Goal: Transaction & Acquisition: Book appointment/travel/reservation

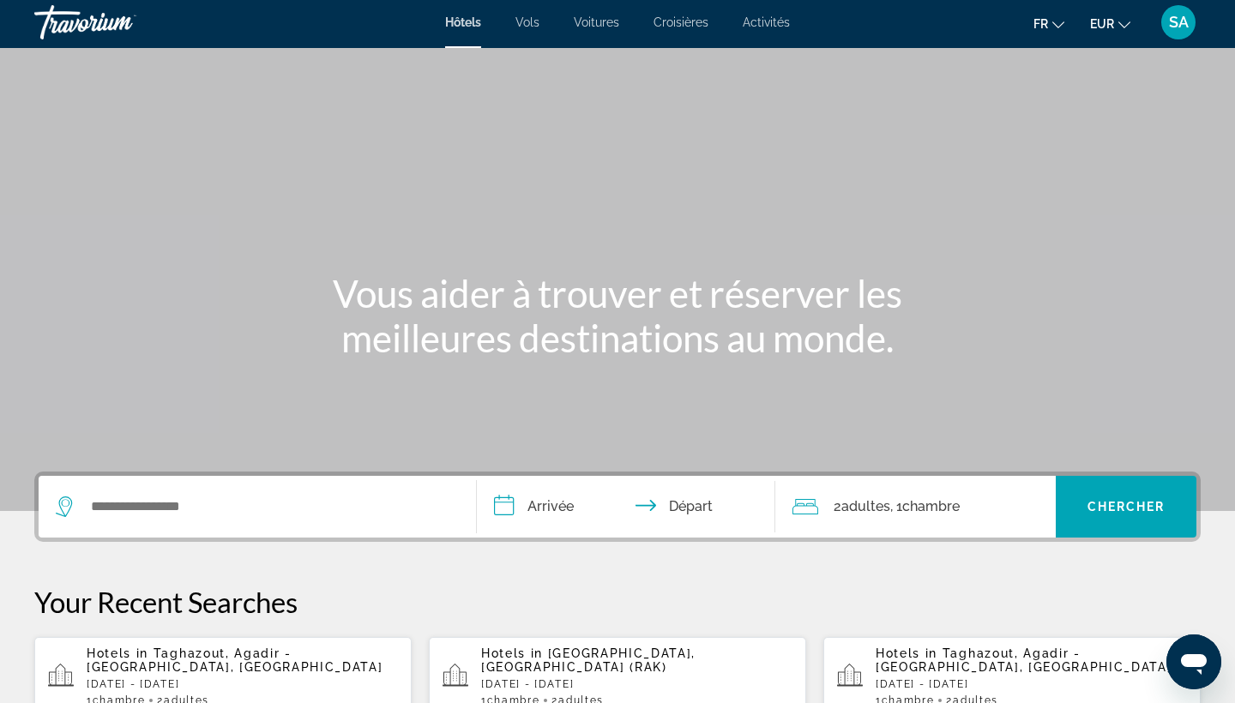
scroll to position [3, 0]
click at [200, 501] on input "Search widget" at bounding box center [269, 507] width 361 height 26
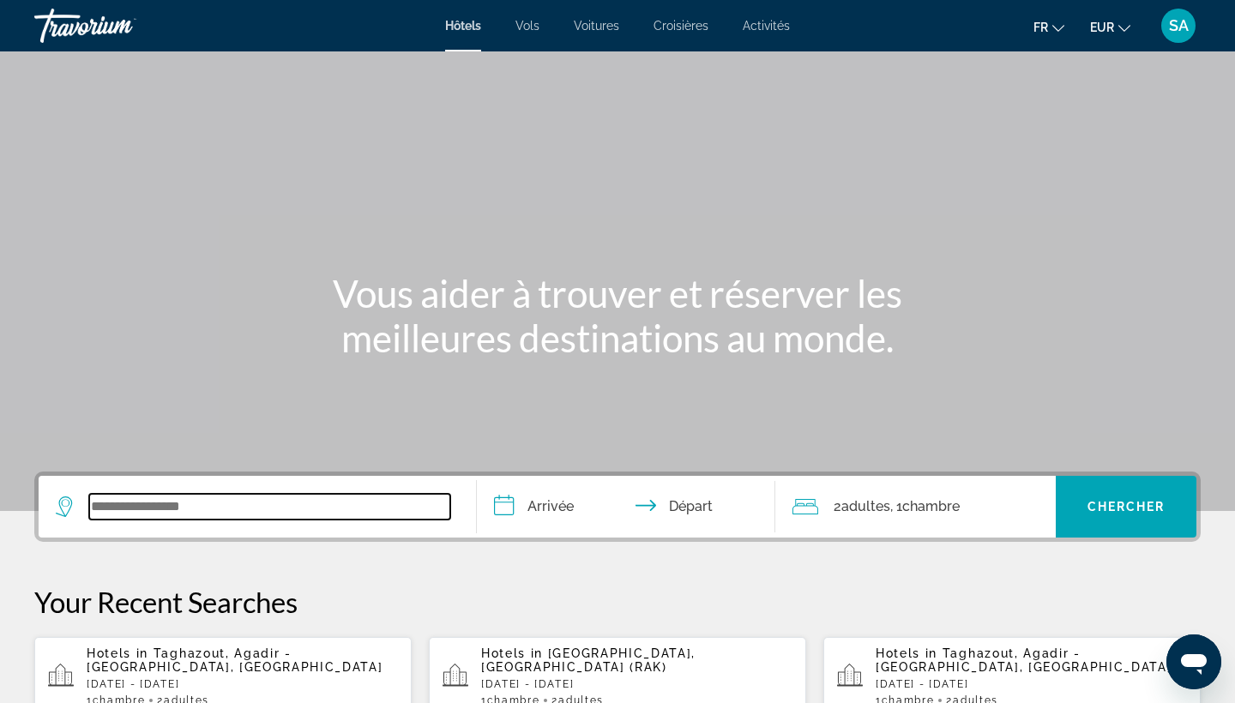
scroll to position [419, 0]
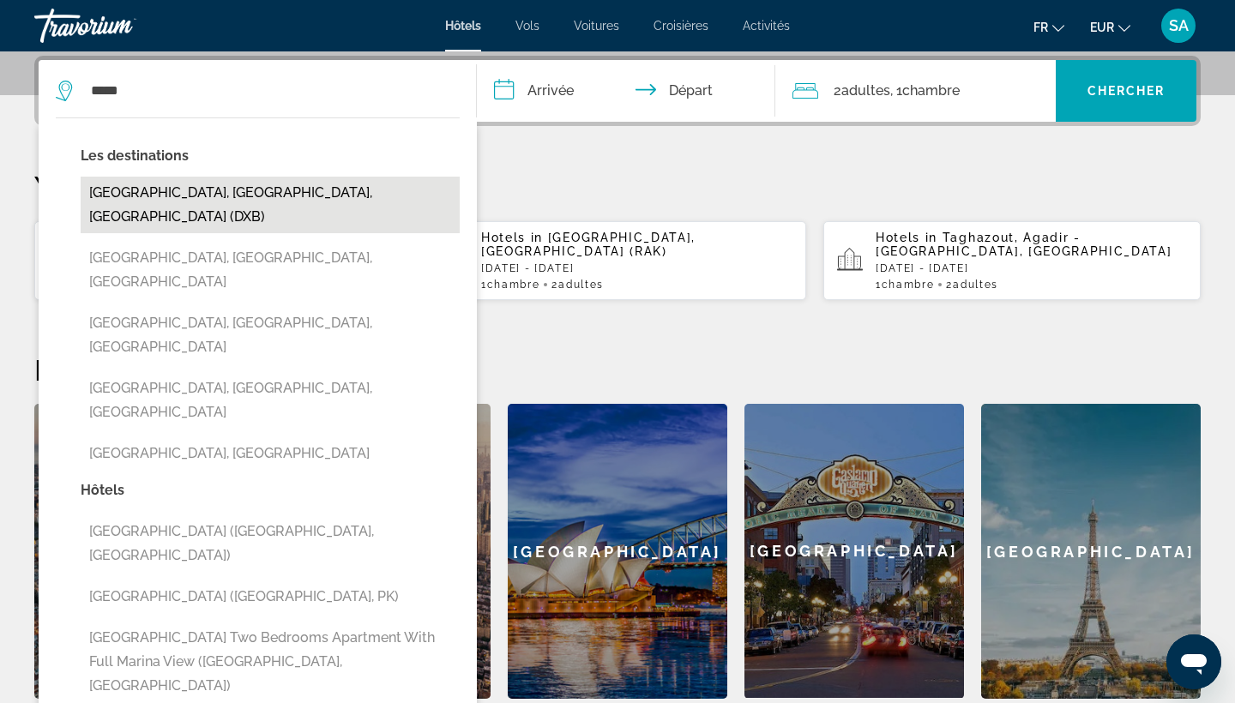
click at [177, 202] on button "[GEOGRAPHIC_DATA], [GEOGRAPHIC_DATA], [GEOGRAPHIC_DATA] (DXB)" at bounding box center [270, 205] width 379 height 57
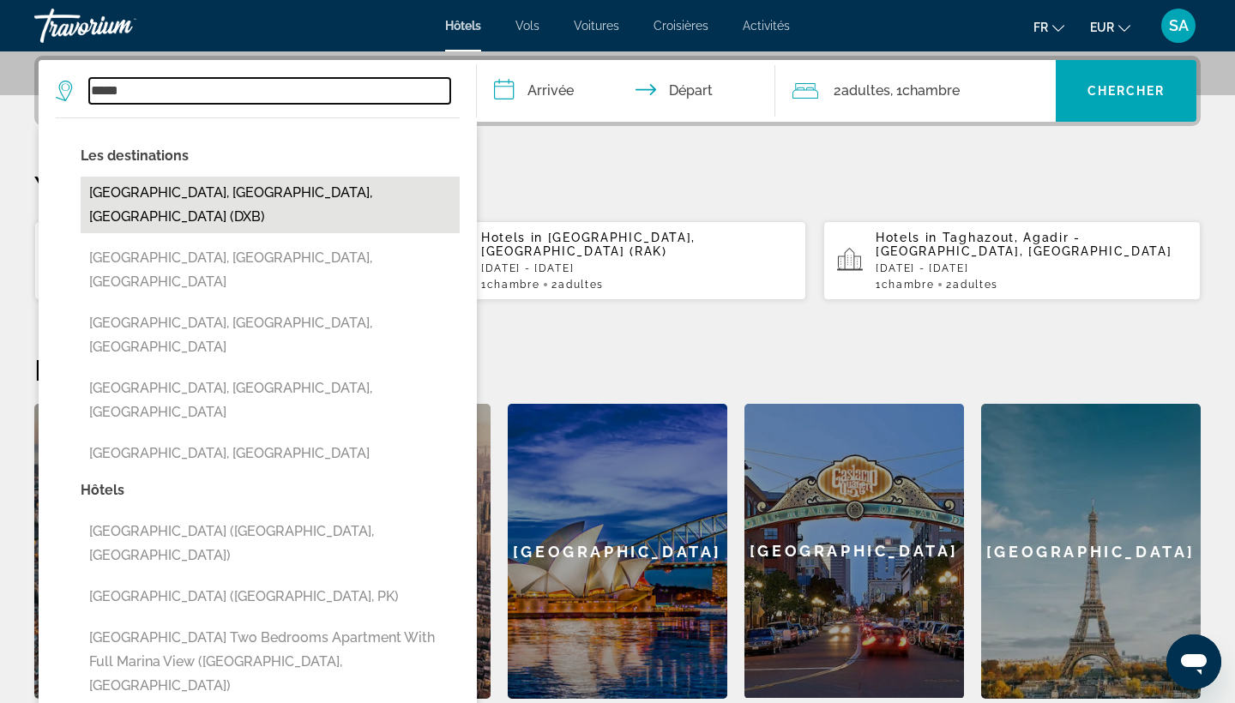
type input "**********"
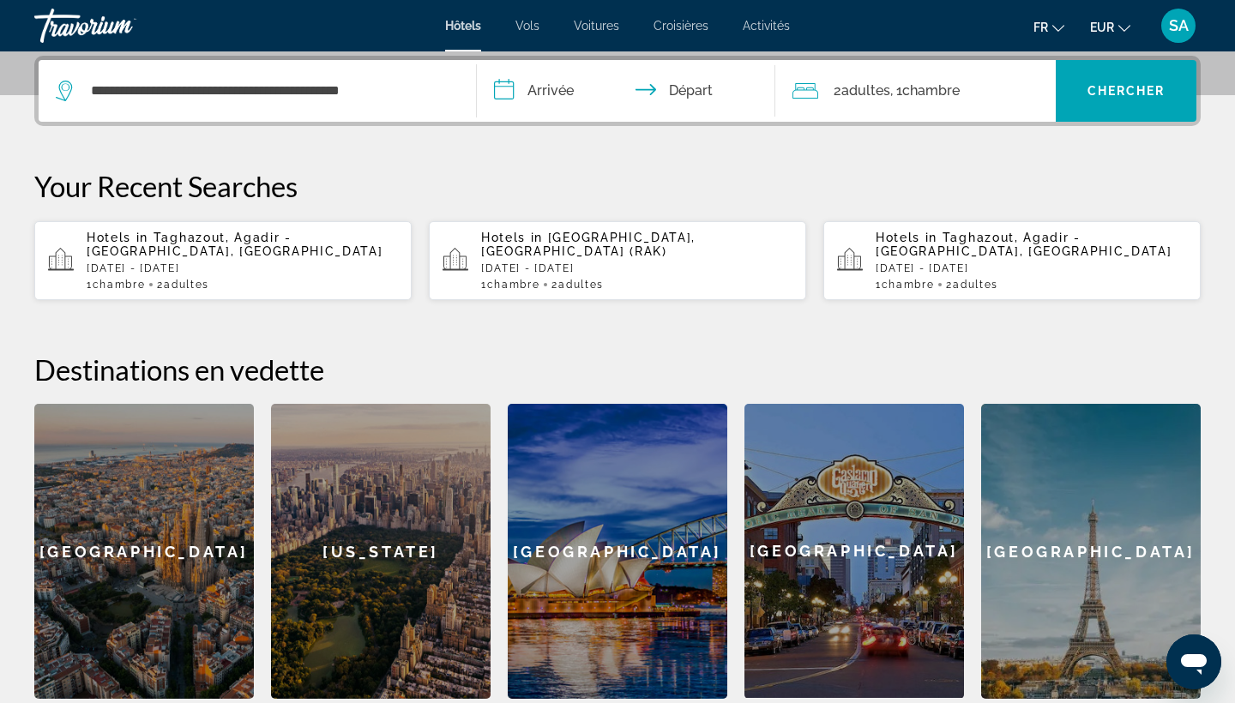
click at [556, 86] on input "**********" at bounding box center [629, 93] width 305 height 67
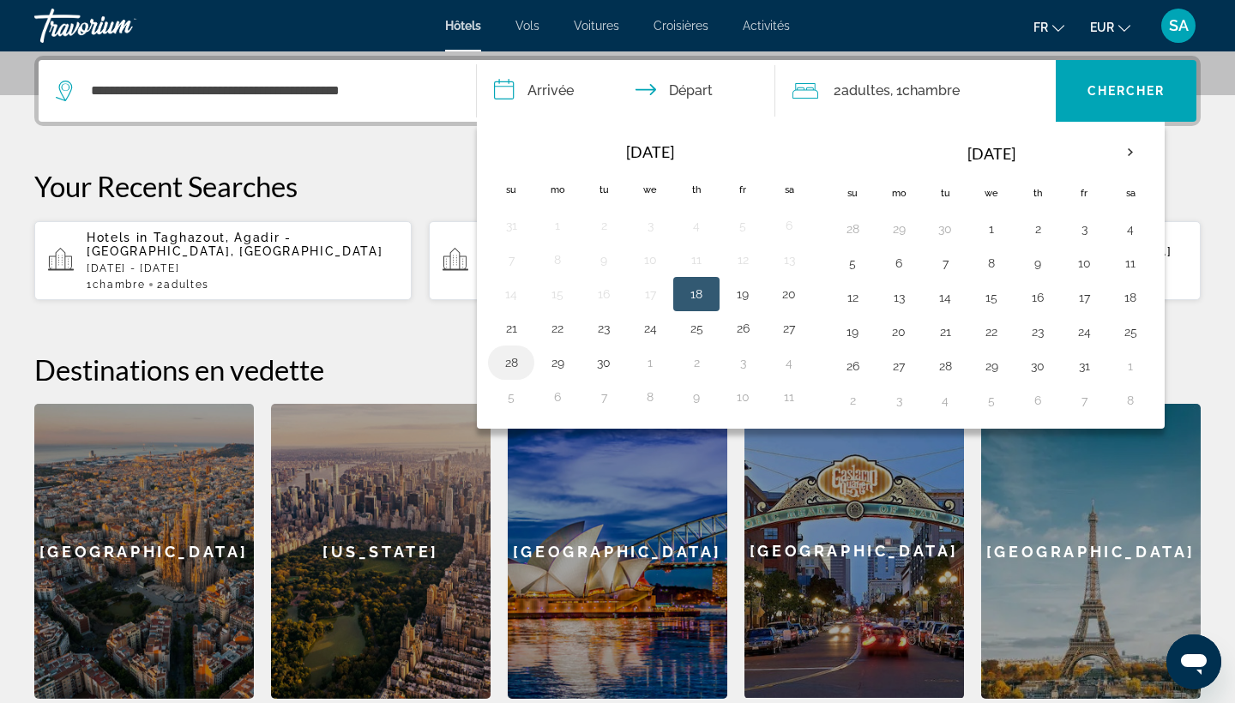
click at [501, 366] on button "28" at bounding box center [510, 363] width 27 height 24
click at [601, 365] on button "30" at bounding box center [603, 363] width 27 height 24
type input "**********"
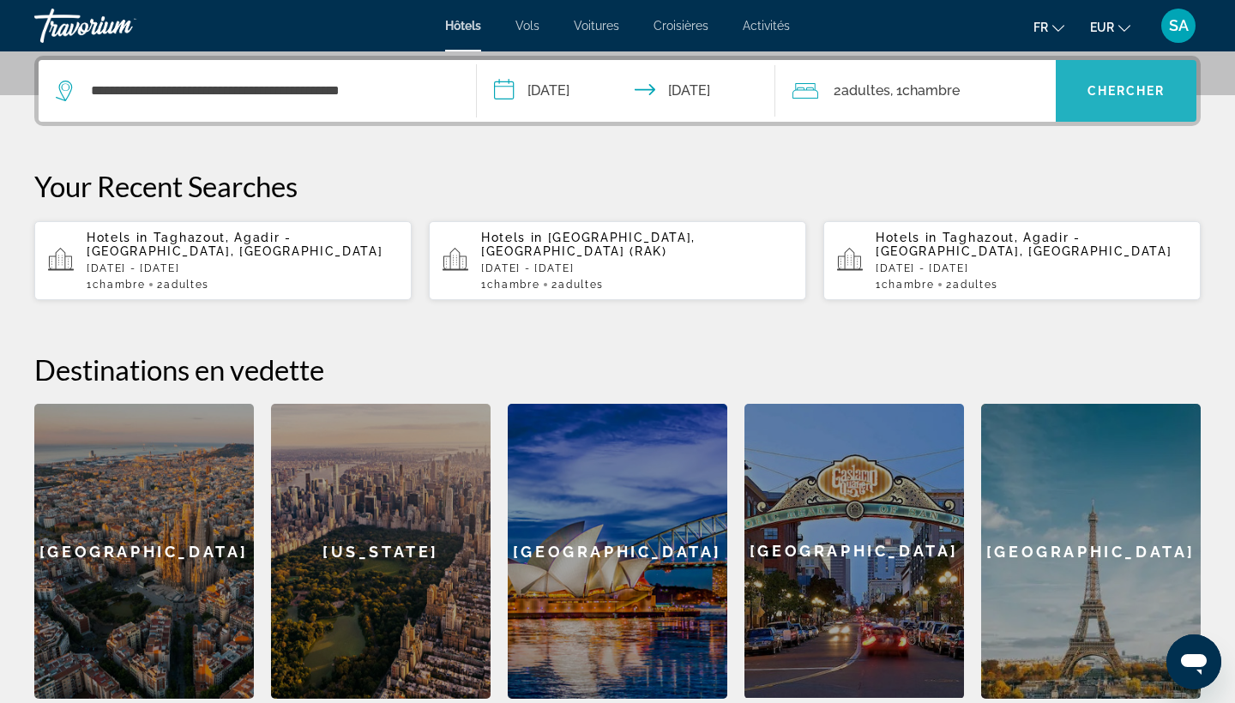
click at [1112, 84] on span "Chercher" at bounding box center [1126, 91] width 78 height 14
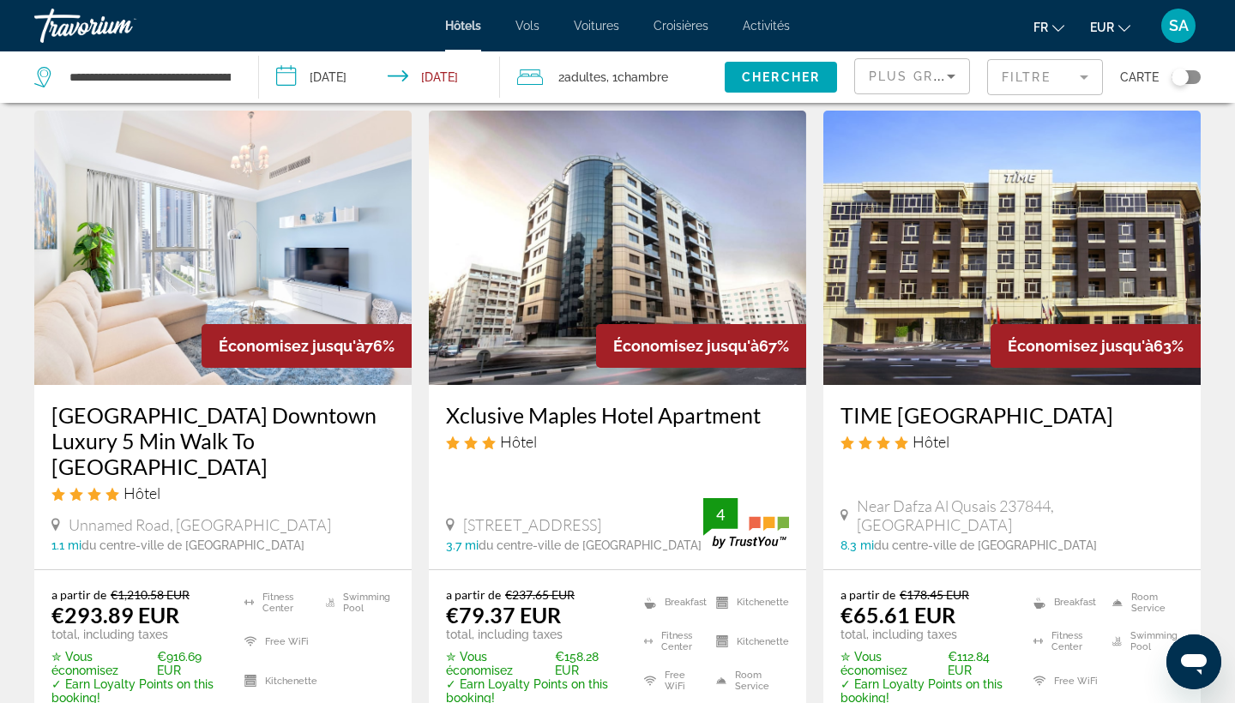
scroll to position [74, 0]
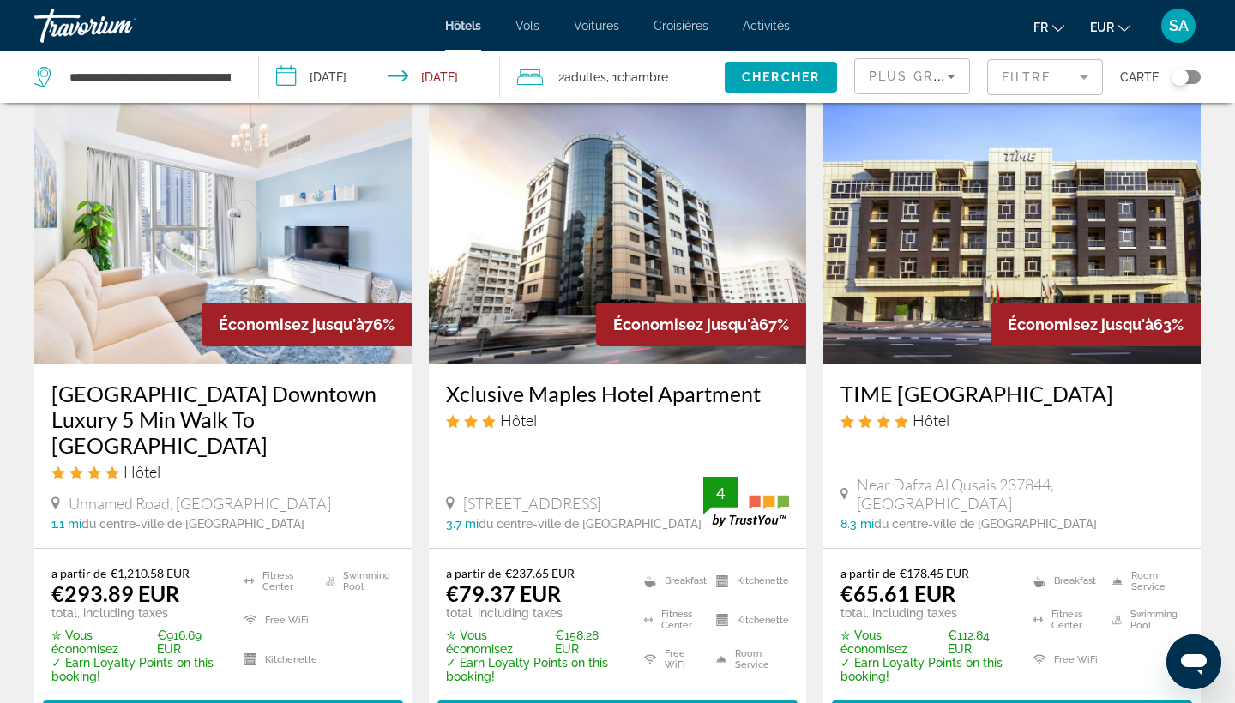
click at [334, 203] on img "Main content" at bounding box center [222, 226] width 377 height 274
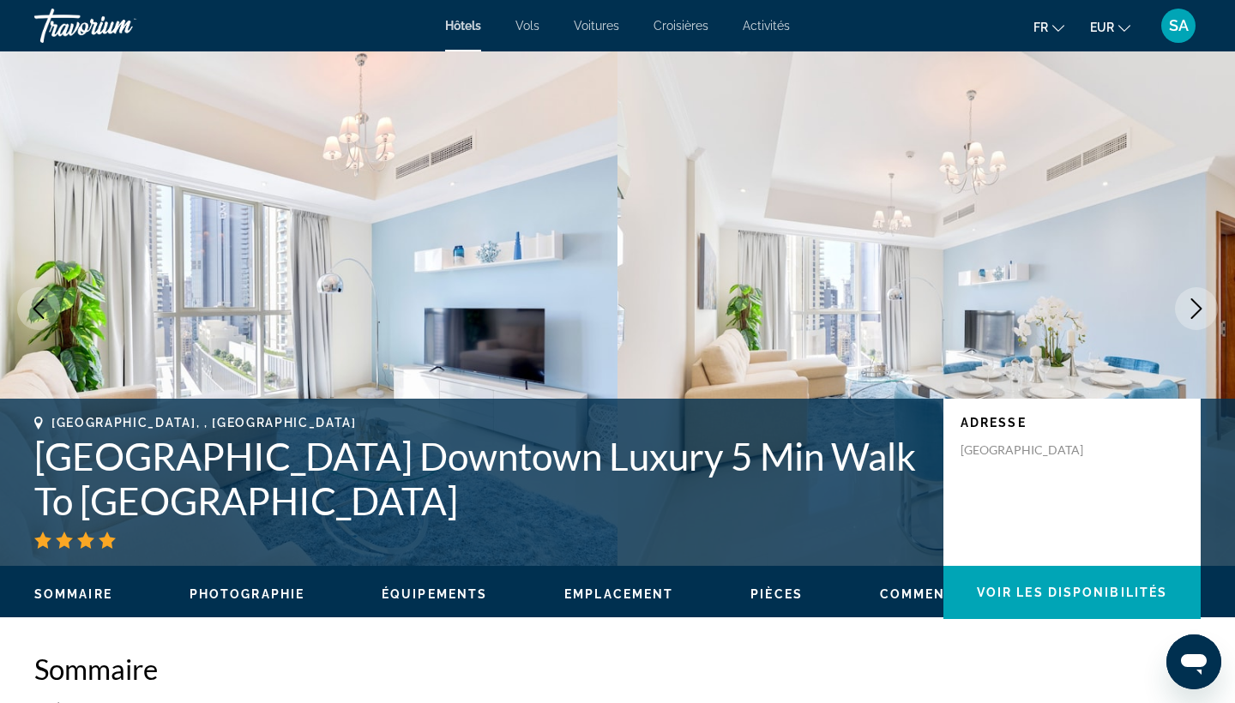
click at [1192, 321] on button "Next image" at bounding box center [1196, 308] width 43 height 43
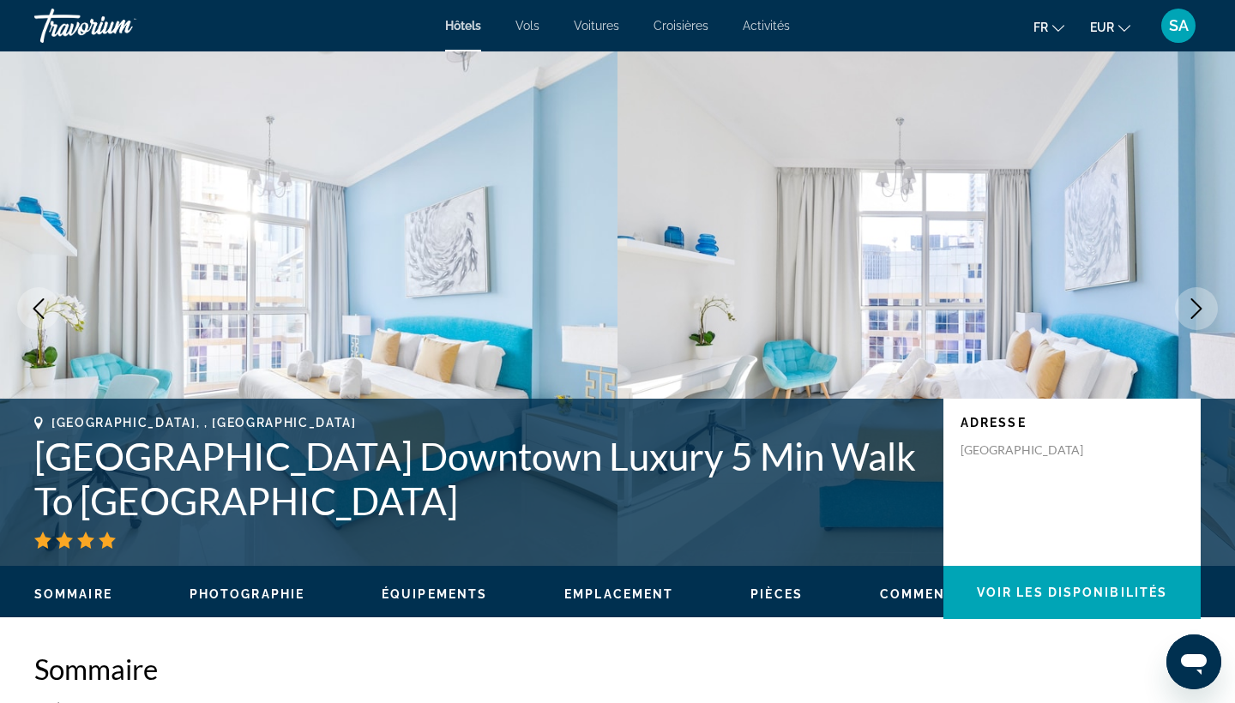
click at [1192, 321] on button "Next image" at bounding box center [1196, 308] width 43 height 43
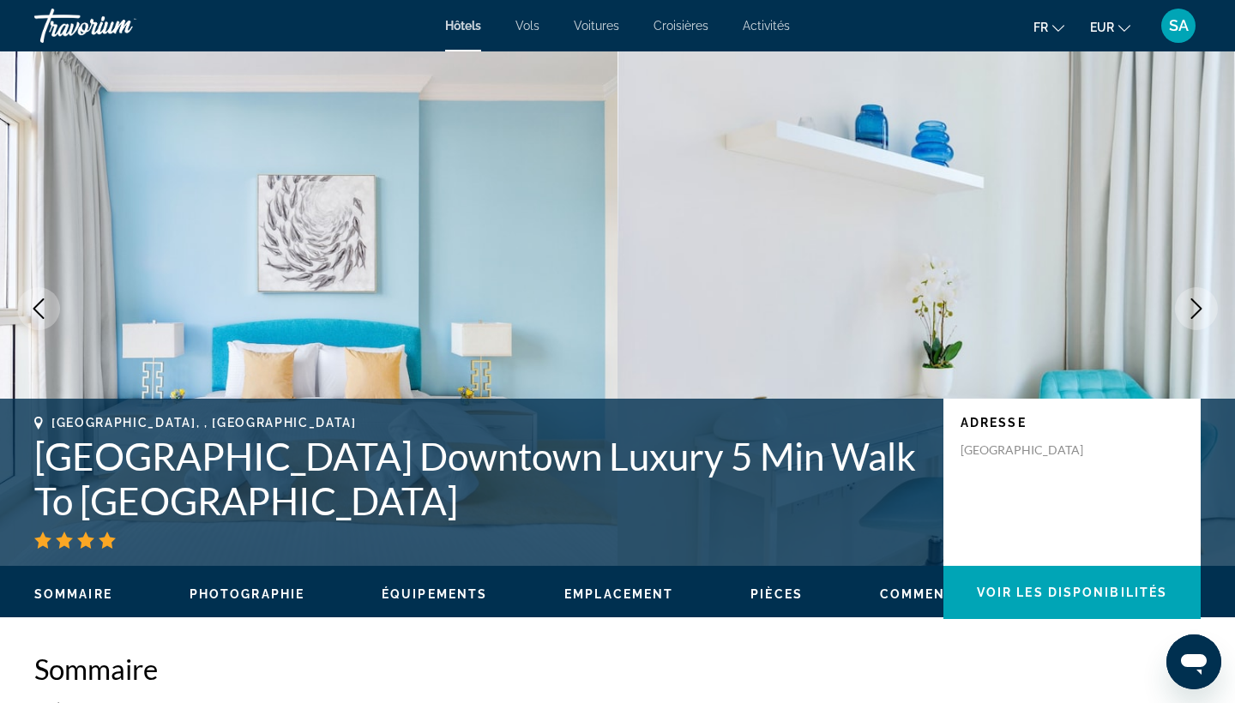
click at [1192, 321] on button "Next image" at bounding box center [1196, 308] width 43 height 43
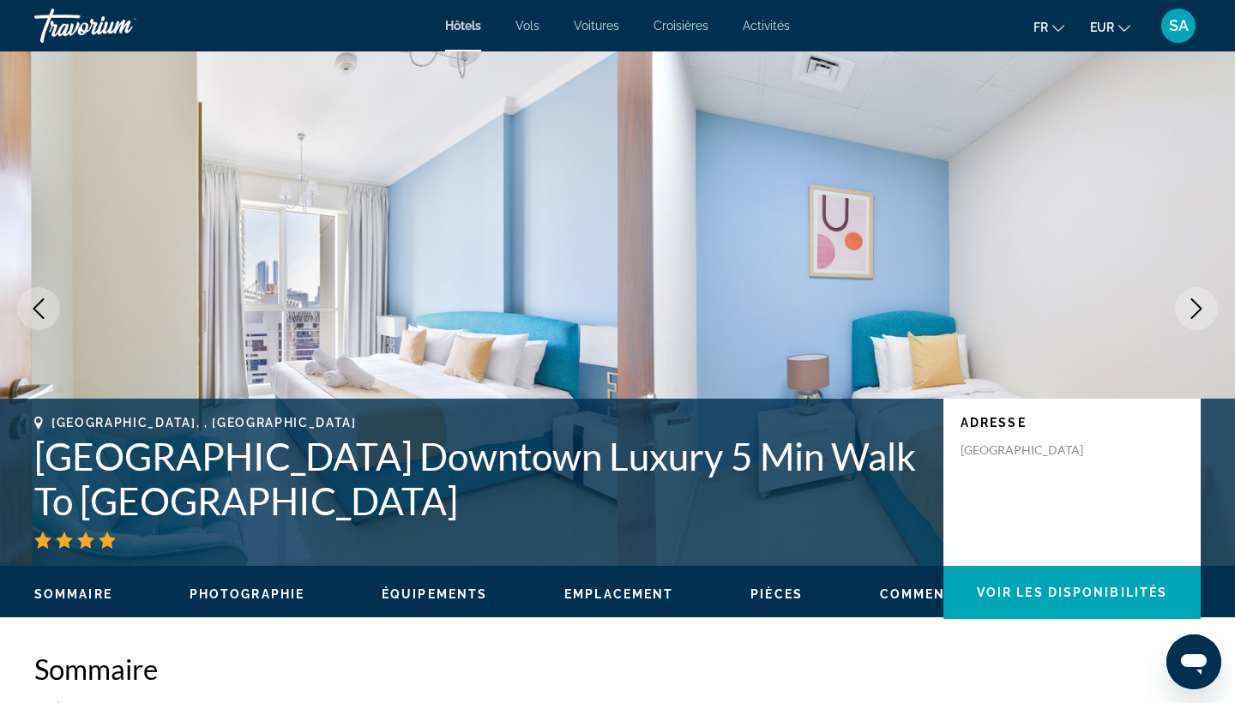
click at [1192, 321] on button "Next image" at bounding box center [1196, 308] width 43 height 43
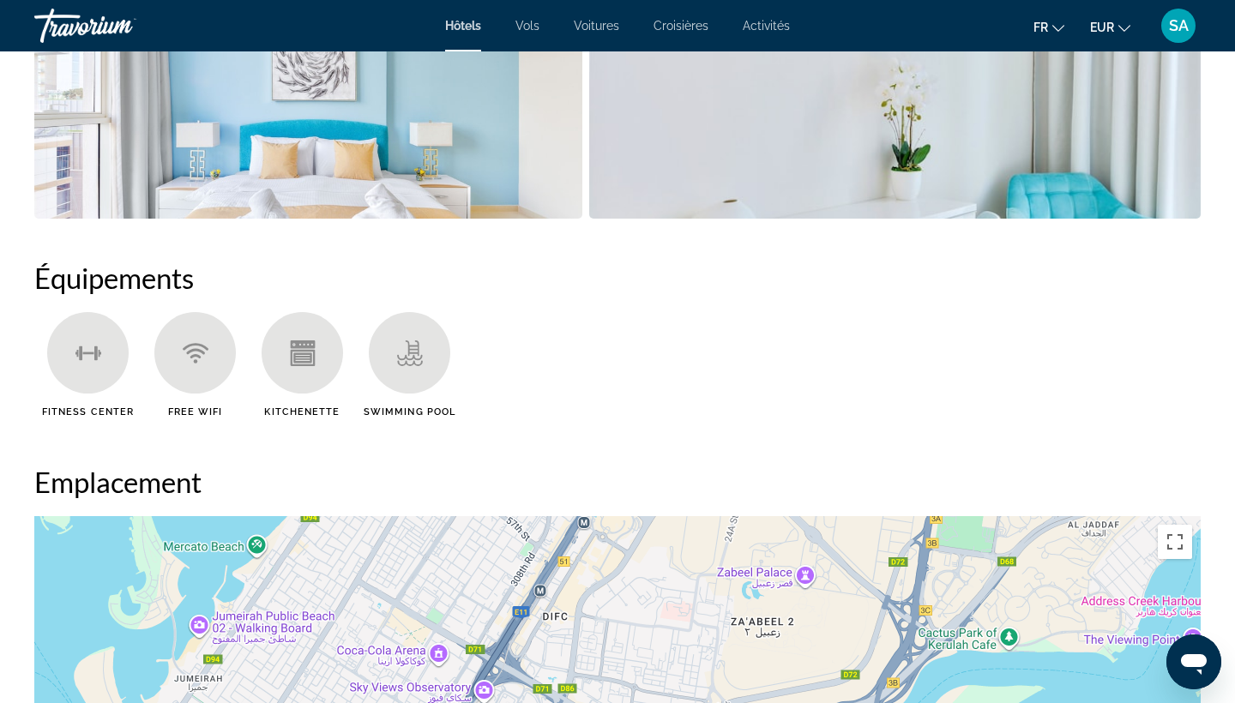
scroll to position [1202, 0]
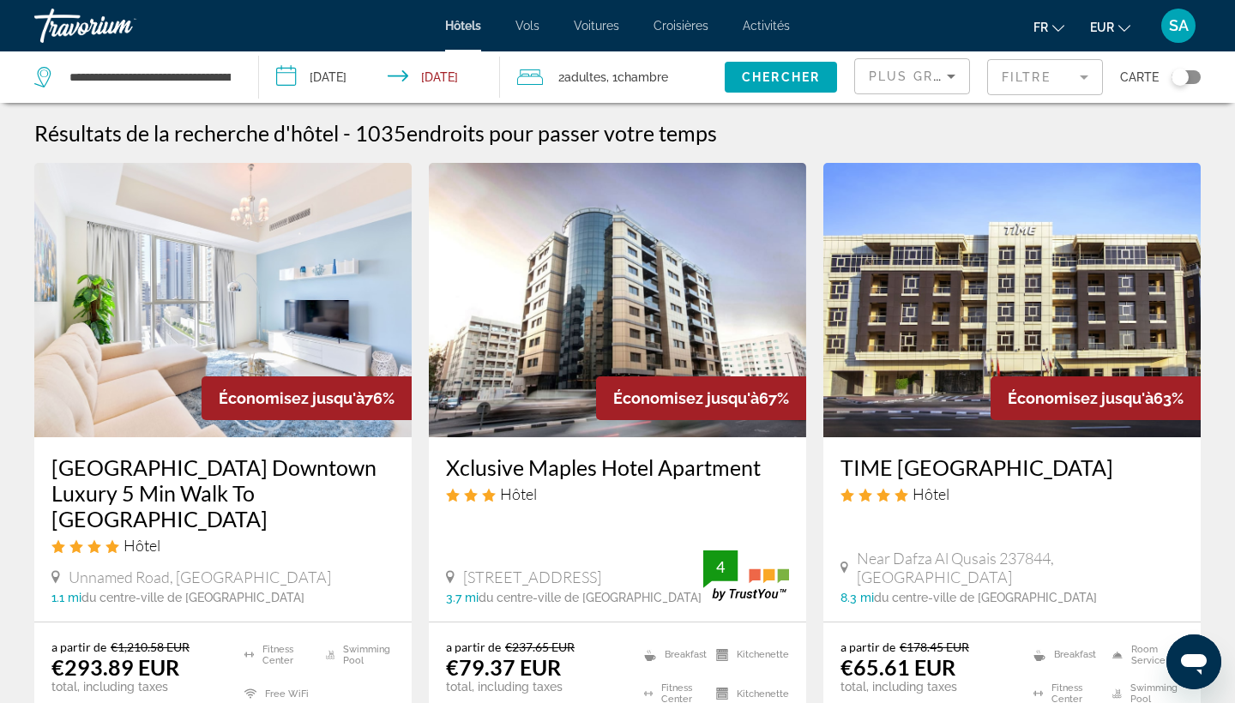
click at [659, 89] on div "2 Adulte Adultes , 1 Chambre pièces" at bounding box center [621, 76] width 208 height 51
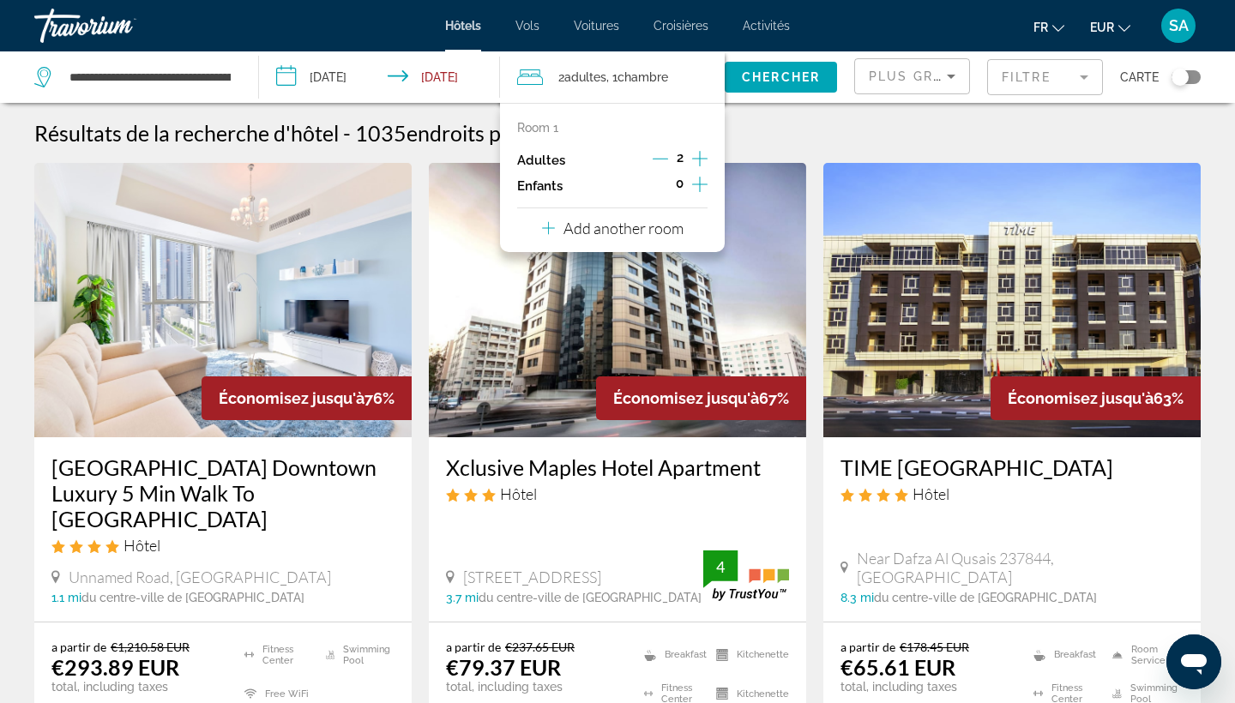
click at [678, 226] on p "Add another room" at bounding box center [623, 228] width 120 height 19
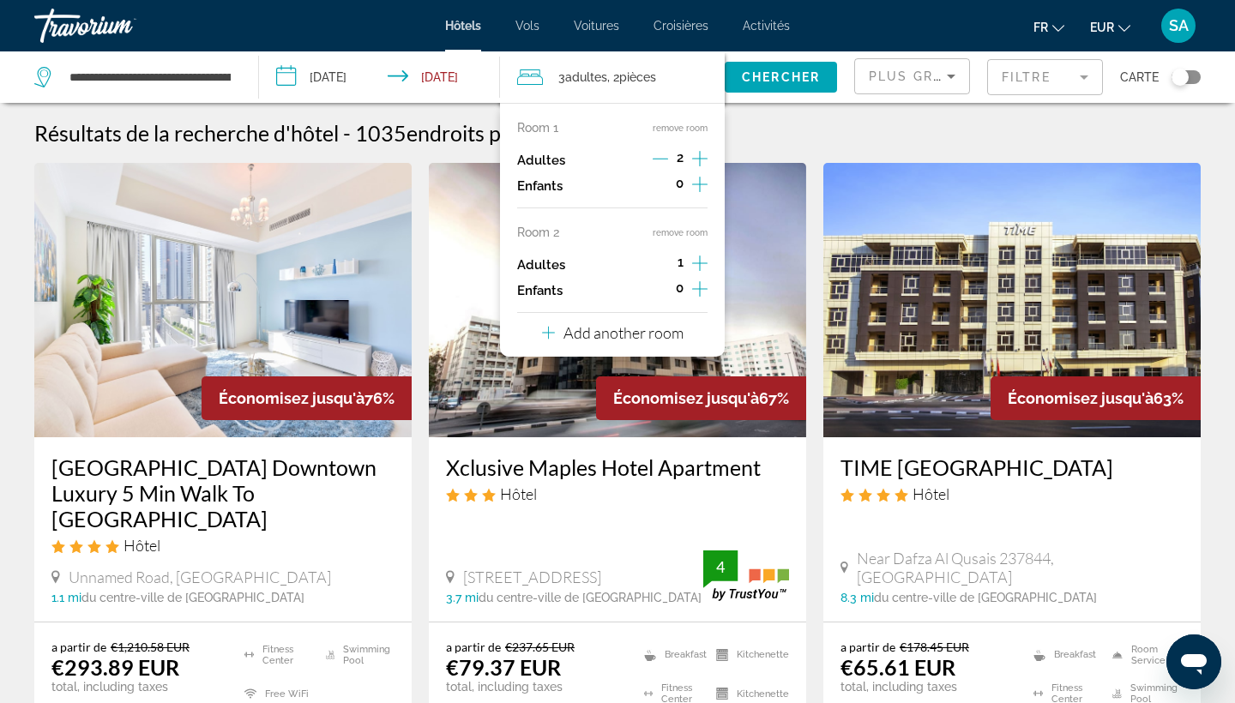
click at [705, 264] on icon "Increment adults" at bounding box center [699, 263] width 15 height 21
click at [777, 77] on span "Chercher" at bounding box center [781, 77] width 78 height 14
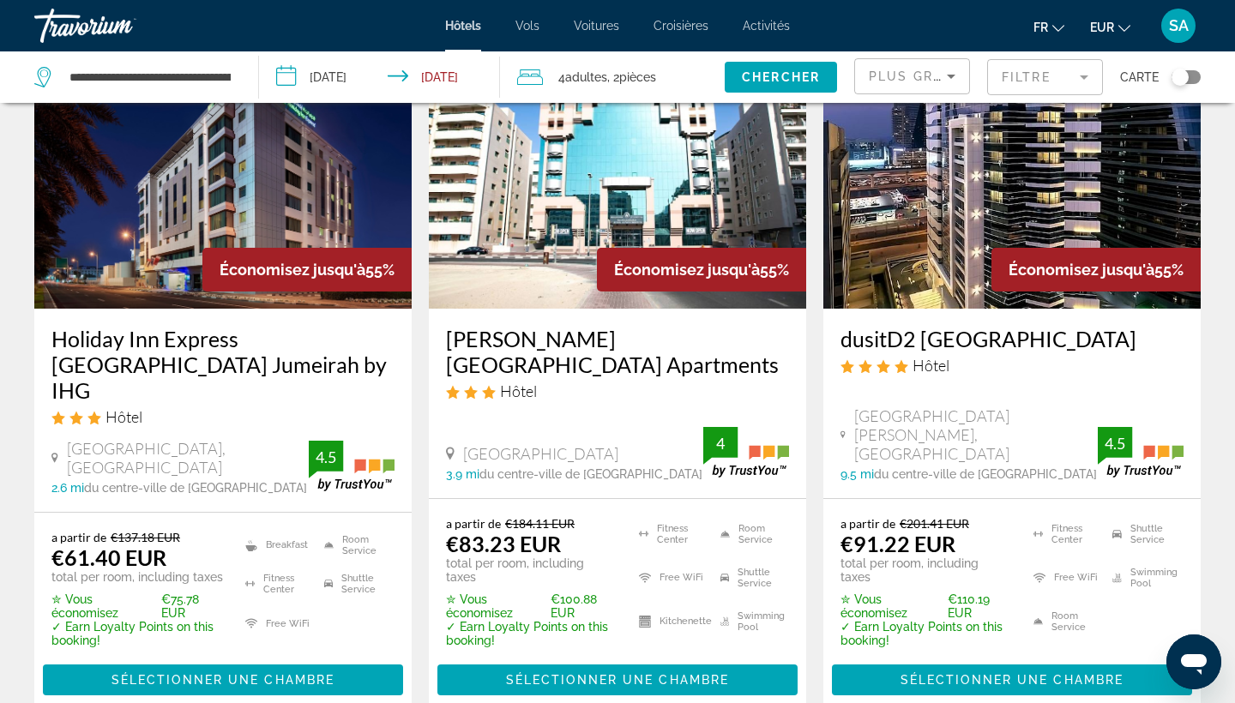
scroll to position [1521, 0]
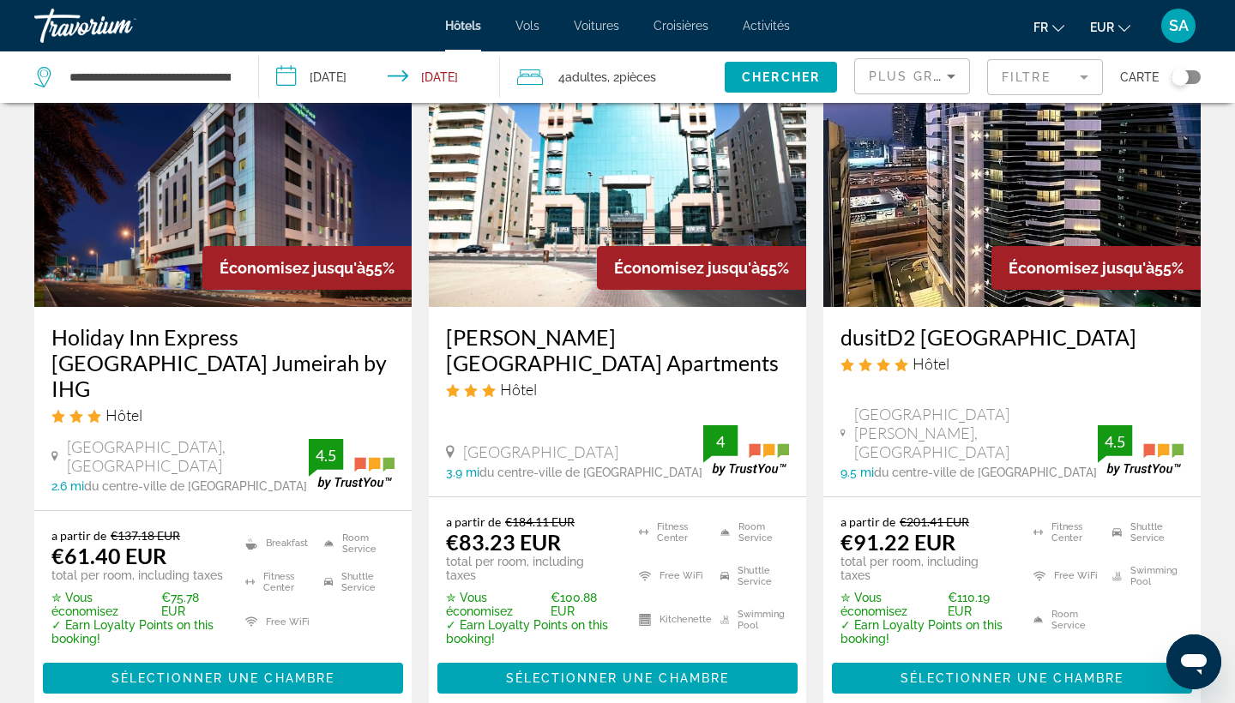
click at [1192, 73] on div "Toggle map" at bounding box center [1185, 77] width 29 height 14
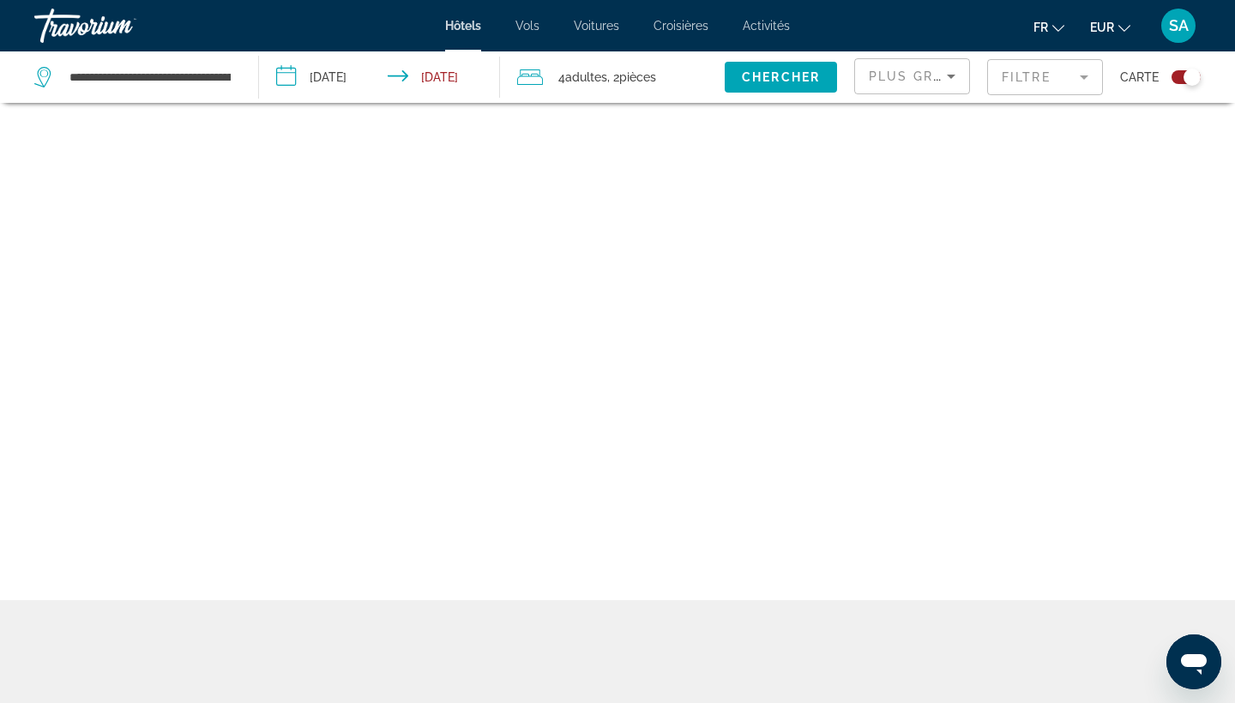
scroll to position [103, 0]
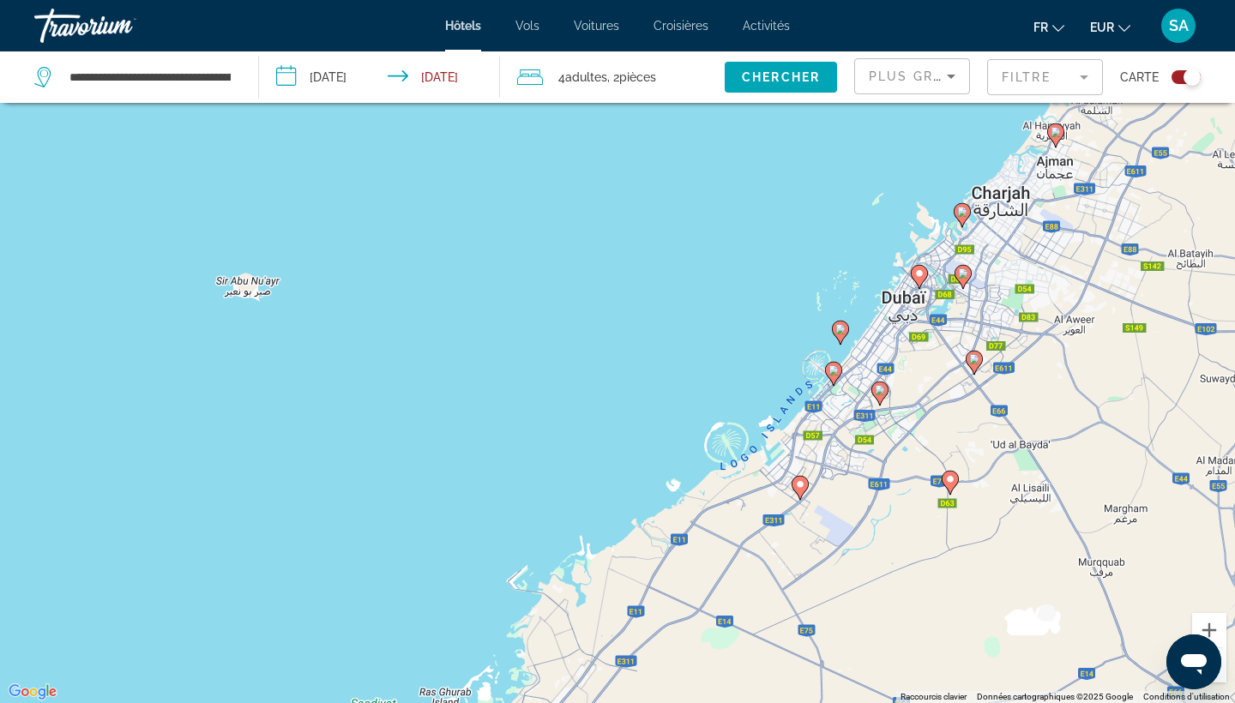
drag, startPoint x: 842, startPoint y: 532, endPoint x: 1134, endPoint y: 505, distance: 292.8
click at [1134, 505] on div "Pour activer le glissement avec le clavier, appuyez sur Alt+Entrée. Une fois ce…" at bounding box center [617, 351] width 1235 height 703
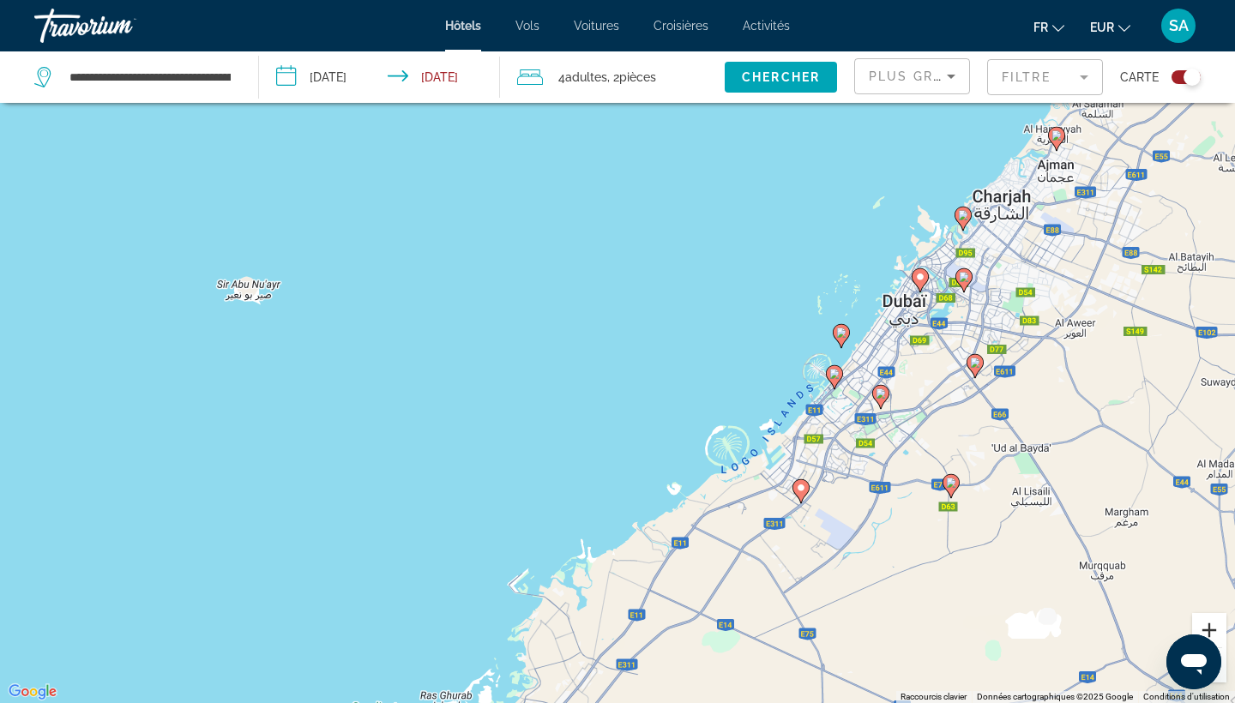
click at [1208, 624] on button "Zoom avant" at bounding box center [1209, 630] width 34 height 34
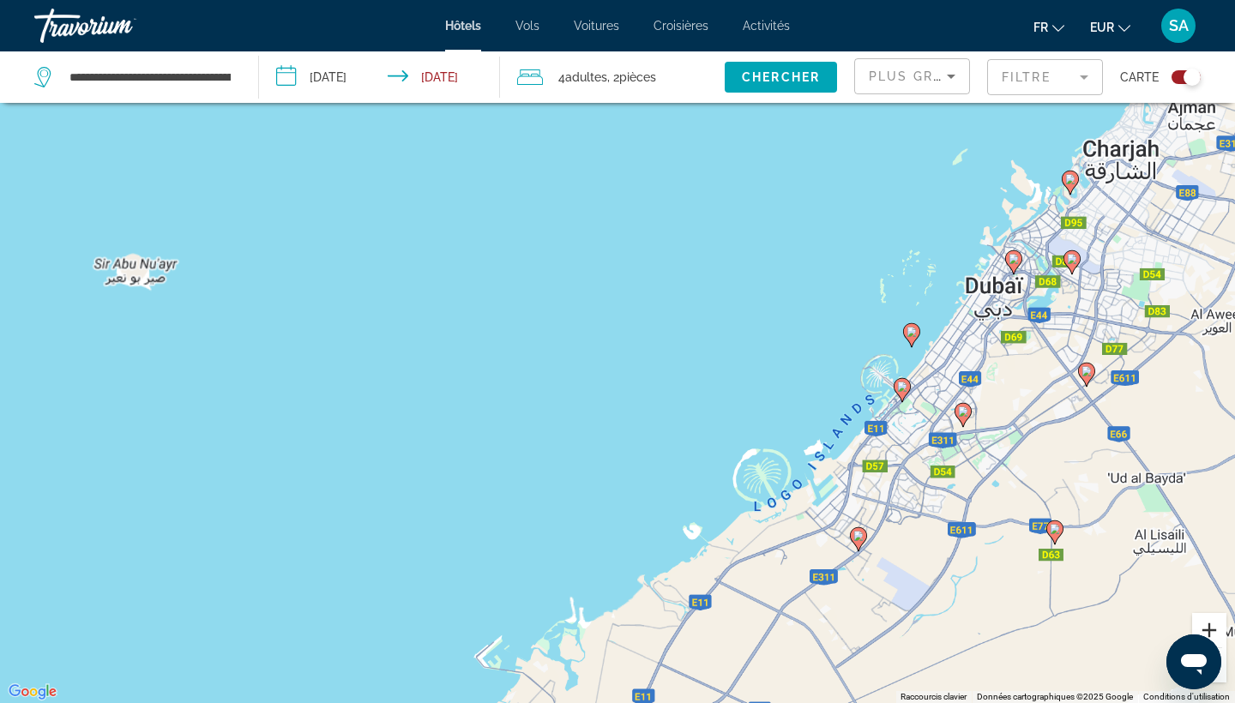
click at [1208, 624] on button "Zoom avant" at bounding box center [1209, 630] width 34 height 34
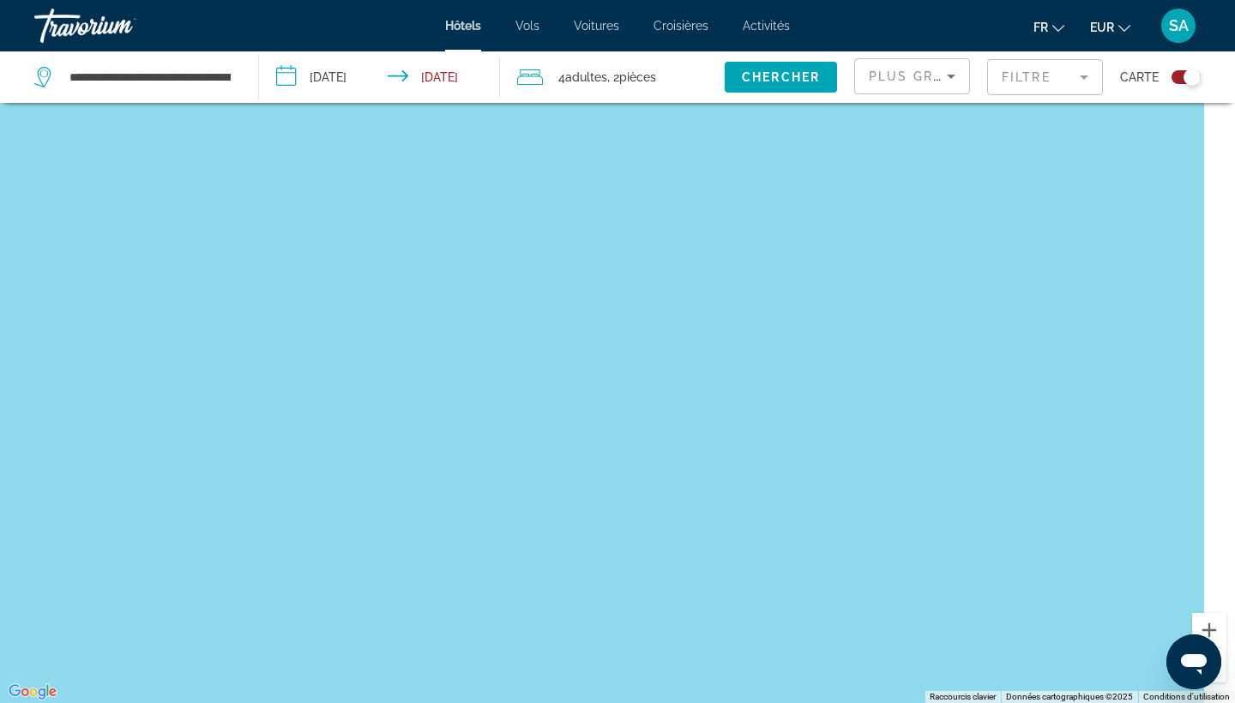
drag, startPoint x: 1131, startPoint y: 506, endPoint x: 851, endPoint y: 515, distance: 279.7
click at [851, 515] on div "Main content" at bounding box center [617, 351] width 1235 height 703
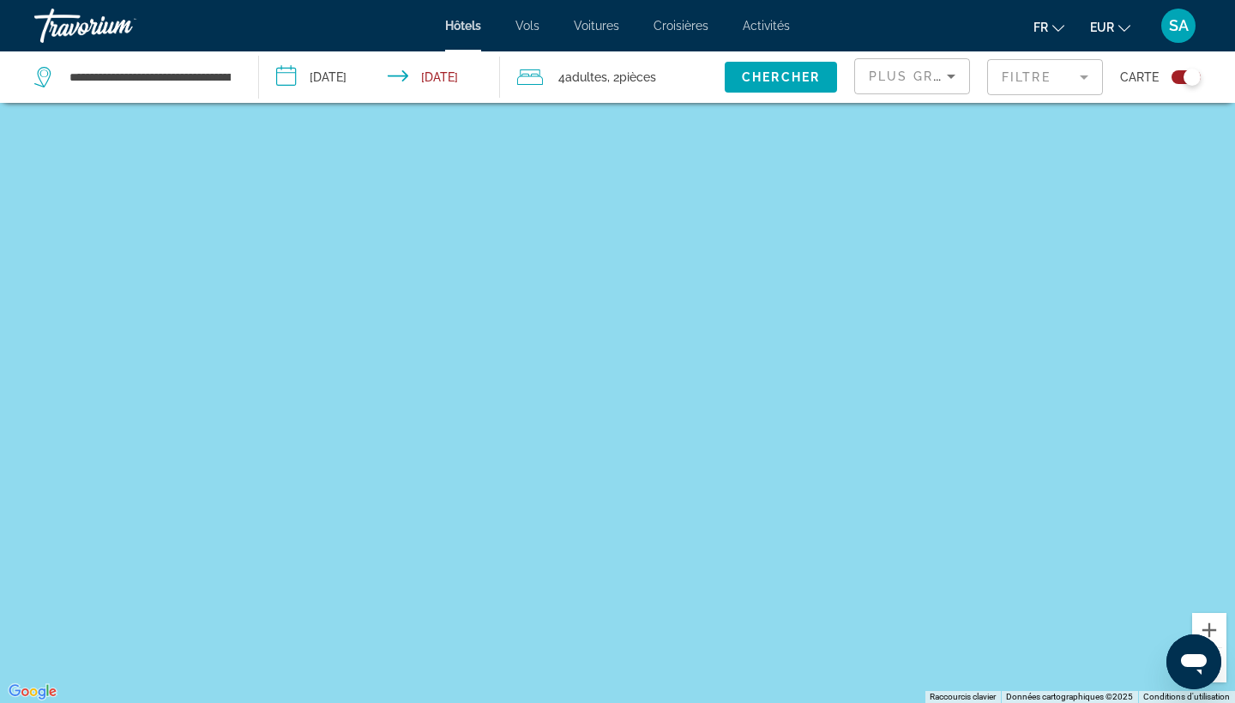
drag, startPoint x: 981, startPoint y: 528, endPoint x: 759, endPoint y: 352, distance: 283.8
click at [759, 352] on div "Main content" at bounding box center [617, 351] width 1235 height 703
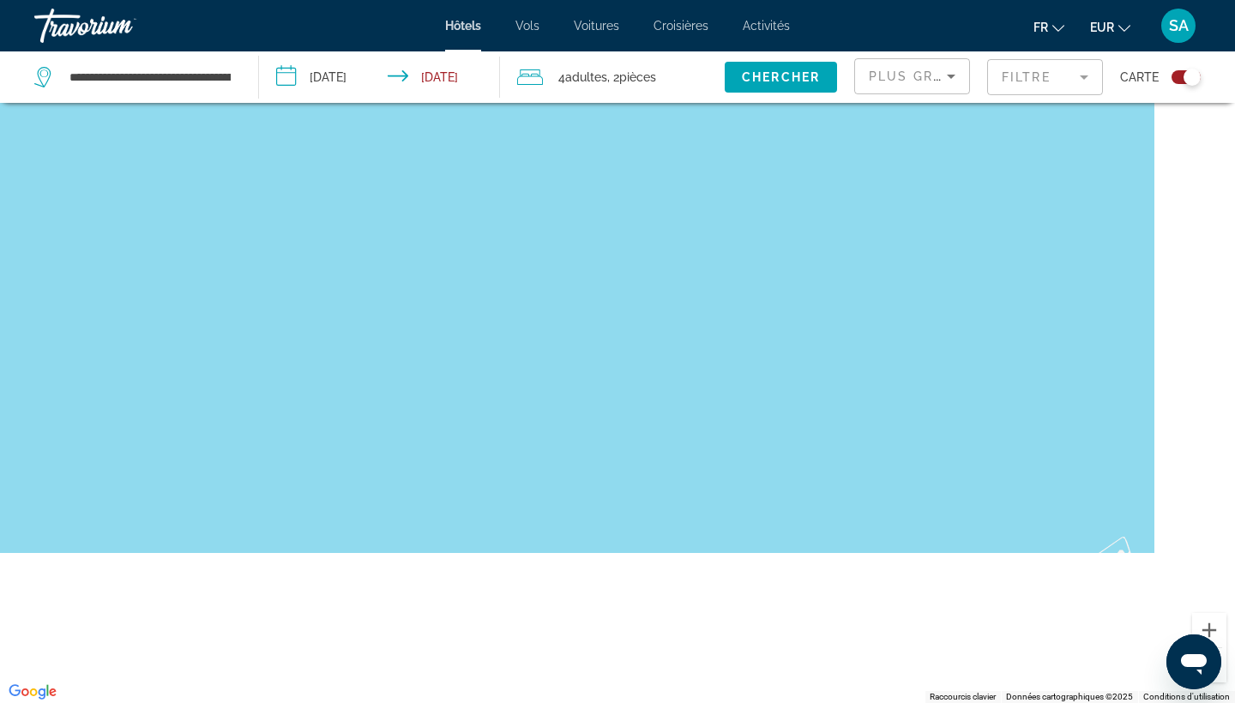
drag, startPoint x: 939, startPoint y: 492, endPoint x: 710, endPoint y: 292, distance: 304.4
click at [710, 292] on div "Pour activer le glissement avec le clavier, appuyez sur Alt+Entrée. Une fois ce…" at bounding box center [617, 351] width 1235 height 703
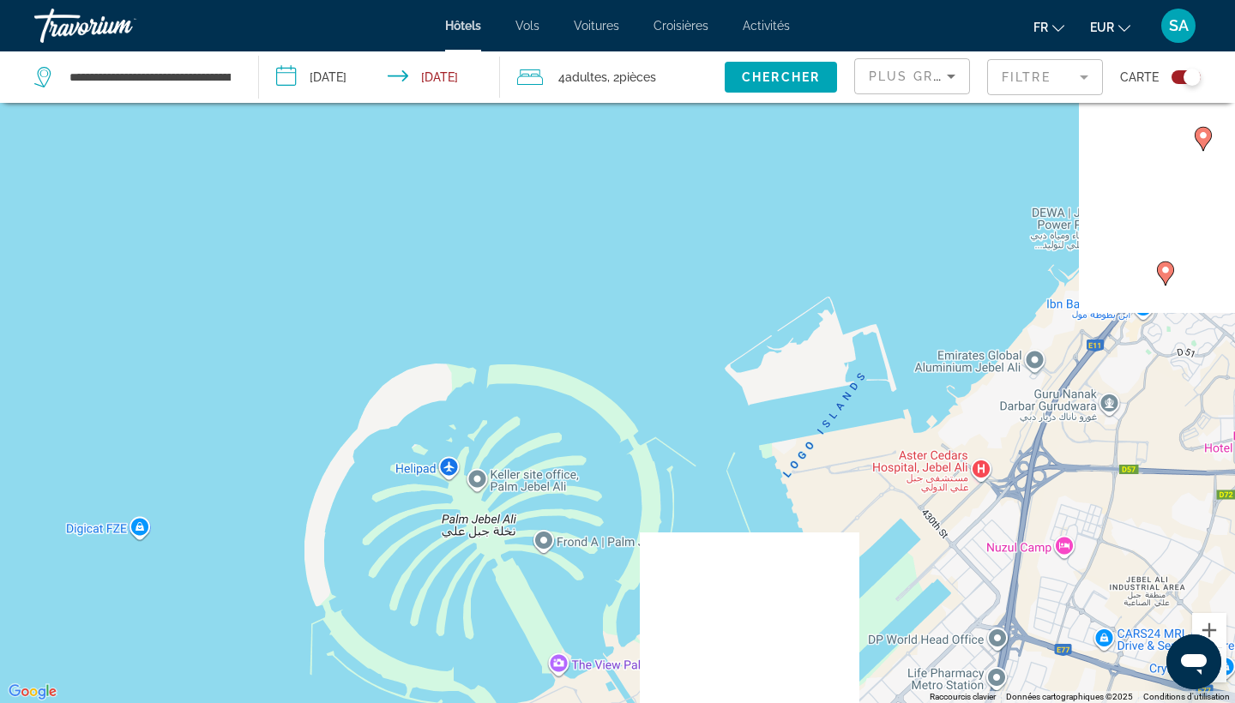
drag, startPoint x: 832, startPoint y: 491, endPoint x: 617, endPoint y: 292, distance: 293.1
click at [617, 292] on div "Pour activer le glissement avec le clavier, appuyez sur Alt+Entrée. Une fois ce…" at bounding box center [617, 351] width 1235 height 703
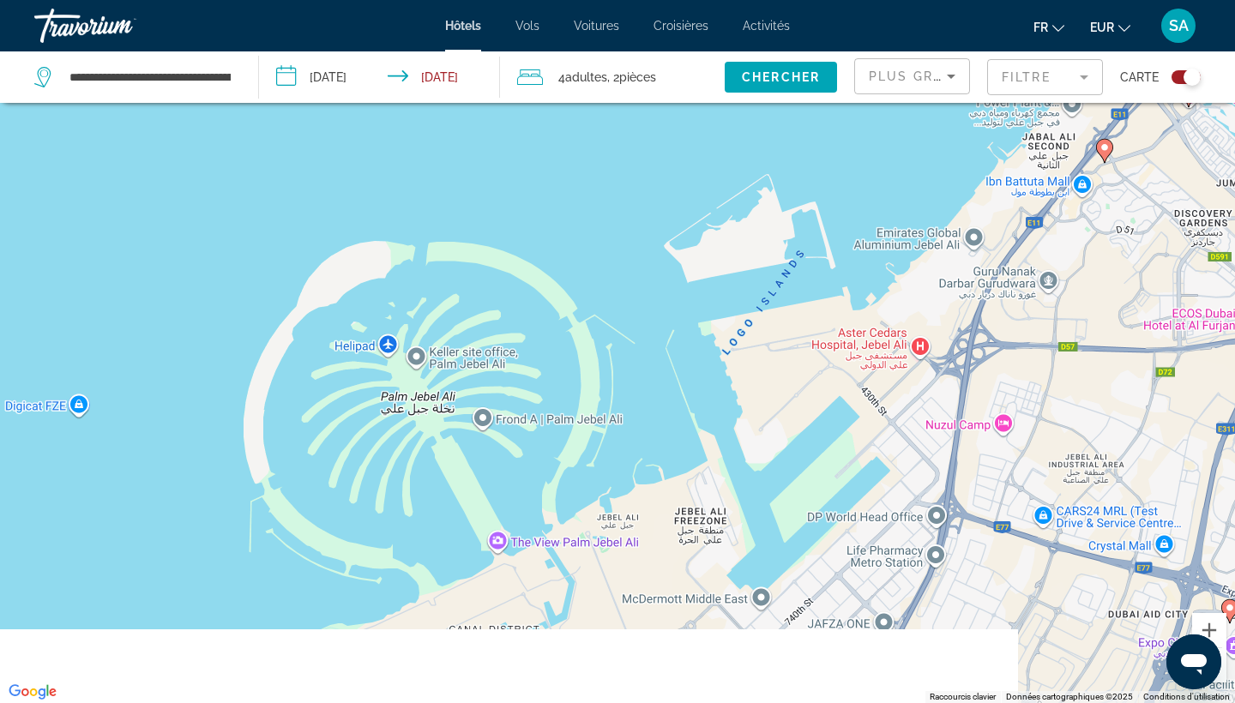
drag, startPoint x: 623, startPoint y: 382, endPoint x: 526, endPoint y: 169, distance: 234.1
click at [526, 169] on div "Pour activer le glissement avec le clavier, appuyez sur Alt+Entrée. Une fois ce…" at bounding box center [617, 351] width 1235 height 703
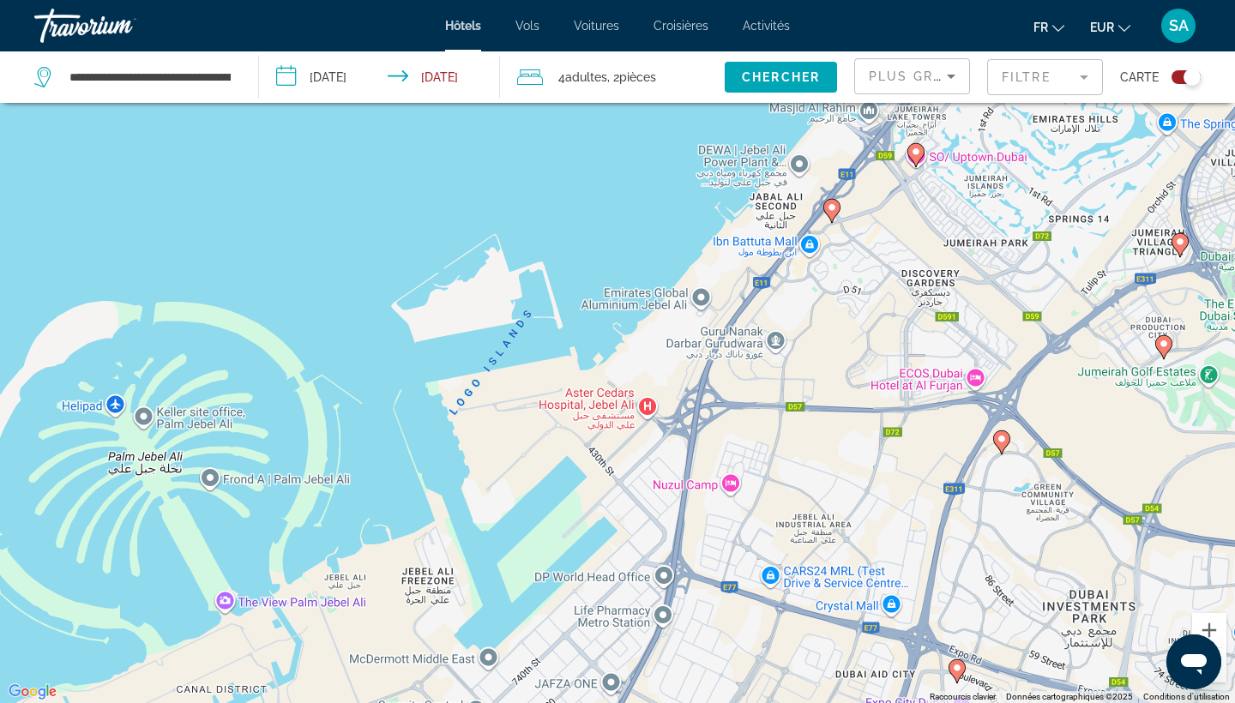
drag, startPoint x: 730, startPoint y: 347, endPoint x: 502, endPoint y: 524, distance: 288.5
click at [502, 524] on div "Pour activer le glissement avec le clavier, appuyez sur Alt+Entrée. Une fois ce…" at bounding box center [617, 351] width 1235 height 703
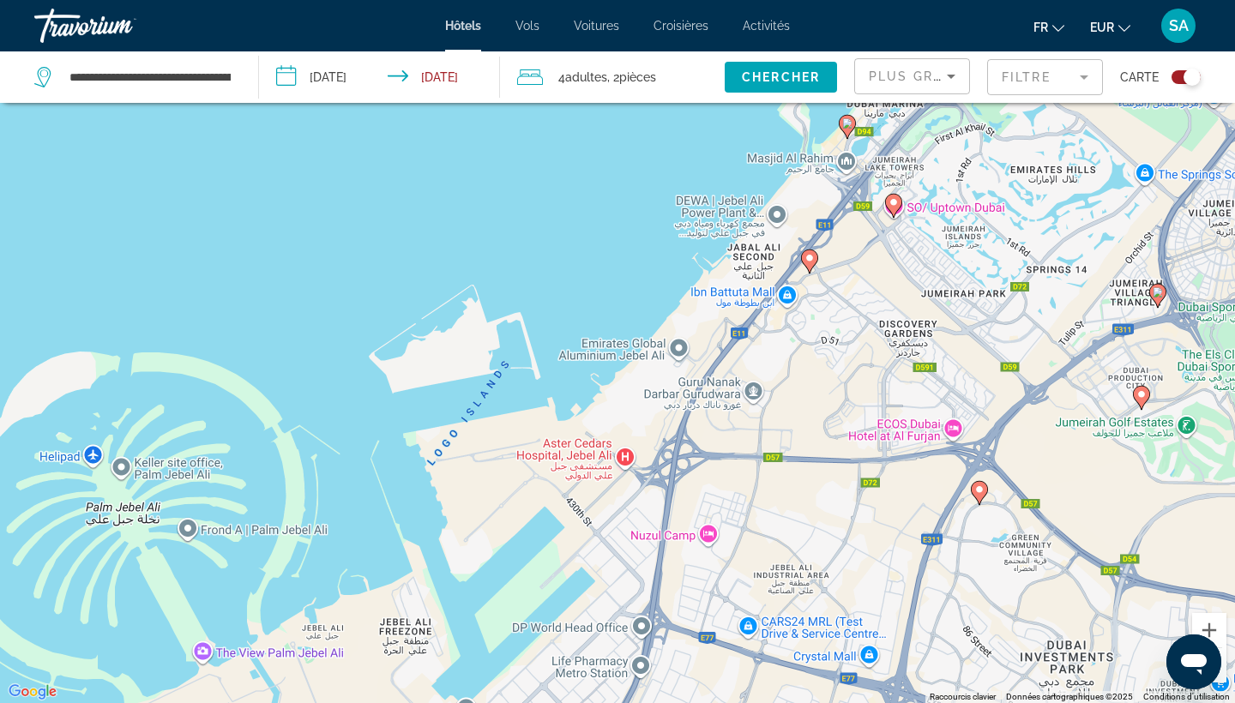
drag, startPoint x: 923, startPoint y: 385, endPoint x: 745, endPoint y: 632, distance: 304.1
click at [745, 632] on div "Pour activer le glissement avec le clavier, appuyez sur Alt+Entrée. Une fois ce…" at bounding box center [617, 351] width 1235 height 703
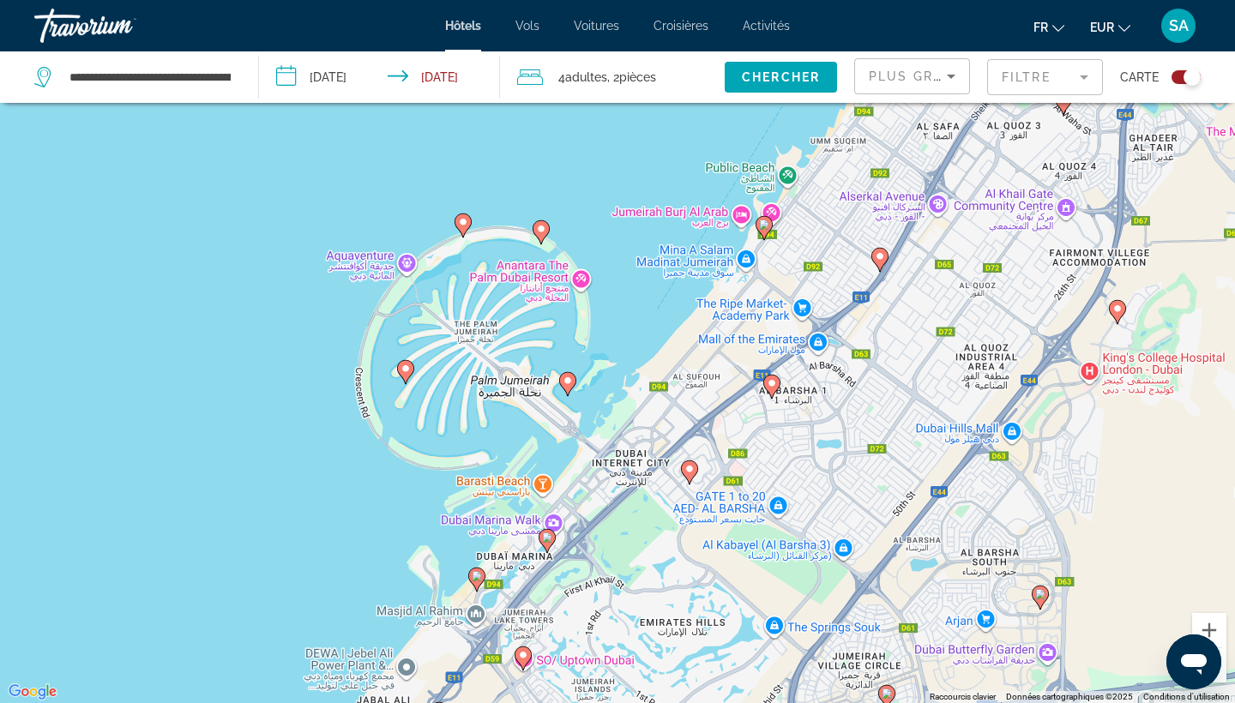
drag, startPoint x: 834, startPoint y: 461, endPoint x: 731, endPoint y: 580, distance: 157.5
click at [731, 580] on div "Pour activer le glissement avec le clavier, appuyez sur Alt+Entrée. Une fois ce…" at bounding box center [617, 351] width 1235 height 703
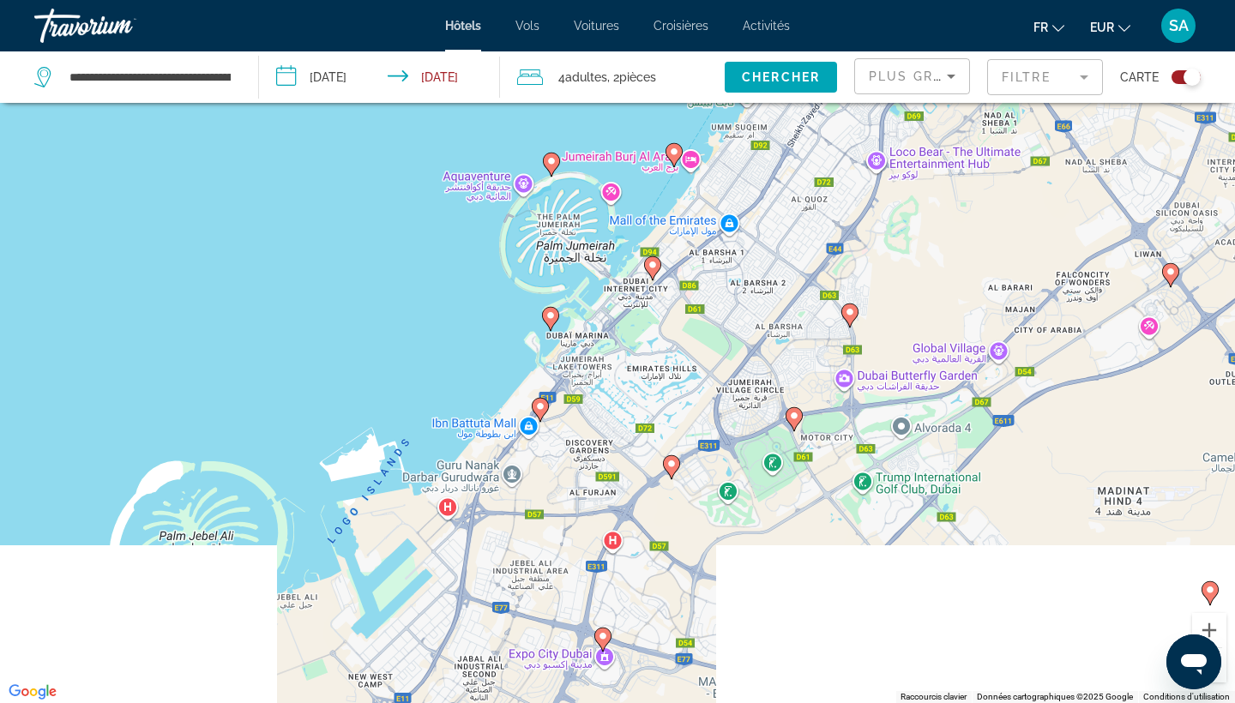
drag, startPoint x: 514, startPoint y: 532, endPoint x: 574, endPoint y: 337, distance: 204.8
click at [574, 337] on div "Pour activer le glissement avec le clavier, appuyez sur Alt+Entrée. Une fois ce…" at bounding box center [617, 351] width 1235 height 703
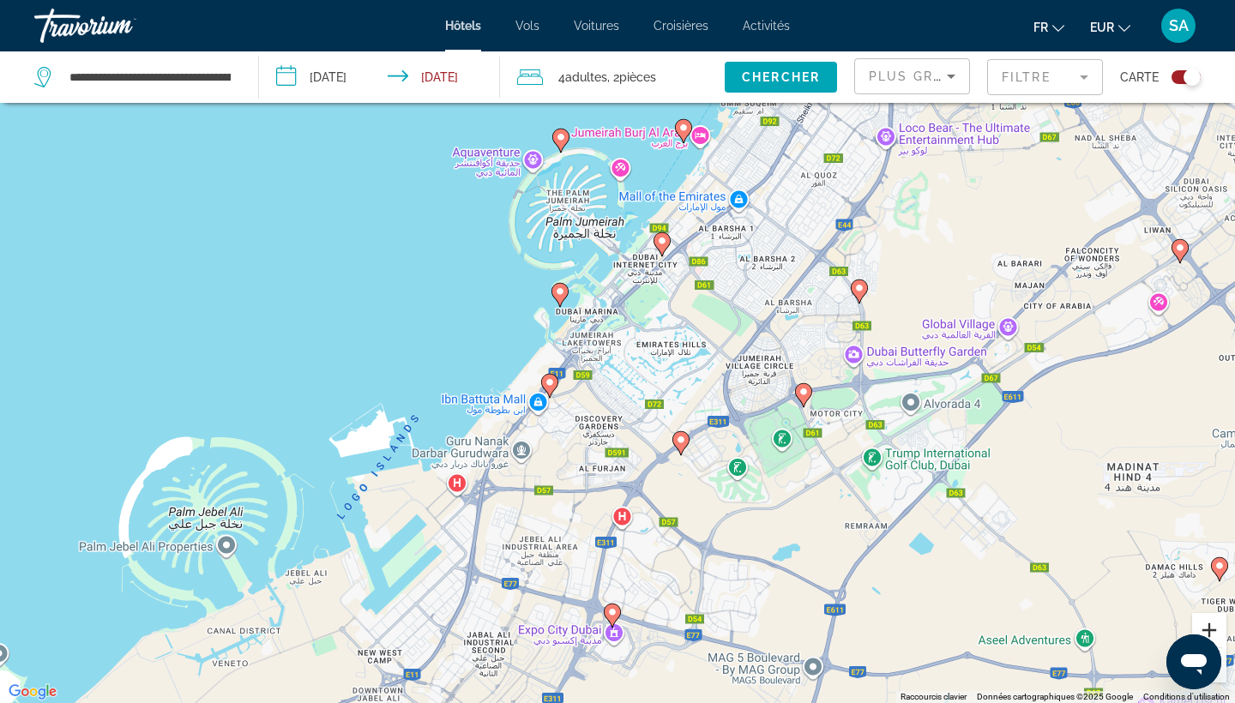
click at [1211, 626] on button "Zoom avant" at bounding box center [1209, 630] width 34 height 34
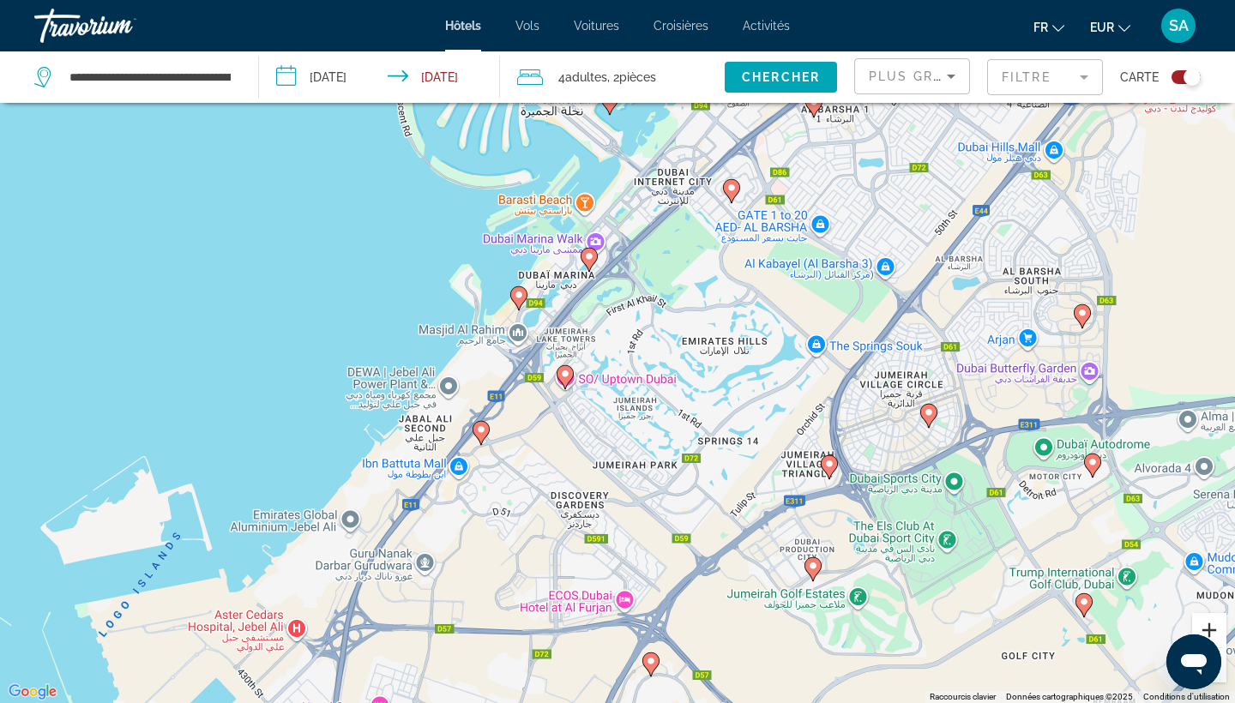
click at [1211, 626] on button "Zoom avant" at bounding box center [1209, 630] width 34 height 34
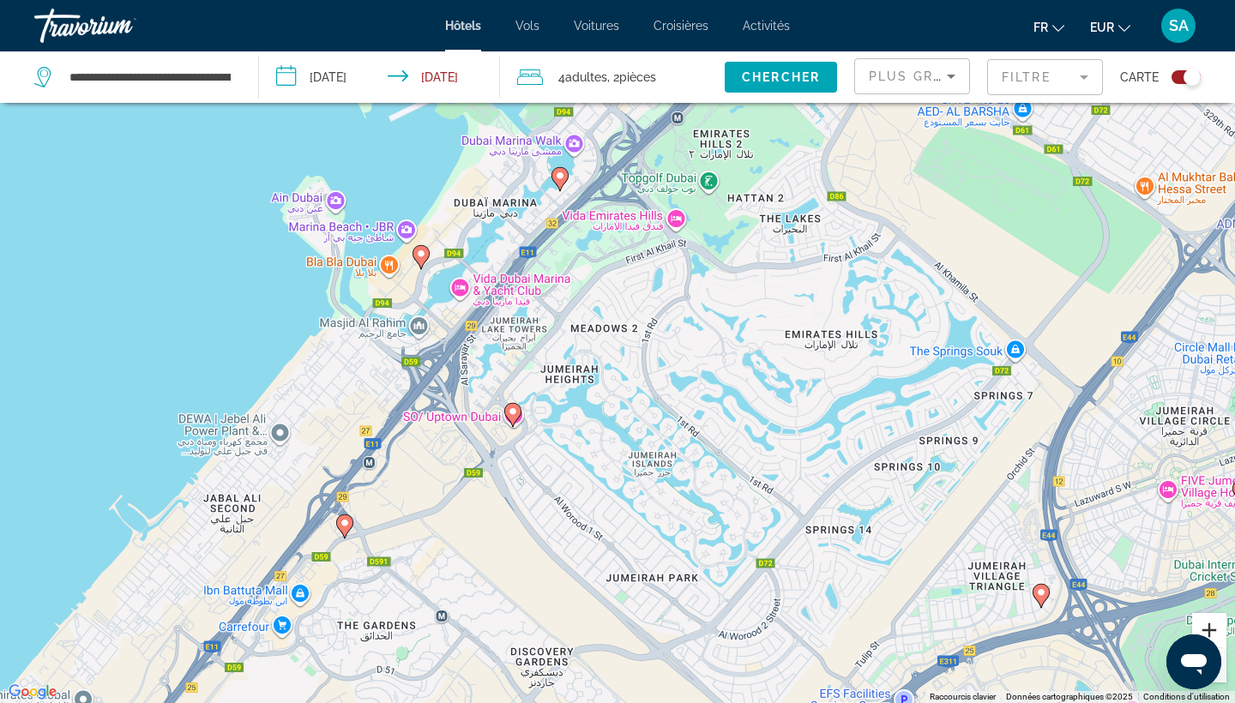
click at [1211, 626] on button "Zoom avant" at bounding box center [1209, 630] width 34 height 34
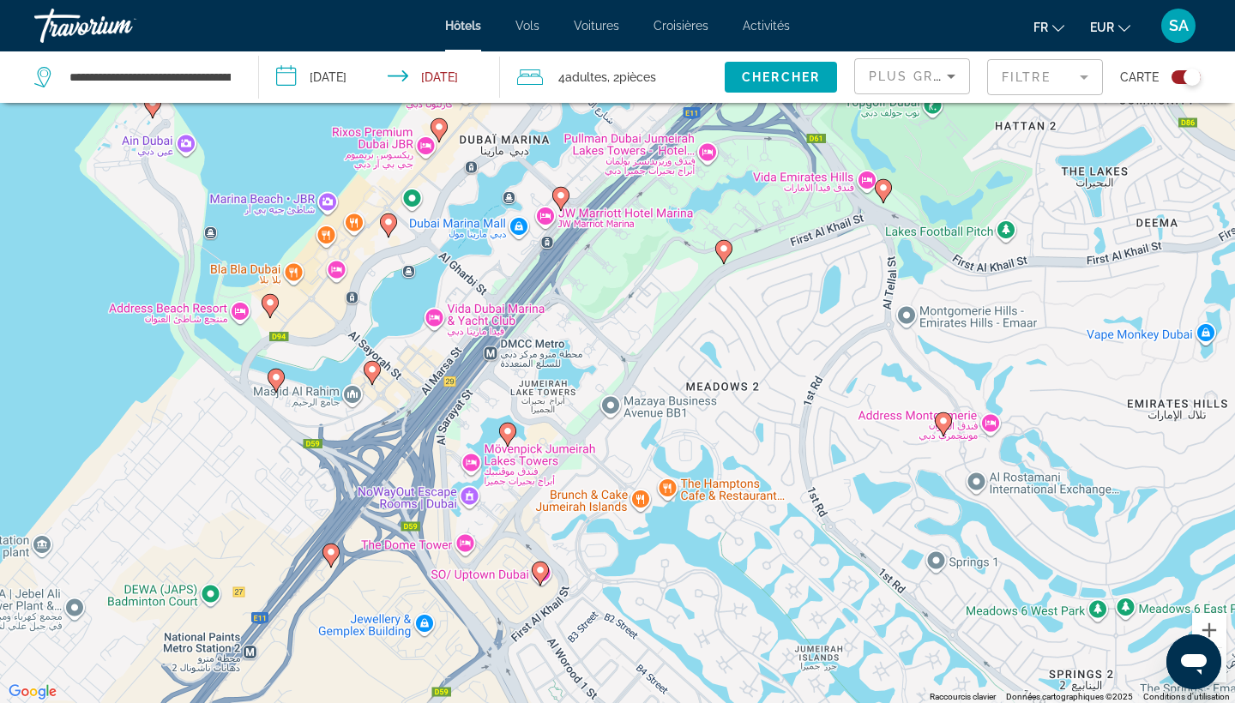
drag, startPoint x: 562, startPoint y: 427, endPoint x: 699, endPoint y: 509, distance: 160.0
click at [699, 509] on div "Pour activer le glissement avec le clavier, appuyez sur Alt+Entrée. Une fois ce…" at bounding box center [617, 351] width 1235 height 703
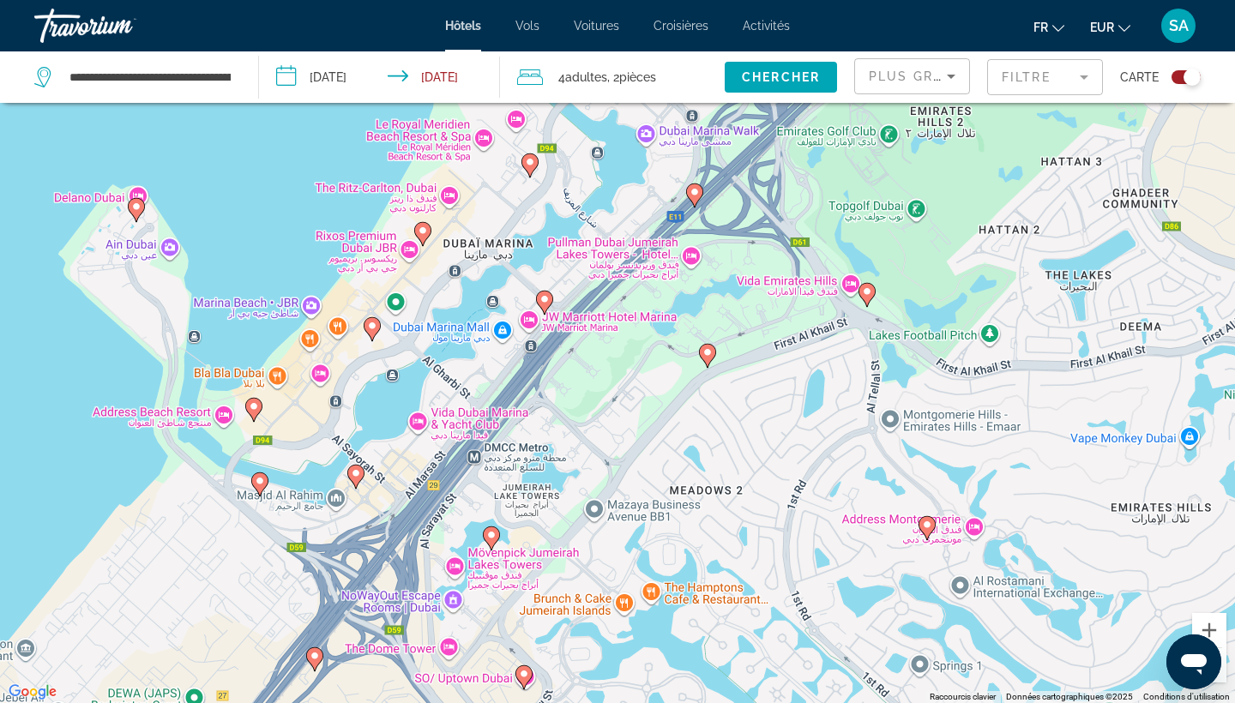
drag, startPoint x: 798, startPoint y: 418, endPoint x: 779, endPoint y: 520, distance: 104.8
click at [779, 520] on div "Pour activer le glissement avec le clavier, appuyez sur Alt+Entrée. Une fois ce…" at bounding box center [617, 351] width 1235 height 703
click at [358, 479] on icon "Main content" at bounding box center [355, 477] width 15 height 22
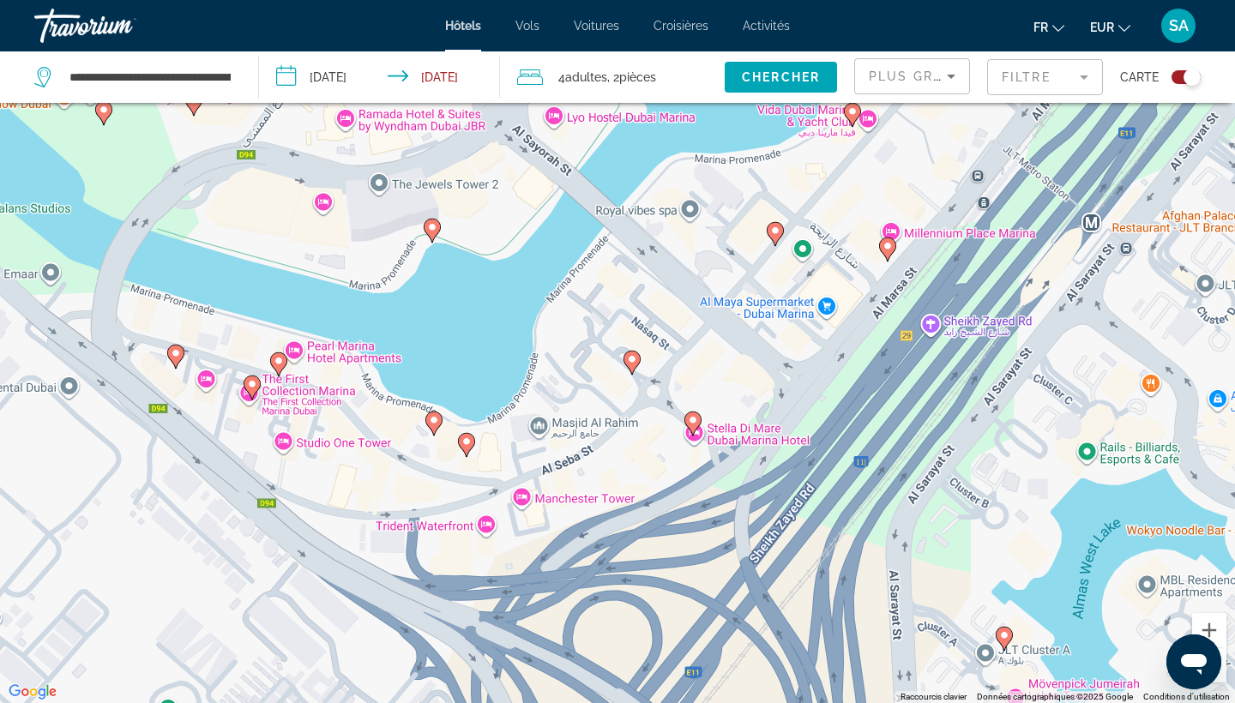
click at [630, 364] on image "Main content" at bounding box center [632, 359] width 10 height 10
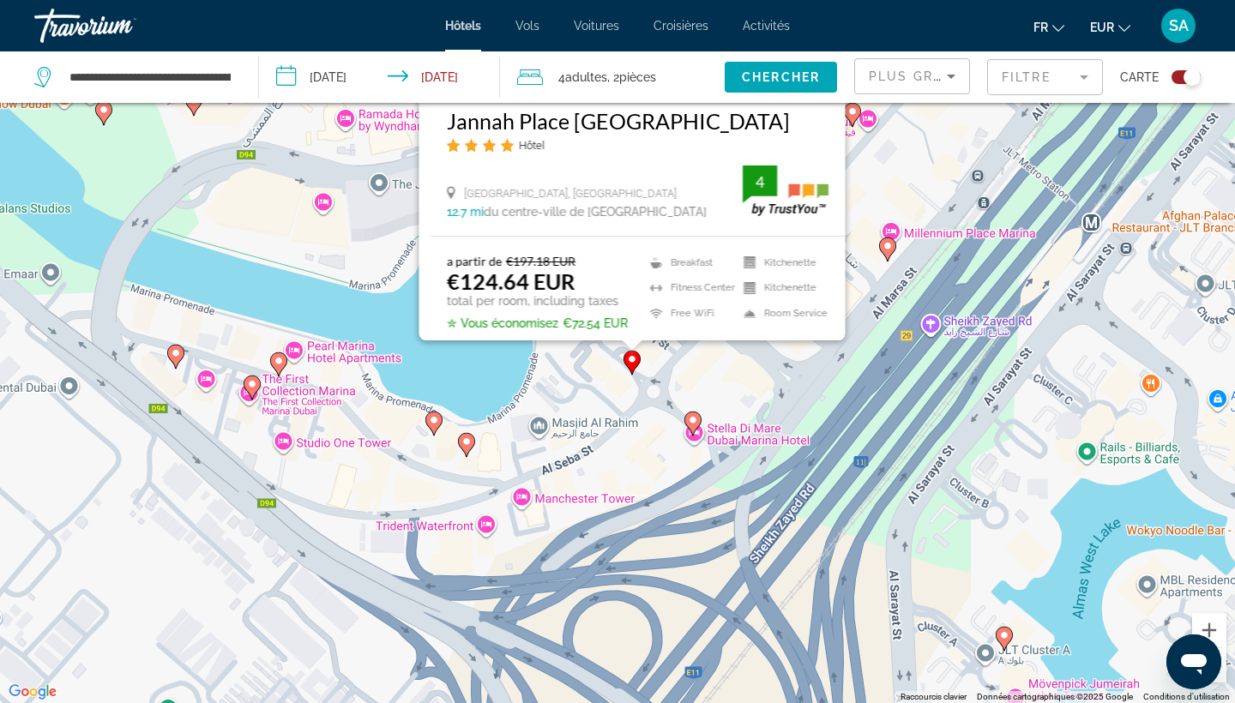
scroll to position [0, 0]
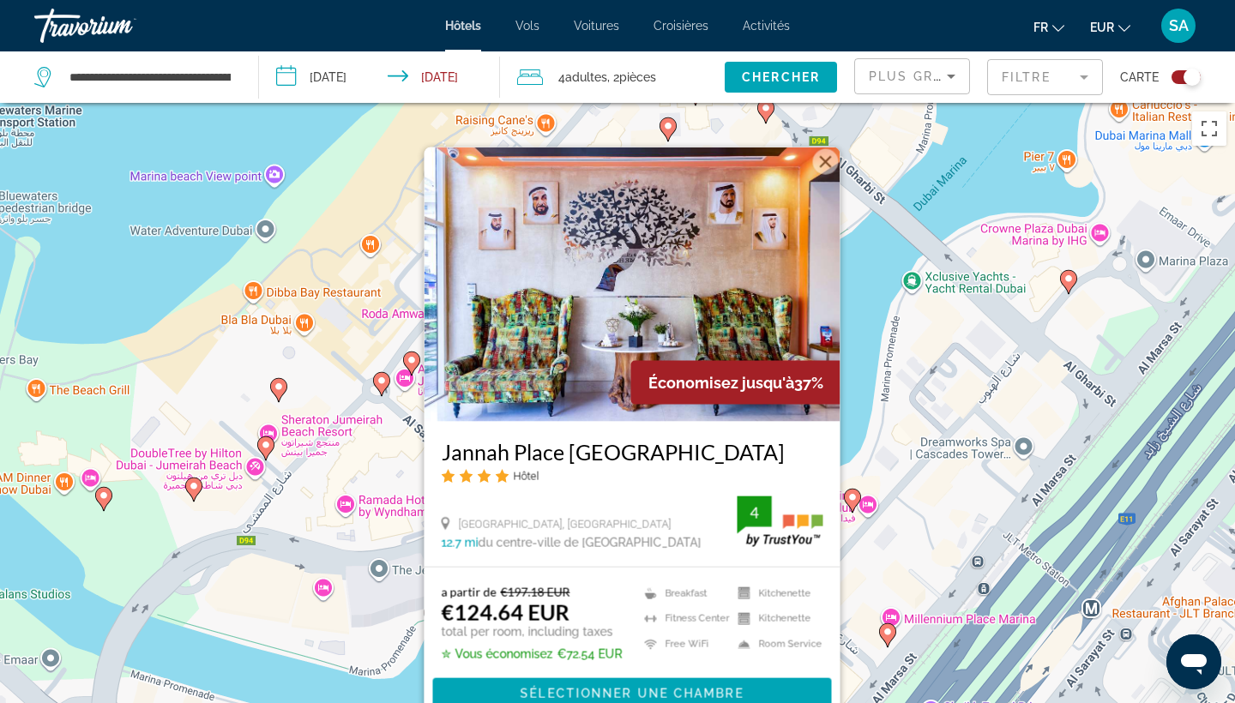
click at [837, 328] on img "Main content" at bounding box center [632, 284] width 416 height 274
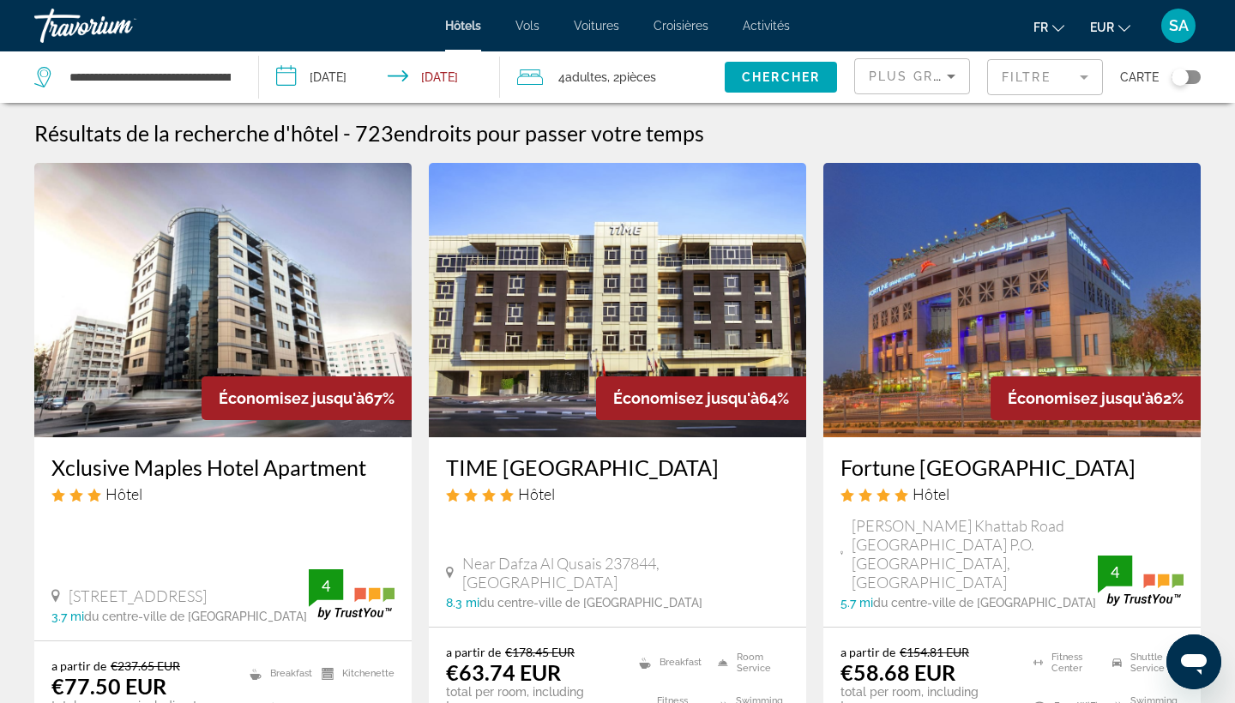
click at [1189, 74] on div "Toggle map" at bounding box center [1185, 77] width 29 height 14
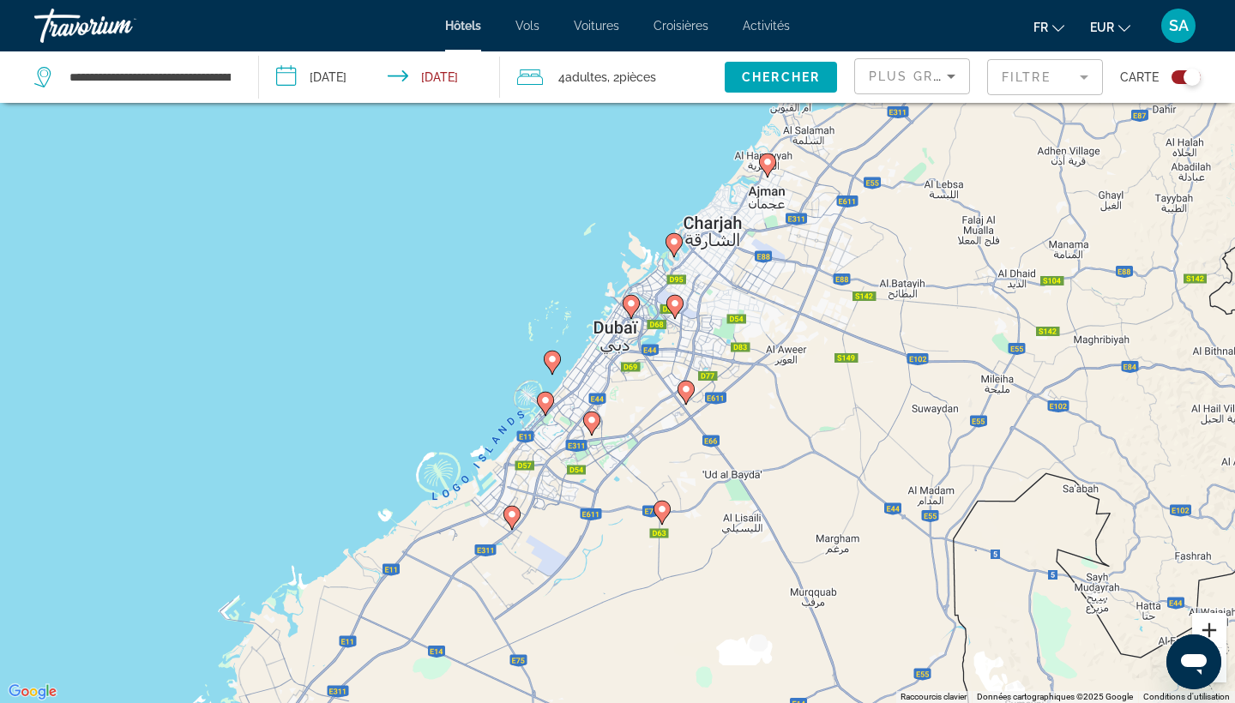
click at [1215, 635] on button "Zoom avant" at bounding box center [1209, 630] width 34 height 34
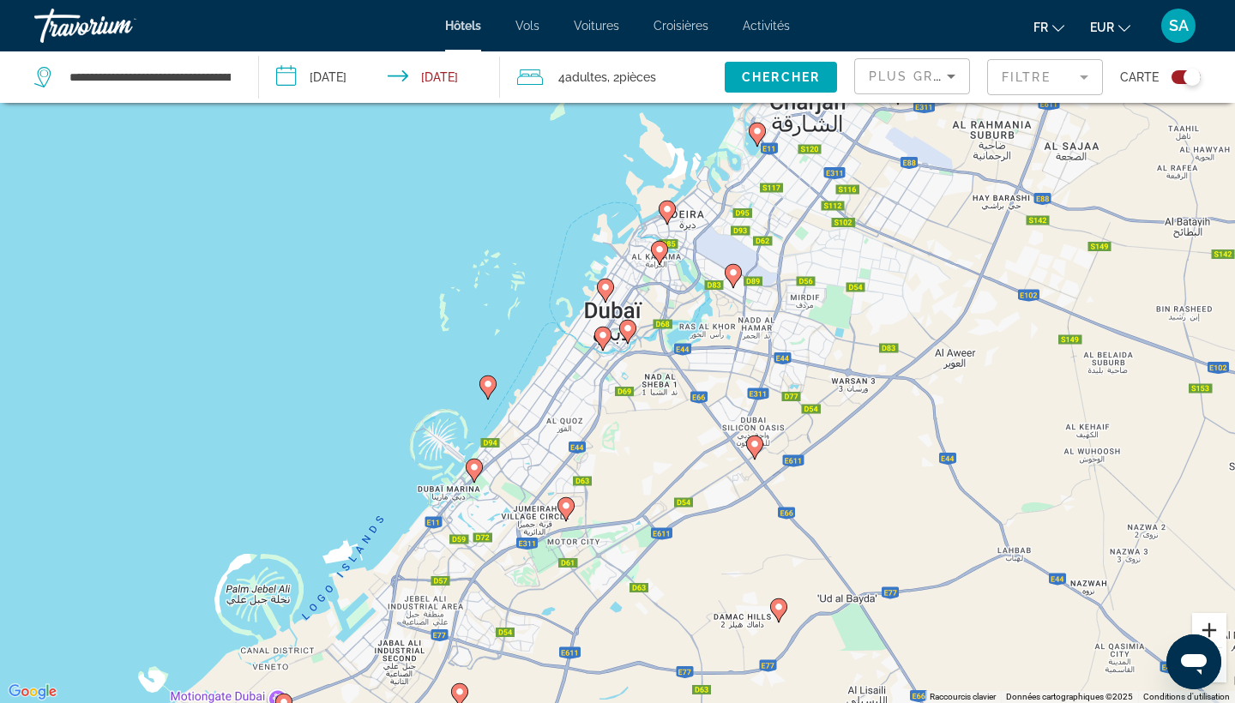
click at [1215, 635] on button "Zoom avant" at bounding box center [1209, 630] width 34 height 34
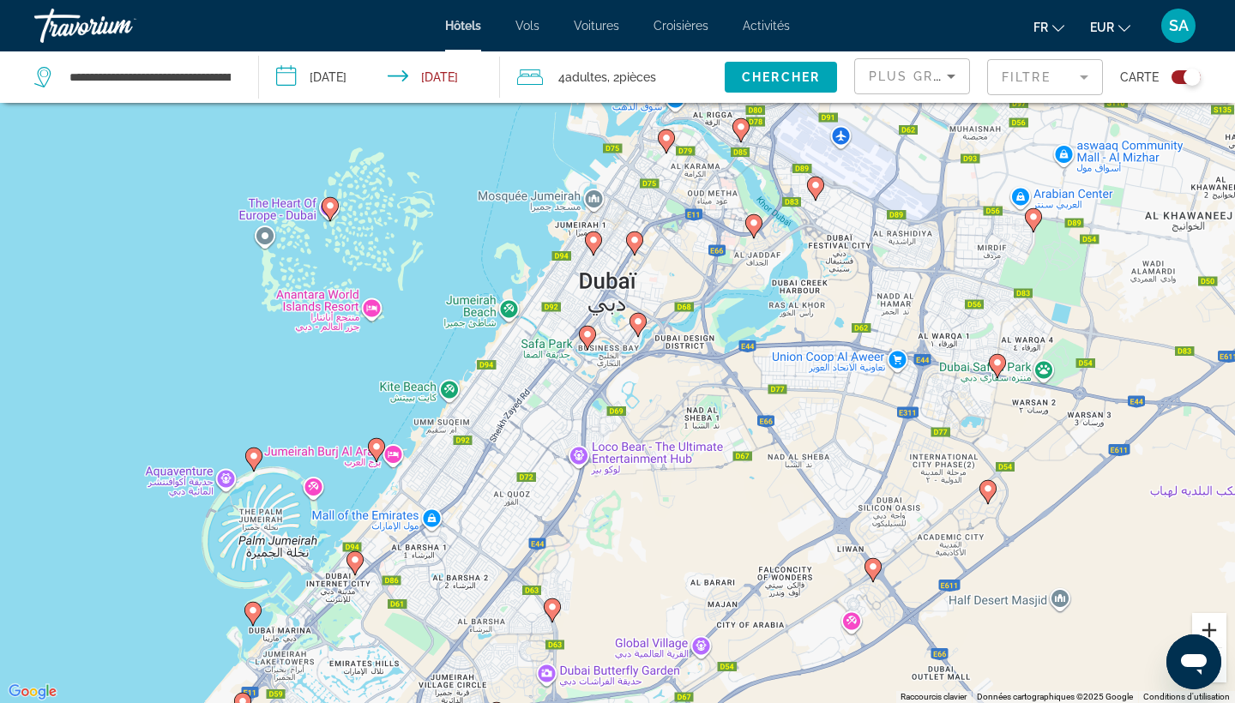
click at [1215, 635] on button "Zoom avant" at bounding box center [1209, 630] width 34 height 34
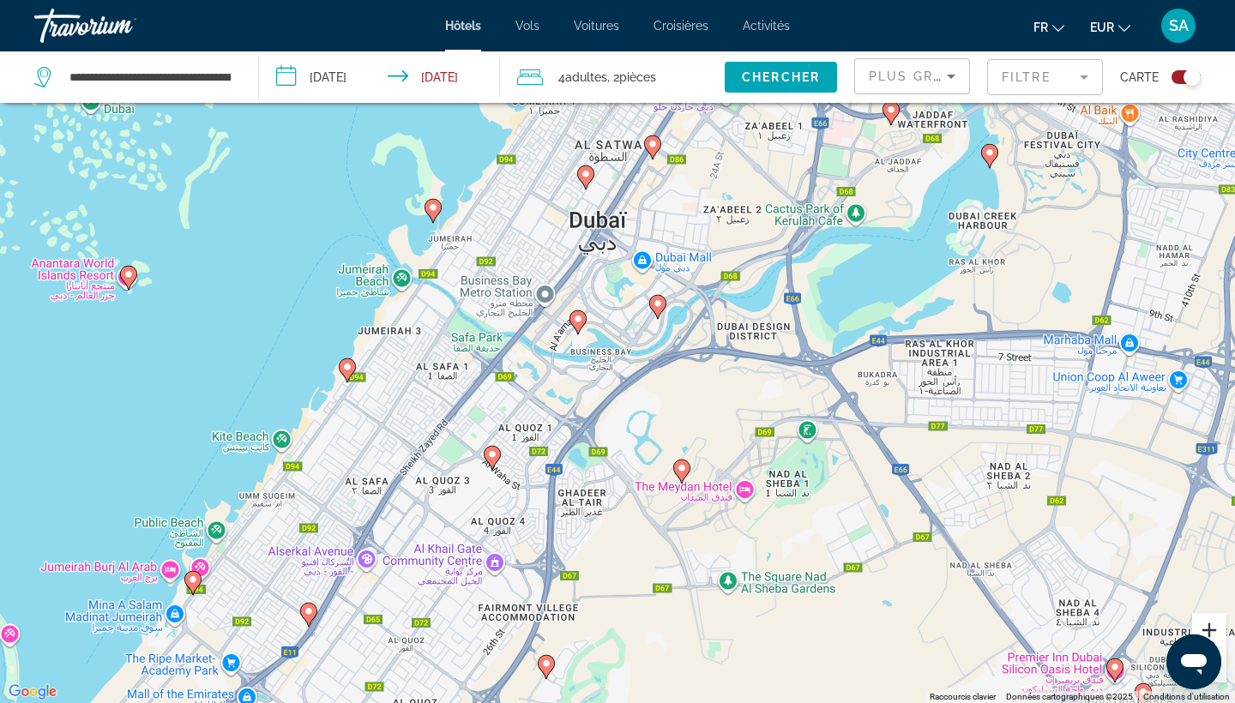
click at [1215, 636] on button "Zoom avant" at bounding box center [1209, 630] width 34 height 34
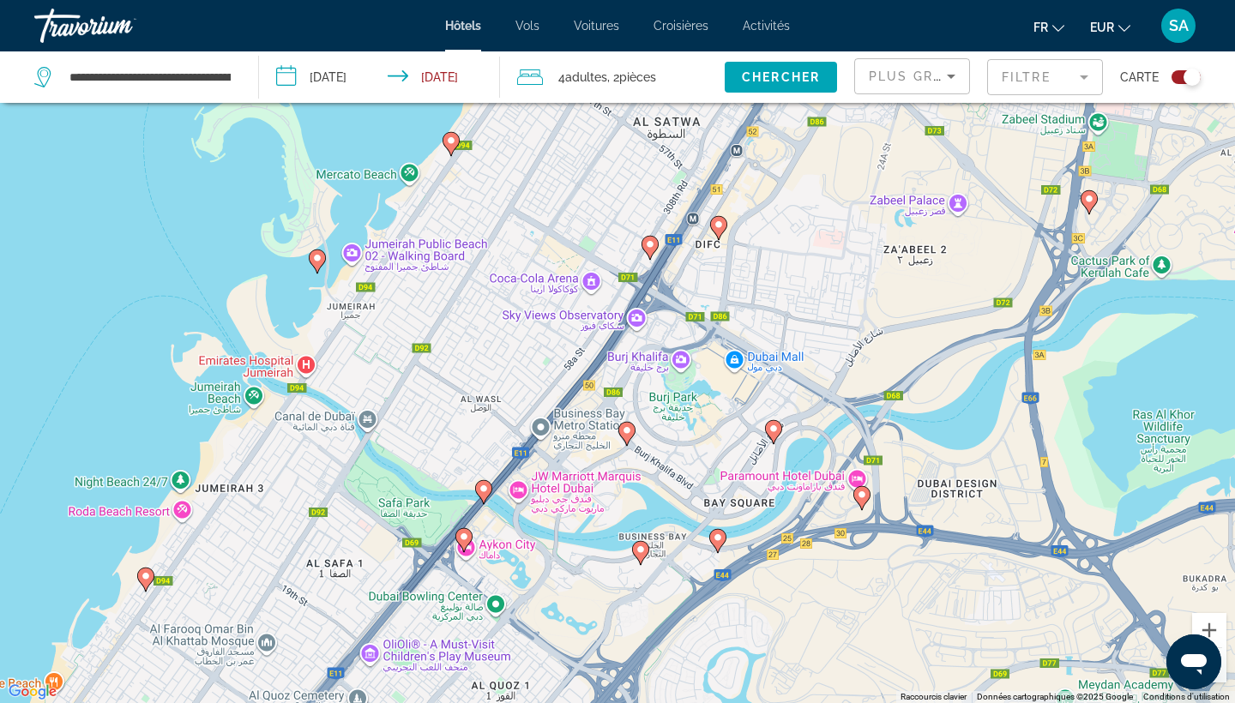
drag, startPoint x: 716, startPoint y: 517, endPoint x: 785, endPoint y: 700, distance: 195.4
click at [786, 700] on div "Pour activer le glissement avec le clavier, appuyez sur Alt+Entrée. Une fois ce…" at bounding box center [617, 351] width 1235 height 703
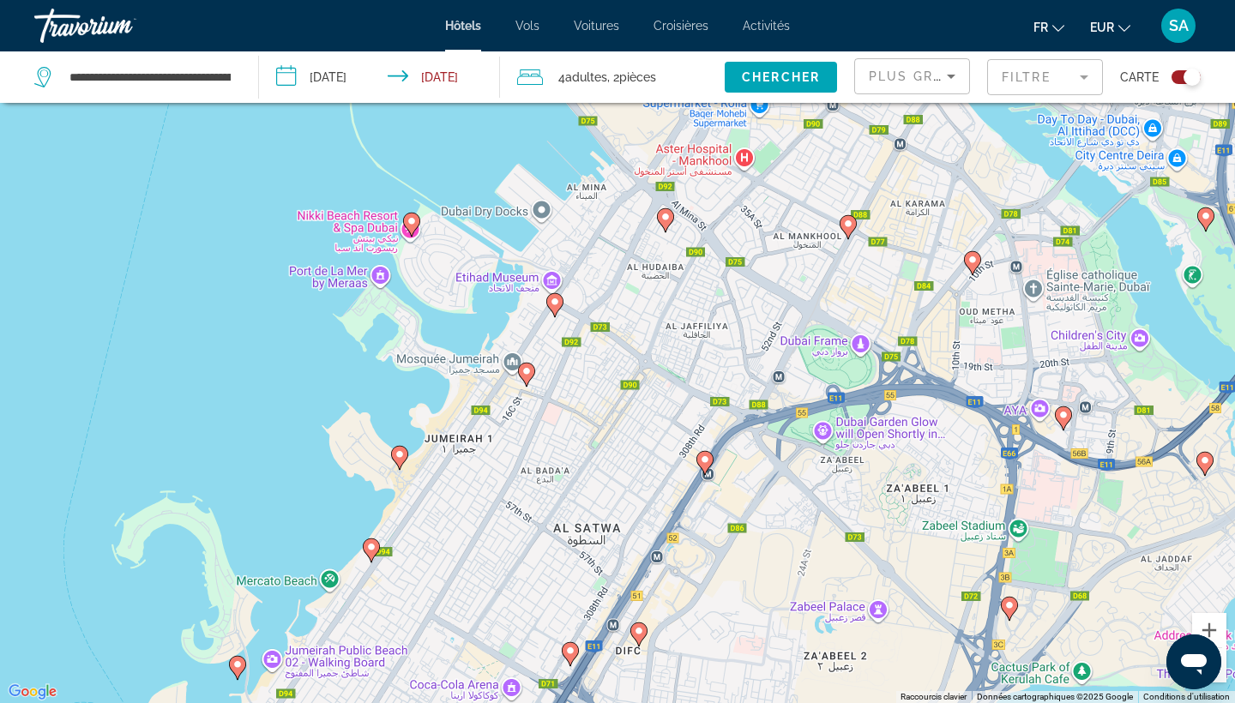
drag, startPoint x: 776, startPoint y: 217, endPoint x: 642, endPoint y: 643, distance: 446.7
click at [642, 643] on div "Pour activer le glissement avec le clavier, appuyez sur Alt+Entrée. Une fois ce…" at bounding box center [617, 351] width 1235 height 703
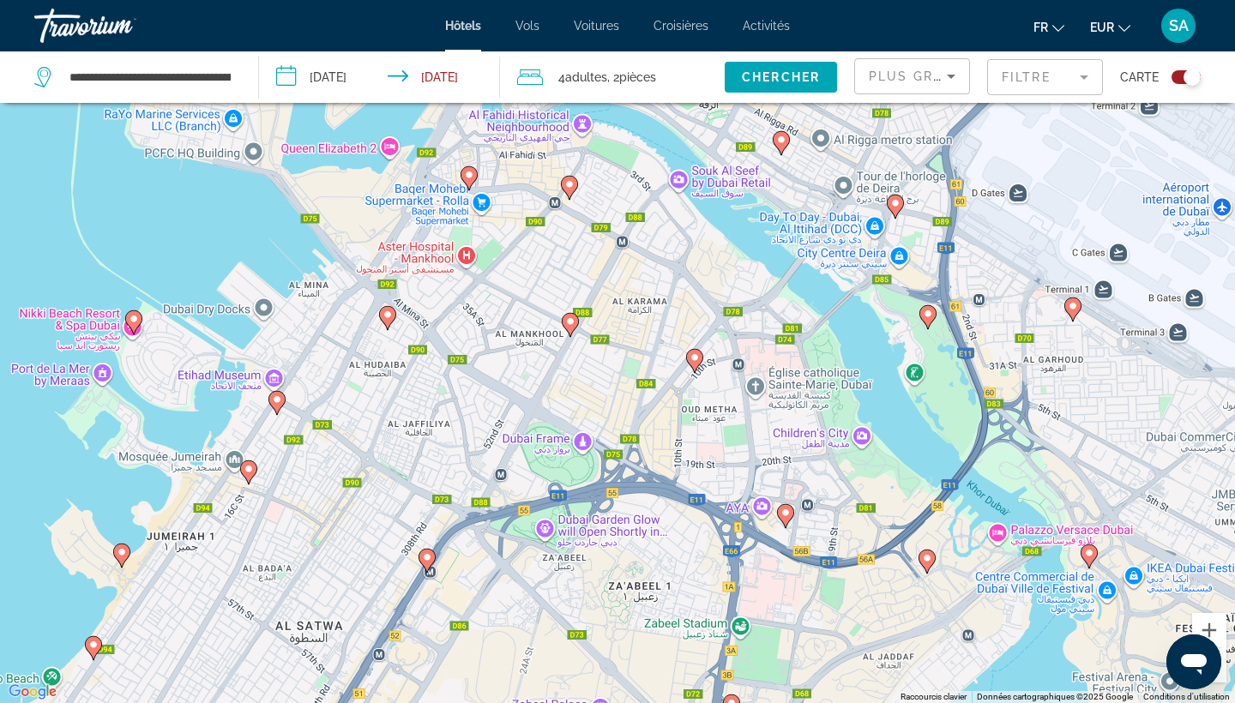
drag, startPoint x: 642, startPoint y: 643, endPoint x: 437, endPoint y: 702, distance: 213.3
click at [437, 702] on div "Pour activer le glissement avec le clavier, appuyez sur Alt+Entrée. Une fois ce…" at bounding box center [617, 351] width 1235 height 703
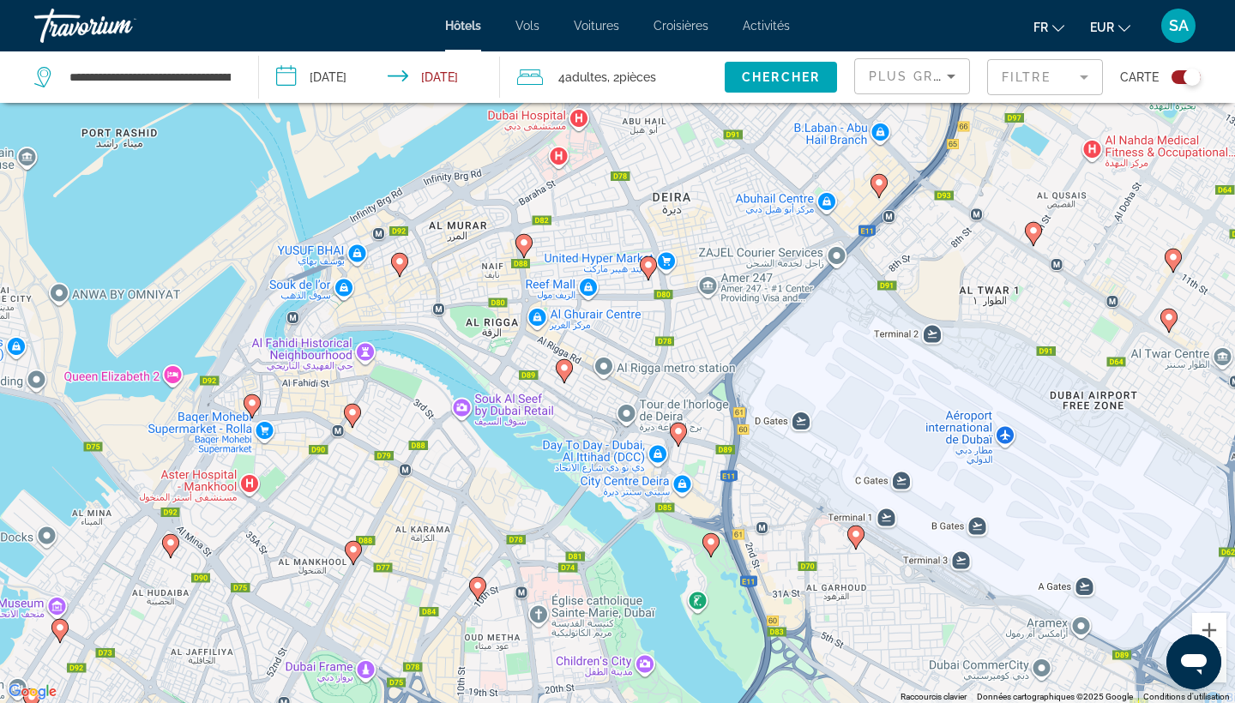
drag, startPoint x: 615, startPoint y: 214, endPoint x: 629, endPoint y: 538, distance: 323.6
click at [629, 538] on div "Pour activer le glissement avec le clavier, appuyez sur Alt+Entrée. Une fois ce…" at bounding box center [617, 351] width 1235 height 703
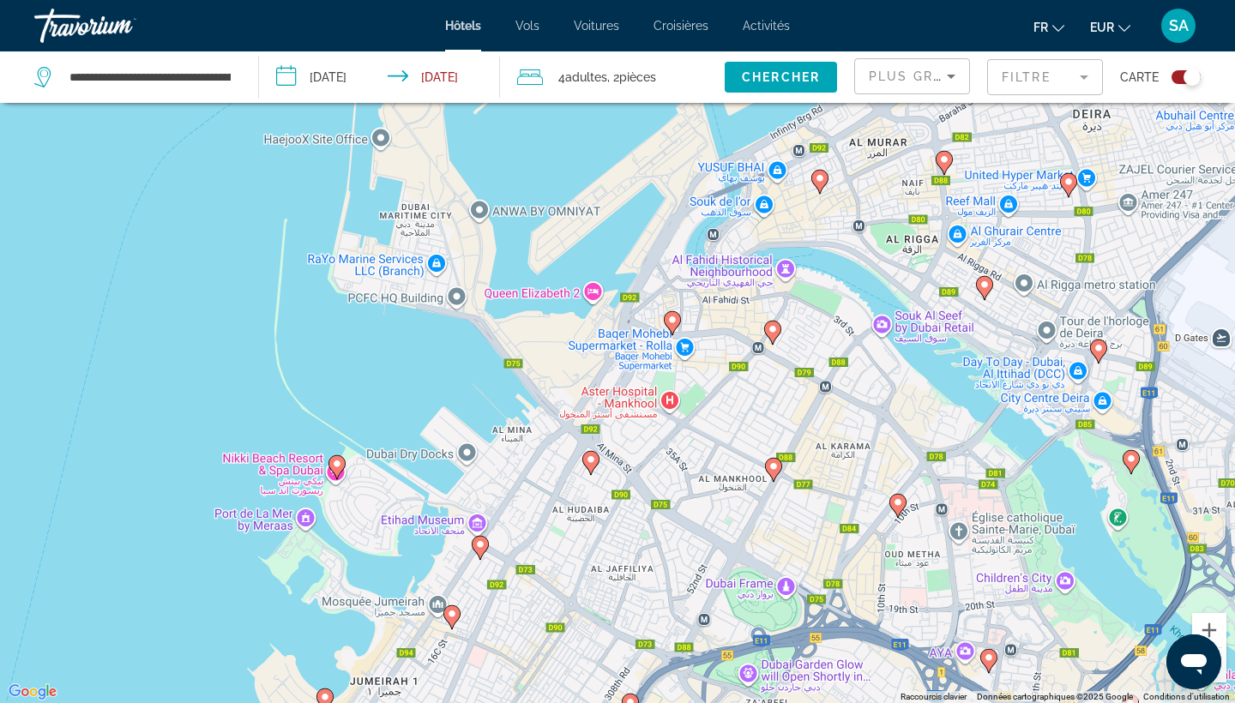
drag, startPoint x: 462, startPoint y: 378, endPoint x: 866, endPoint y: 186, distance: 447.2
click at [866, 186] on div "Pour activer le glissement avec le clavier, appuyez sur Alt+Entrée. Une fois ce…" at bounding box center [617, 351] width 1235 height 703
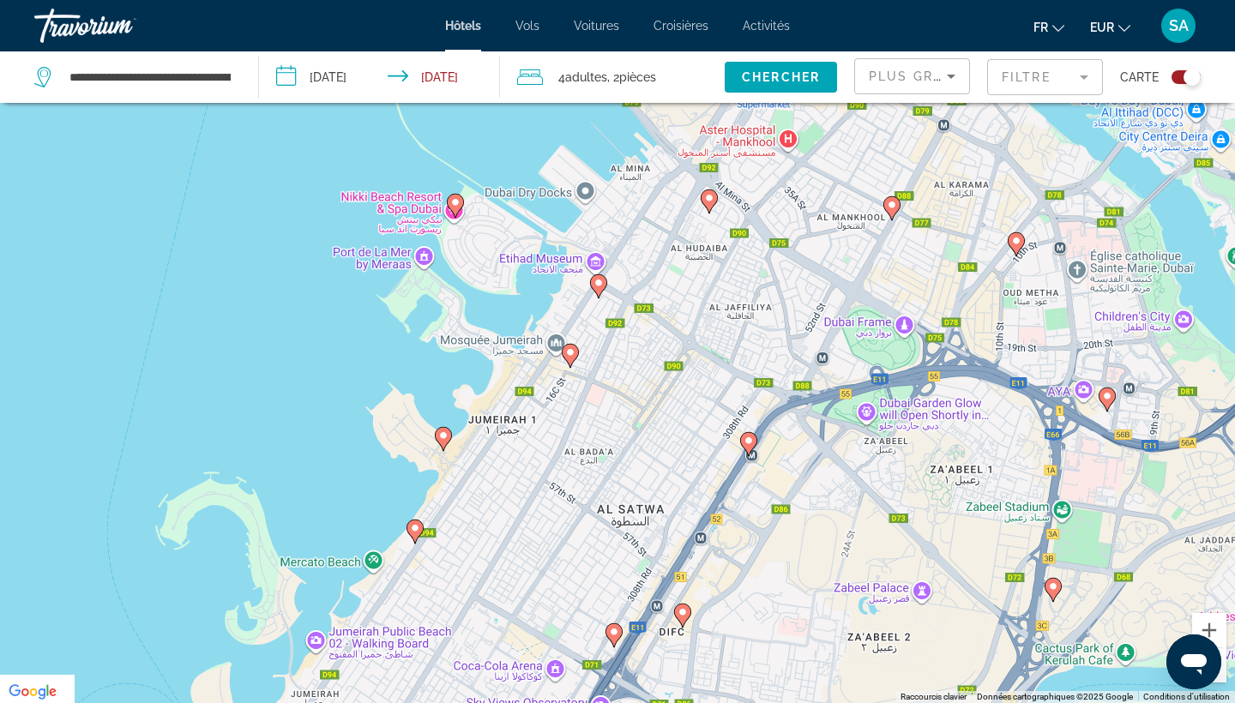
drag, startPoint x: 570, startPoint y: 382, endPoint x: 728, endPoint y: 56, distance: 362.8
click at [728, 56] on div "**********" at bounding box center [617, 403] width 1235 height 806
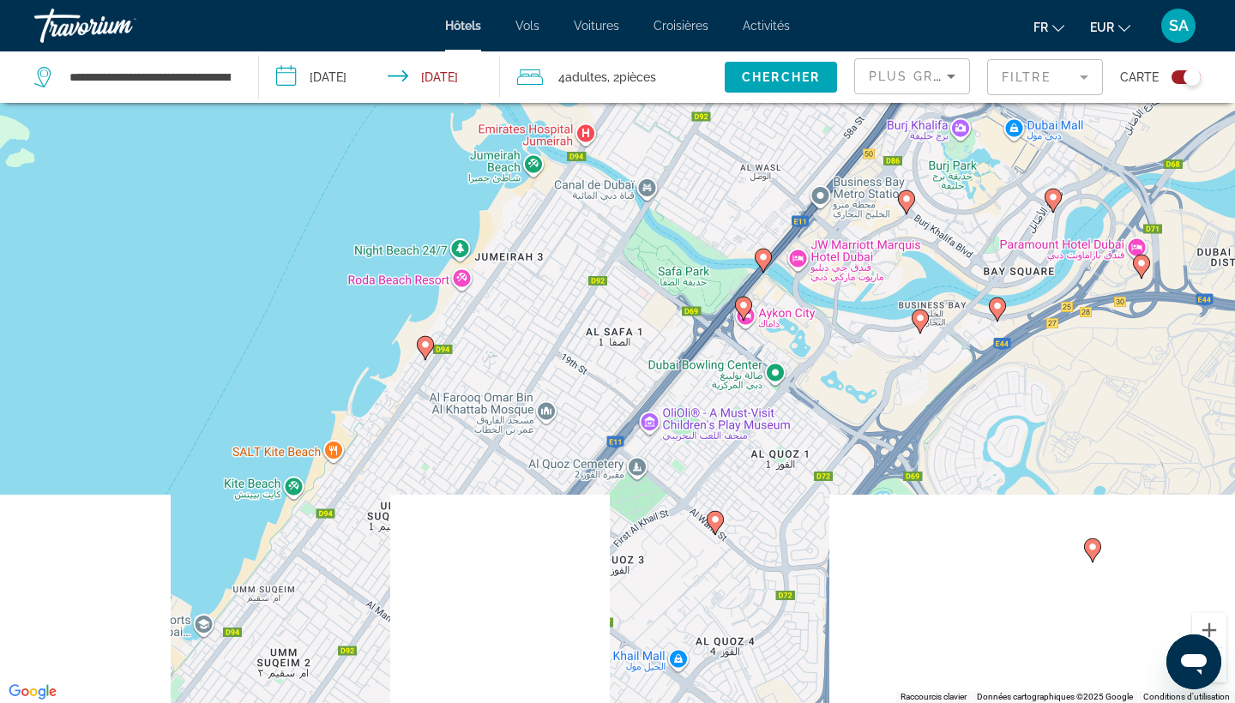
drag, startPoint x: 556, startPoint y: 448, endPoint x: 735, endPoint y: -2, distance: 484.2
click at [735, 0] on html "**********" at bounding box center [617, 248] width 1235 height 703
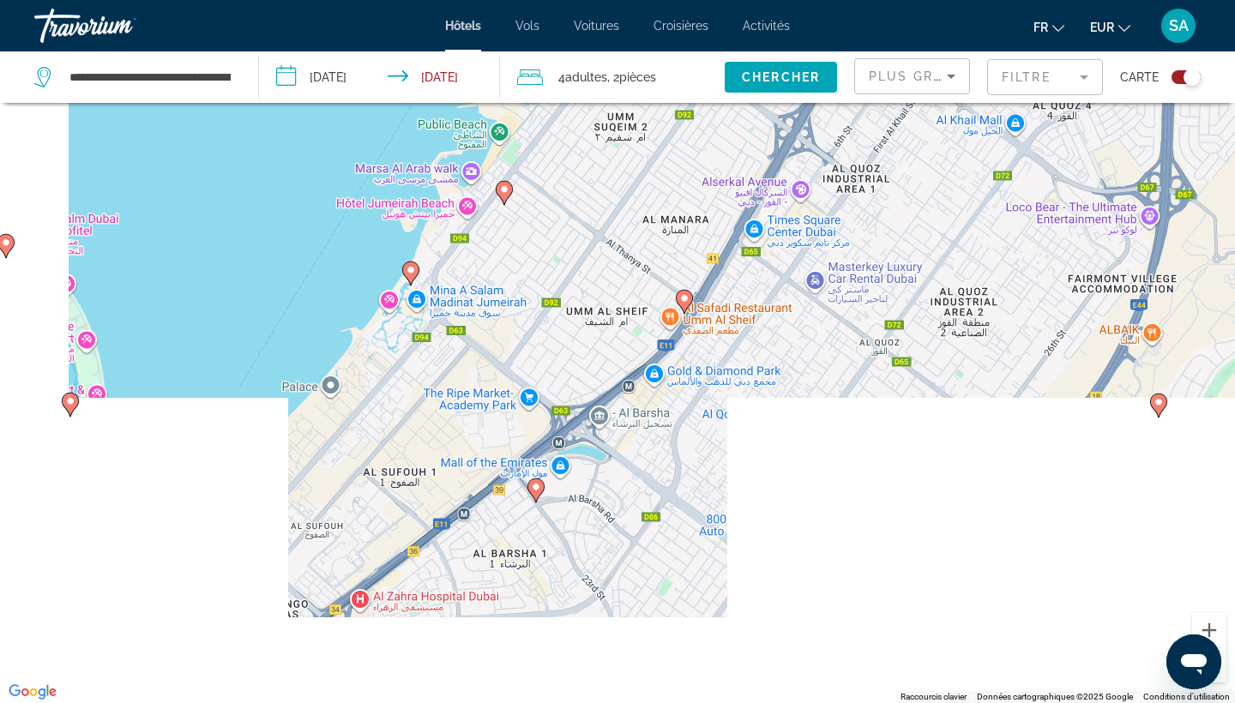
drag, startPoint x: 524, startPoint y: 329, endPoint x: 801, endPoint y: -69, distance: 484.8
click at [801, 0] on html "**********" at bounding box center [617, 248] width 1235 height 703
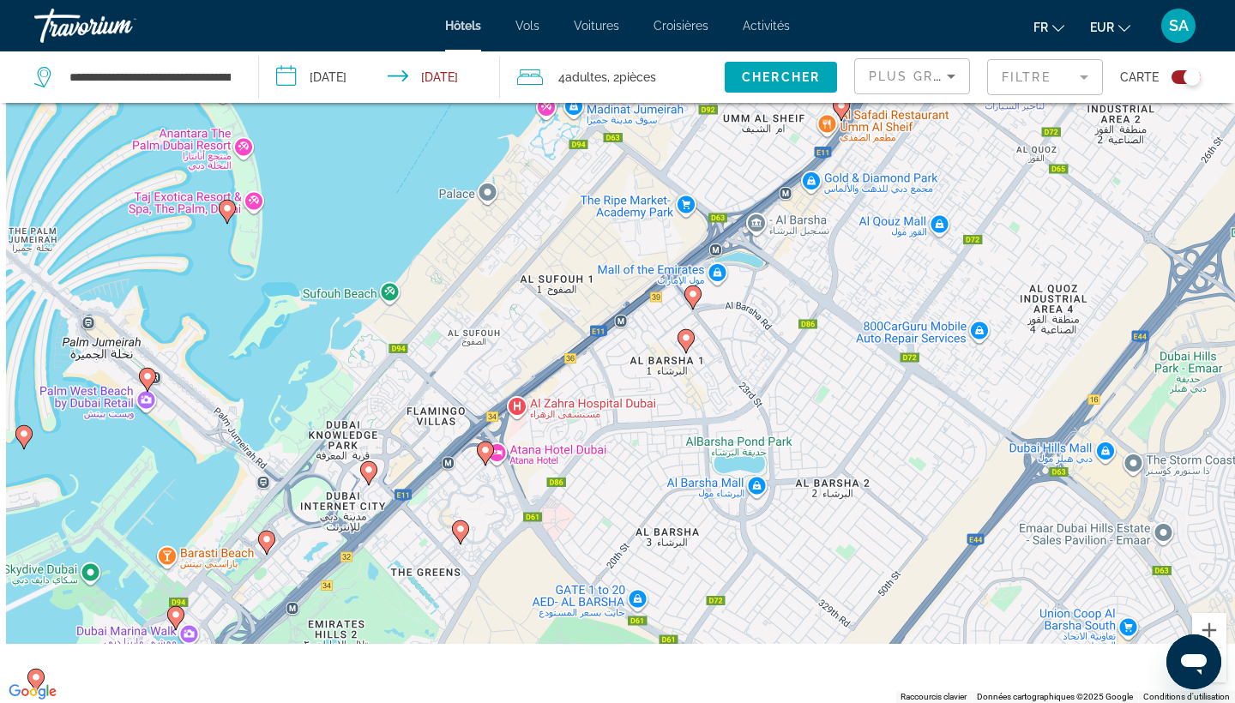
drag, startPoint x: 547, startPoint y: 342, endPoint x: 768, endPoint y: 14, distance: 396.0
click at [768, 14] on div "**********" at bounding box center [617, 248] width 1235 height 703
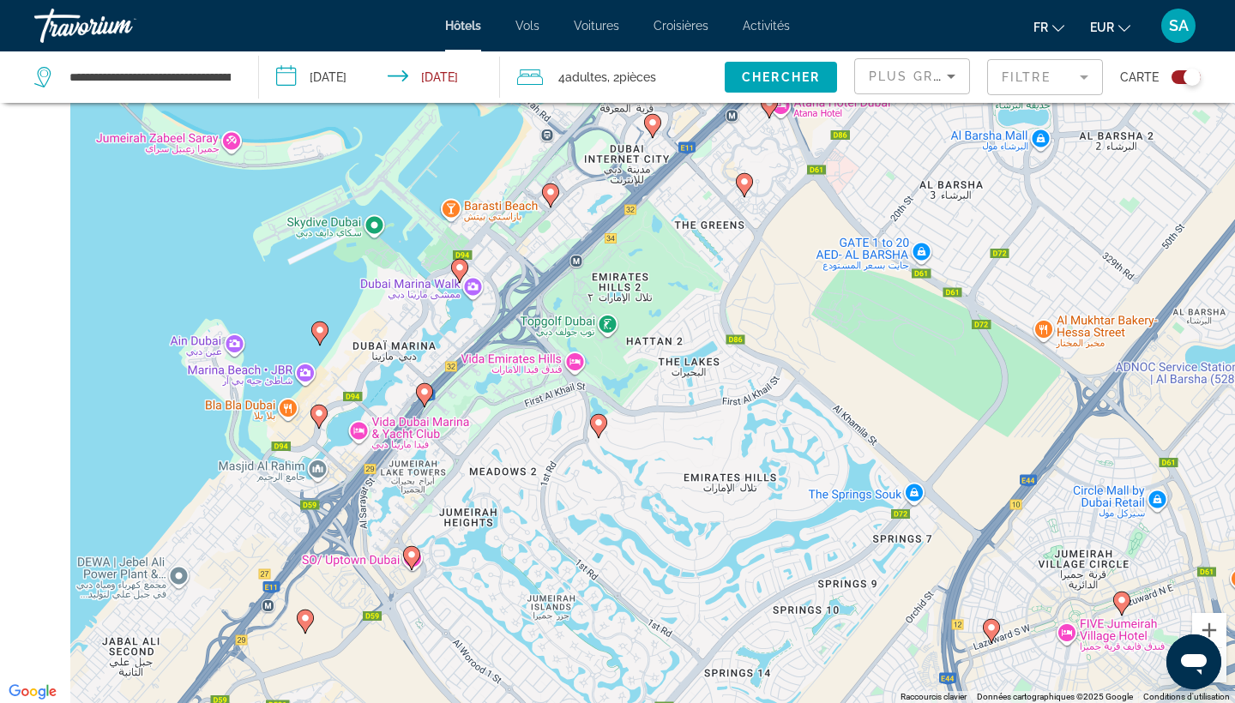
drag, startPoint x: 490, startPoint y: 354, endPoint x: 692, endPoint y: 116, distance: 312.7
click at [692, 116] on div "Pour activer le glissement avec le clavier, appuyez sur Alt+Entrée. Une fois ce…" at bounding box center [617, 351] width 1235 height 703
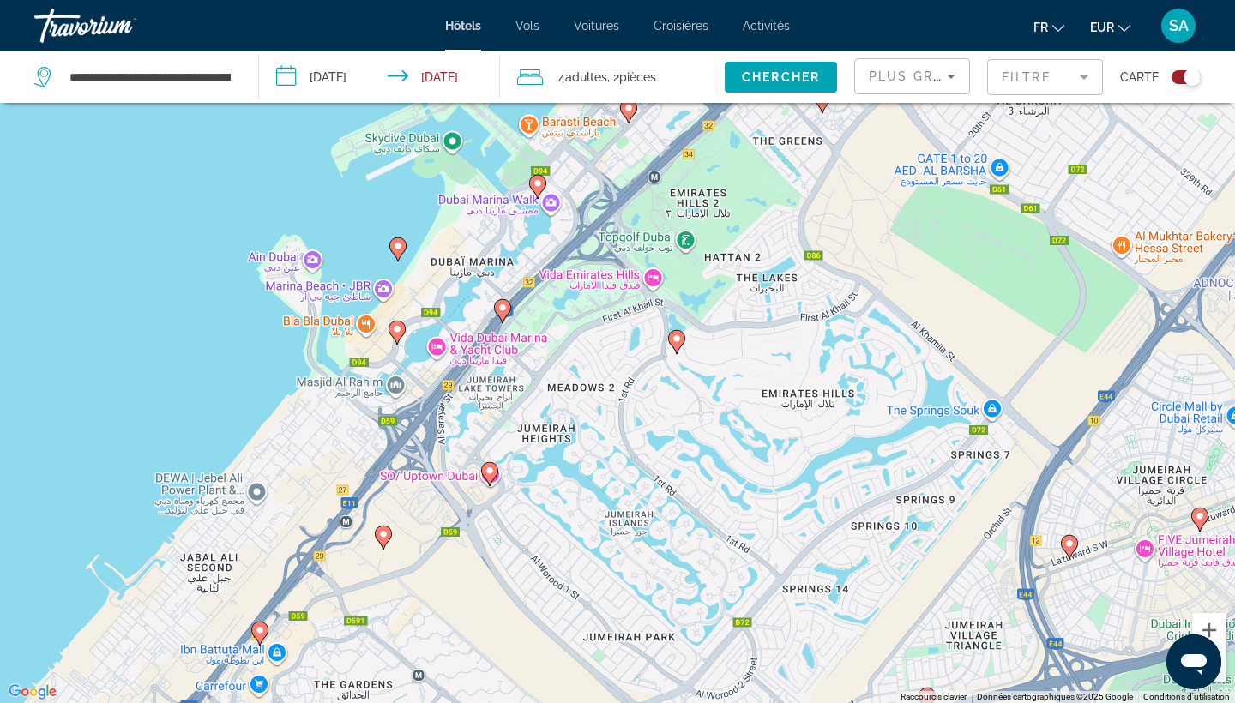
click at [394, 334] on image "Main content" at bounding box center [397, 329] width 10 height 10
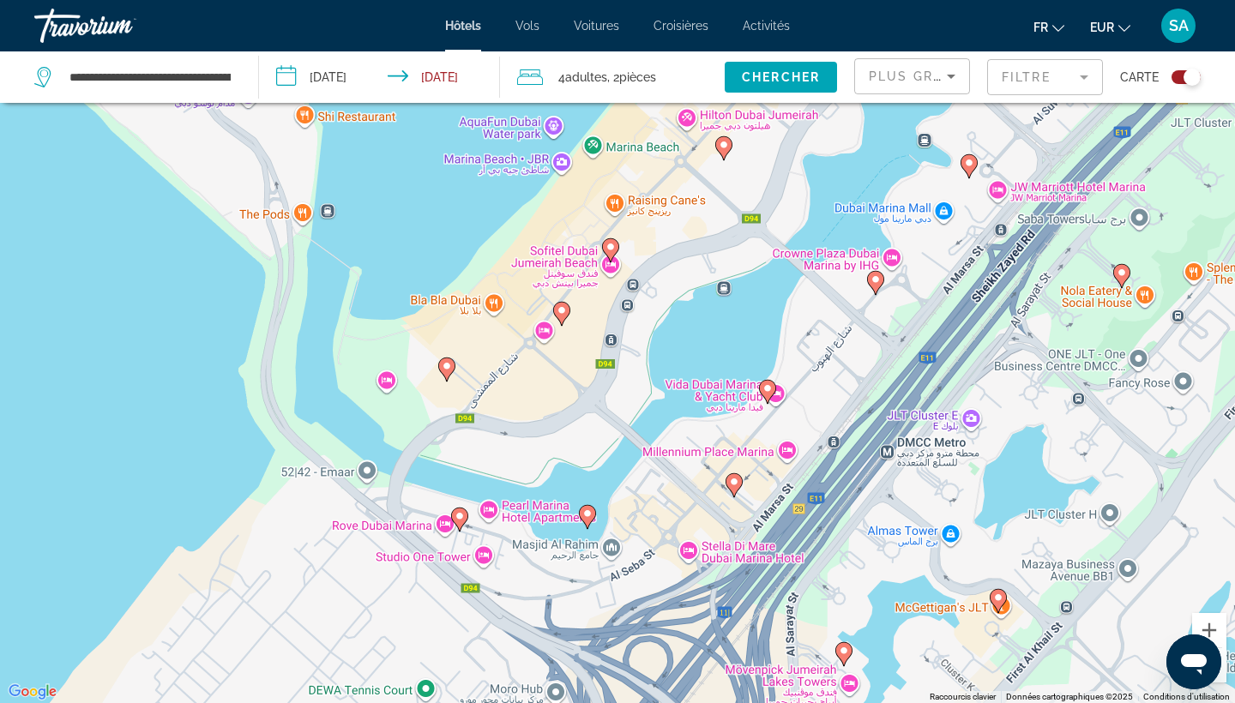
click at [615, 252] on icon "Main content" at bounding box center [610, 250] width 15 height 22
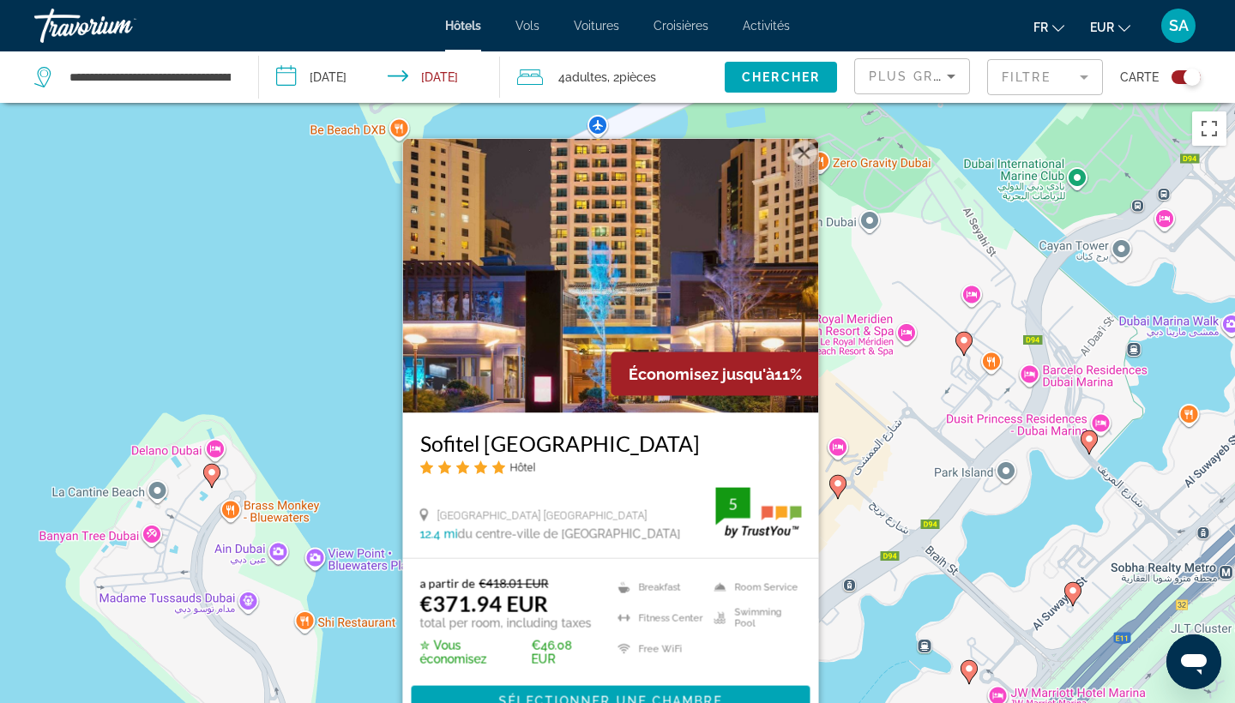
click at [350, 332] on div "Pour activer le glissement avec le clavier, appuyez sur Alt+Entrée. Une fois ce…" at bounding box center [617, 454] width 1235 height 703
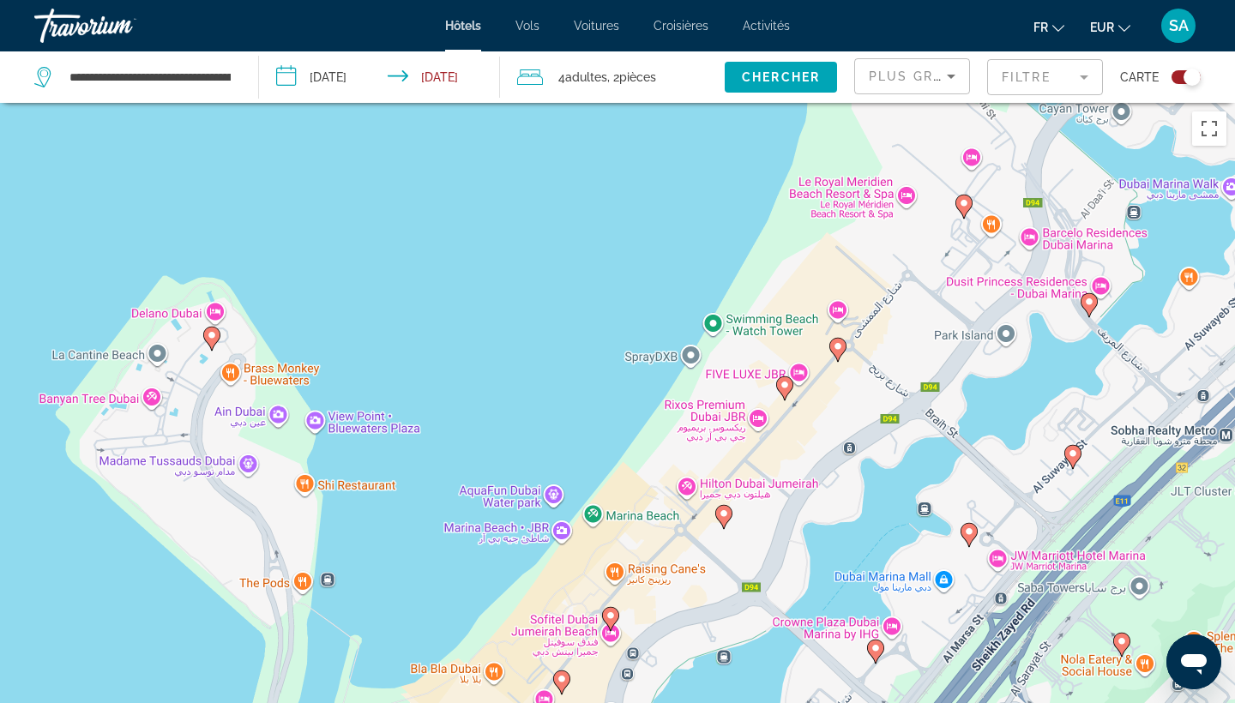
drag, startPoint x: 491, startPoint y: 513, endPoint x: 513, endPoint y: 98, distance: 415.6
click at [513, 103] on div "**********" at bounding box center [617, 506] width 1235 height 806
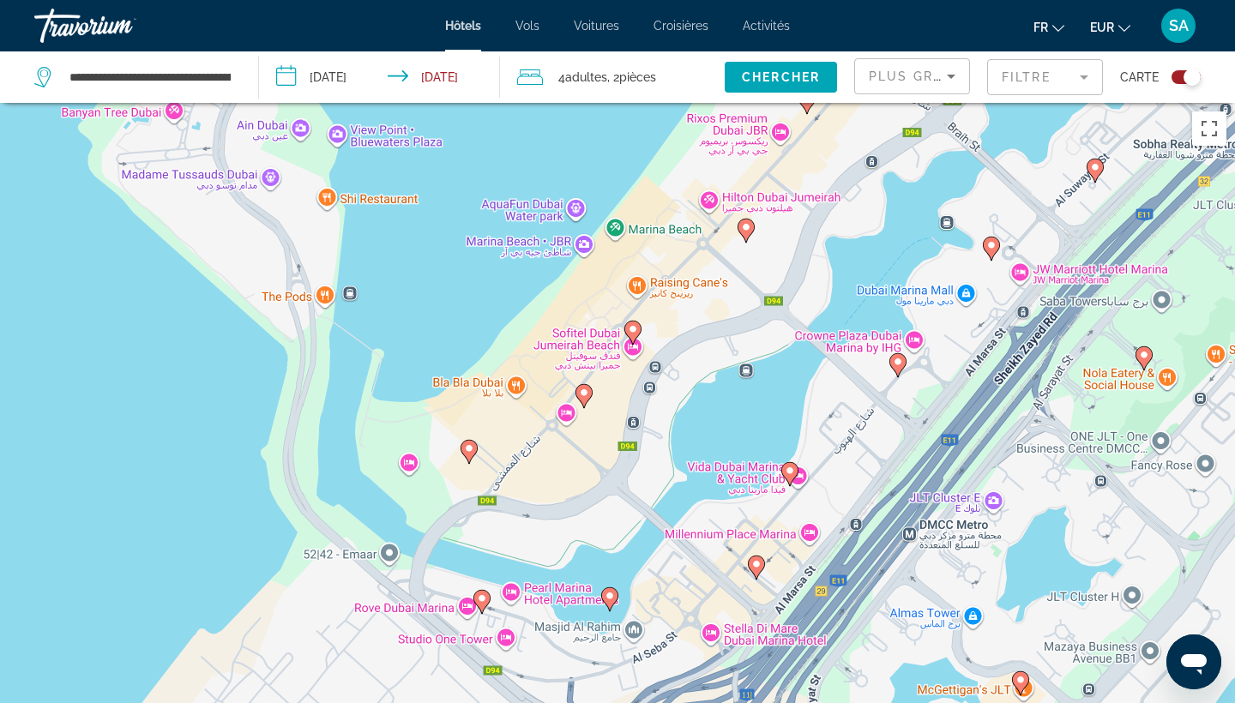
click at [470, 454] on icon "Main content" at bounding box center [468, 452] width 15 height 22
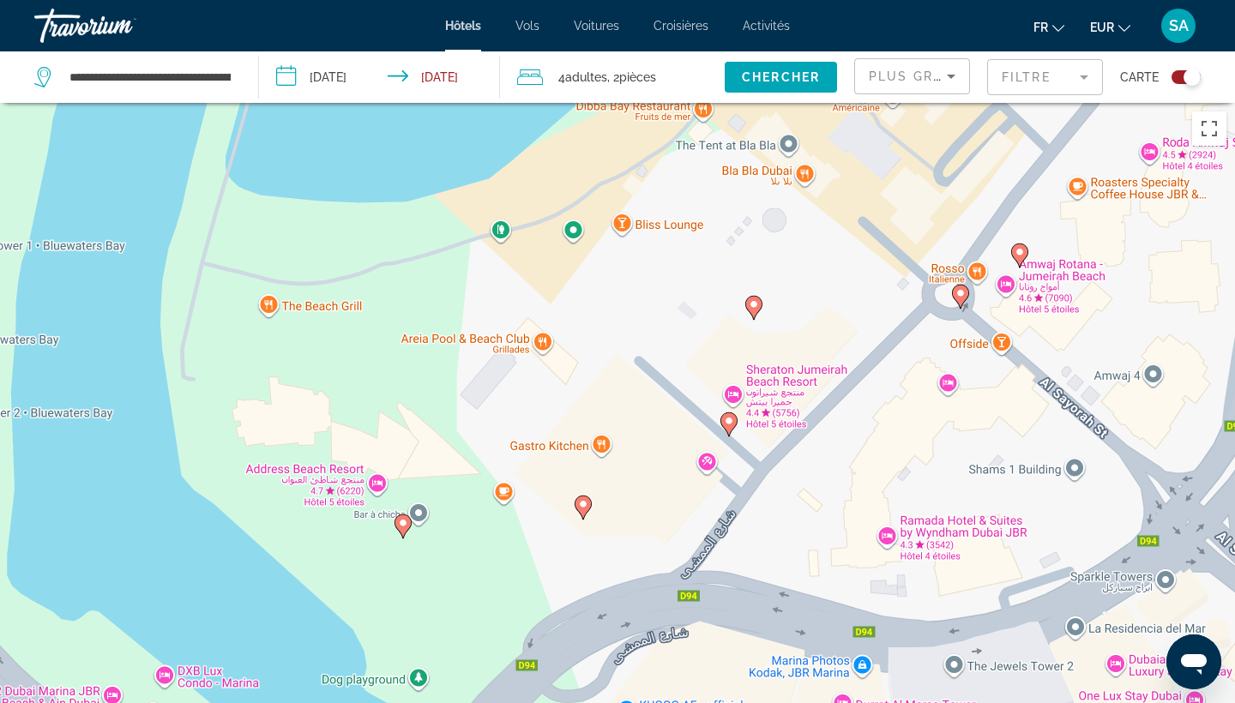
click at [761, 310] on gmp-advanced-marker "Main content" at bounding box center [753, 308] width 17 height 26
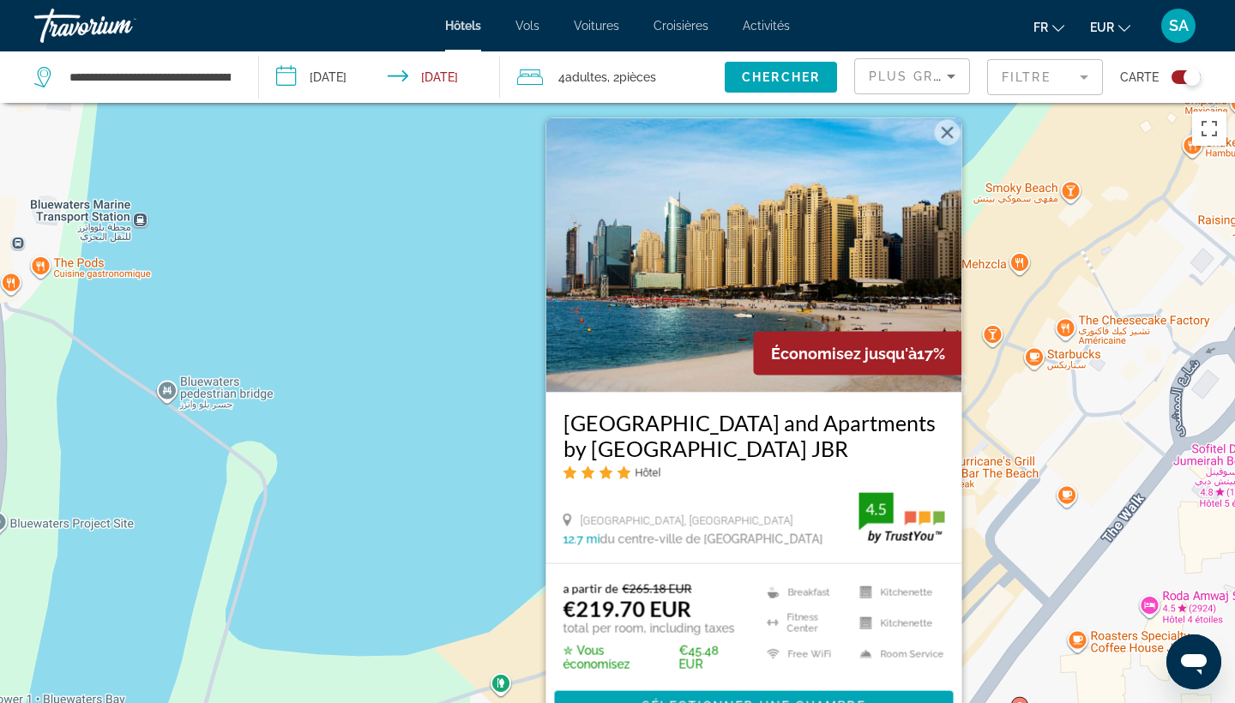
click at [498, 356] on div "Pour activer le glissement avec le clavier, appuyez sur Alt+Entrée. Une fois ce…" at bounding box center [617, 454] width 1235 height 703
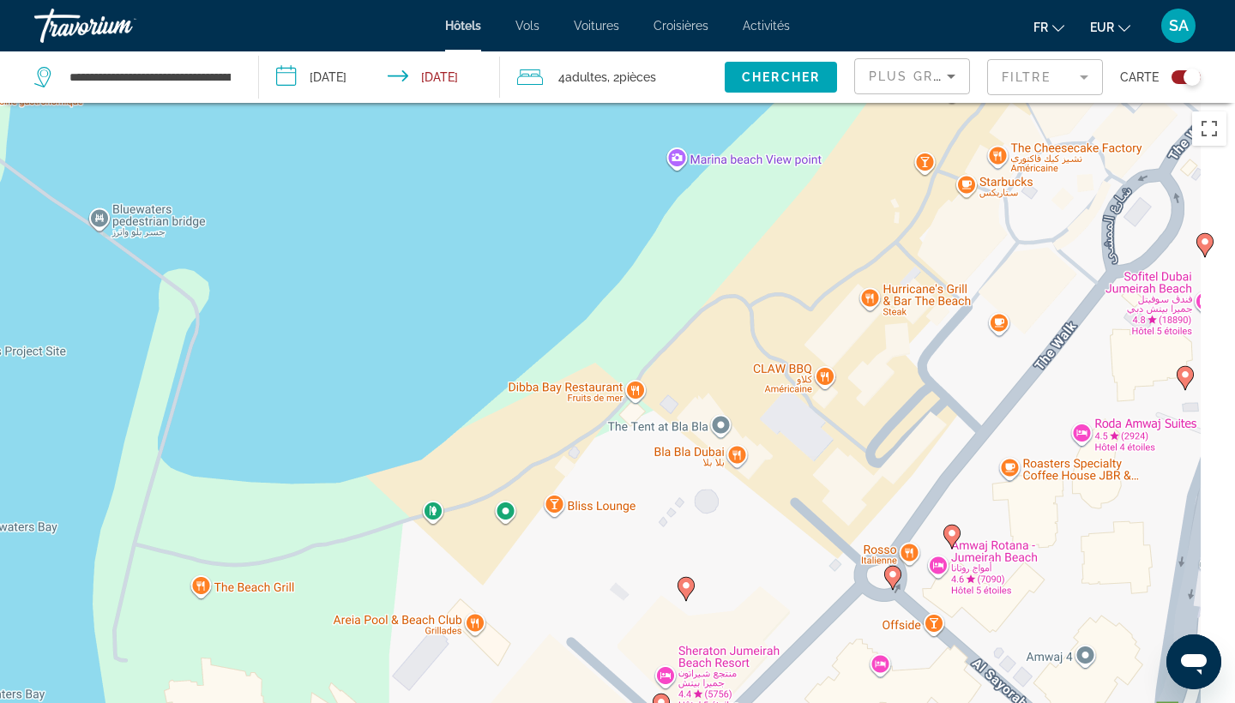
drag, startPoint x: 614, startPoint y: 464, endPoint x: 509, endPoint y: 204, distance: 280.1
click at [509, 204] on div "Pour activer le glissement avec le clavier, appuyez sur Alt+Entrée. Une fois ce…" at bounding box center [617, 454] width 1235 height 703
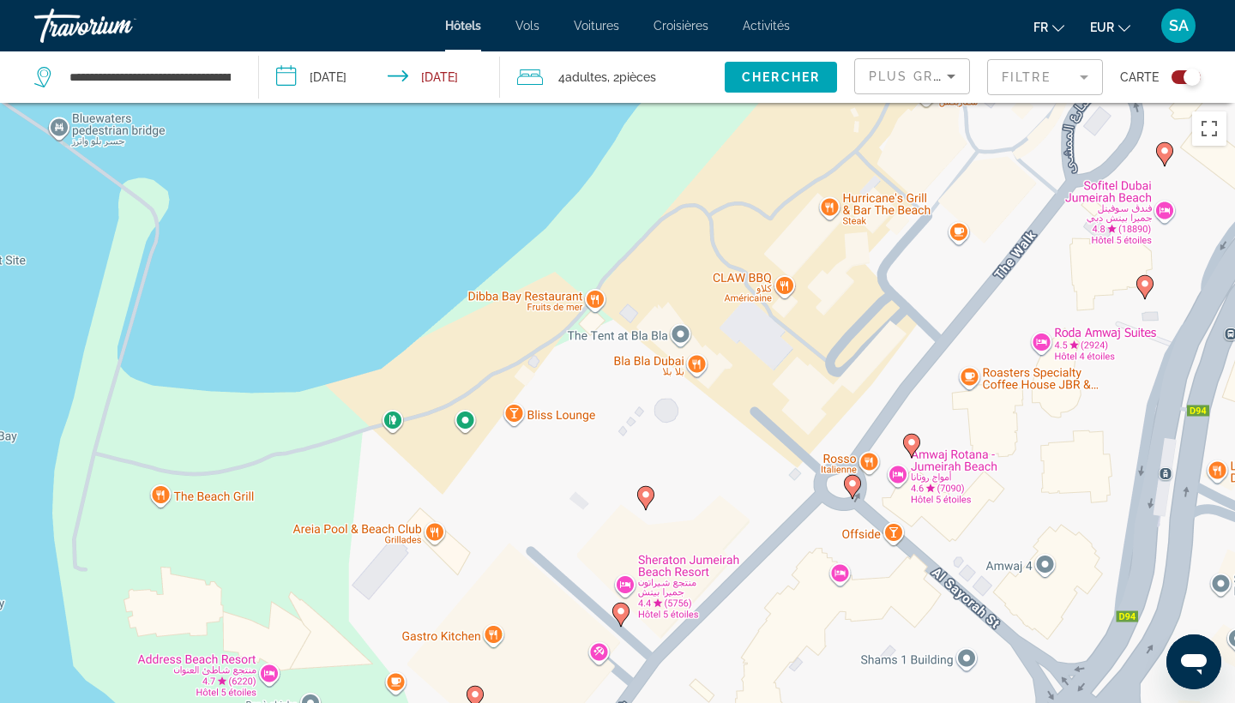
click at [915, 442] on image "Main content" at bounding box center [911, 442] width 10 height 10
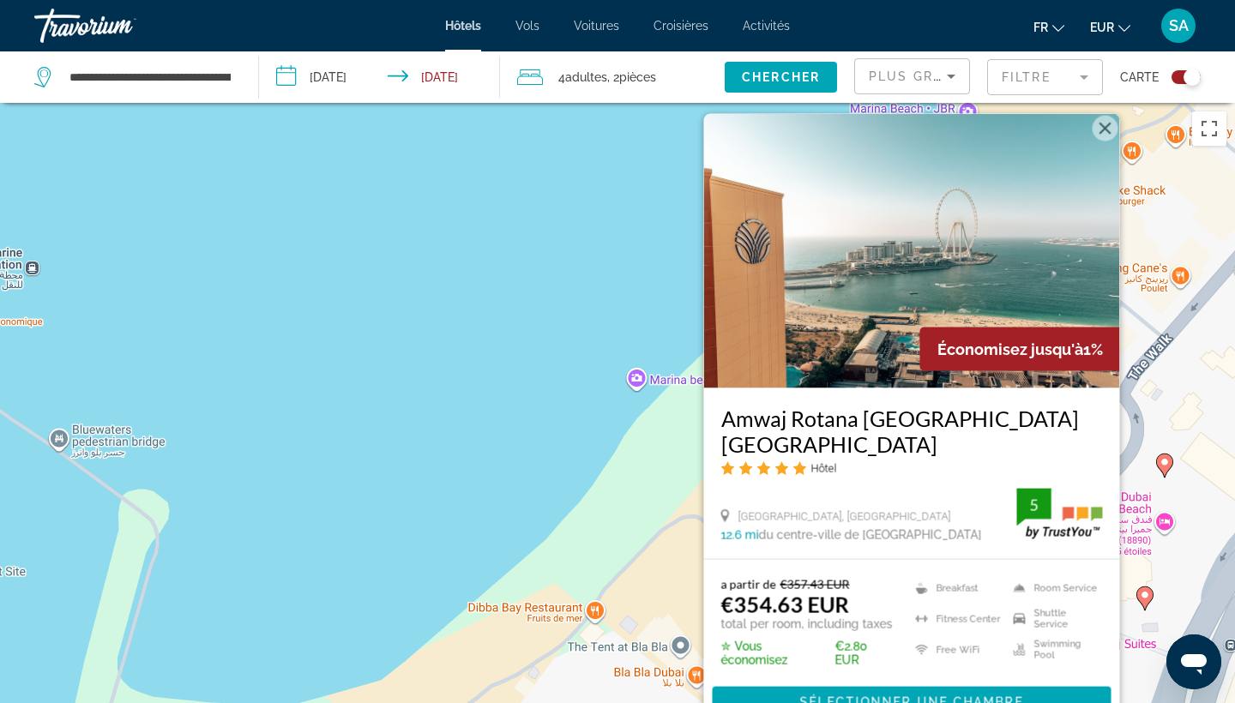
click at [502, 359] on div "Pour activer le glissement avec le clavier, appuyez sur Alt+Entrée. Une fois ce…" at bounding box center [617, 454] width 1235 height 703
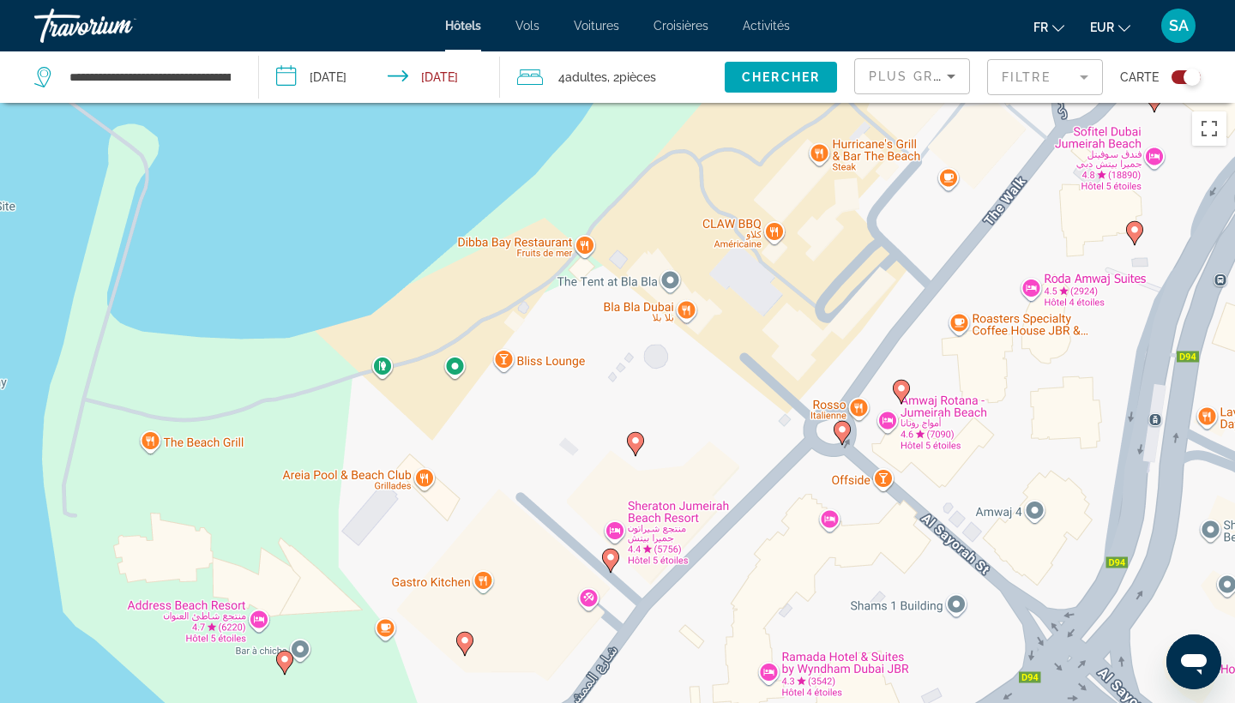
drag, startPoint x: 706, startPoint y: 573, endPoint x: 695, endPoint y: 203, distance: 369.7
click at [695, 203] on div "Pour activer le glissement avec le clavier, appuyez sur Alt+Entrée. Une fois ce…" at bounding box center [617, 454] width 1235 height 703
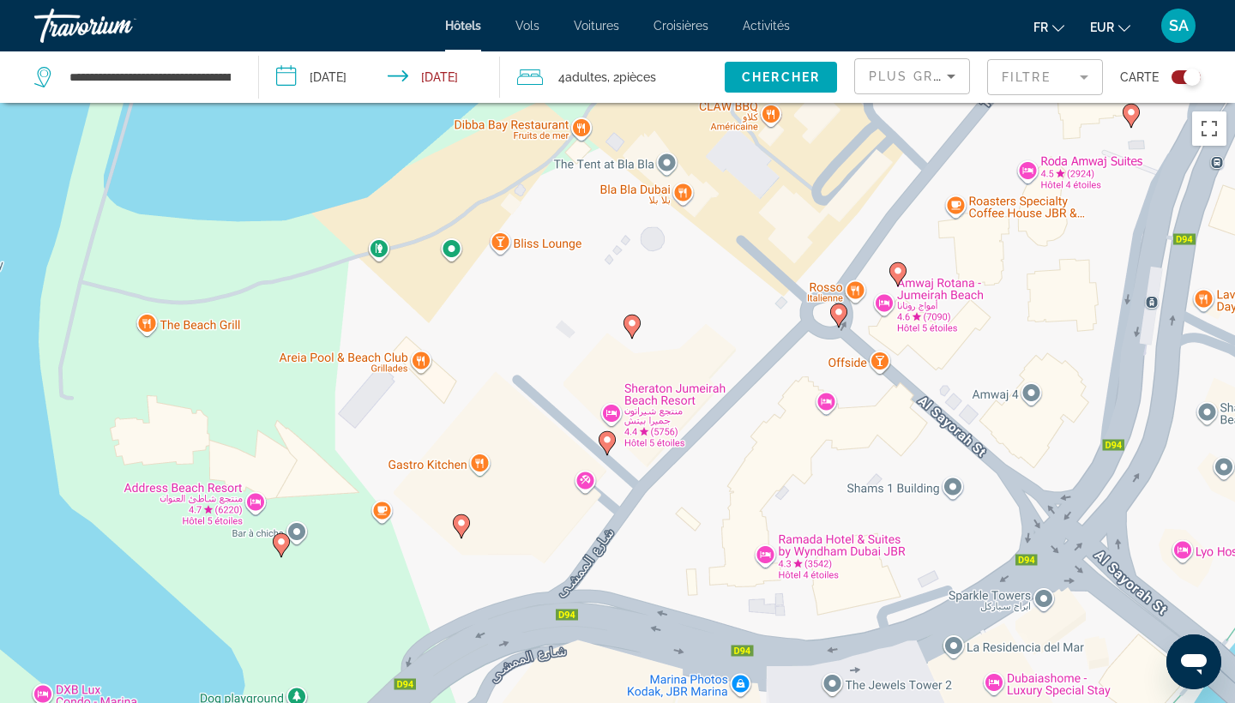
click at [902, 268] on g "Main content" at bounding box center [897, 274] width 17 height 24
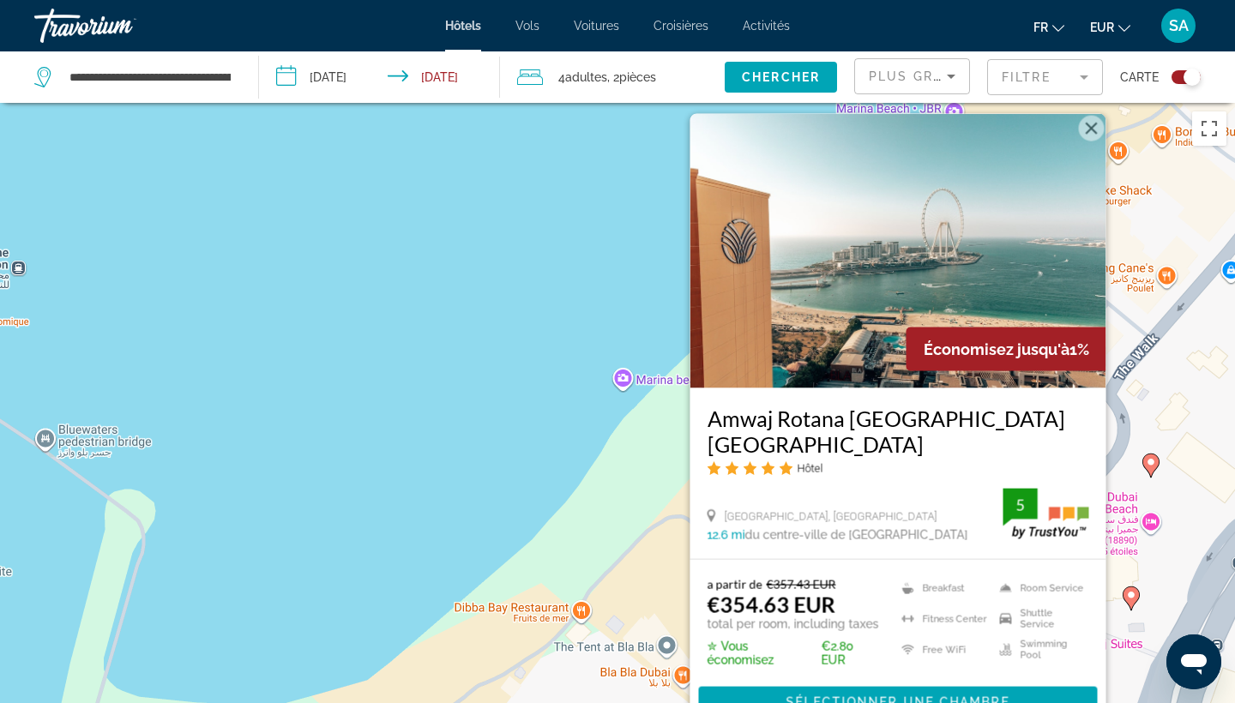
click at [390, 382] on div "Pour activer le glissement avec le clavier, appuyez sur Alt+Entrée. Une fois ce…" at bounding box center [617, 454] width 1235 height 703
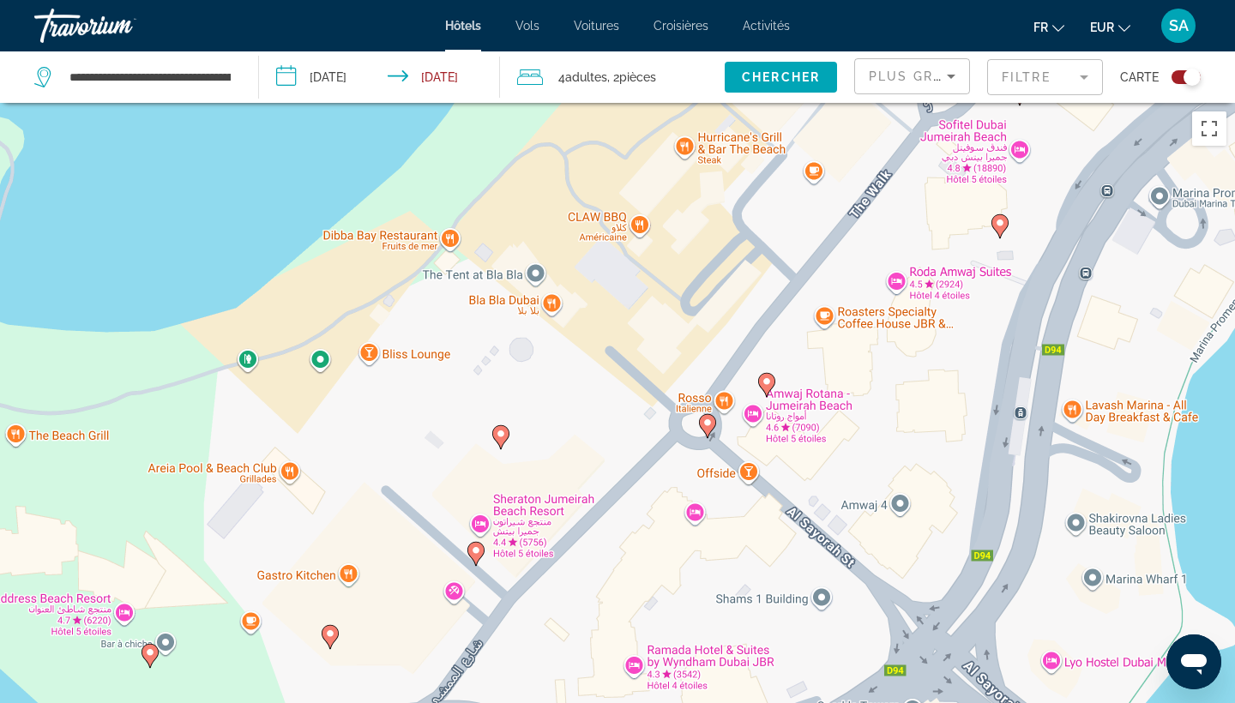
drag, startPoint x: 665, startPoint y: 552, endPoint x: 519, endPoint y: 147, distance: 431.3
click at [519, 147] on div "Pour activer le glissement avec le clavier, appuyez sur Alt+Entrée. Une fois ce…" at bounding box center [617, 454] width 1235 height 703
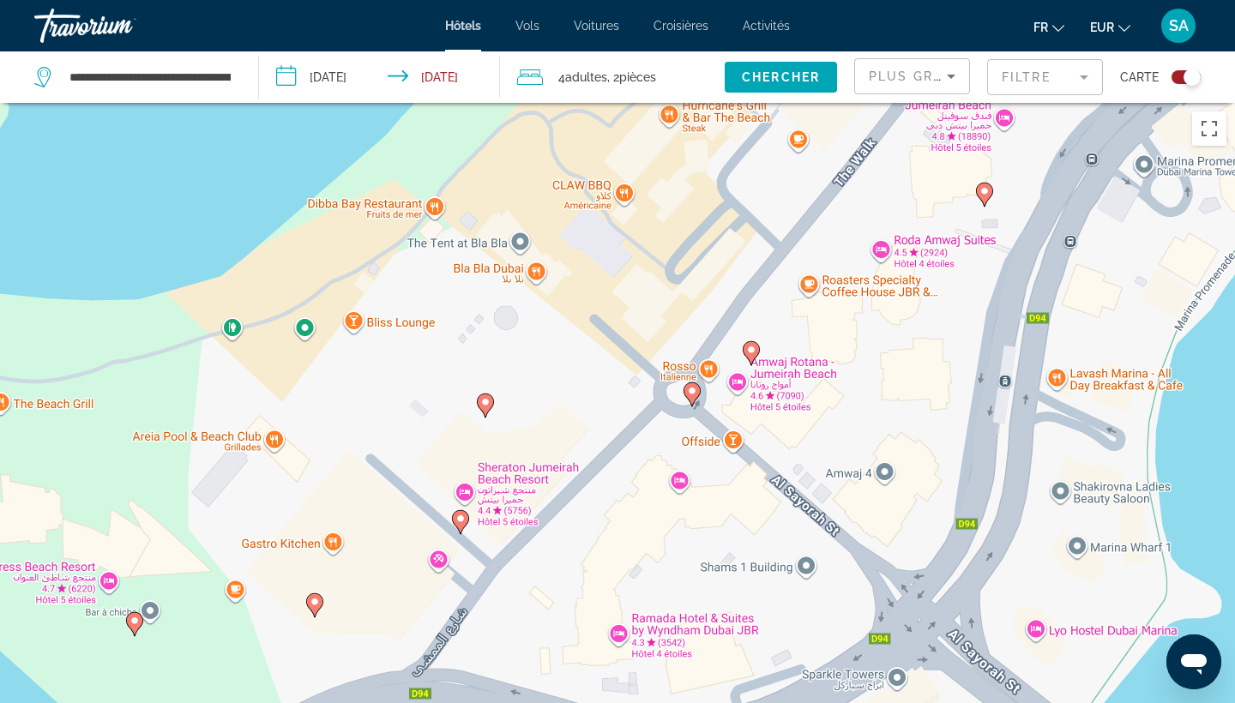
click at [694, 400] on icon "Main content" at bounding box center [691, 394] width 15 height 22
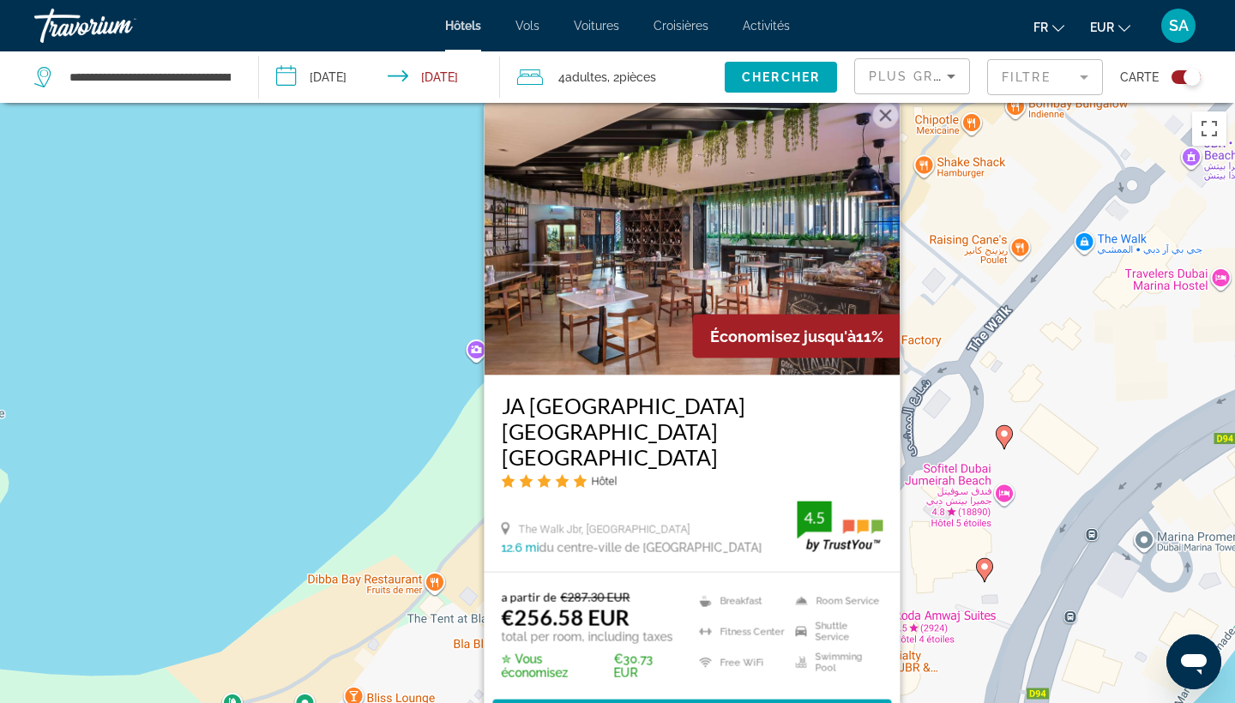
click at [346, 357] on div "Pour activer le glissement avec le clavier, appuyez sur Alt+Entrée. Une fois ce…" at bounding box center [617, 454] width 1235 height 703
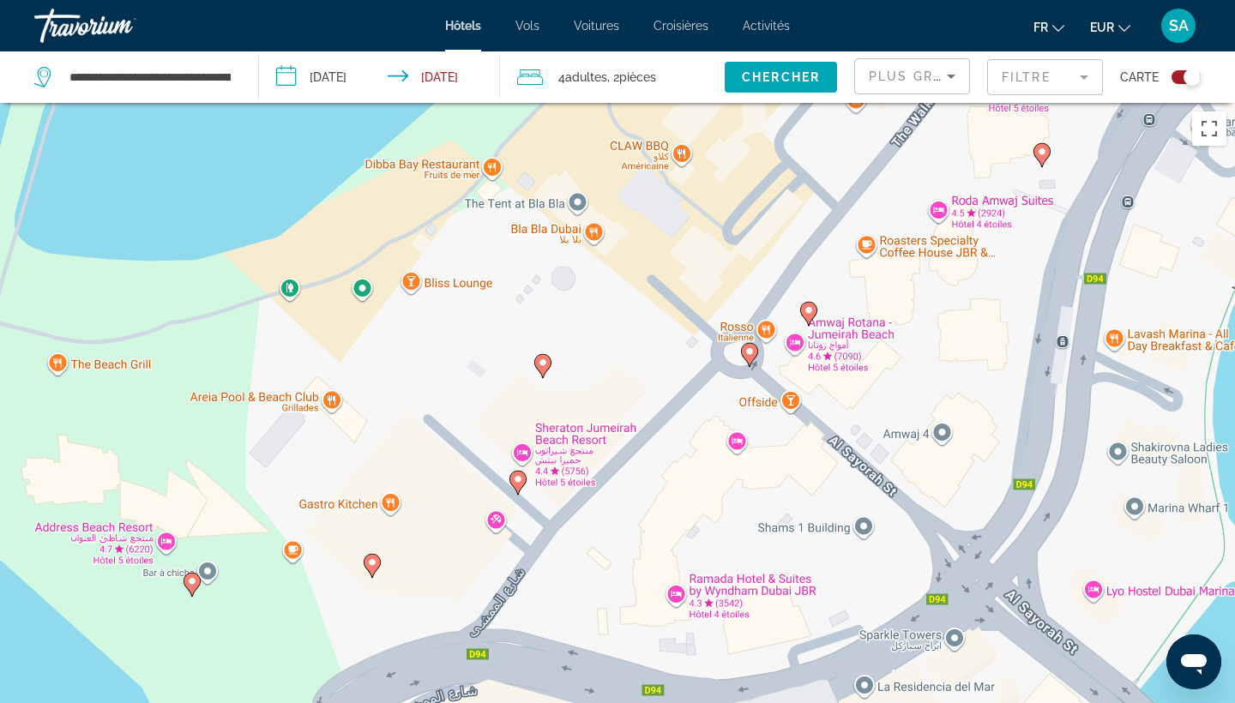
drag, startPoint x: 572, startPoint y: 550, endPoint x: 629, endPoint y: 132, distance: 422.4
click at [629, 132] on div "Pour activer le glissement avec le clavier, appuyez sur Alt+Entrée. Une fois ce…" at bounding box center [617, 454] width 1235 height 703
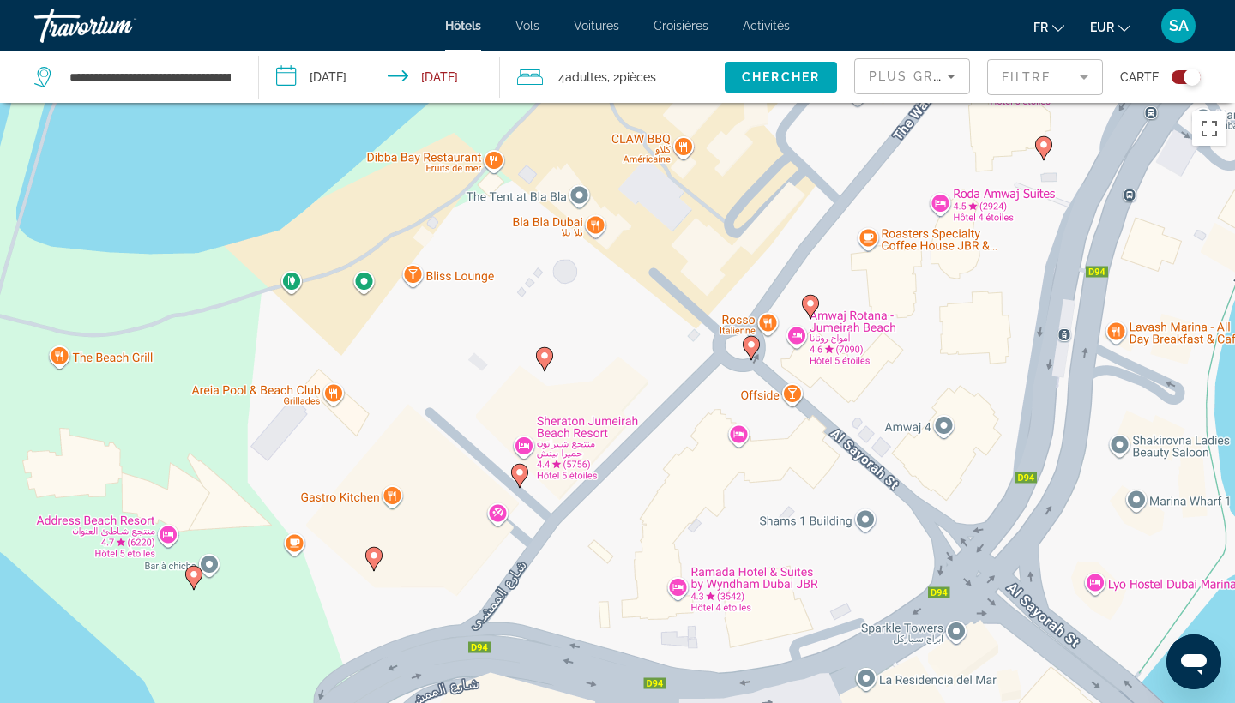
click at [519, 471] on image "Main content" at bounding box center [519, 472] width 10 height 10
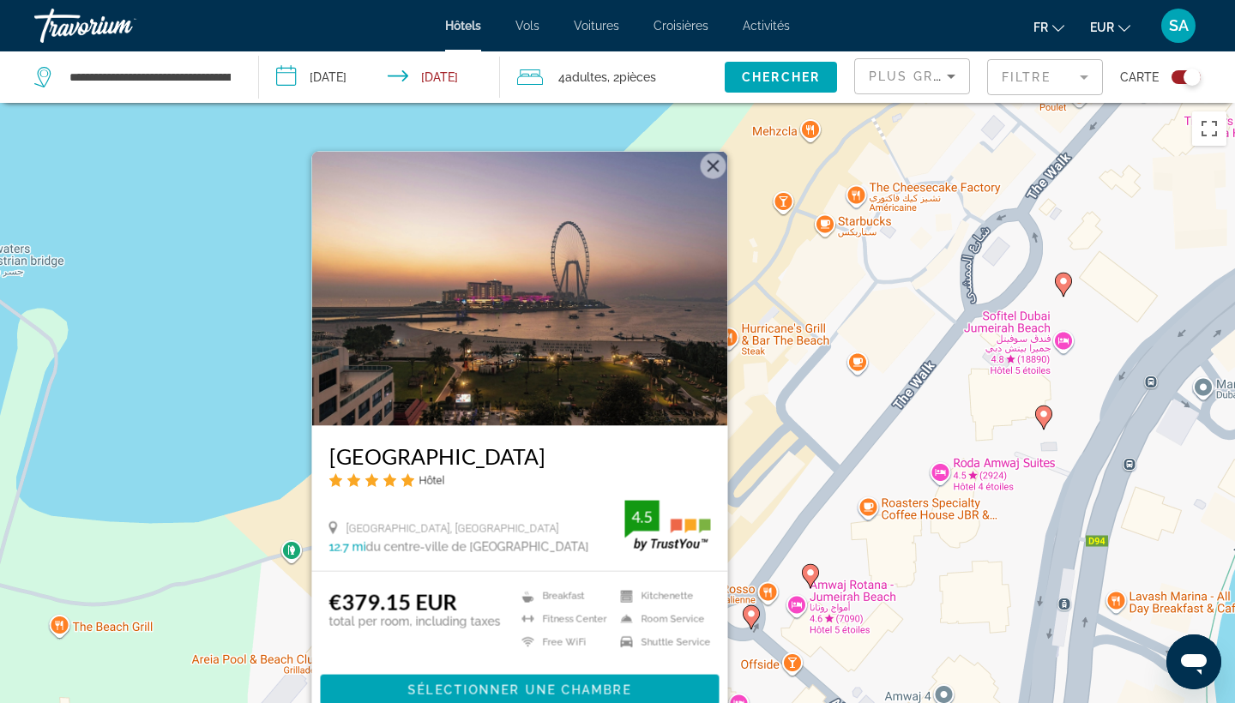
click at [222, 310] on div "Pour activer le glissement avec le clavier, appuyez sur Alt+Entrée. Une fois ce…" at bounding box center [617, 454] width 1235 height 703
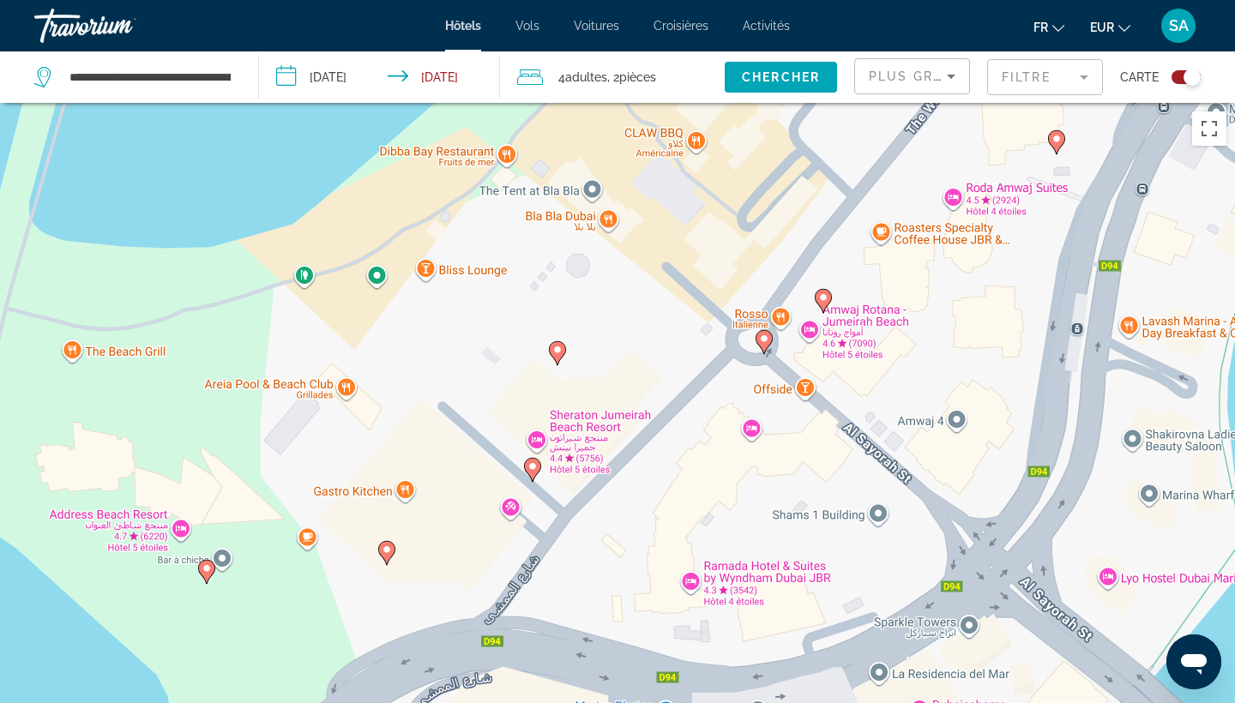
drag, startPoint x: 382, startPoint y: 561, endPoint x: 430, endPoint y: 117, distance: 446.7
click at [430, 117] on div "Pour activer le glissement avec le clavier, appuyez sur Alt+Entrée. Une fois ce…" at bounding box center [617, 454] width 1235 height 703
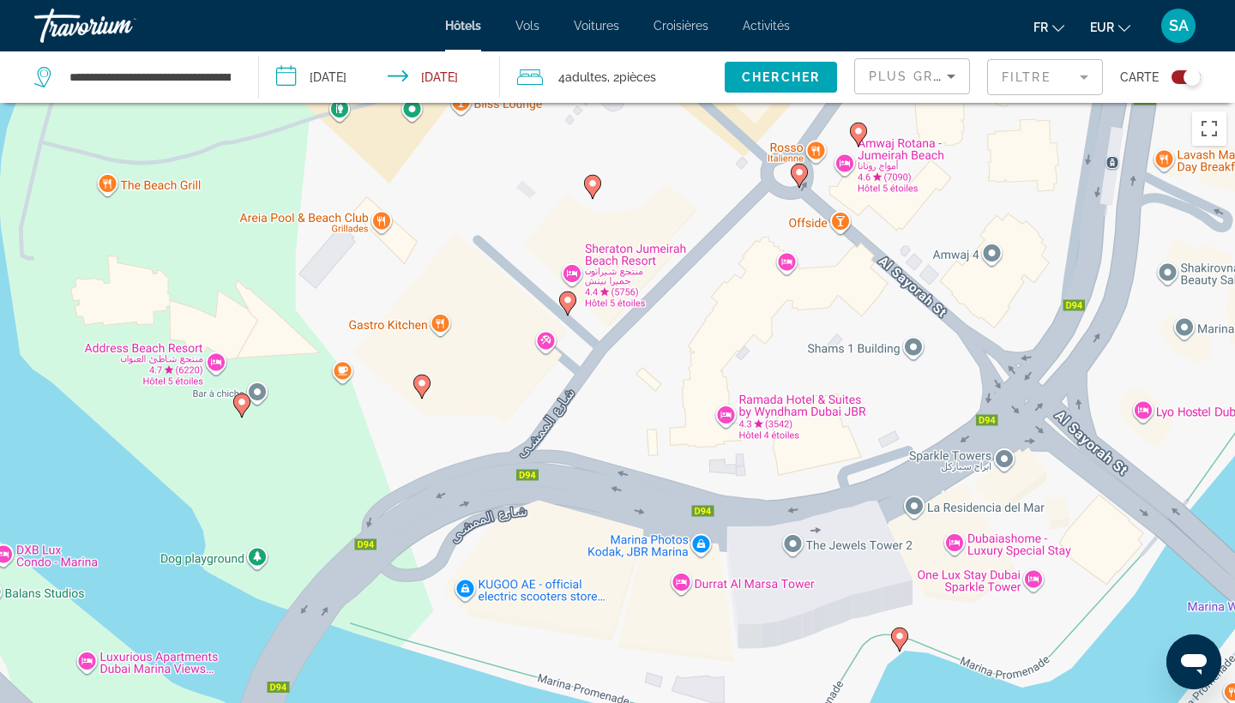
click at [428, 390] on gmp-advanced-marker "Main content" at bounding box center [421, 387] width 17 height 26
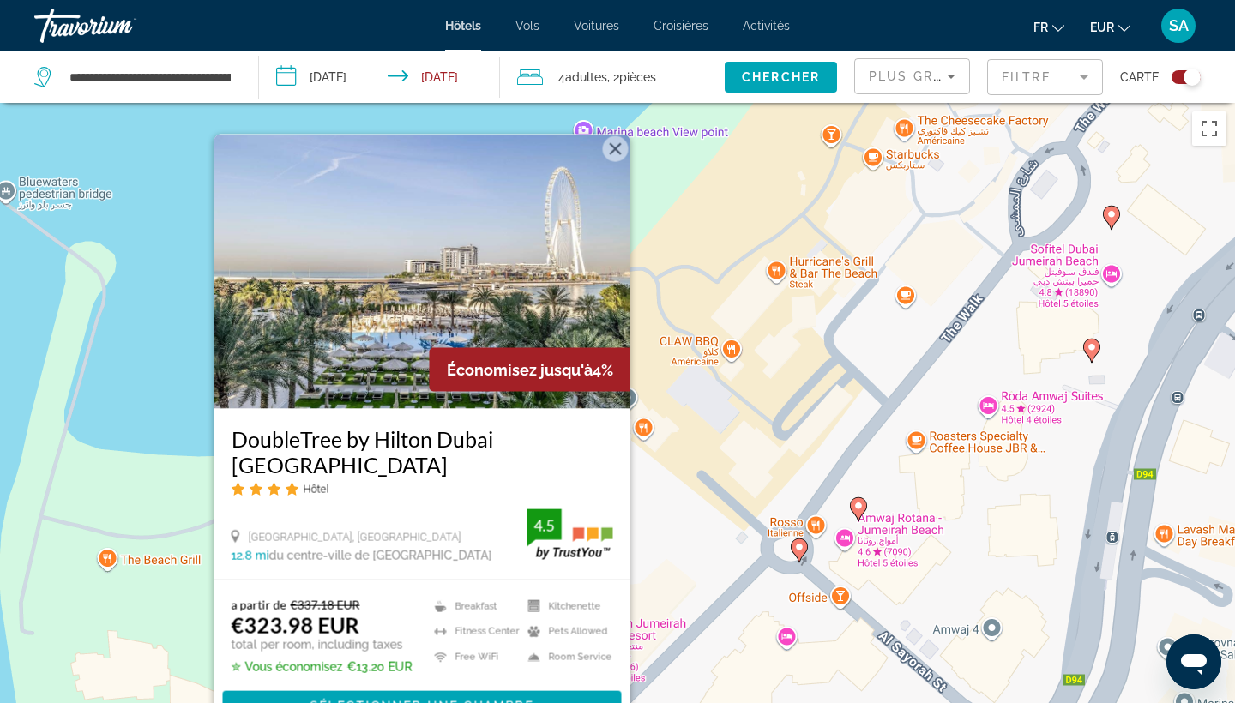
click at [176, 325] on div "Pour activer le glissement avec le clavier, appuyez sur Alt+Entrée. Une fois ce…" at bounding box center [617, 454] width 1235 height 703
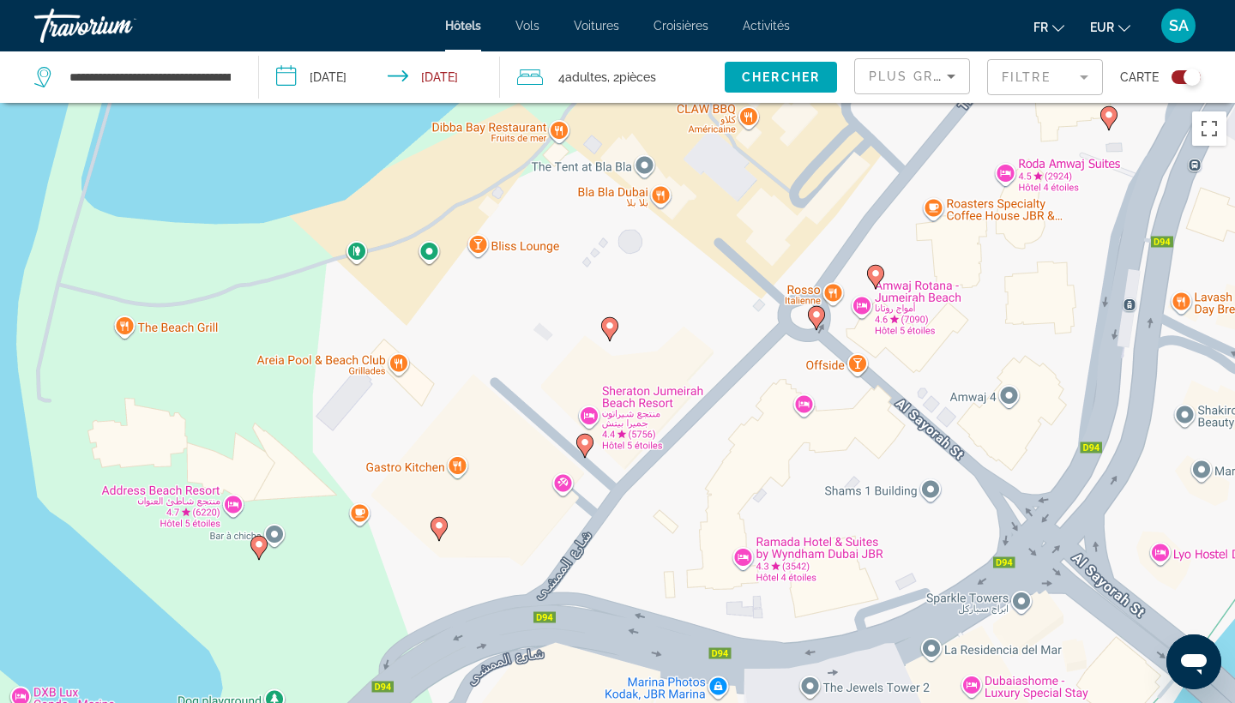
drag, startPoint x: 334, startPoint y: 579, endPoint x: 412, endPoint y: 109, distance: 476.2
click at [412, 109] on div "Pour activer le glissement avec le clavier, appuyez sur Alt+Entrée. Une fois ce…" at bounding box center [617, 454] width 1235 height 703
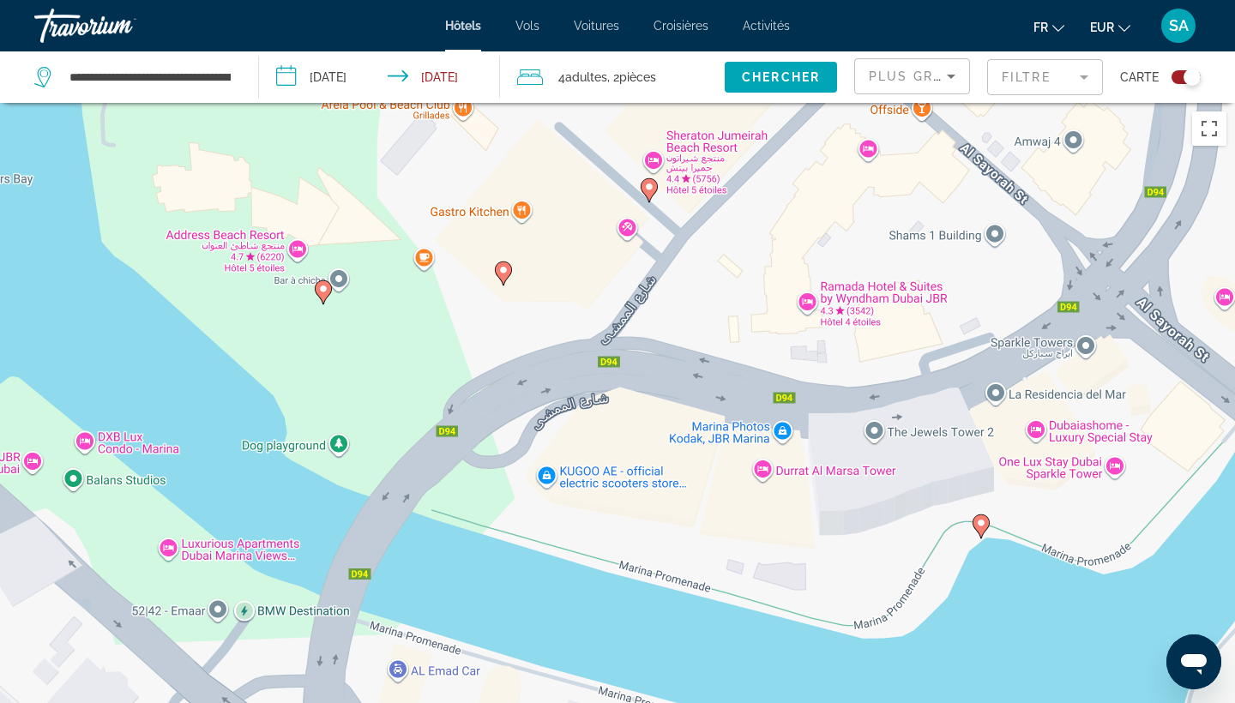
click at [323, 291] on image "Main content" at bounding box center [323, 289] width 10 height 10
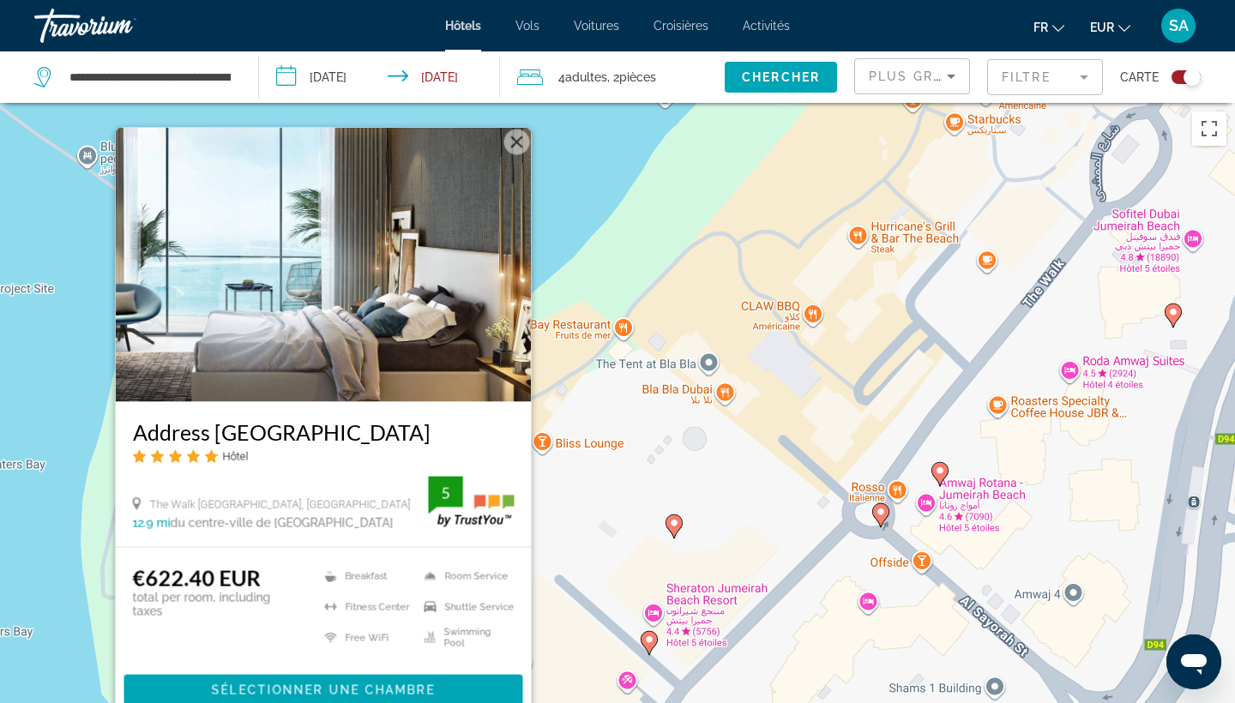
click at [577, 167] on div "Pour activer le glissement avec le clavier, appuyez sur Alt+Entrée. Une fois ce…" at bounding box center [617, 454] width 1235 height 703
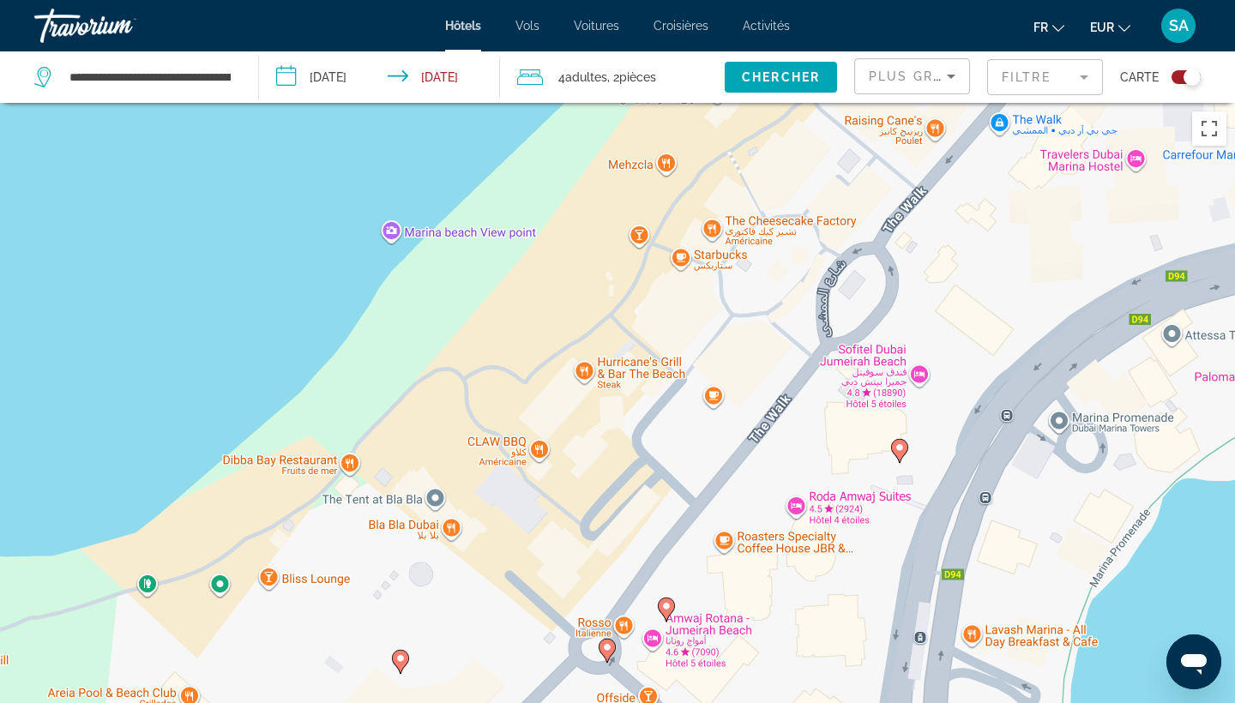
drag, startPoint x: 924, startPoint y: 305, endPoint x: 635, endPoint y: 448, distance: 322.5
click at [635, 448] on div "Pour activer le glissement avec le clavier, appuyez sur Alt+Entrée. Une fois ce…" at bounding box center [617, 454] width 1235 height 703
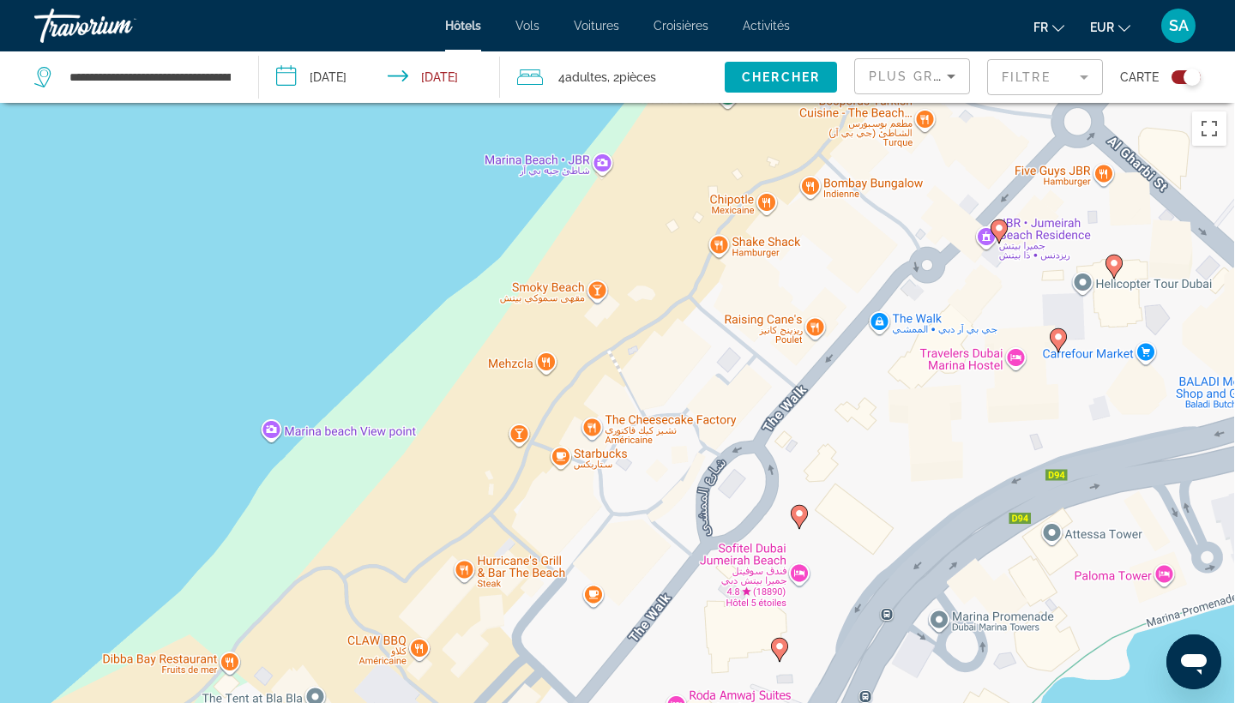
drag, startPoint x: 887, startPoint y: 369, endPoint x: 776, endPoint y: 562, distance: 222.8
click at [776, 562] on div "Pour activer le glissement avec le clavier, appuyez sur Alt+Entrée. Une fois ce…" at bounding box center [617, 454] width 1235 height 703
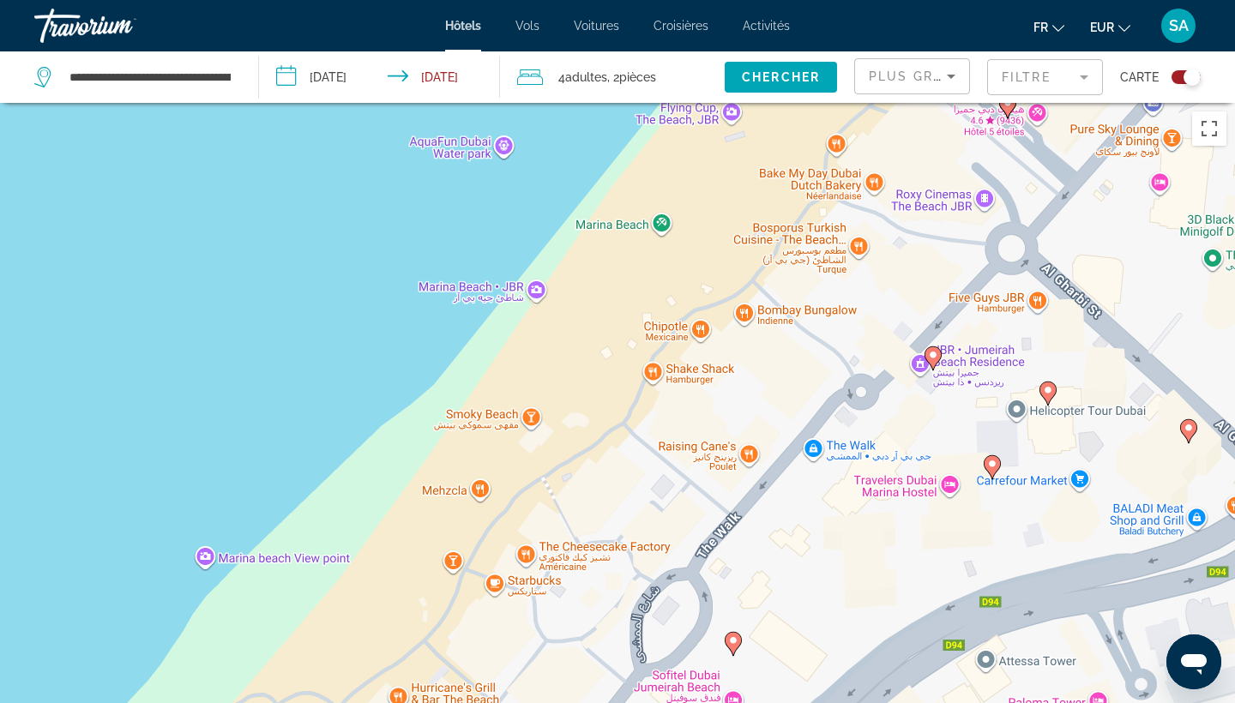
drag, startPoint x: 893, startPoint y: 381, endPoint x: 827, endPoint y: 511, distance: 146.1
click at [827, 511] on div "Pour activer le glissement avec le clavier, appuyez sur Alt+Entrée. Une fois ce…" at bounding box center [617, 454] width 1235 height 703
click at [933, 356] on image "Main content" at bounding box center [932, 357] width 10 height 10
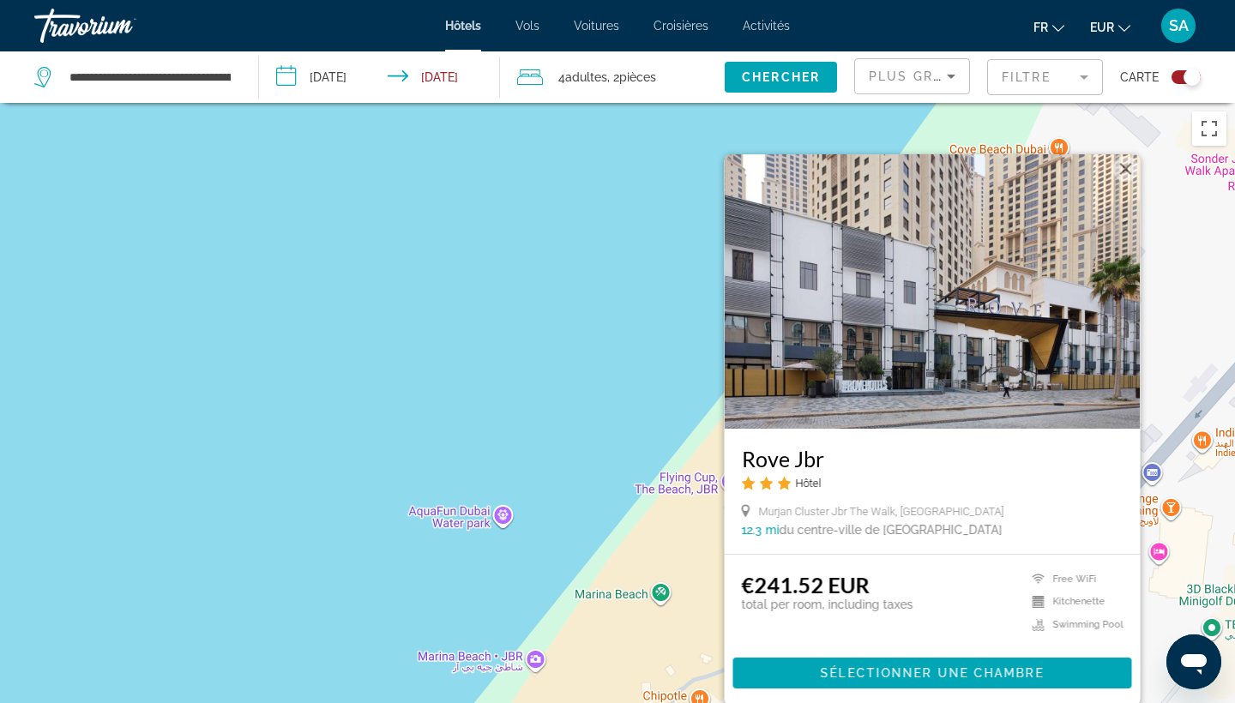
click at [600, 394] on div "Pour activer le glissement avec le clavier, appuyez sur Alt+Entrée. Une fois ce…" at bounding box center [617, 454] width 1235 height 703
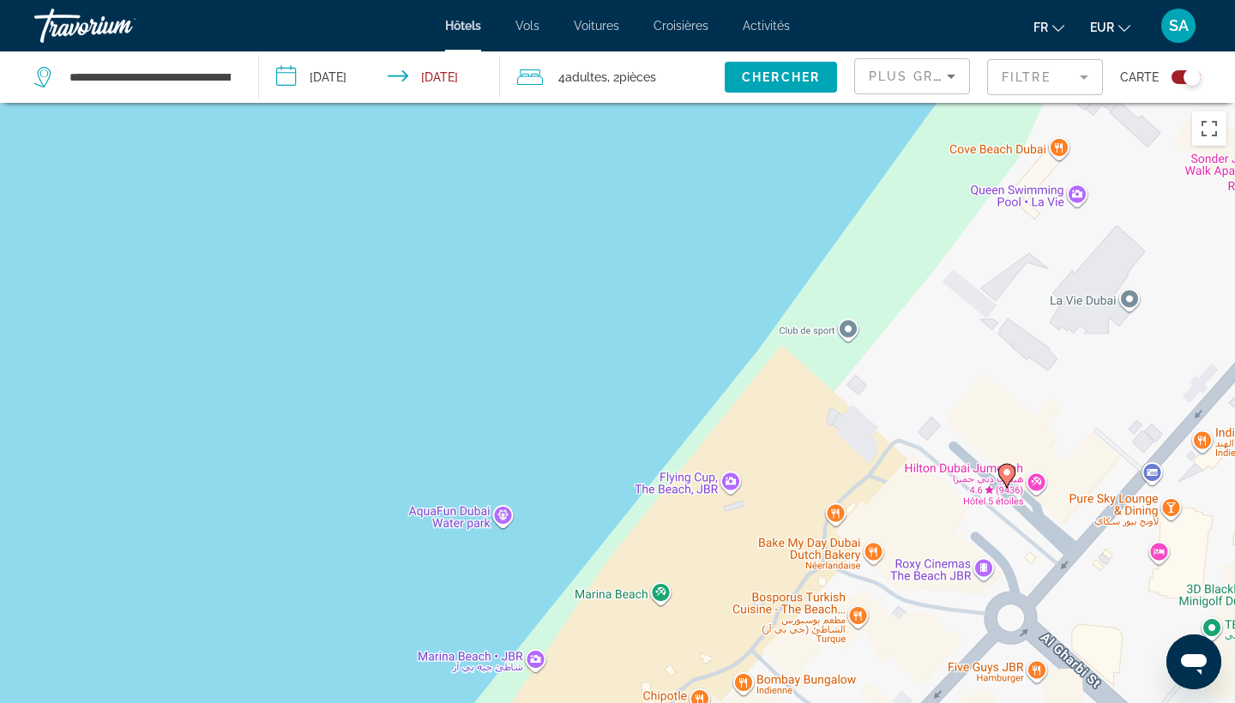
click at [1009, 471] on image "Main content" at bounding box center [1007, 472] width 10 height 10
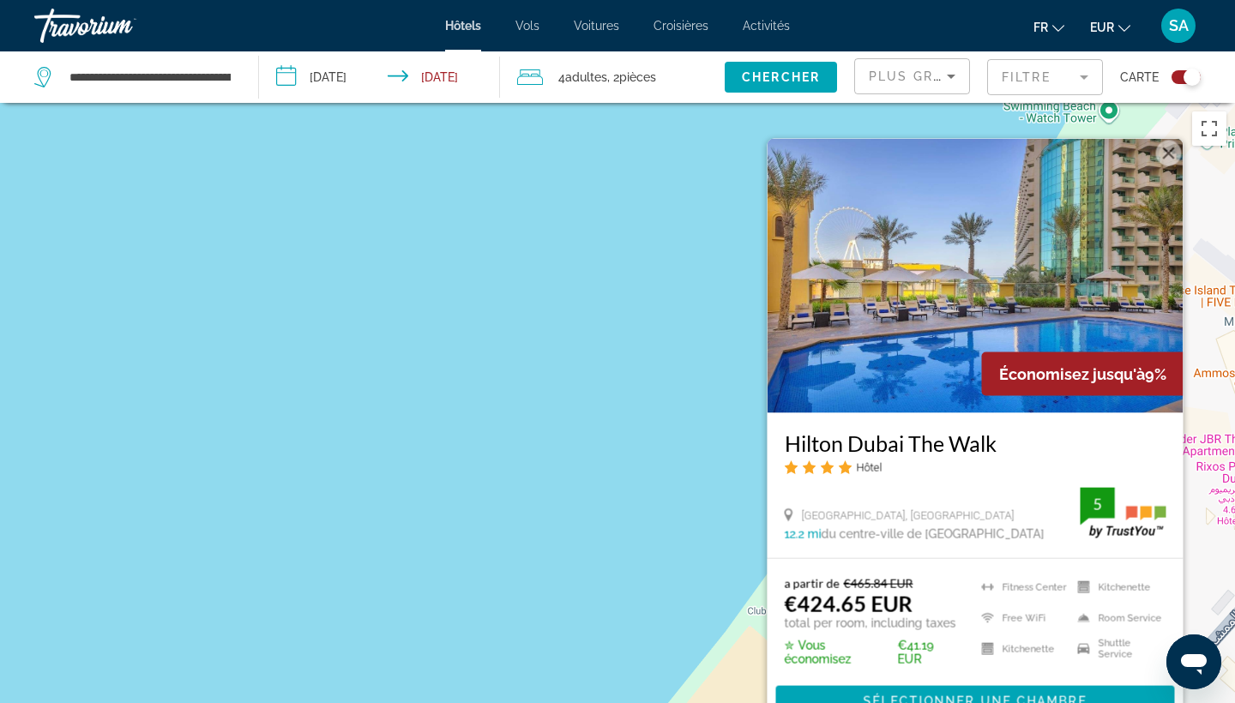
click at [675, 550] on div "Pour activer le glissement avec le clavier, appuyez sur Alt+Entrée. Une fois ce…" at bounding box center [617, 454] width 1235 height 703
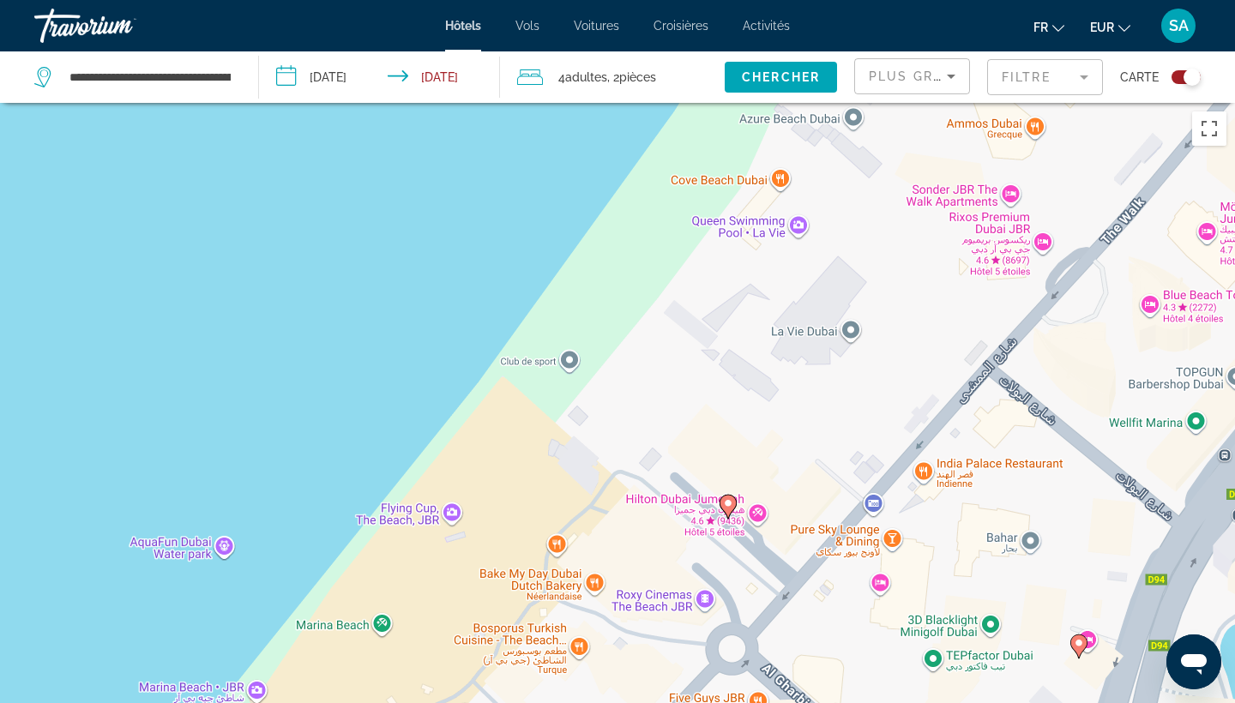
drag, startPoint x: 1031, startPoint y: 546, endPoint x: 780, endPoint y: 294, distance: 355.3
click at [780, 294] on div "Pour activer le glissement avec le clavier, appuyez sur Alt+Entrée. Une fois ce…" at bounding box center [617, 454] width 1235 height 703
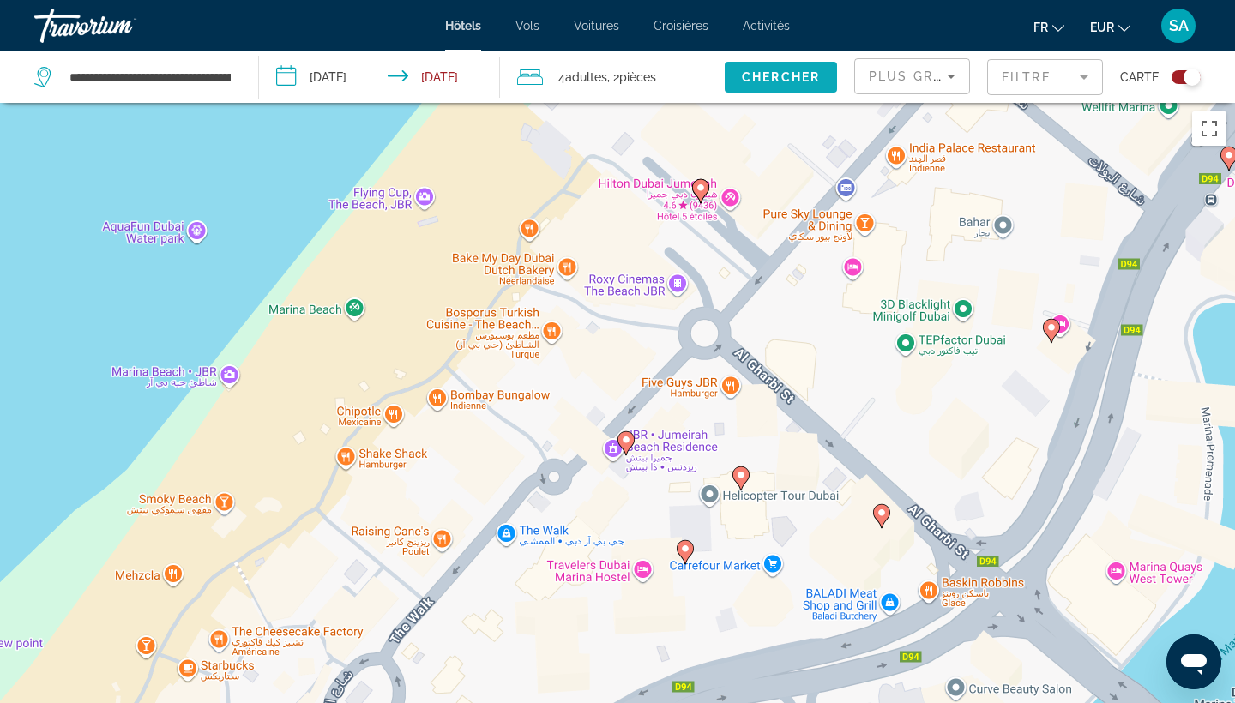
drag, startPoint x: 840, startPoint y: 406, endPoint x: 820, endPoint y: 95, distance: 311.9
click at [820, 103] on div "**********" at bounding box center [617, 506] width 1235 height 806
click at [740, 472] on image "Main content" at bounding box center [742, 474] width 10 height 10
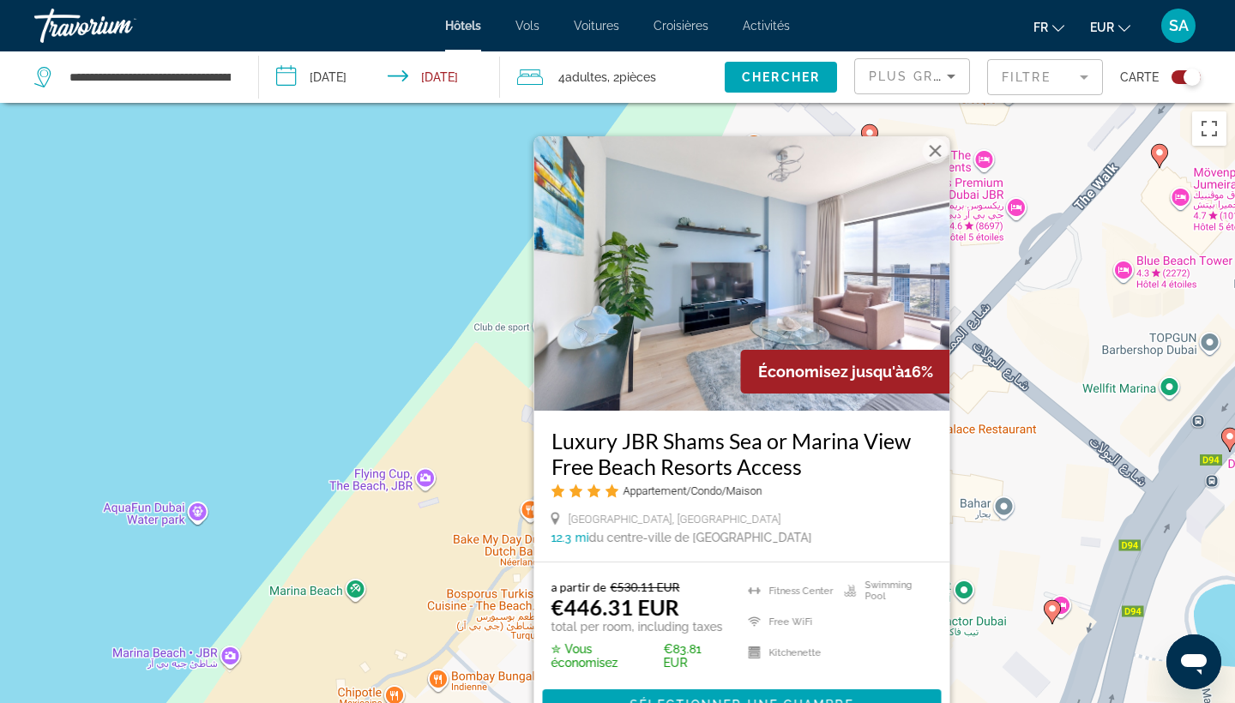
click at [343, 333] on div "Pour activer le glissement avec le clavier, appuyez sur Alt+Entrée. Une fois ce…" at bounding box center [617, 454] width 1235 height 703
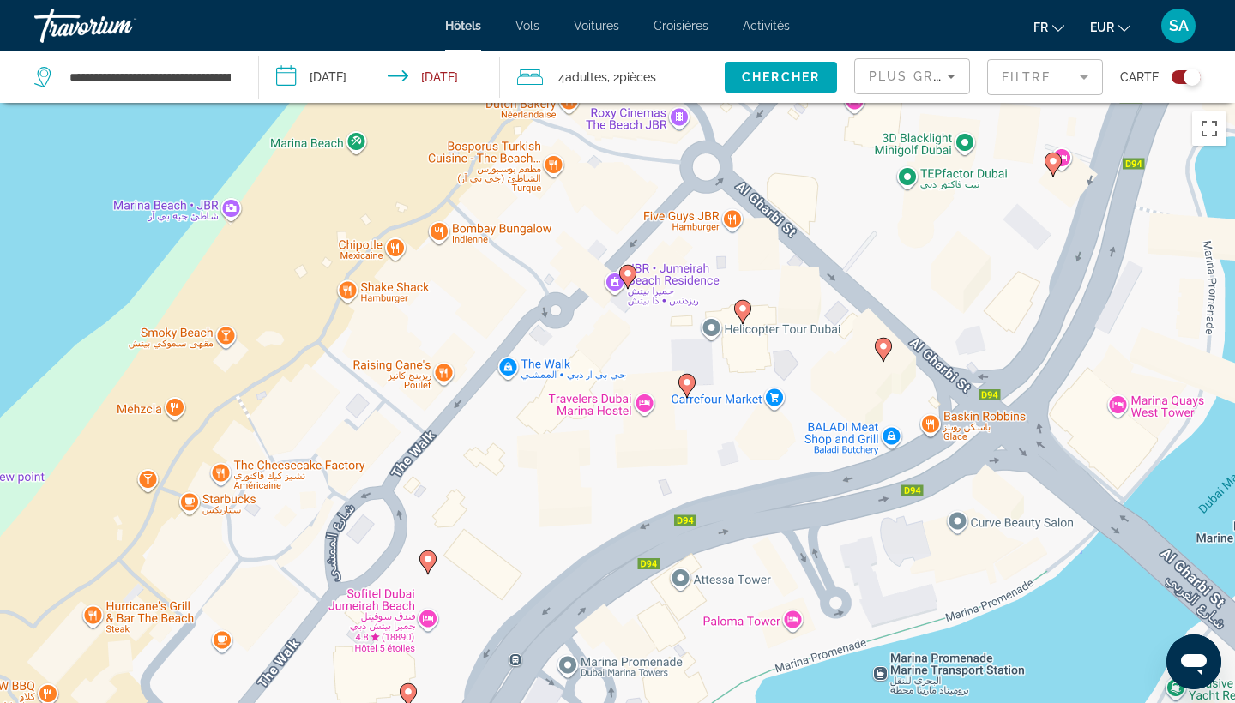
drag, startPoint x: 719, startPoint y: 608, endPoint x: 719, endPoint y: 157, distance: 451.0
click at [719, 157] on div "Pour activer le glissement avec le clavier, appuyez sur Alt+Entrée. Une fois ce…" at bounding box center [617, 454] width 1235 height 703
click at [691, 391] on gmp-advanced-marker "Main content" at bounding box center [686, 386] width 17 height 26
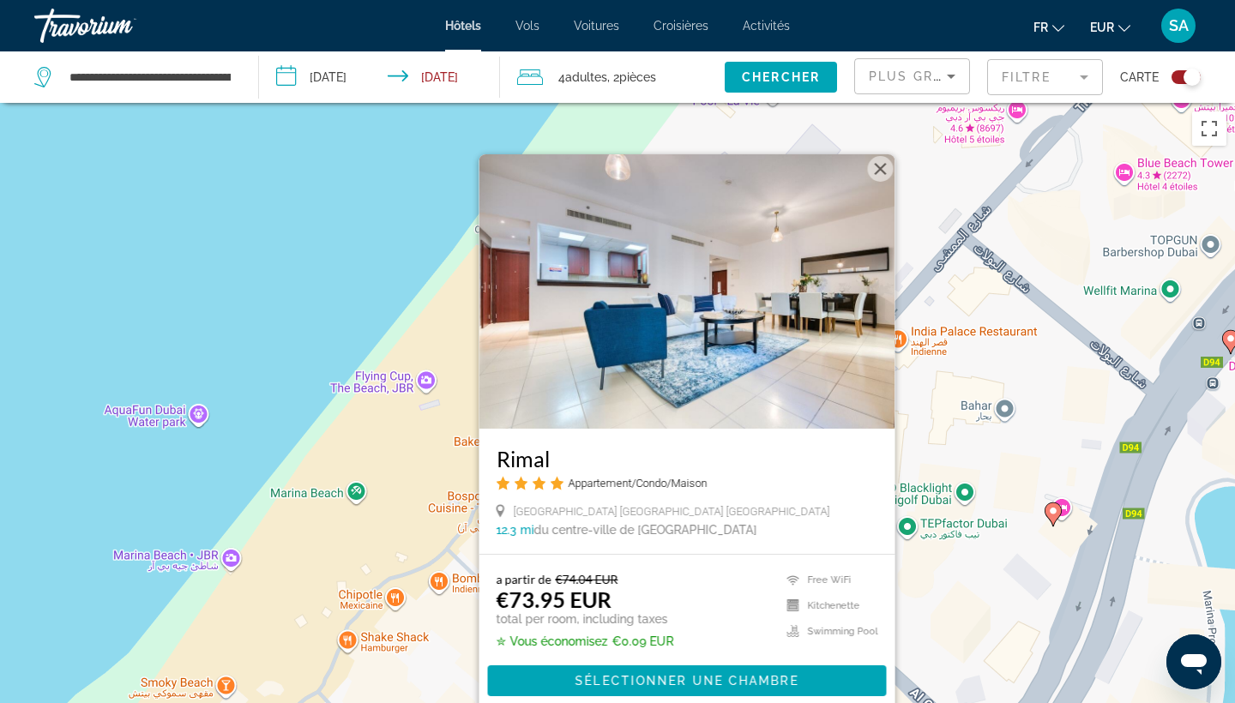
click at [358, 281] on div "Pour activer le glissement avec le clavier, appuyez sur Alt+Entrée. Une fois ce…" at bounding box center [617, 454] width 1235 height 703
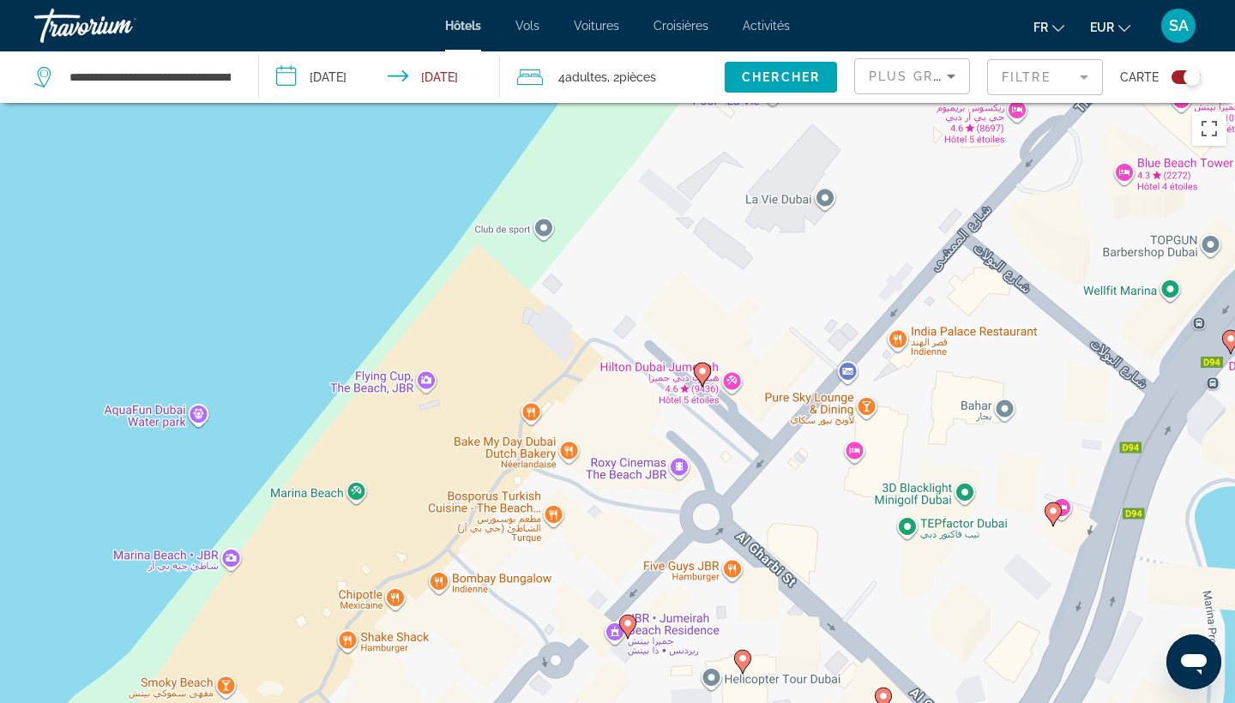
click at [883, 698] on image "Main content" at bounding box center [883, 696] width 10 height 10
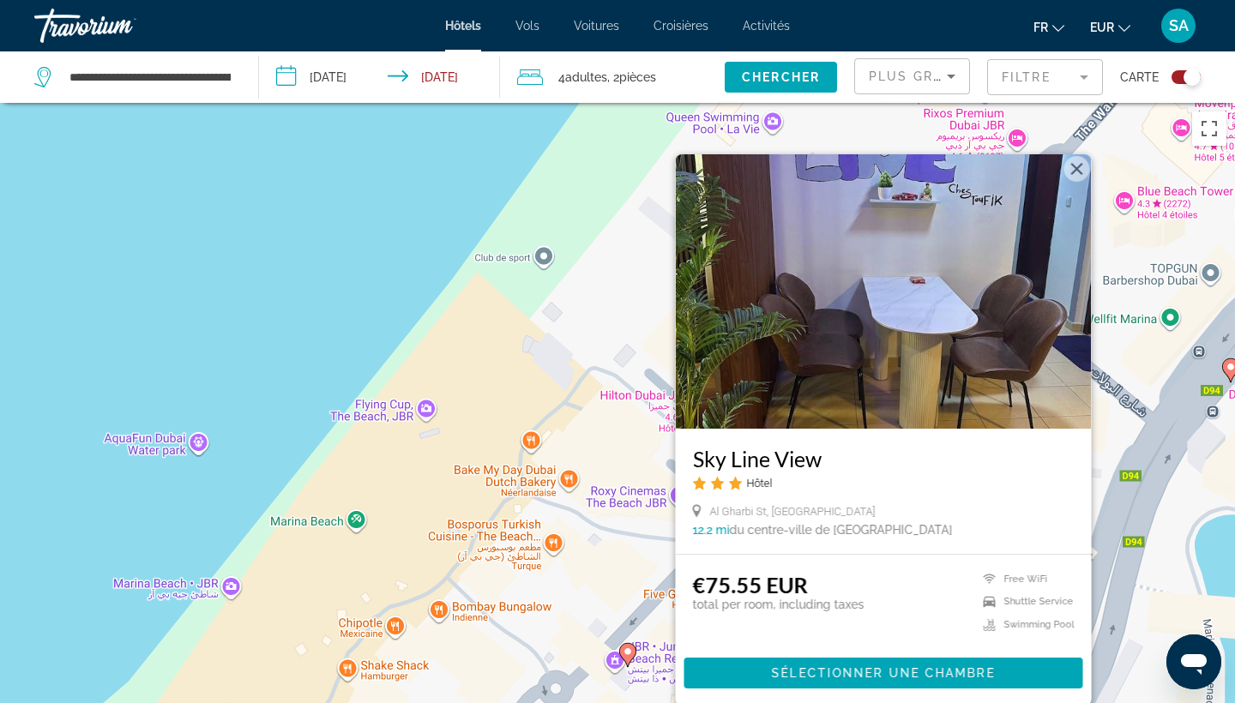
click at [603, 301] on div "Pour activer le glissement avec le clavier, appuyez sur Alt+Entrée. Une fois ce…" at bounding box center [617, 454] width 1235 height 703
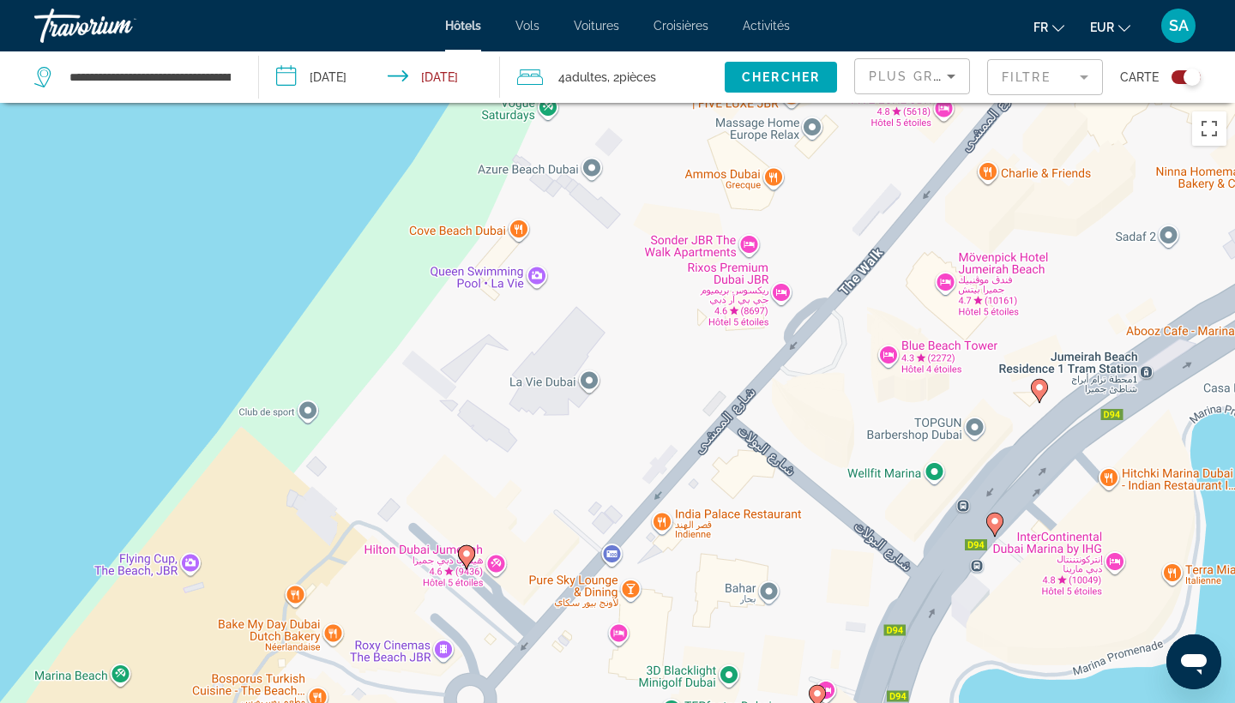
drag, startPoint x: 986, startPoint y: 284, endPoint x: 748, endPoint y: 438, distance: 284.0
click at [748, 438] on div "Pour activer le glissement avec le clavier, appuyez sur Alt+Entrée. Une fois ce…" at bounding box center [617, 454] width 1235 height 703
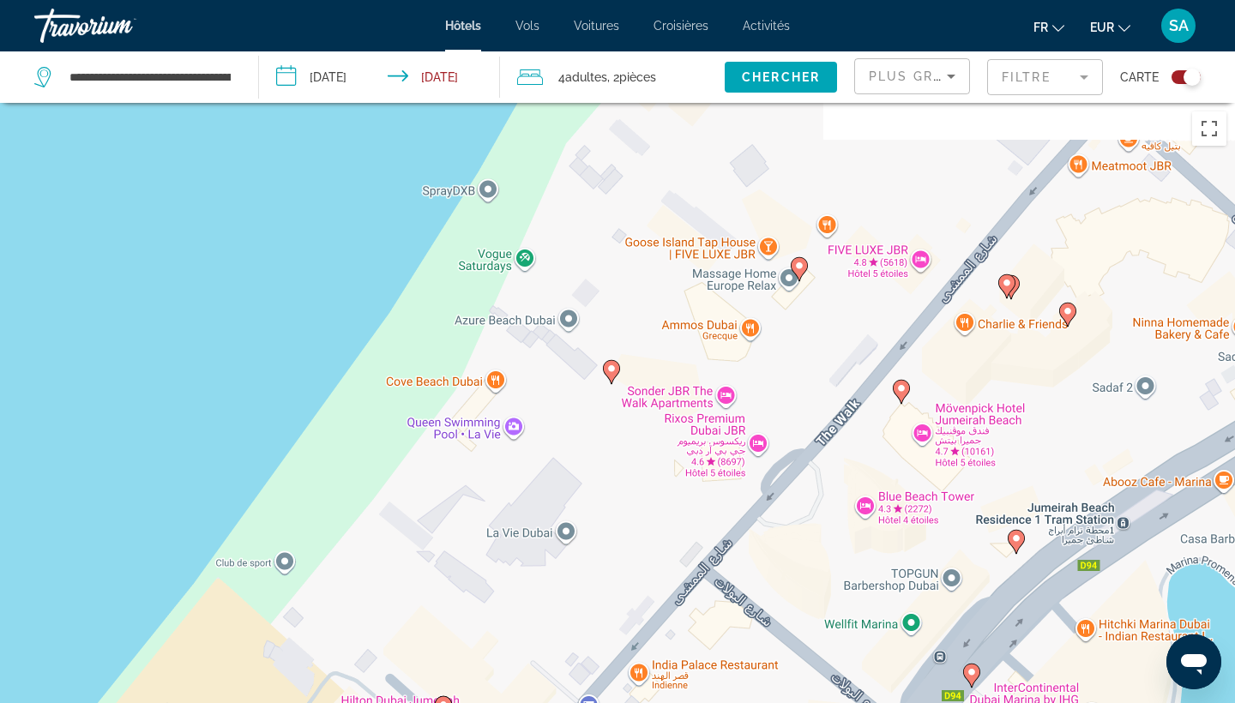
drag, startPoint x: 797, startPoint y: 304, endPoint x: 763, endPoint y: 505, distance: 204.3
click at [763, 505] on div "Pour activer le glissement avec le clavier, appuyez sur Alt+Entrée. Une fois ce…" at bounding box center [617, 454] width 1235 height 703
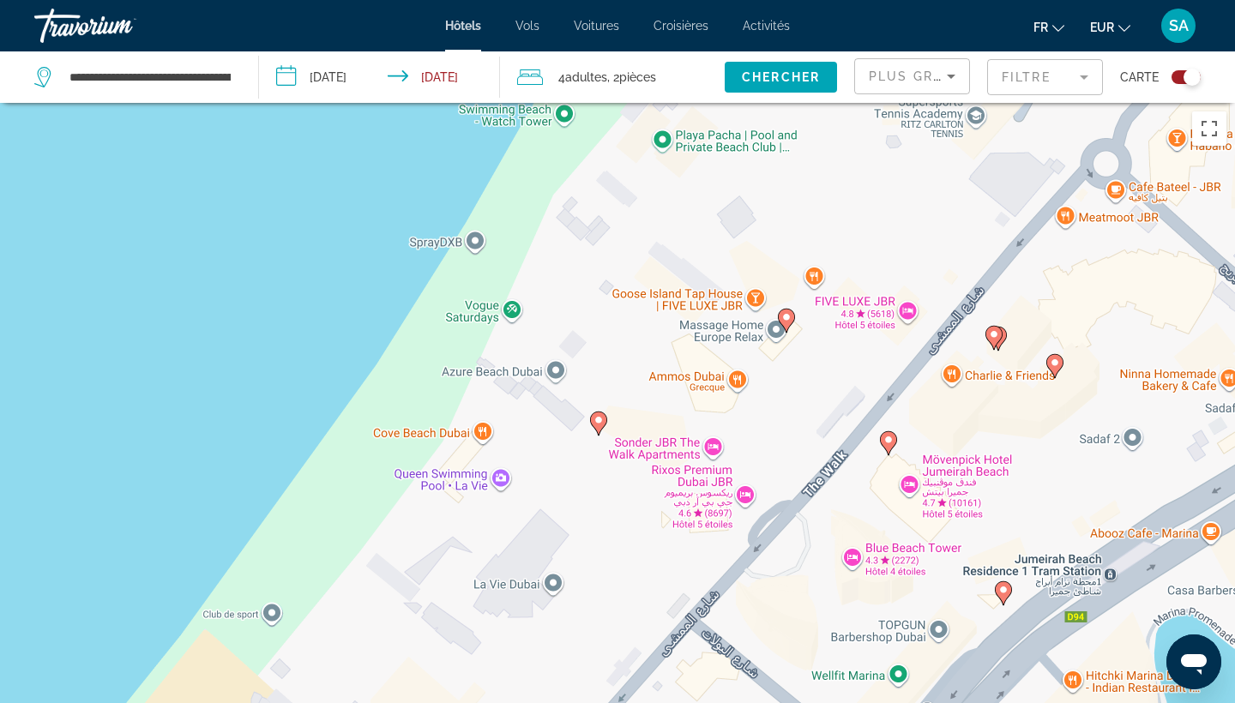
click at [601, 426] on icon "Main content" at bounding box center [598, 423] width 15 height 22
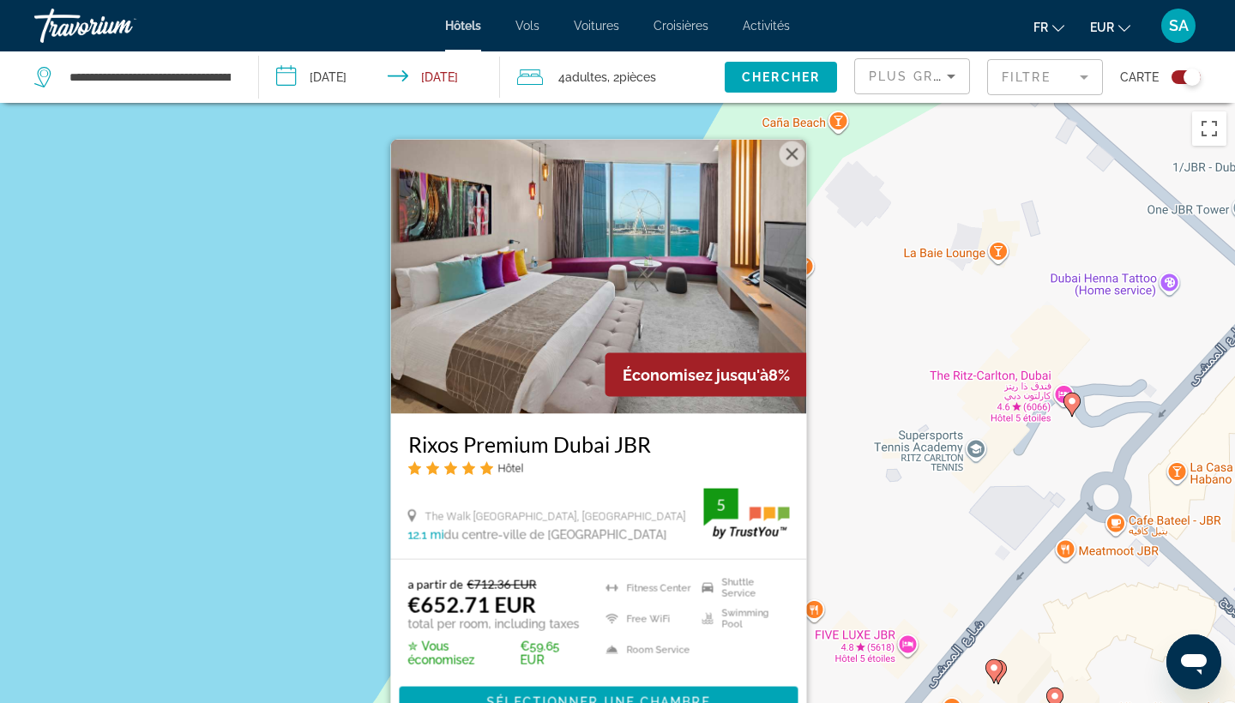
click at [236, 524] on div "Pour activer le glissement avec le clavier, appuyez sur Alt+Entrée. Une fois ce…" at bounding box center [617, 454] width 1235 height 703
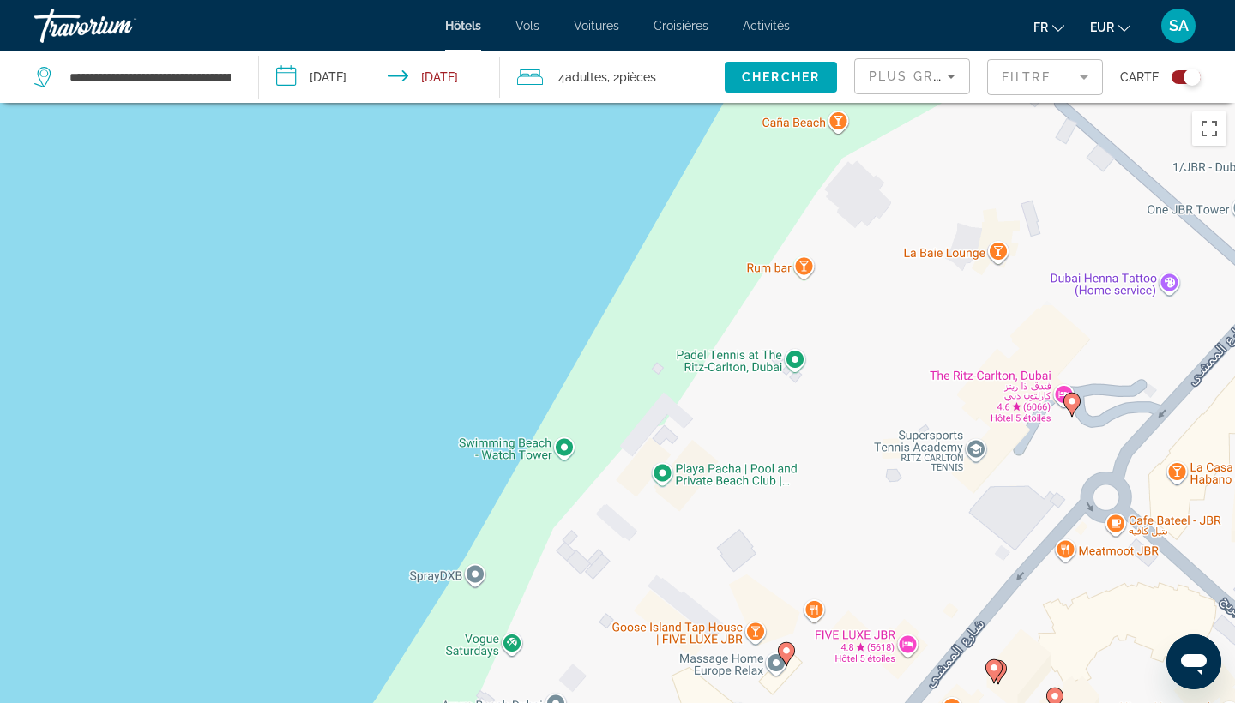
click at [1068, 405] on image "Main content" at bounding box center [1072, 401] width 10 height 10
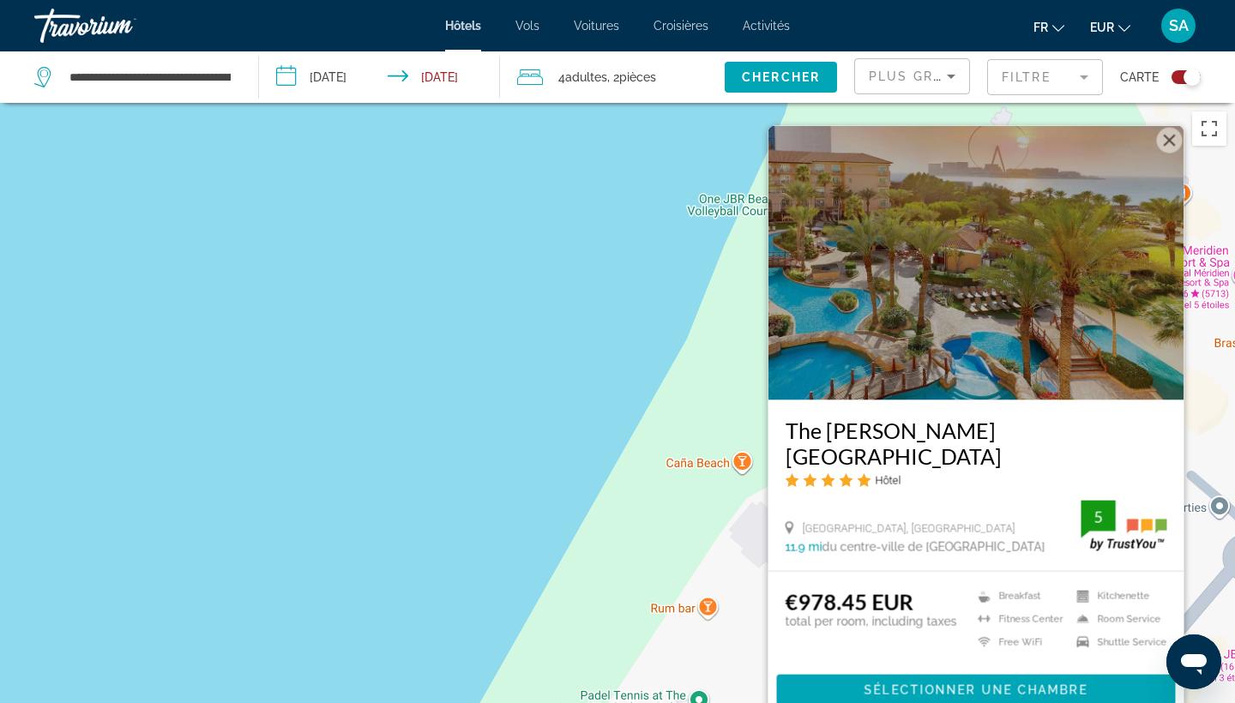
click at [576, 284] on div "Pour activer le glissement avec le clavier, appuyez sur Alt+Entrée. Une fois ce…" at bounding box center [617, 454] width 1235 height 703
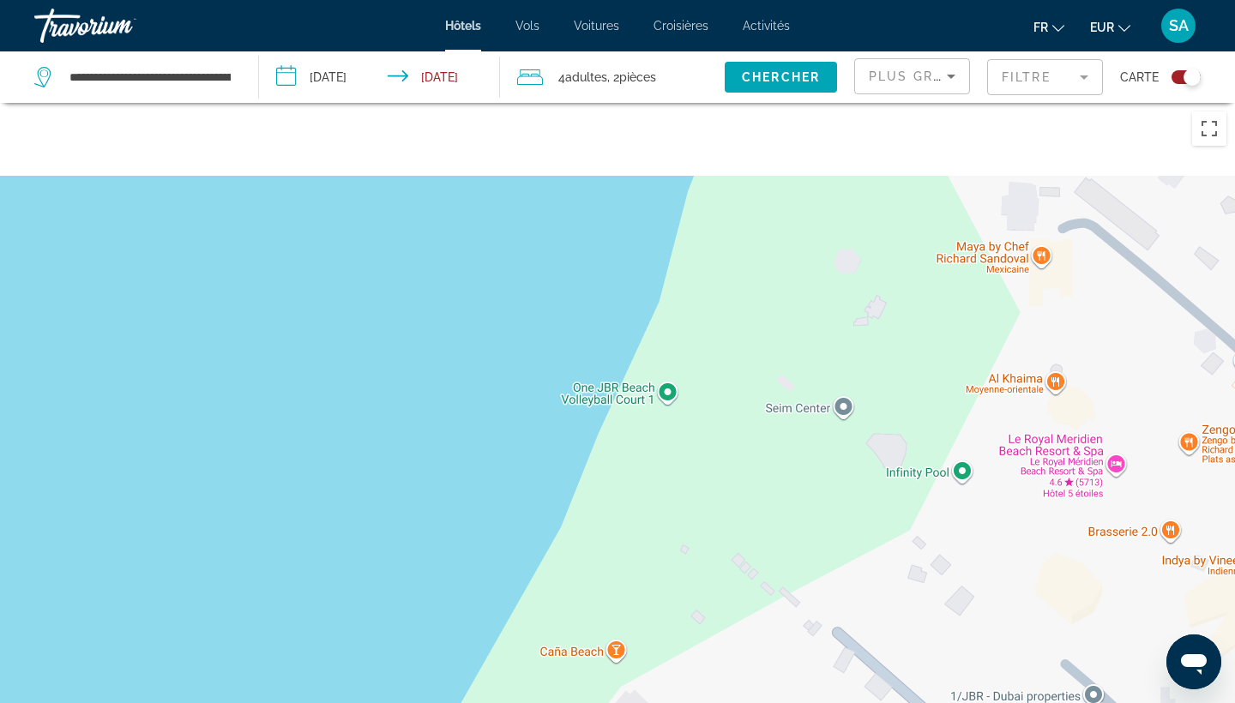
drag, startPoint x: 1119, startPoint y: 314, endPoint x: 951, endPoint y: 562, distance: 299.4
click at [951, 562] on div "Pour activer le glissement avec le clavier, appuyez sur Alt+Entrée. Une fois ce…" at bounding box center [617, 454] width 1235 height 703
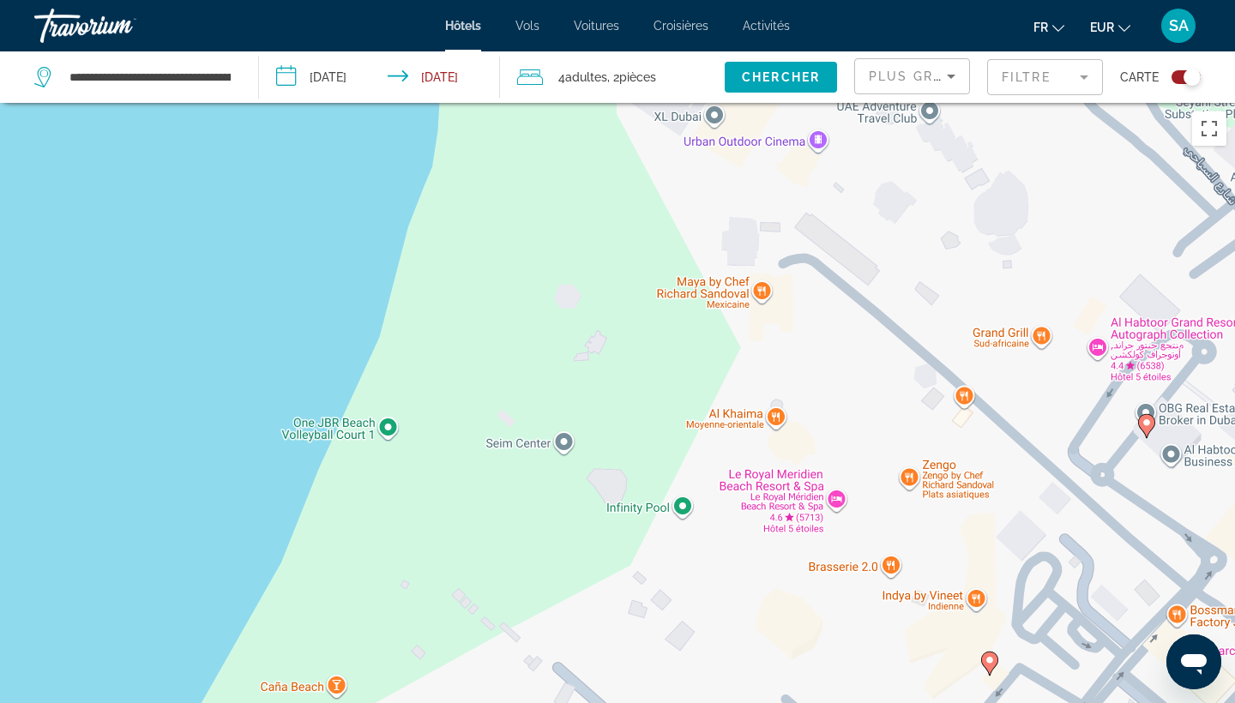
drag, startPoint x: 1044, startPoint y: 452, endPoint x: 811, endPoint y: 424, distance: 234.0
click at [811, 424] on div "Pour activer le glissement avec le clavier, appuyez sur Alt+Entrée. Une fois ce…" at bounding box center [617, 454] width 1235 height 703
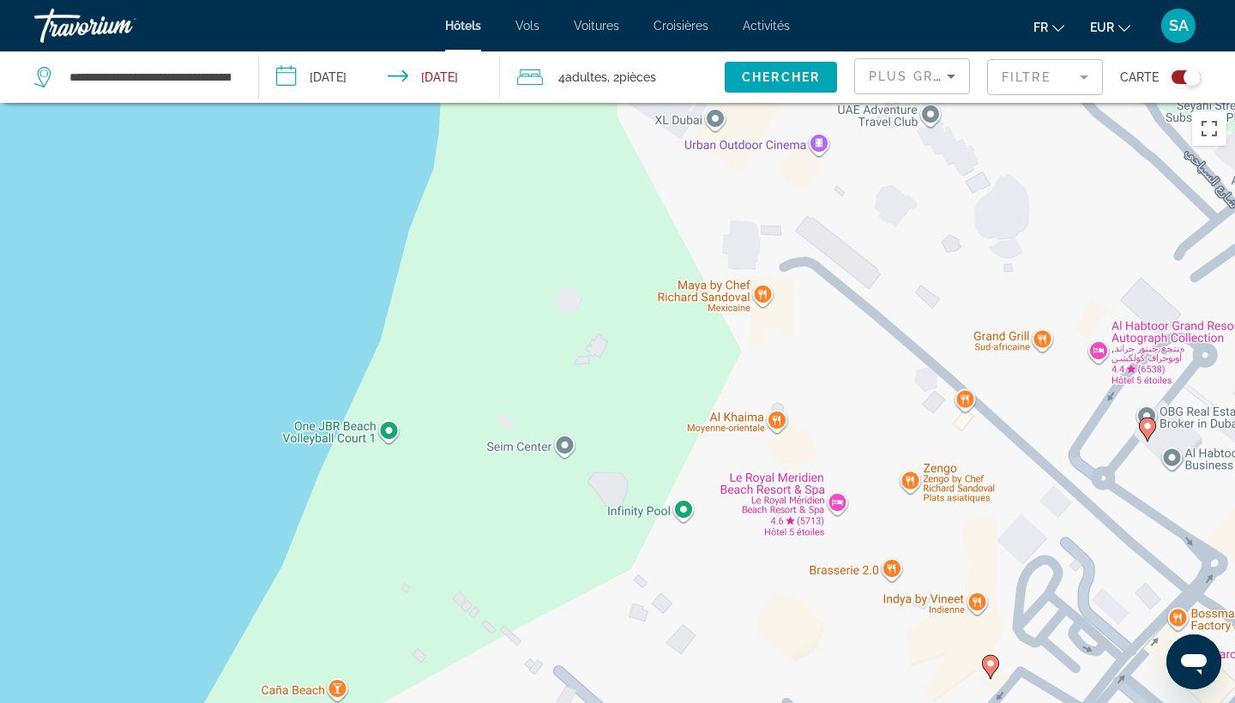
click at [1143, 430] on image "Main content" at bounding box center [1147, 426] width 10 height 10
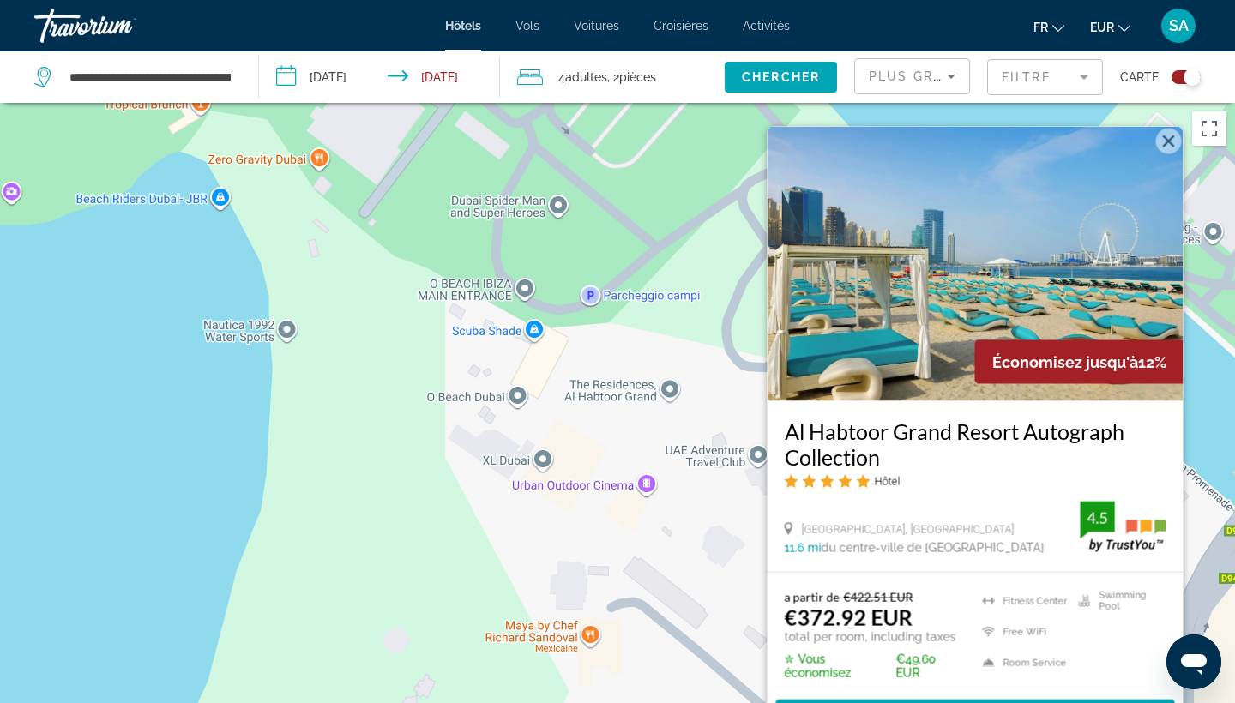
click at [705, 545] on div "Pour activer le glissement avec le clavier, appuyez sur Alt+Entrée. Une fois ce…" at bounding box center [617, 454] width 1235 height 703
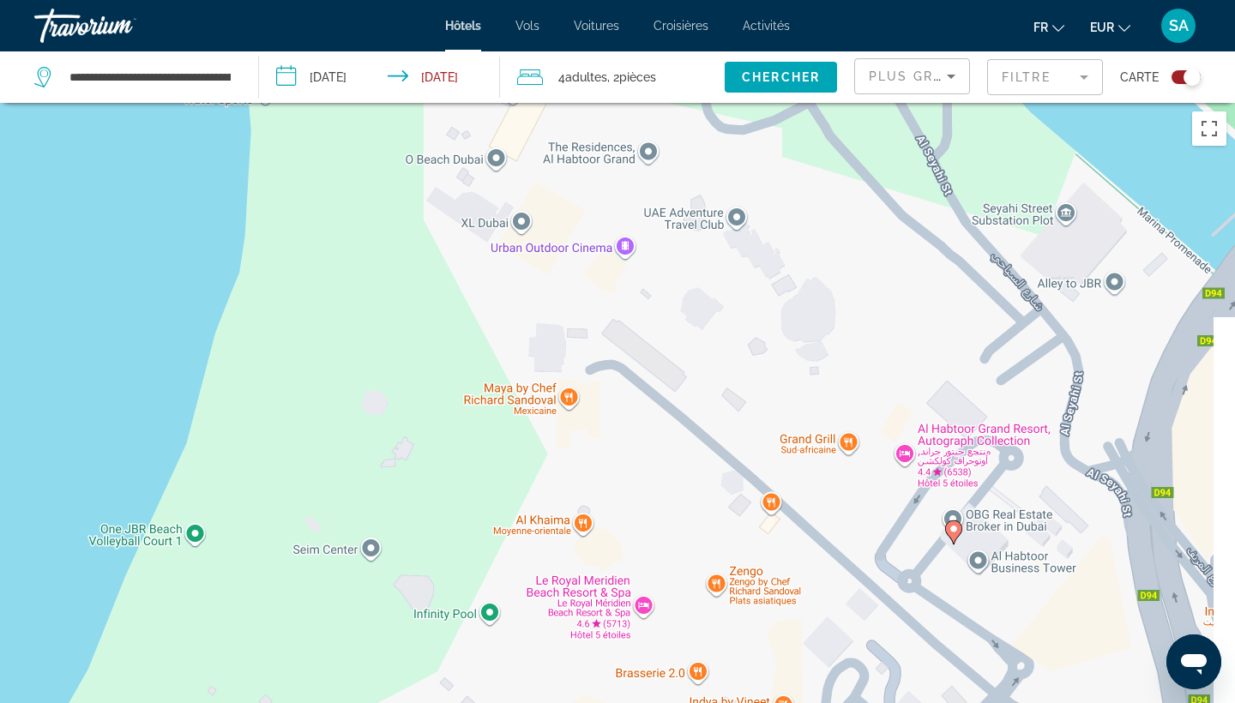
drag, startPoint x: 754, startPoint y: 588, endPoint x: 739, endPoint y: 155, distance: 433.3
click at [739, 155] on div "Pour activer le glissement avec le clavier, appuyez sur Alt+Entrée. Une fois ce…" at bounding box center [617, 454] width 1235 height 703
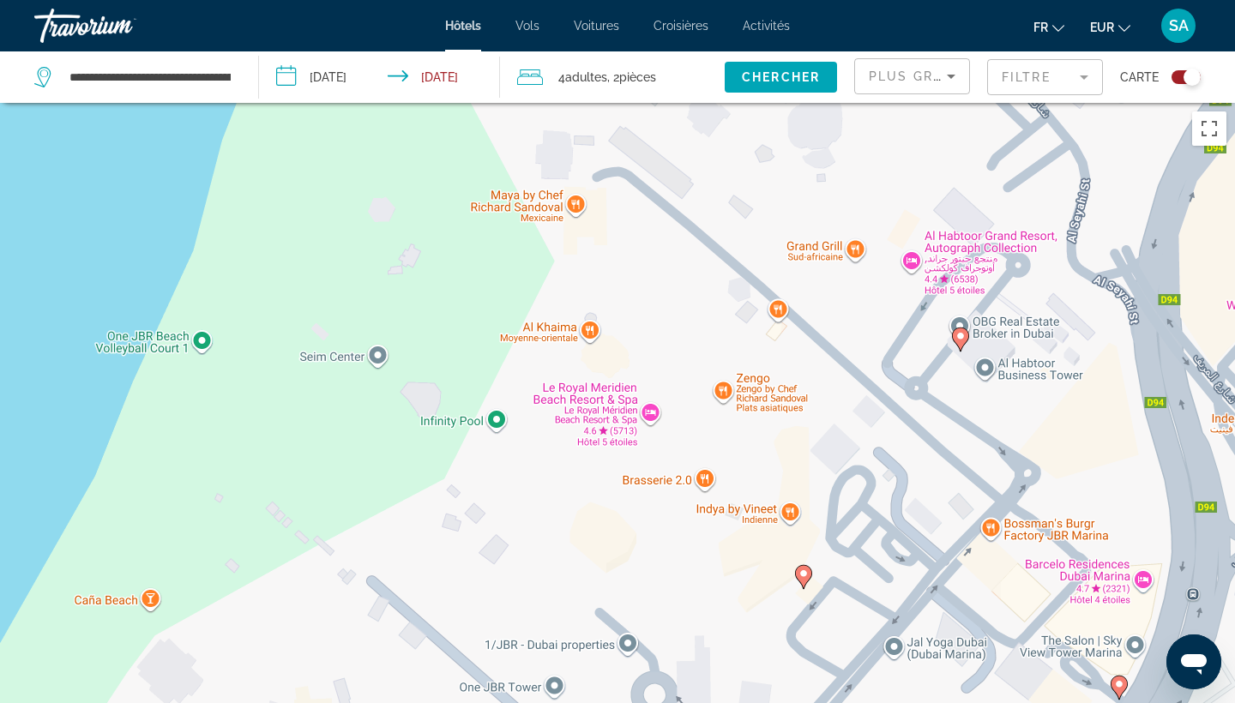
click at [805, 574] on image "Main content" at bounding box center [803, 573] width 10 height 10
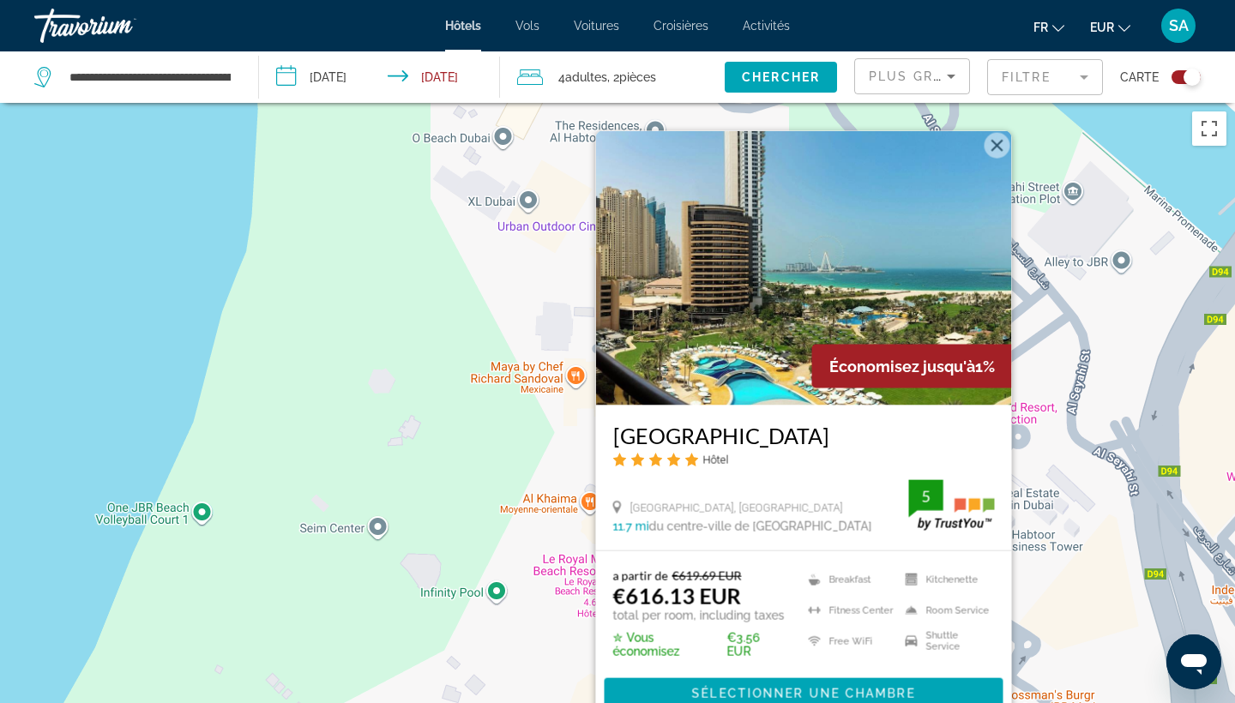
click at [465, 442] on div "Pour activer le glissement avec le clavier, appuyez sur Alt+Entrée. Une fois ce…" at bounding box center [617, 454] width 1235 height 703
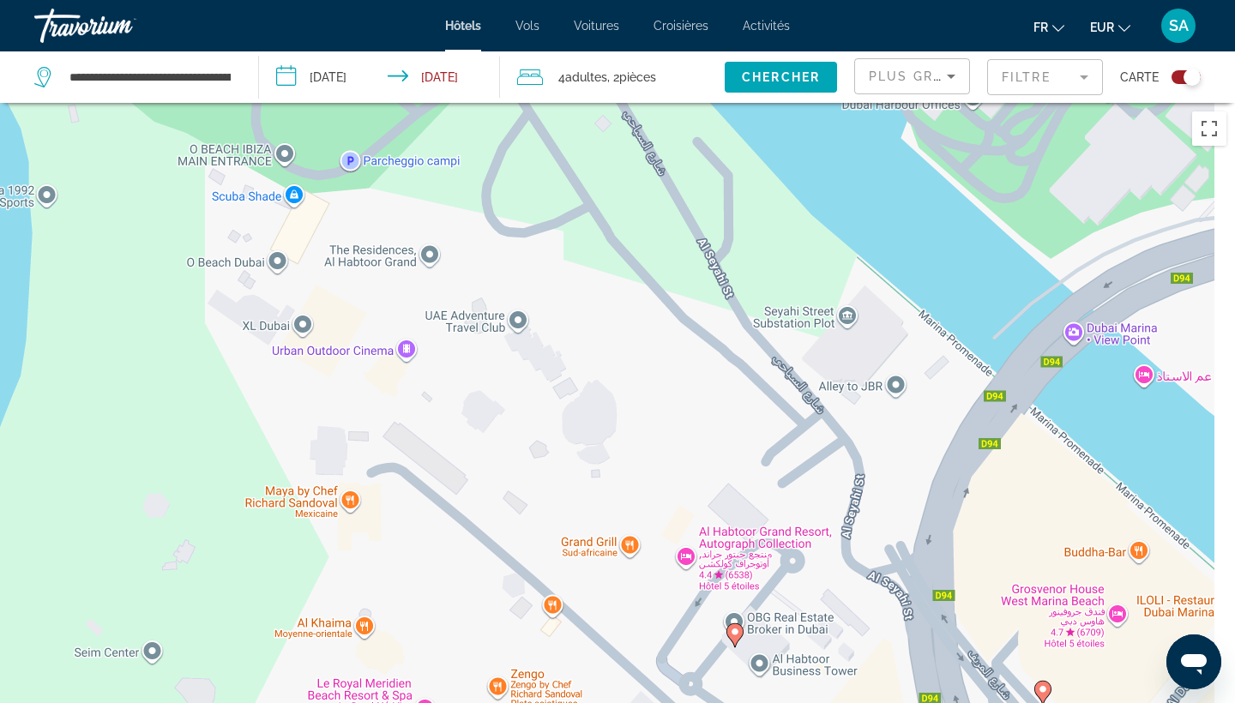
drag, startPoint x: 969, startPoint y: 512, endPoint x: 687, endPoint y: 701, distance: 339.8
click at [687, 701] on div "Pour activer le glissement avec le clavier, appuyez sur Alt+Entrée. Une fois ce…" at bounding box center [617, 454] width 1235 height 703
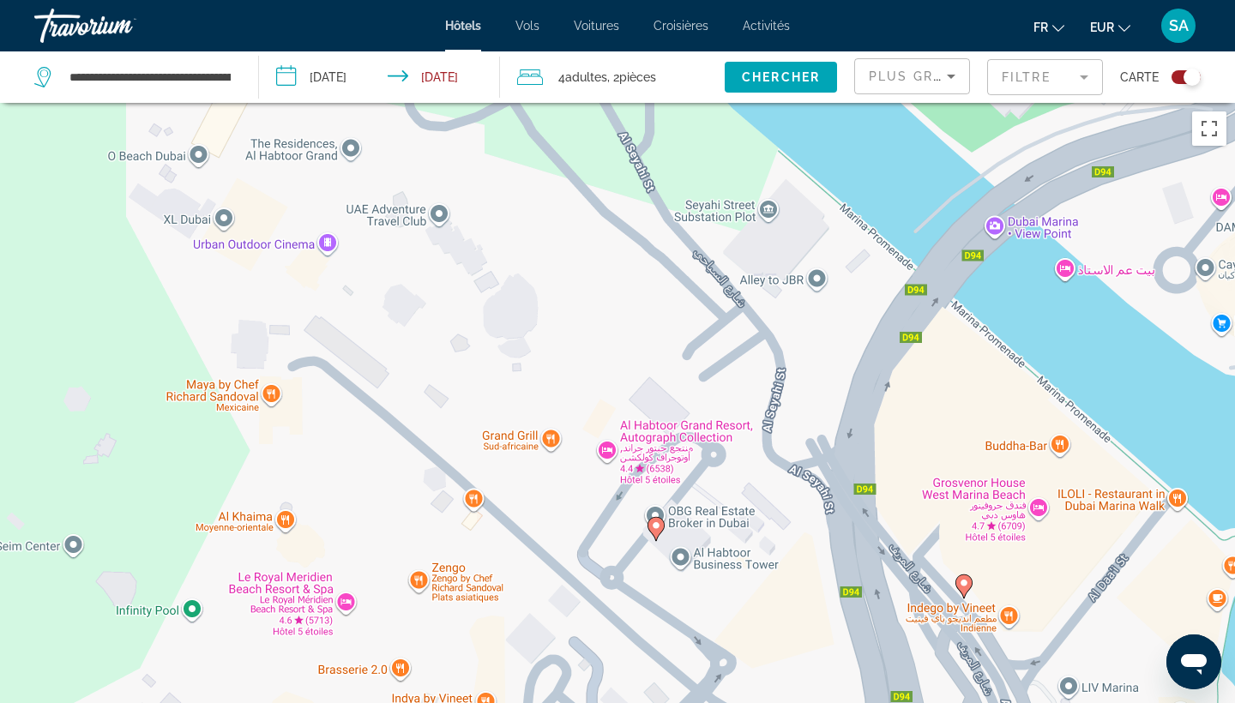
drag, startPoint x: 962, startPoint y: 681, endPoint x: 935, endPoint y: 508, distance: 175.2
click at [935, 508] on div "Pour activer le glissement avec le clavier, appuyez sur Alt+Entrée. Une fois ce…" at bounding box center [617, 454] width 1235 height 703
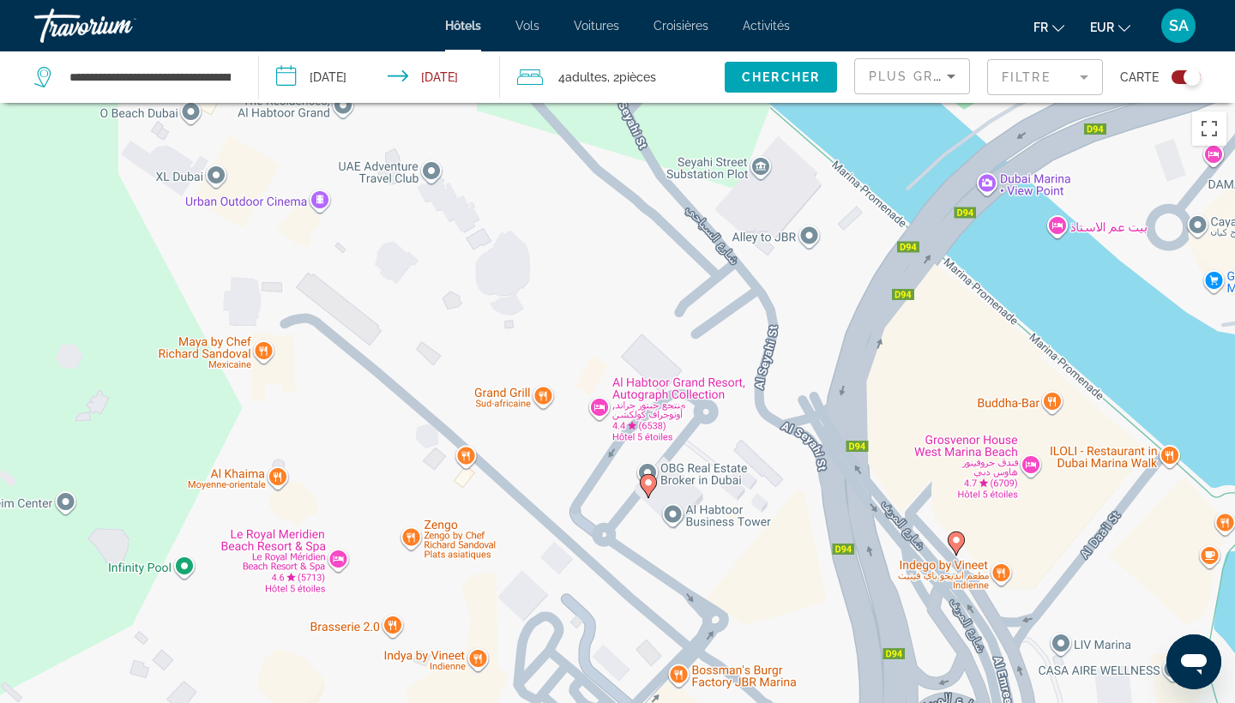
click at [935, 508] on div "Pour activer le glissement avec le clavier, appuyez sur Alt+Entrée. Une fois ce…" at bounding box center [617, 454] width 1235 height 703
click at [956, 538] on image "Main content" at bounding box center [956, 540] width 10 height 10
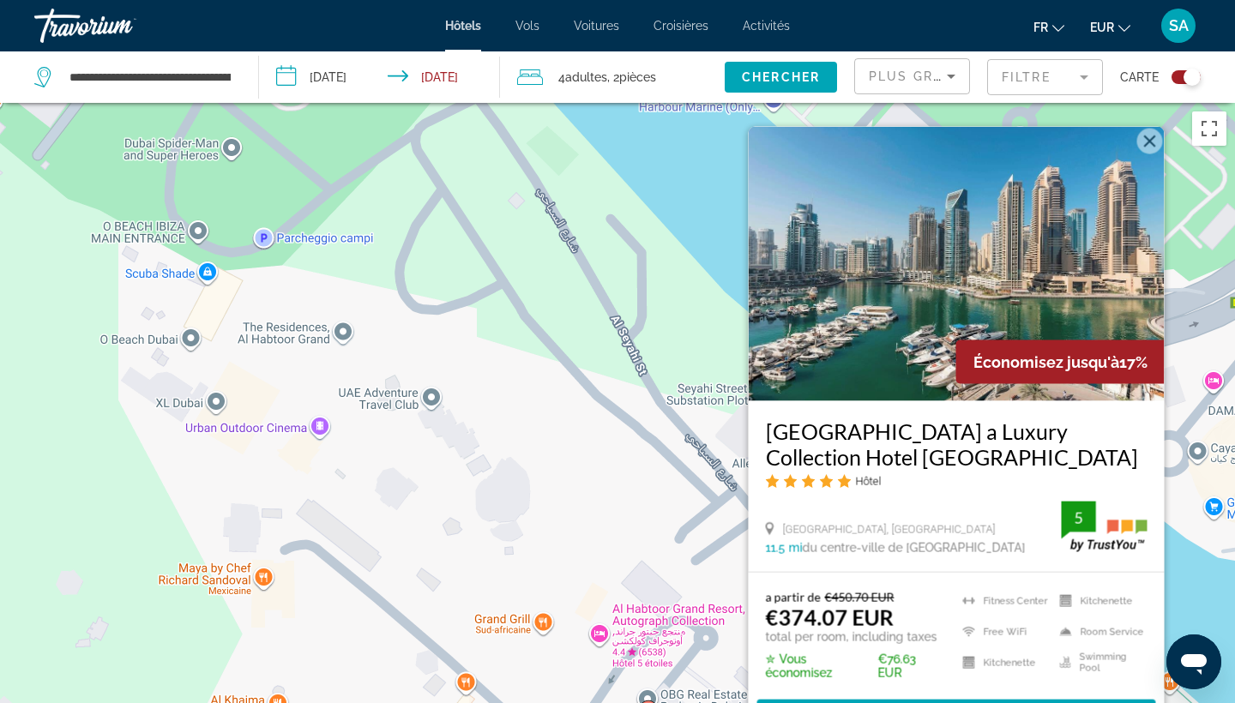
click at [629, 464] on div "Pour activer le glissement avec le clavier, appuyez sur Alt+Entrée. Une fois ce…" at bounding box center [617, 454] width 1235 height 703
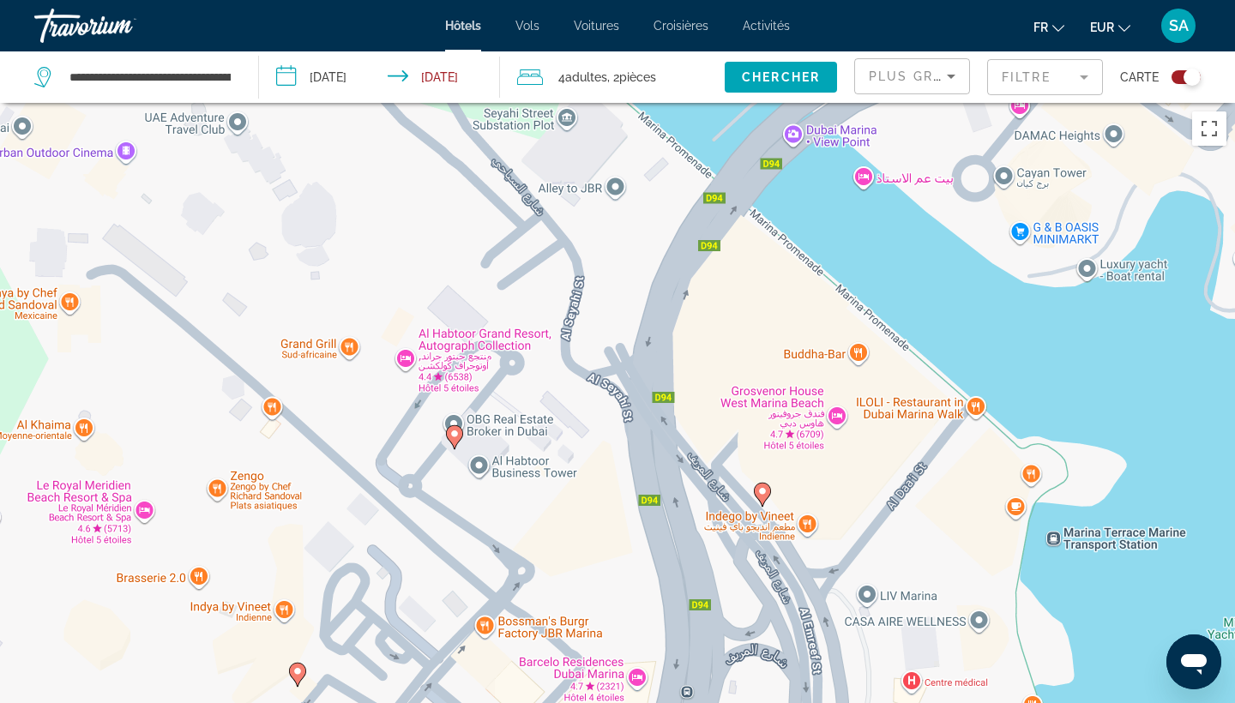
drag, startPoint x: 952, startPoint y: 596, endPoint x: 756, endPoint y: 320, distance: 338.3
click at [756, 320] on div "Pour activer le glissement avec le clavier, appuyez sur Alt+Entrée. Une fois ce…" at bounding box center [617, 454] width 1235 height 703
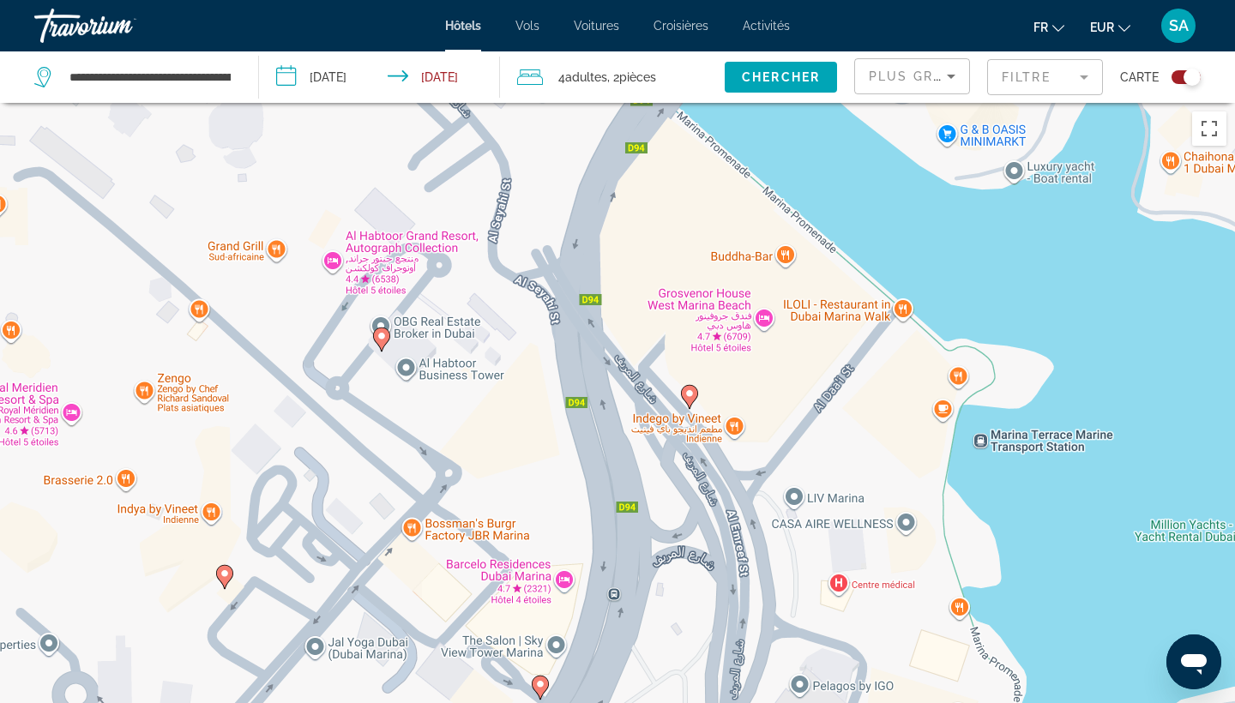
drag, startPoint x: 756, startPoint y: 320, endPoint x: 662, endPoint y: 153, distance: 191.2
click at [662, 153] on div "Pour activer le glissement avec le clavier, appuyez sur Alt+Entrée. Une fois ce…" at bounding box center [617, 454] width 1235 height 703
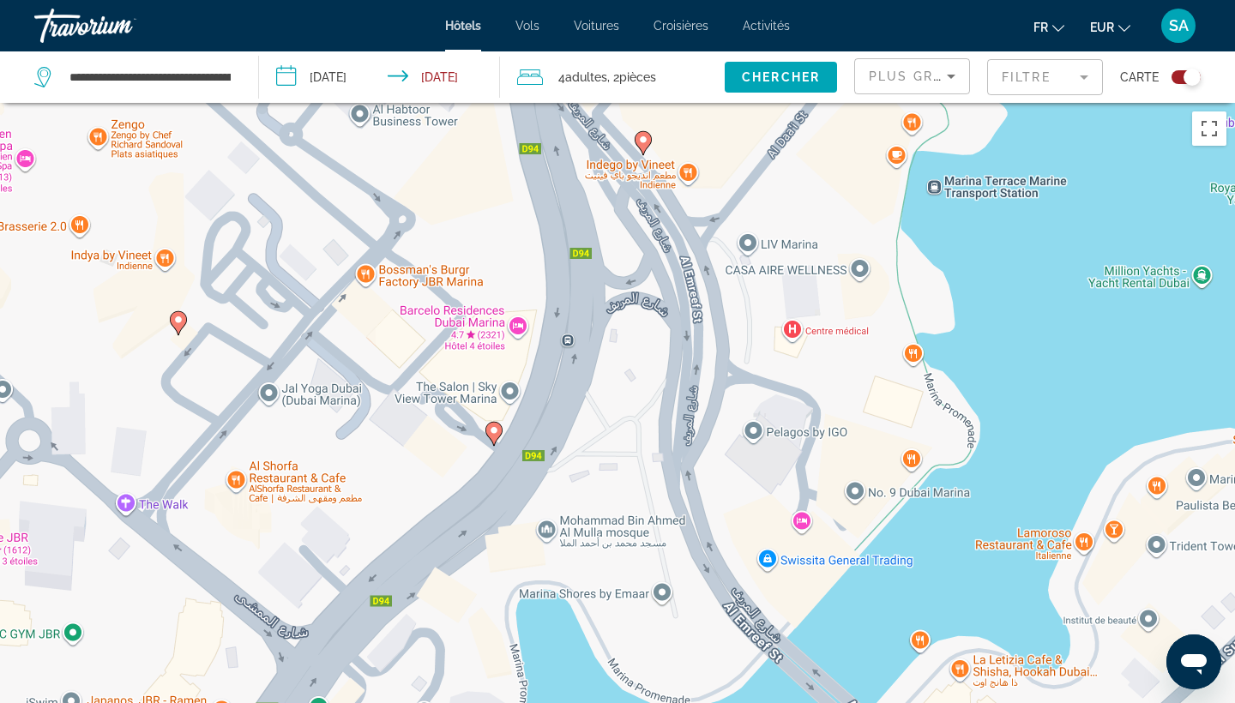
drag, startPoint x: 802, startPoint y: 442, endPoint x: 813, endPoint y: 286, distance: 157.3
click at [813, 286] on div "Pour activer le glissement avec le clavier, appuyez sur Alt+Entrée. Une fois ce…" at bounding box center [617, 454] width 1235 height 703
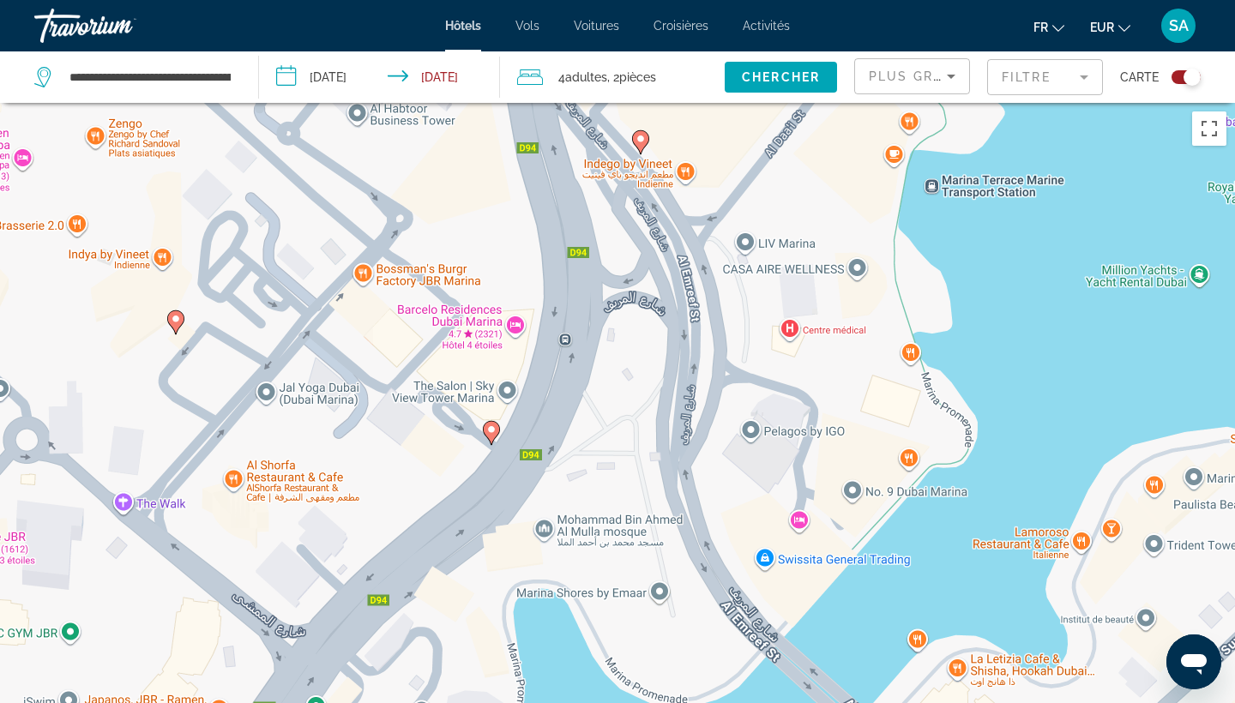
click at [490, 426] on image "Main content" at bounding box center [491, 429] width 10 height 10
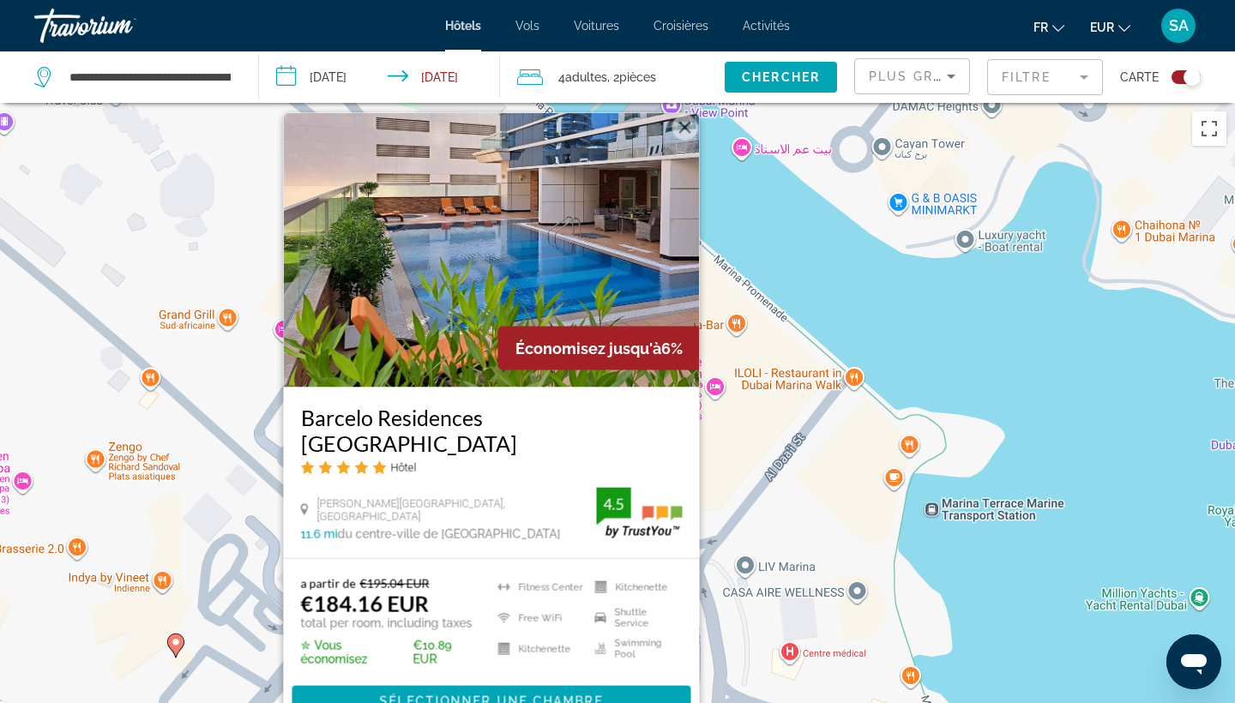
click at [524, 284] on img "Main content" at bounding box center [492, 250] width 416 height 274
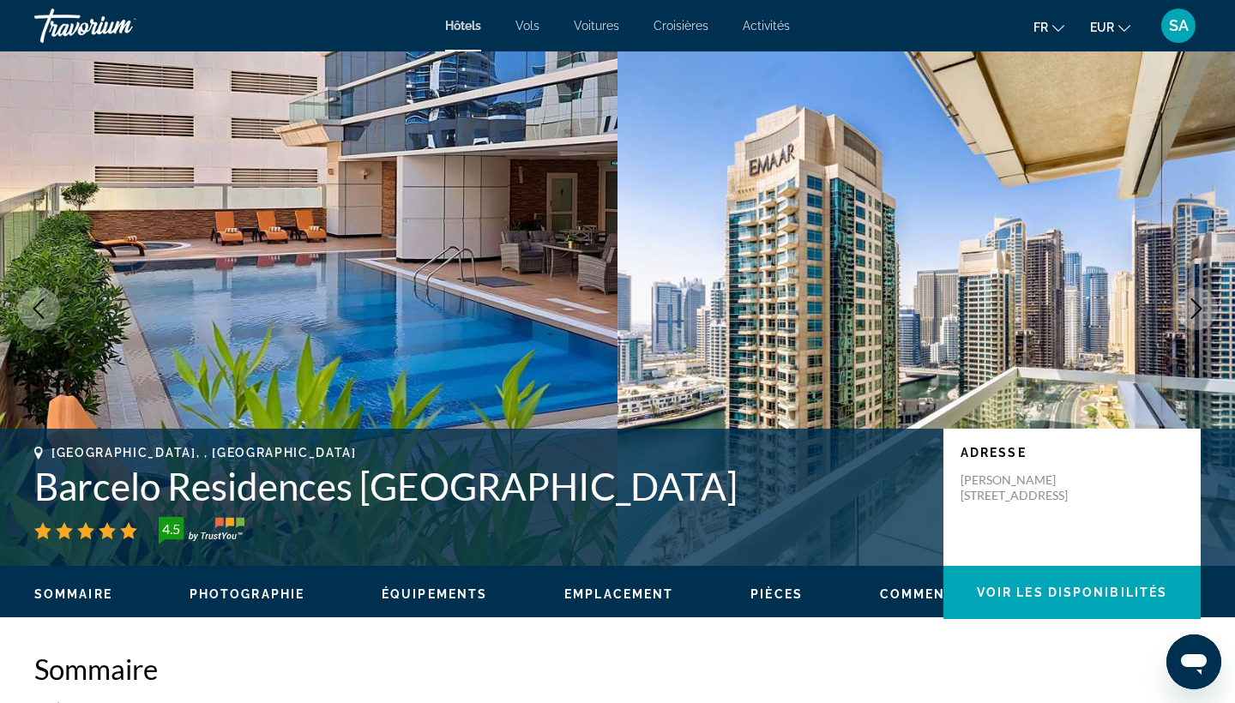
click at [1194, 303] on icon "Next image" at bounding box center [1196, 308] width 21 height 21
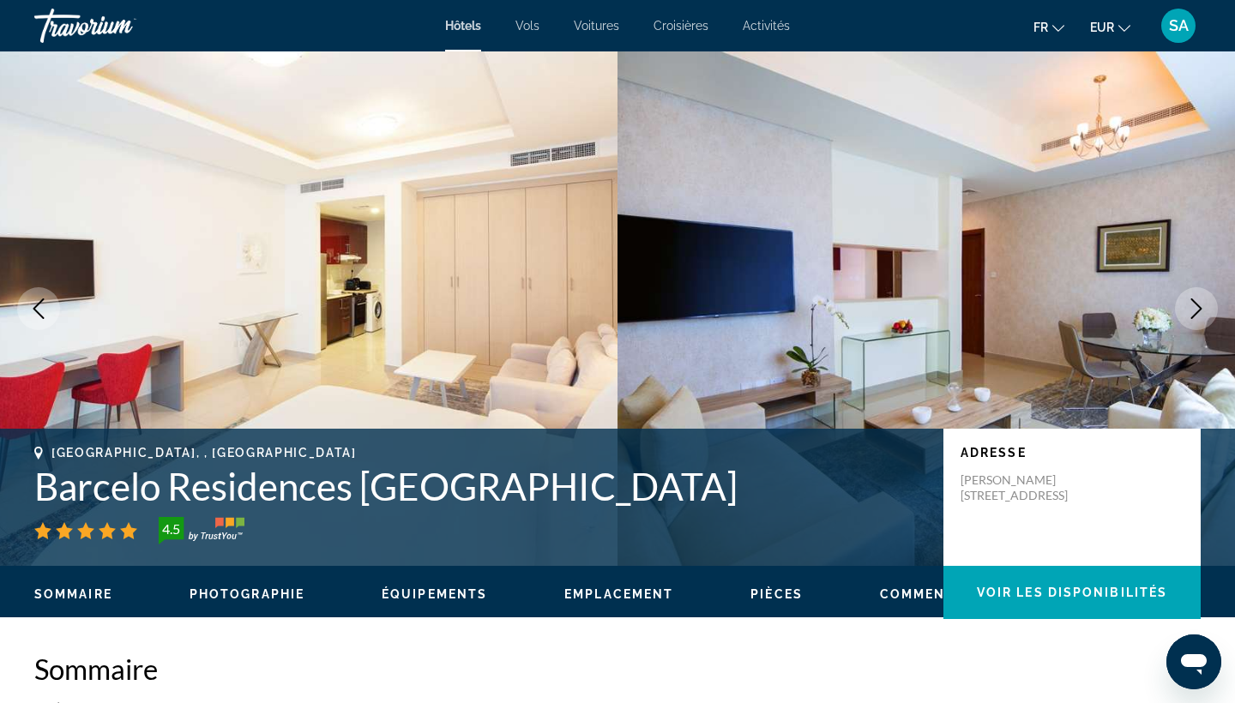
click at [1194, 303] on icon "Next image" at bounding box center [1196, 308] width 21 height 21
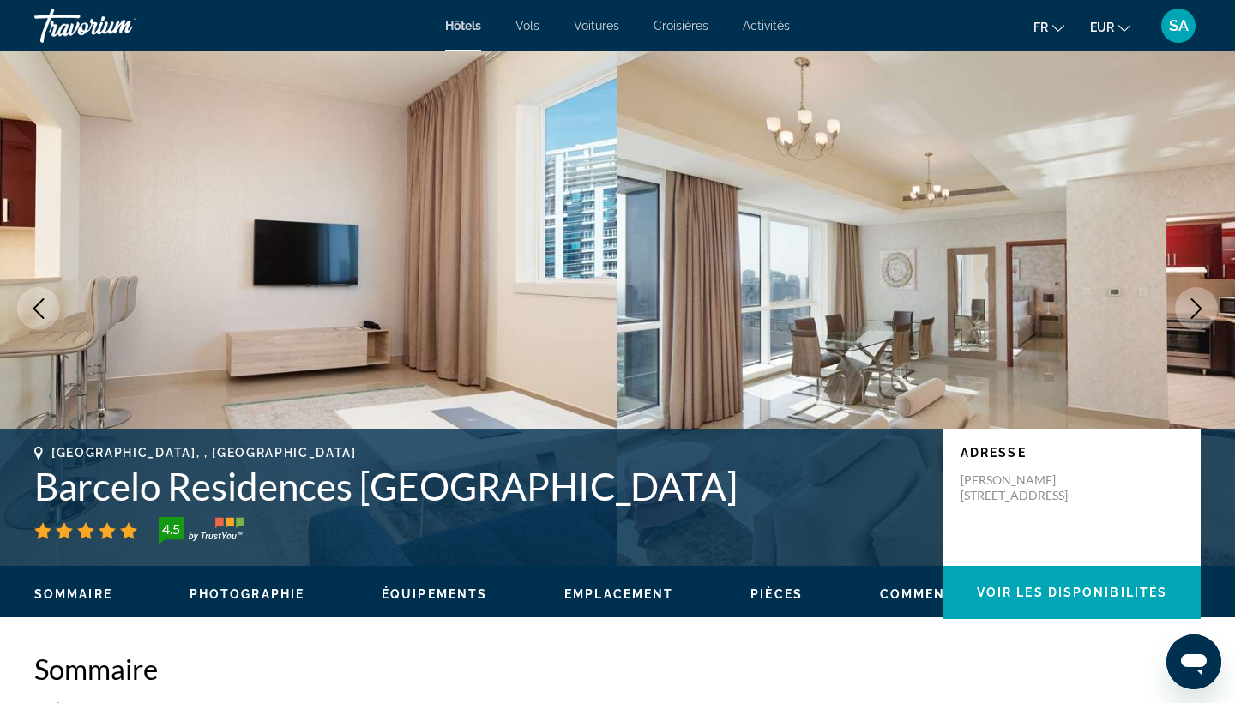
click at [1194, 303] on icon "Next image" at bounding box center [1196, 308] width 21 height 21
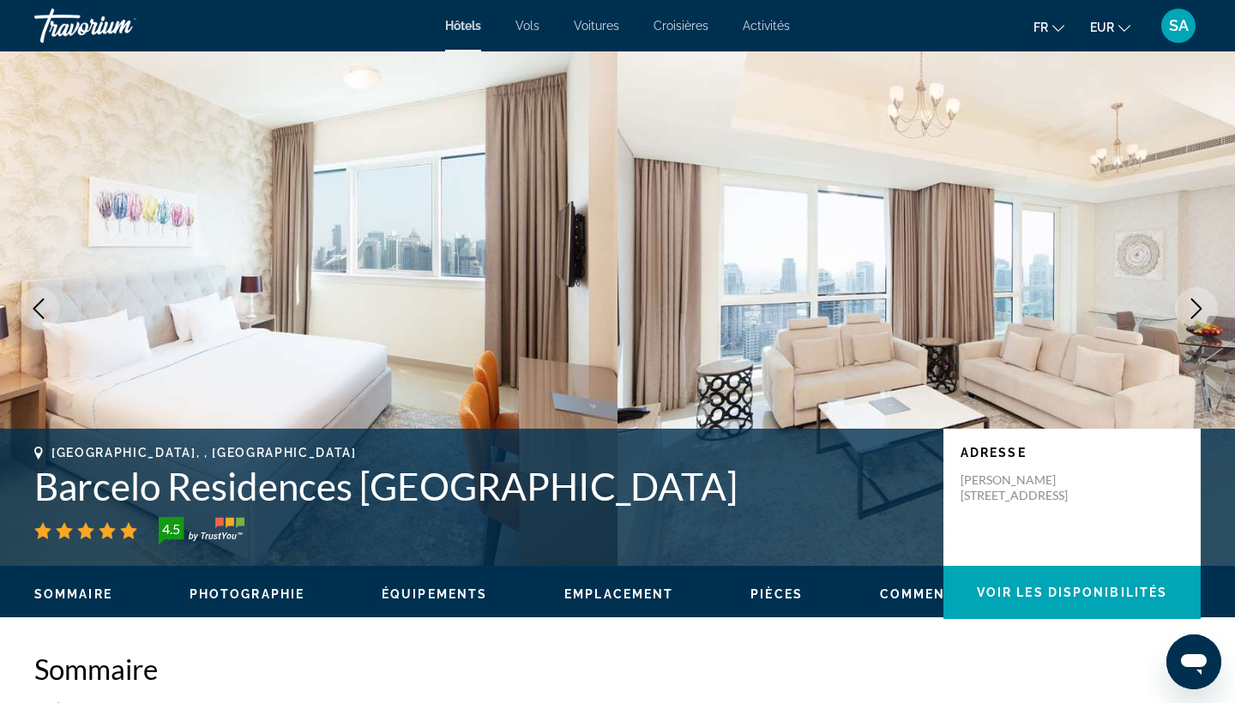
click at [1194, 303] on icon "Next image" at bounding box center [1196, 308] width 21 height 21
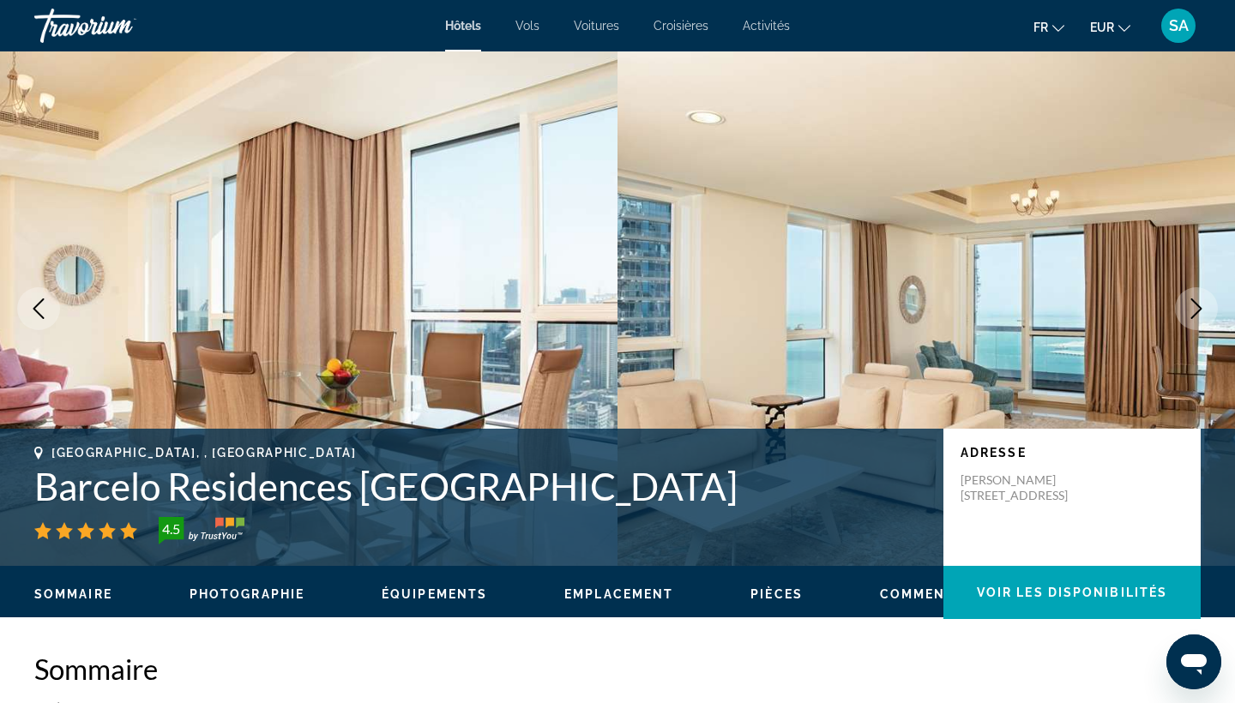
click at [1194, 303] on icon "Next image" at bounding box center [1196, 308] width 21 height 21
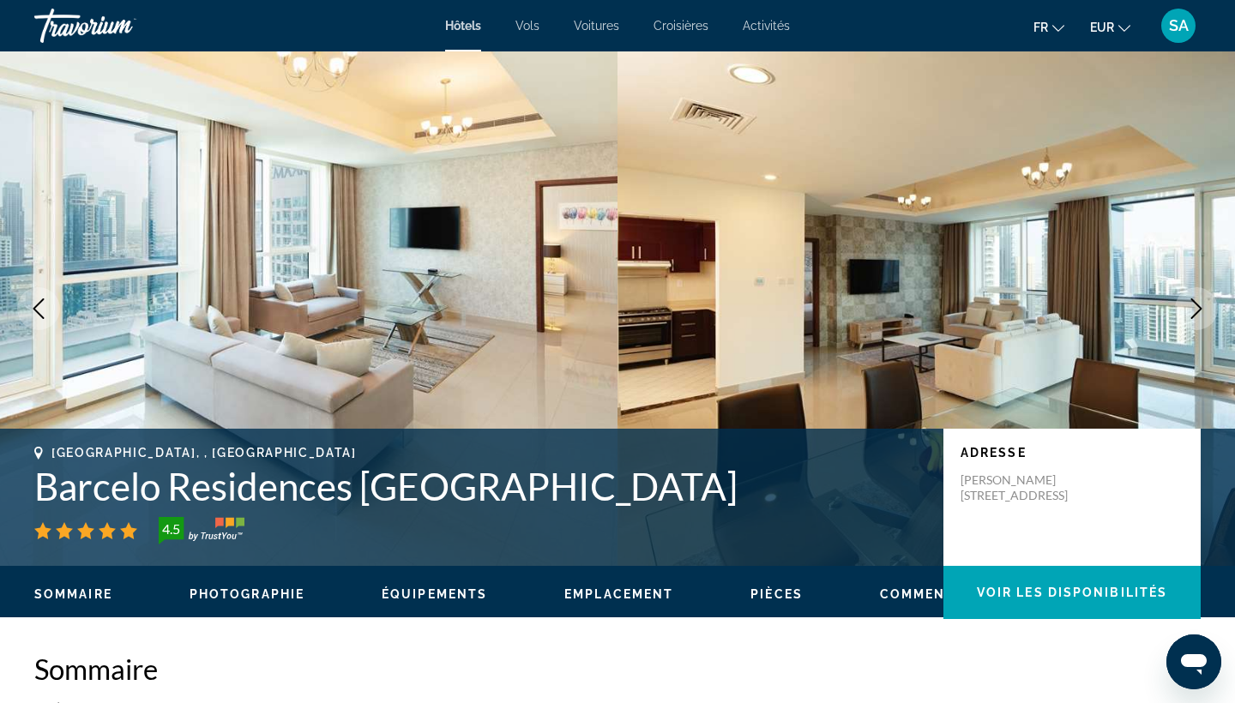
click at [1194, 303] on icon "Next image" at bounding box center [1196, 308] width 21 height 21
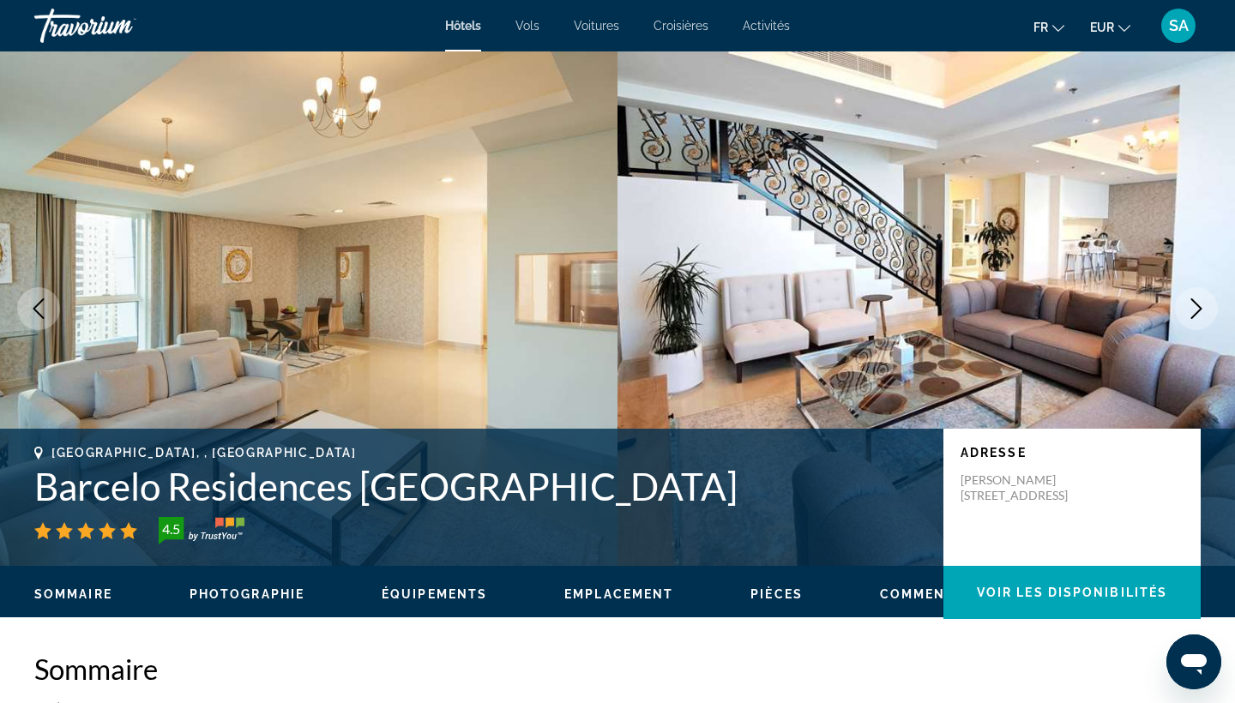
click at [1194, 304] on icon "Next image" at bounding box center [1196, 308] width 21 height 21
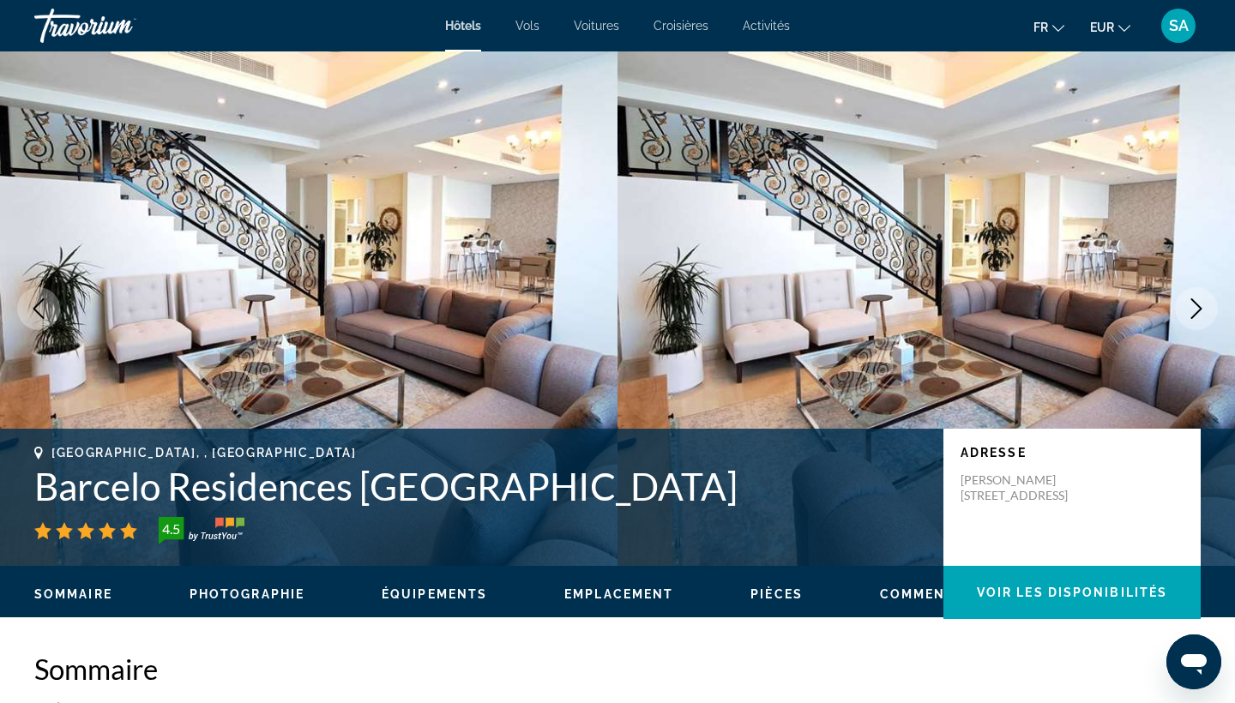
click at [1194, 304] on icon "Next image" at bounding box center [1196, 308] width 21 height 21
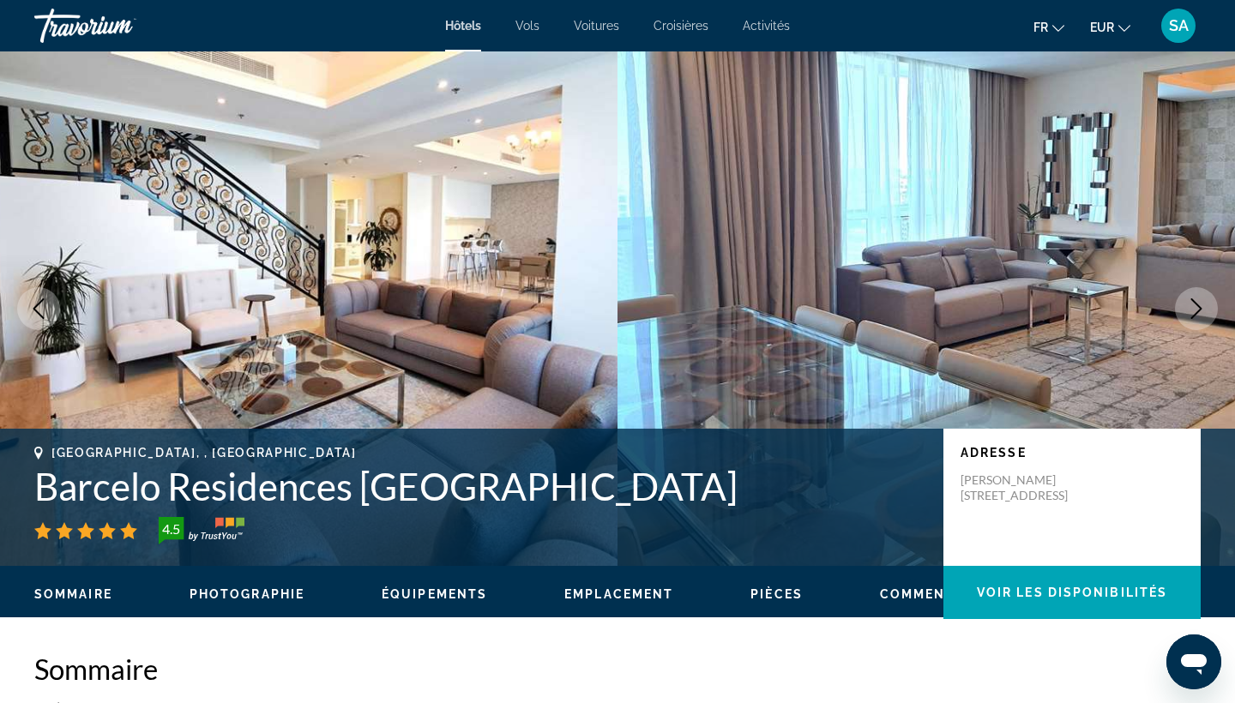
click at [1194, 304] on icon "Next image" at bounding box center [1196, 308] width 21 height 21
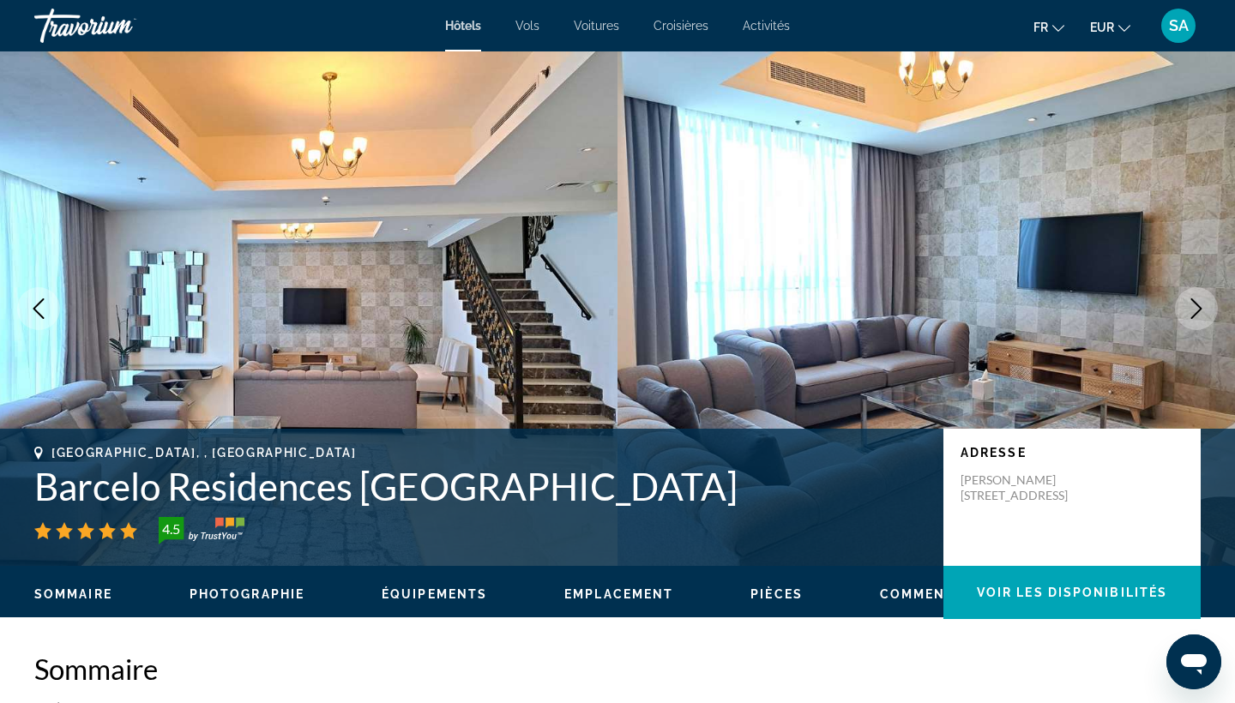
click at [1194, 304] on icon "Next image" at bounding box center [1196, 308] width 21 height 21
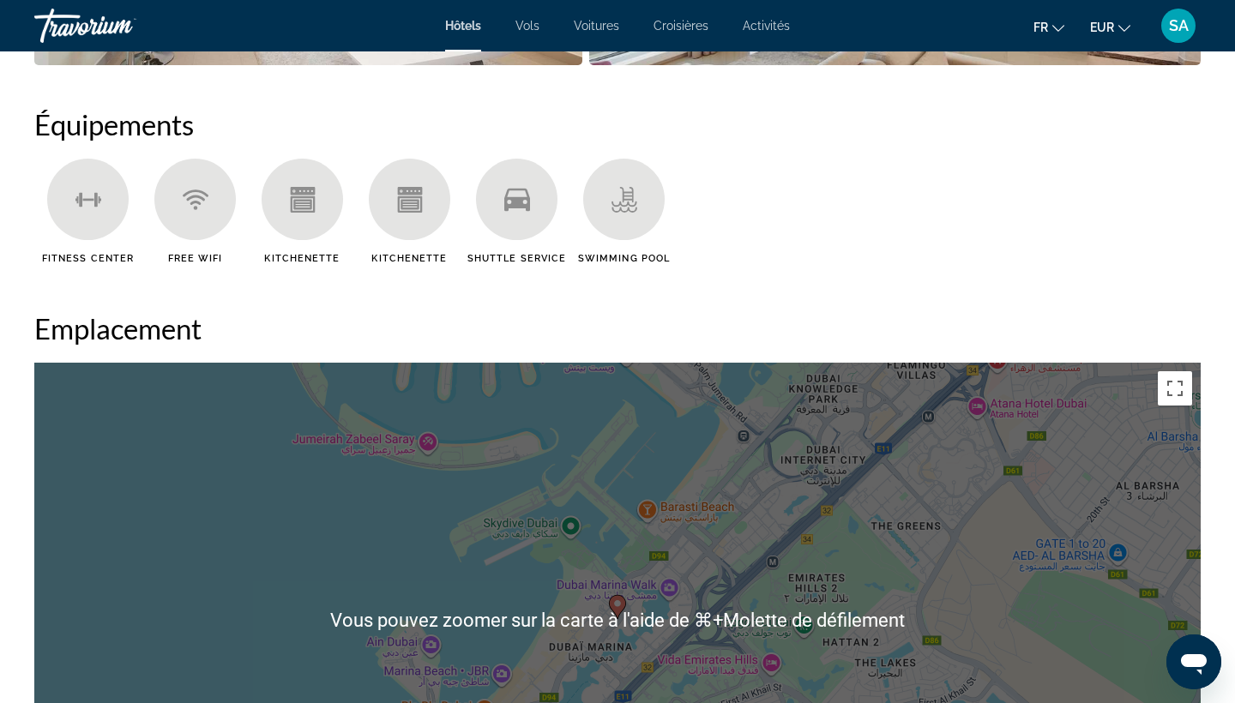
scroll to position [1330, 0]
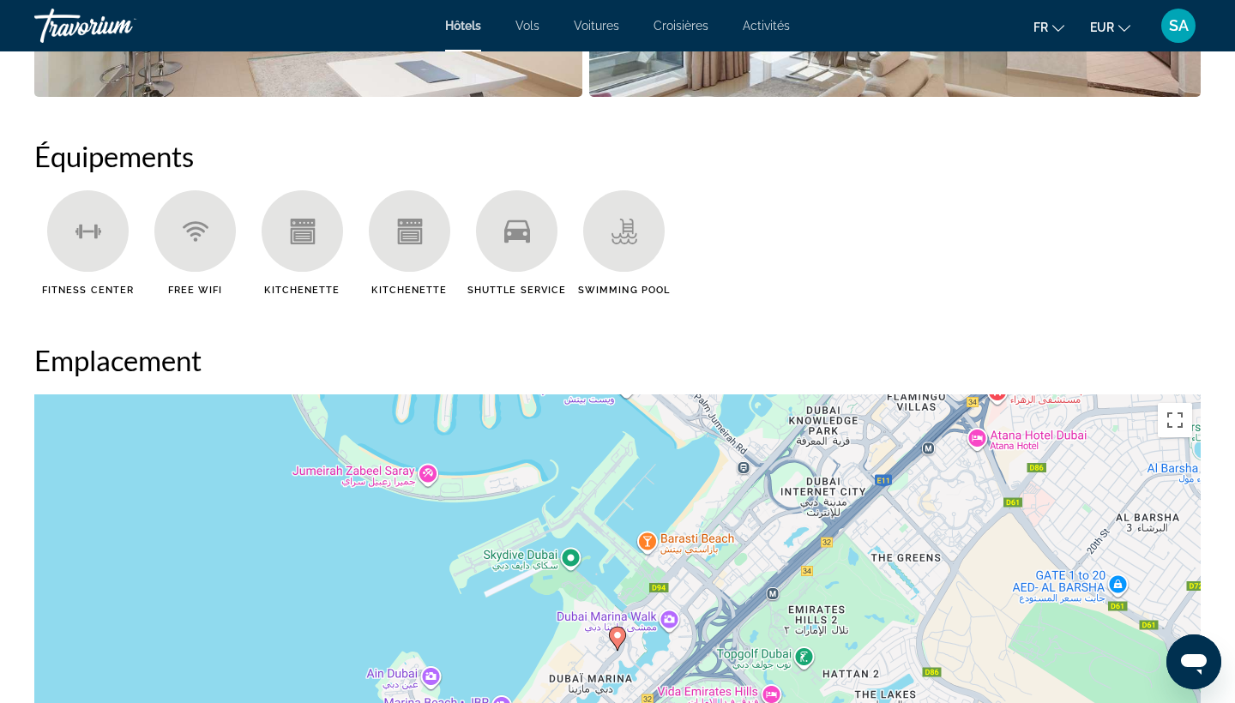
click at [339, 446] on div "Pour activer le glissement avec le clavier, appuyez sur Alt+Entrée. Une fois ce…" at bounding box center [617, 651] width 1166 height 514
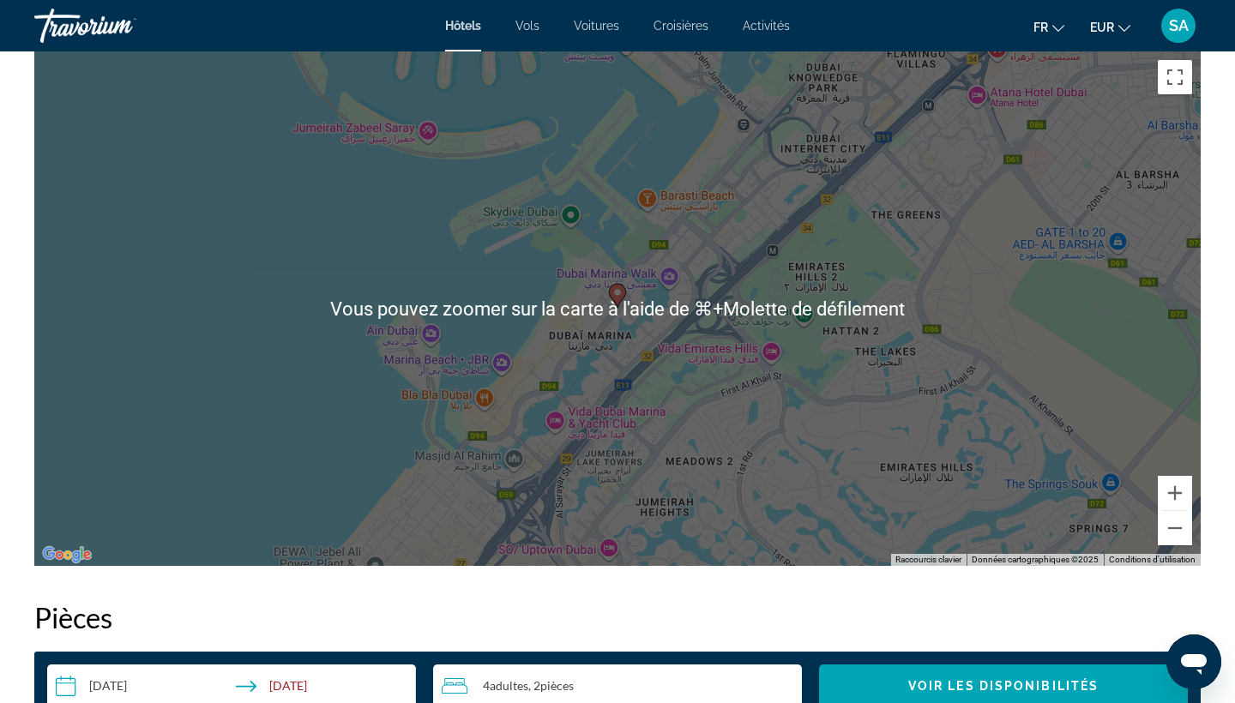
scroll to position [1698, 0]
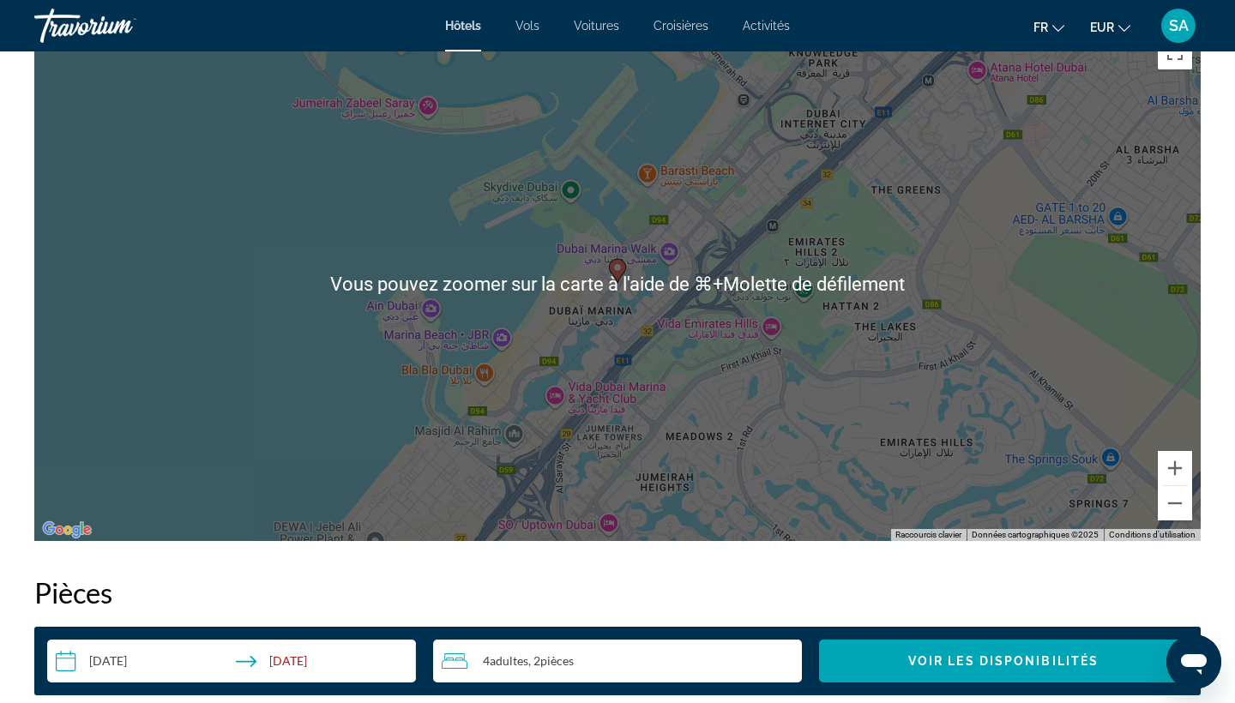
click at [616, 268] on image "Main content" at bounding box center [617, 267] width 10 height 10
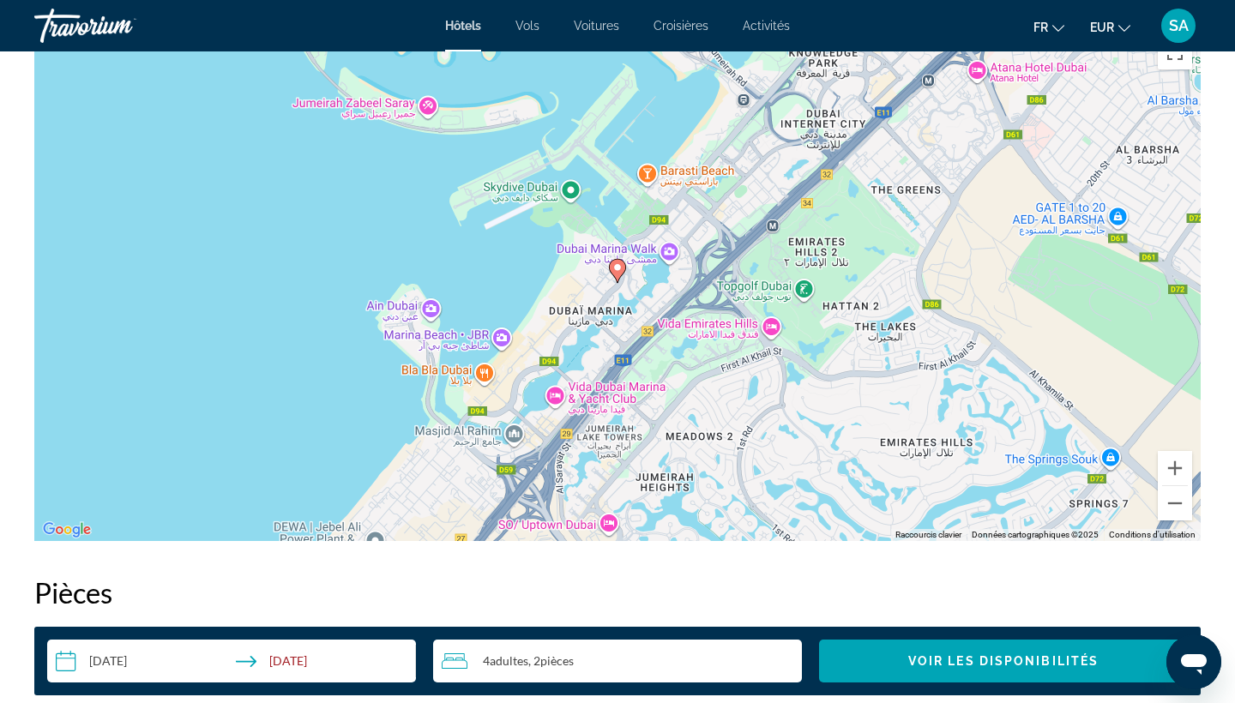
click at [616, 268] on image "Main content" at bounding box center [617, 267] width 10 height 10
click at [1180, 473] on button "Zoom avant" at bounding box center [1175, 468] width 34 height 34
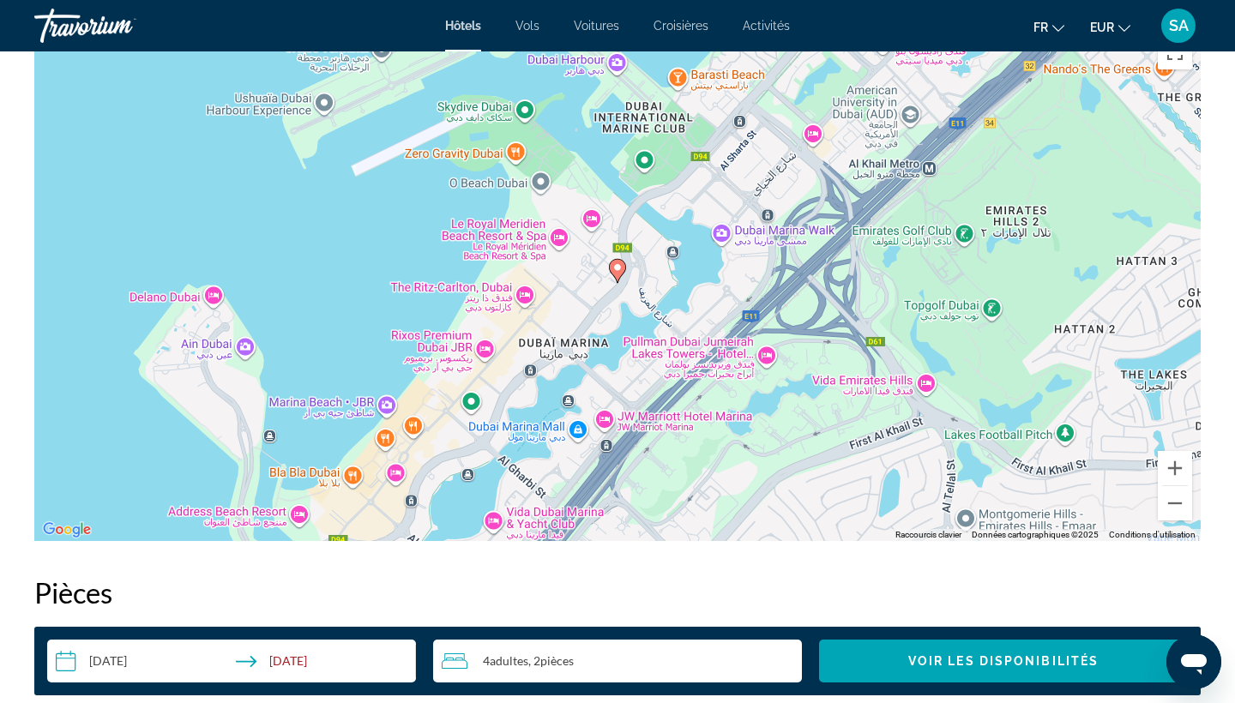
click at [618, 268] on image "Main content" at bounding box center [617, 267] width 10 height 10
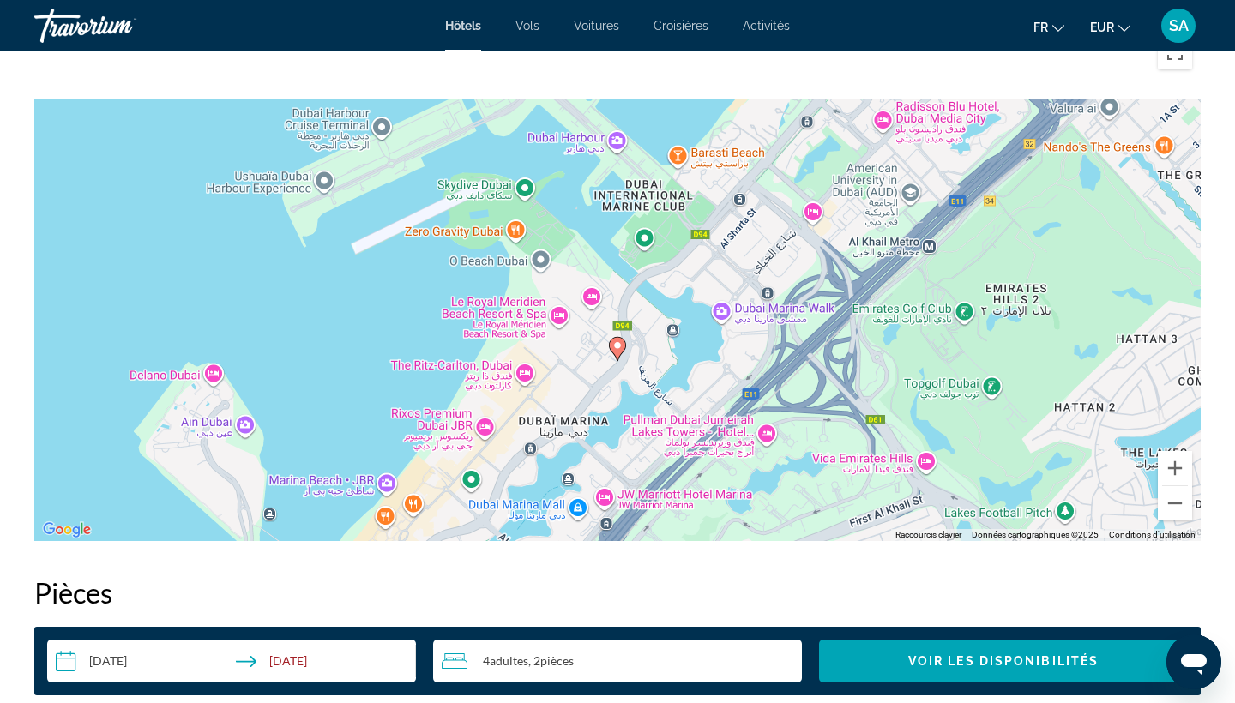
drag, startPoint x: 552, startPoint y: 241, endPoint x: 556, endPoint y: 482, distance: 241.0
click at [556, 482] on div "Pour activer le glissement avec le clavier, appuyez sur Alt+Entrée. Une fois ce…" at bounding box center [617, 284] width 1166 height 514
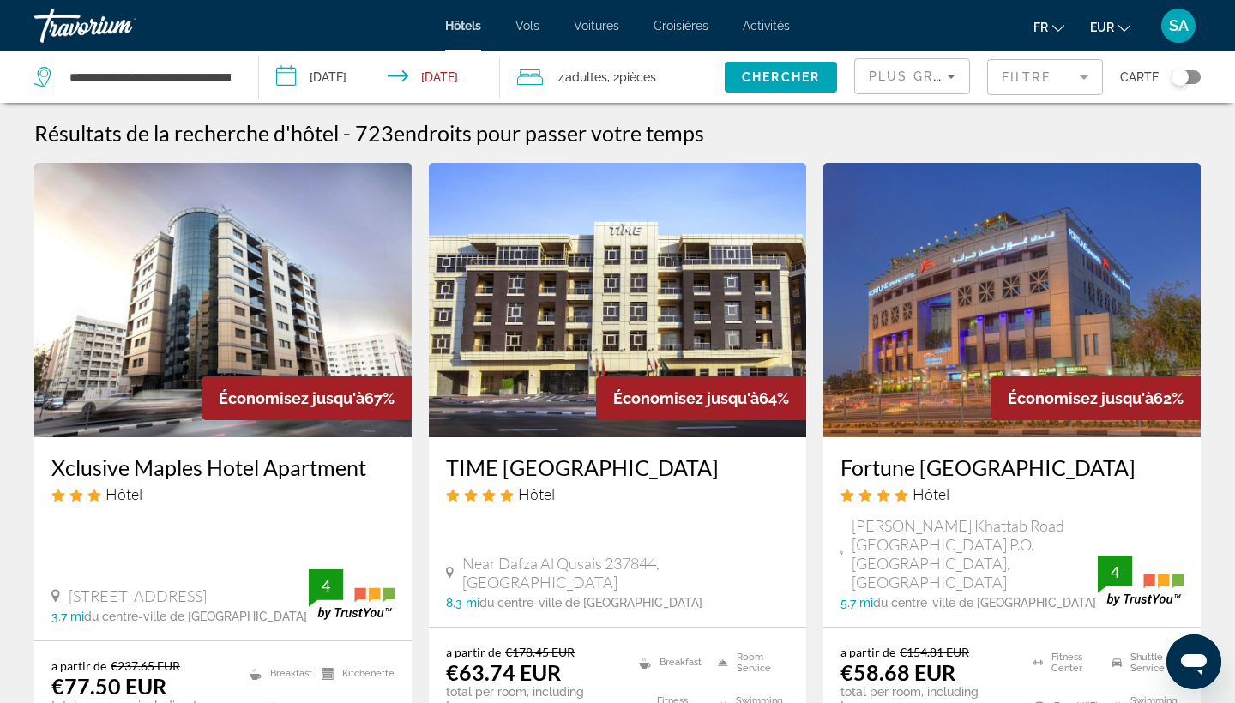
click at [1058, 72] on mat-form-field "Filtre" at bounding box center [1045, 77] width 116 height 36
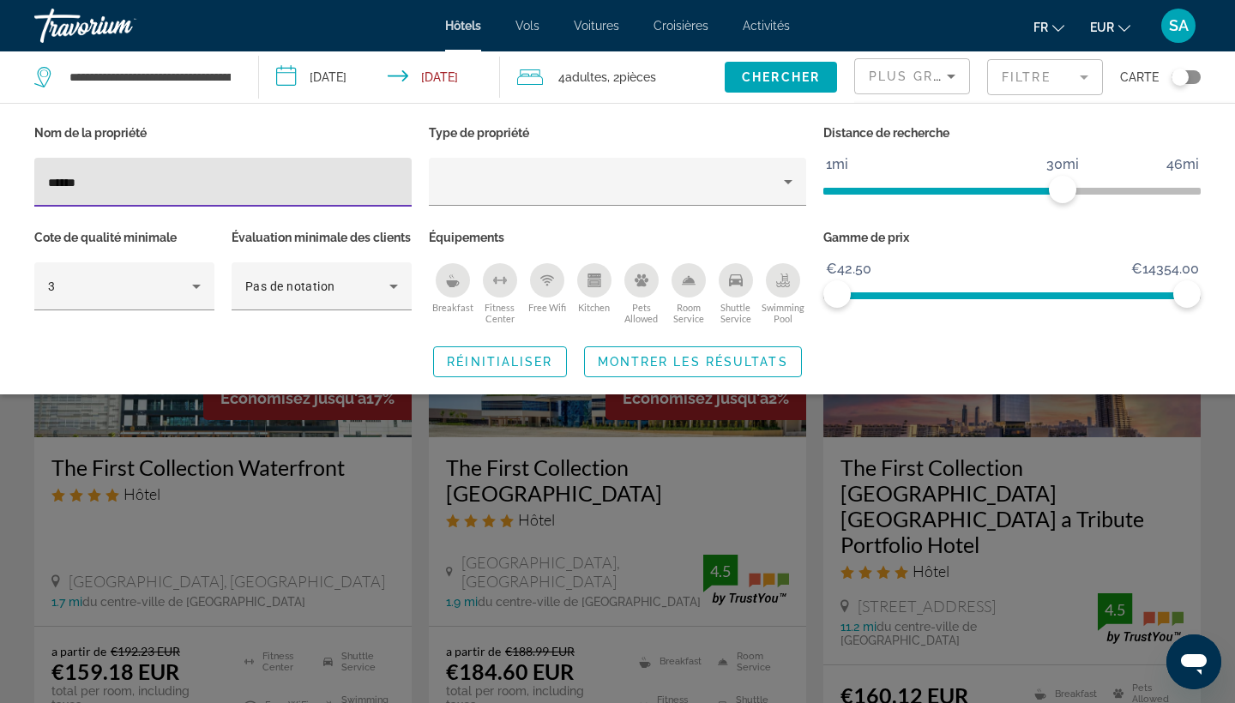
type input "******"
click at [291, 592] on div "Search widget" at bounding box center [617, 480] width 1235 height 446
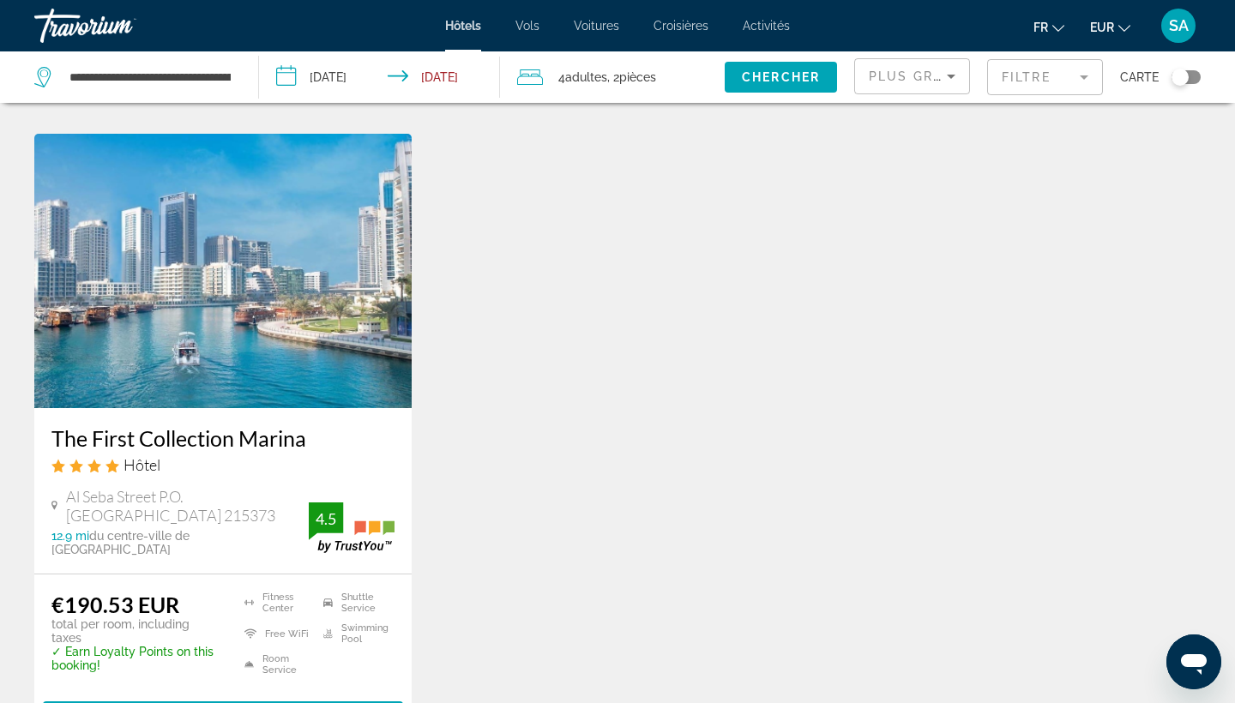
scroll to position [737, 0]
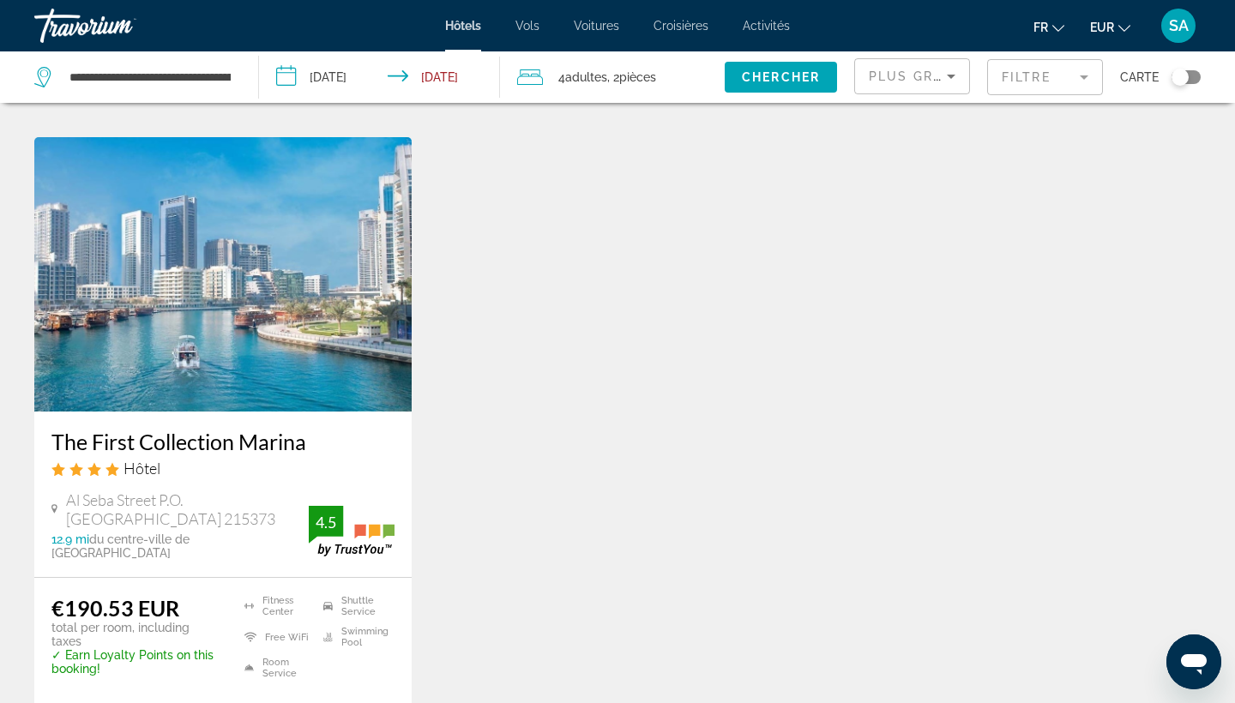
click at [346, 262] on img "Main content" at bounding box center [222, 274] width 377 height 274
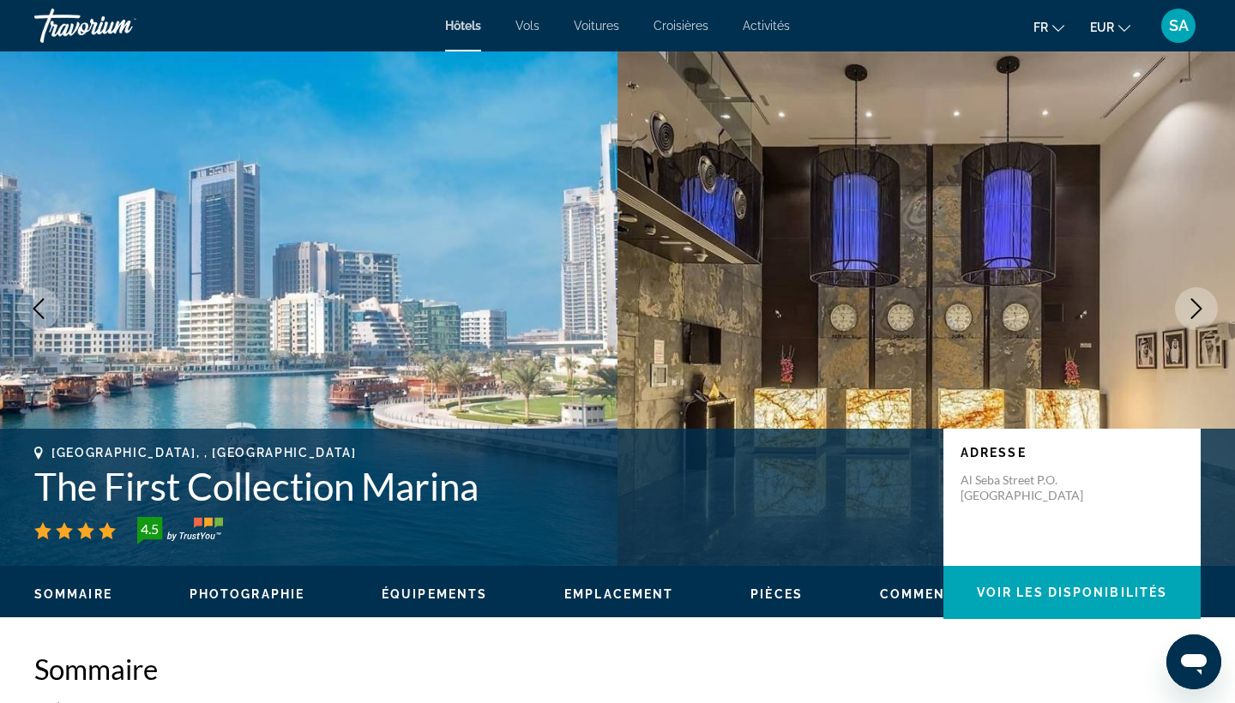
click at [1190, 309] on icon "Next image" at bounding box center [1196, 308] width 21 height 21
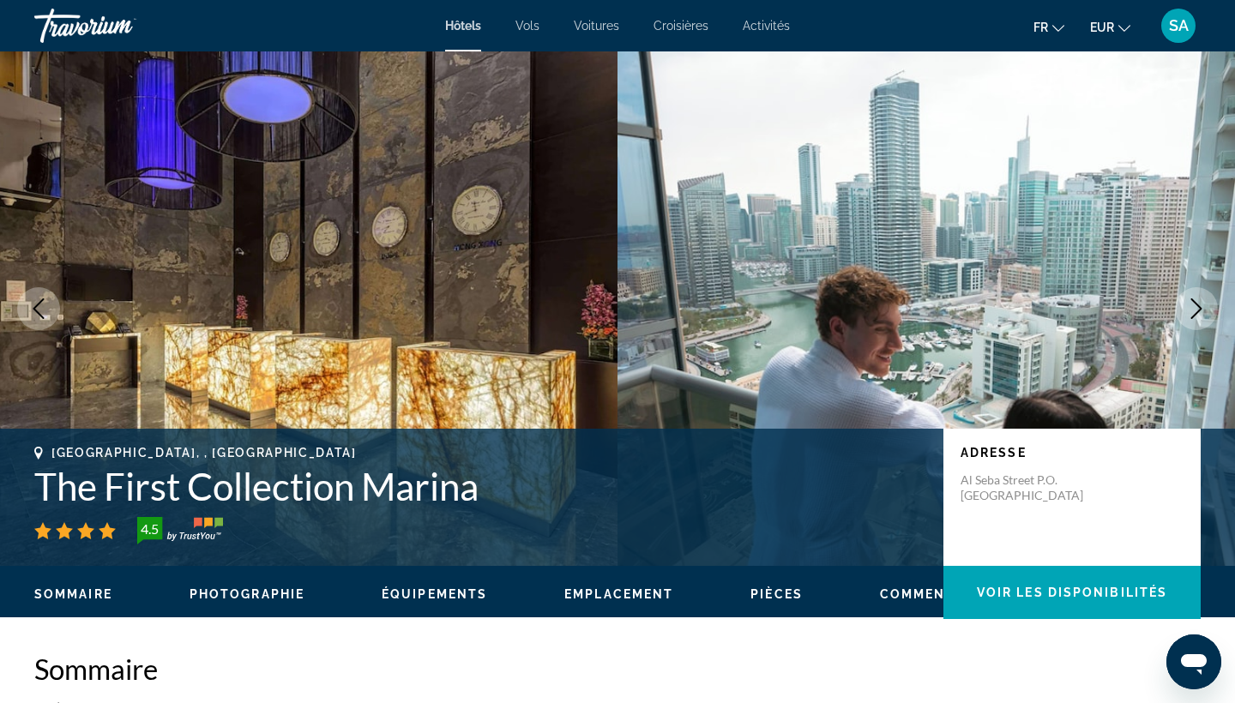
click at [1190, 310] on icon "Next image" at bounding box center [1196, 308] width 21 height 21
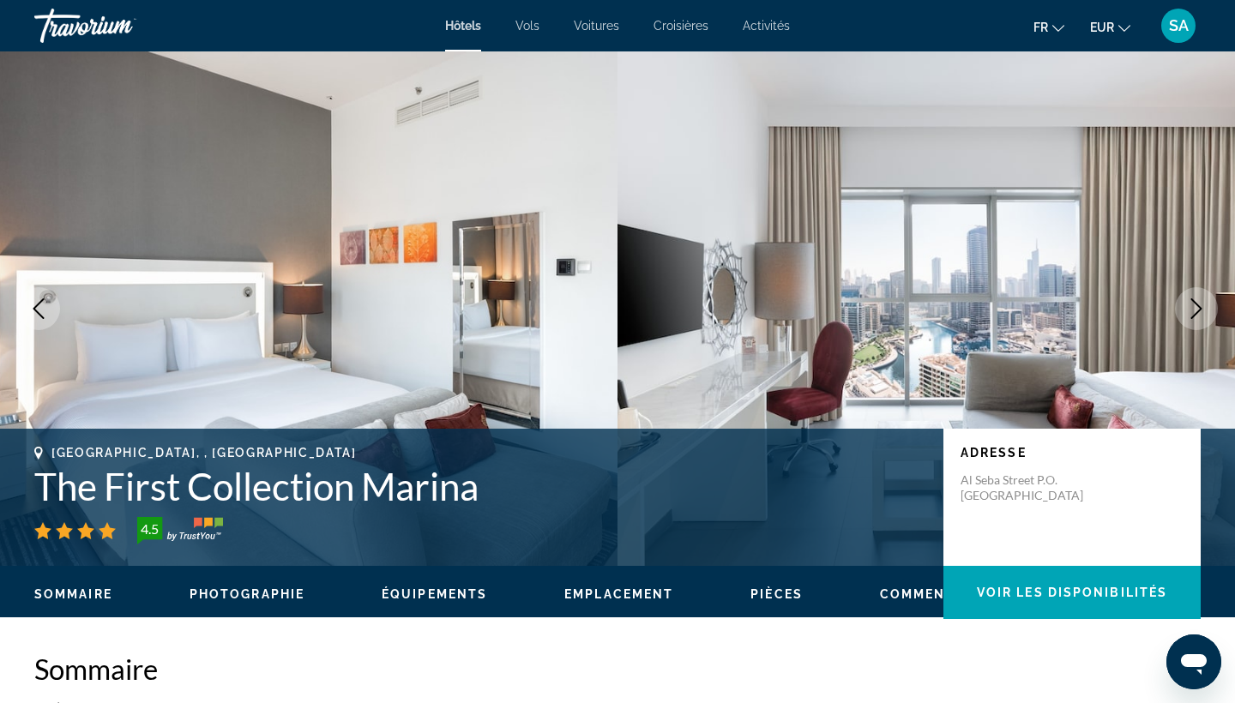
click at [1190, 310] on icon "Next image" at bounding box center [1196, 308] width 21 height 21
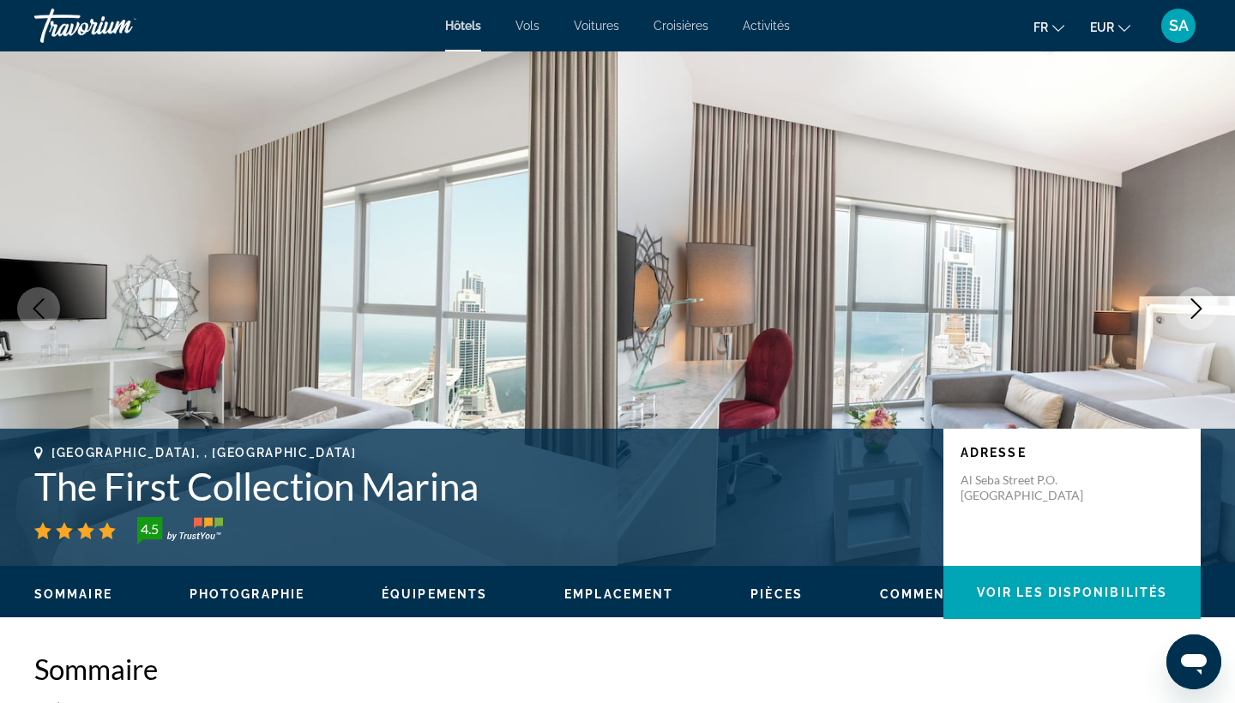
click at [1190, 310] on icon "Next image" at bounding box center [1196, 308] width 21 height 21
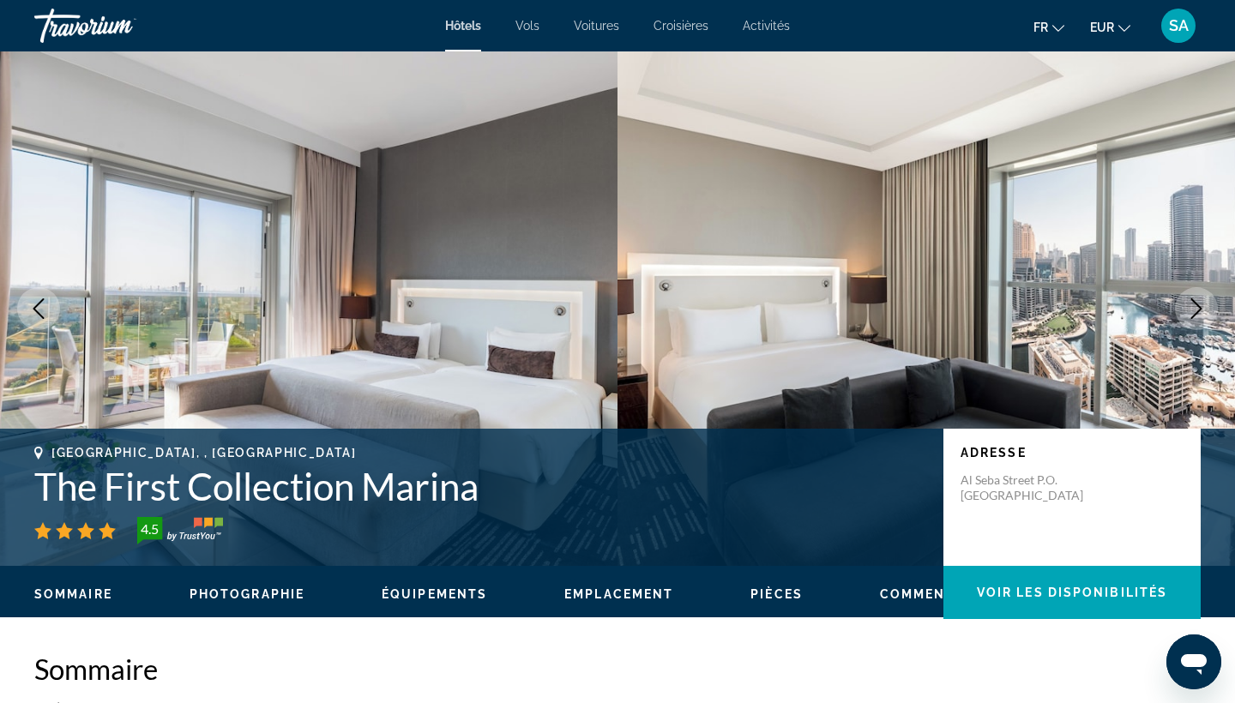
click at [1190, 310] on icon "Next image" at bounding box center [1196, 308] width 21 height 21
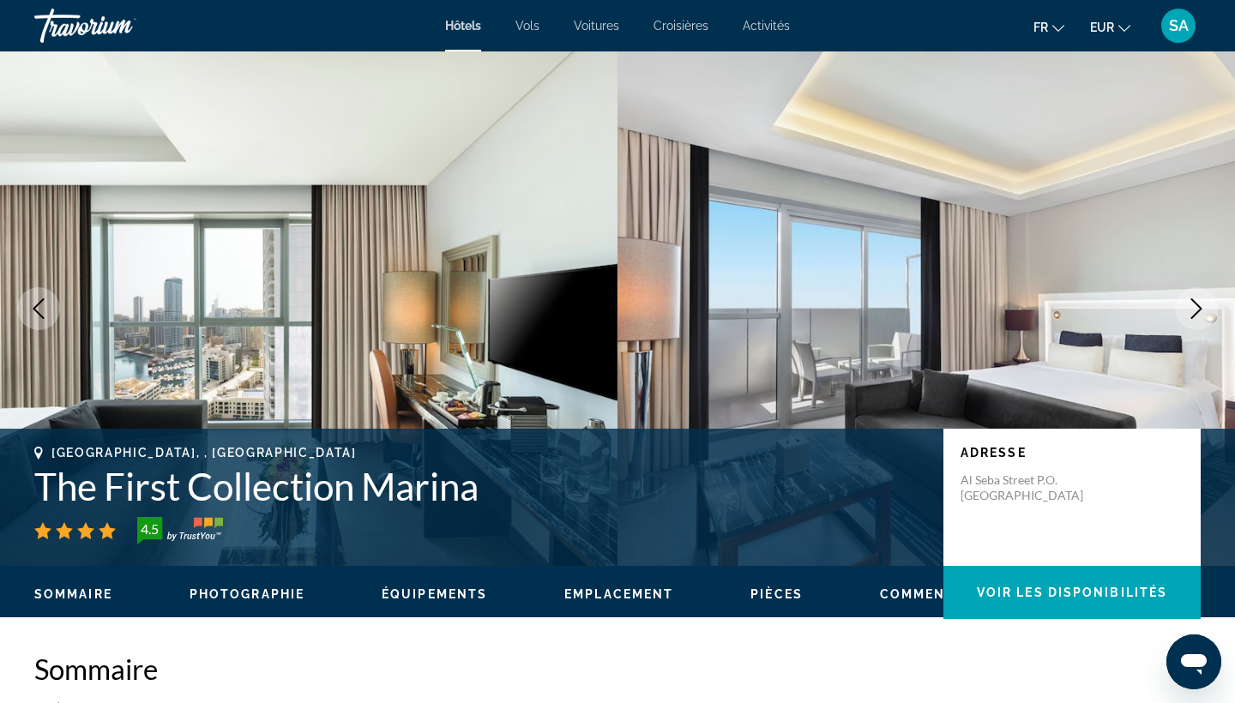
click at [1190, 310] on icon "Next image" at bounding box center [1196, 308] width 21 height 21
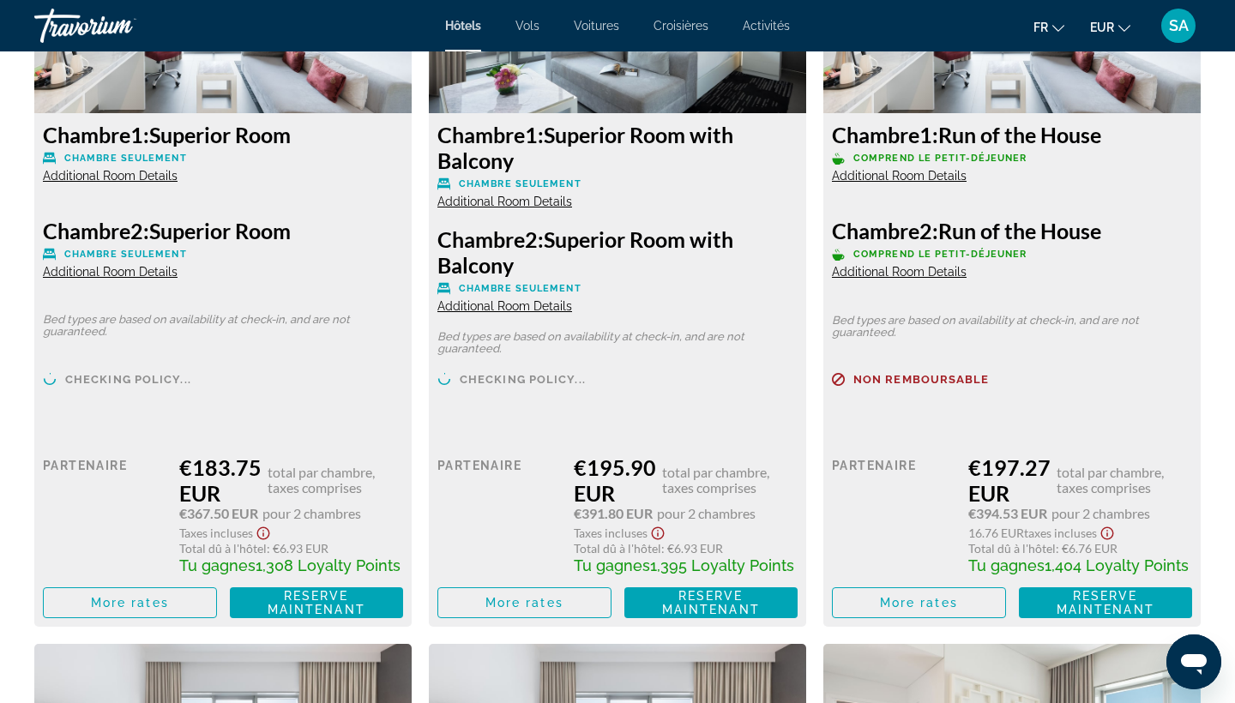
scroll to position [2530, 0]
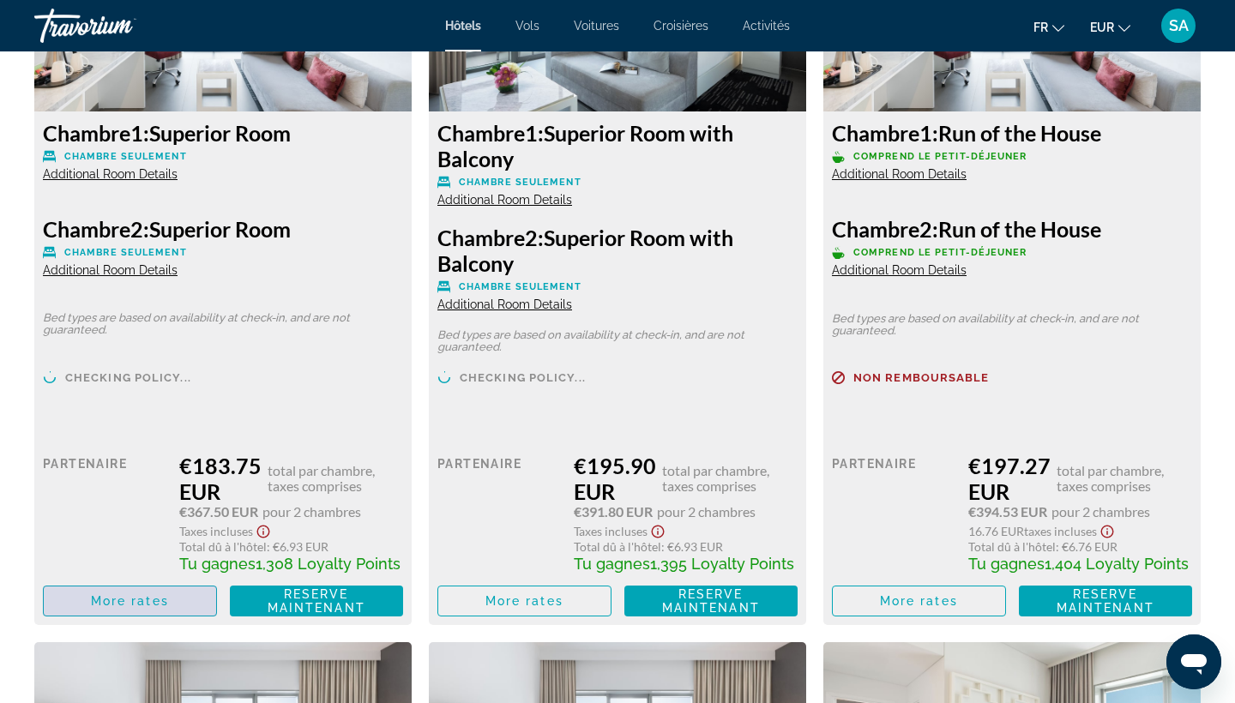
click at [149, 605] on span "More rates" at bounding box center [130, 601] width 78 height 14
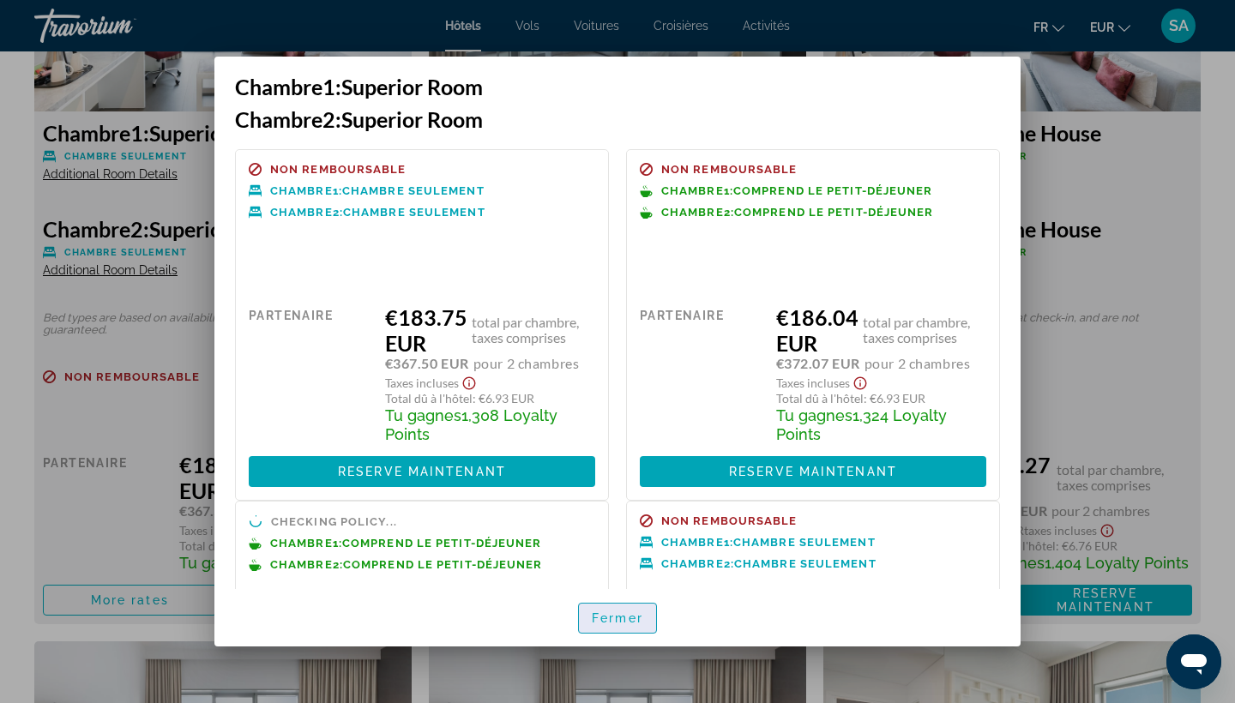
click at [605, 627] on span "button" at bounding box center [617, 618] width 77 height 41
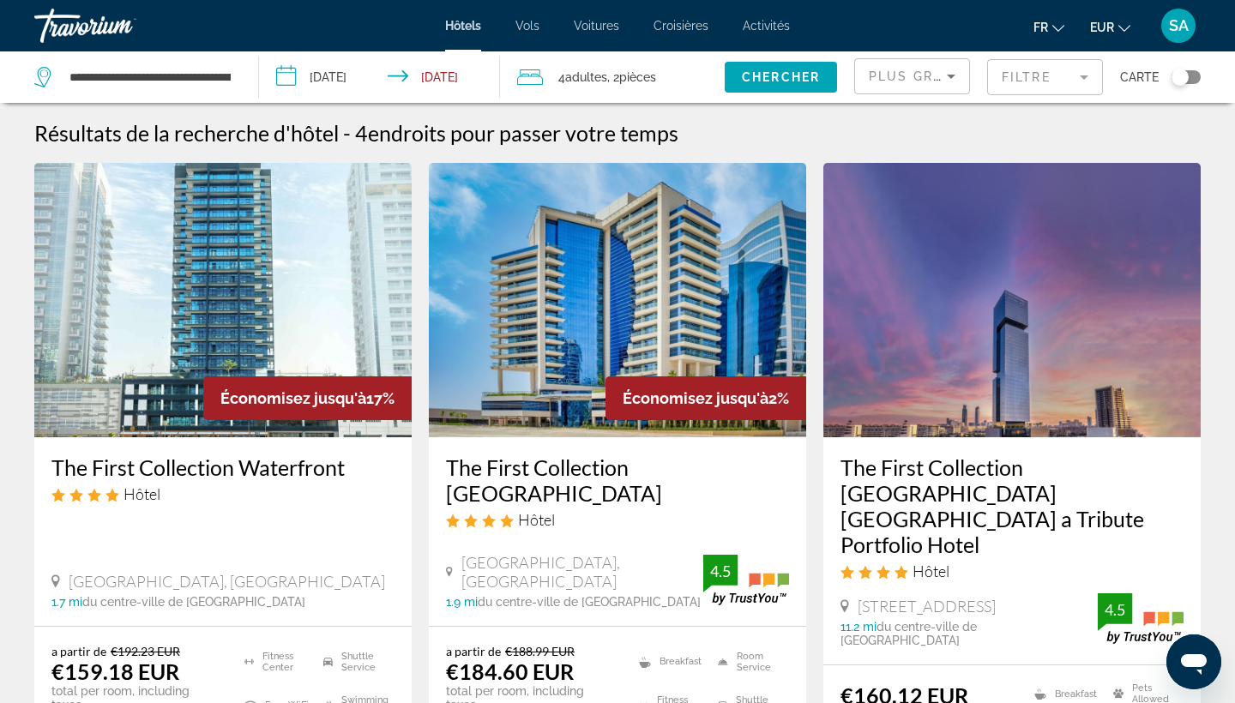
click at [1044, 74] on mat-form-field "Filtre" at bounding box center [1045, 77] width 116 height 36
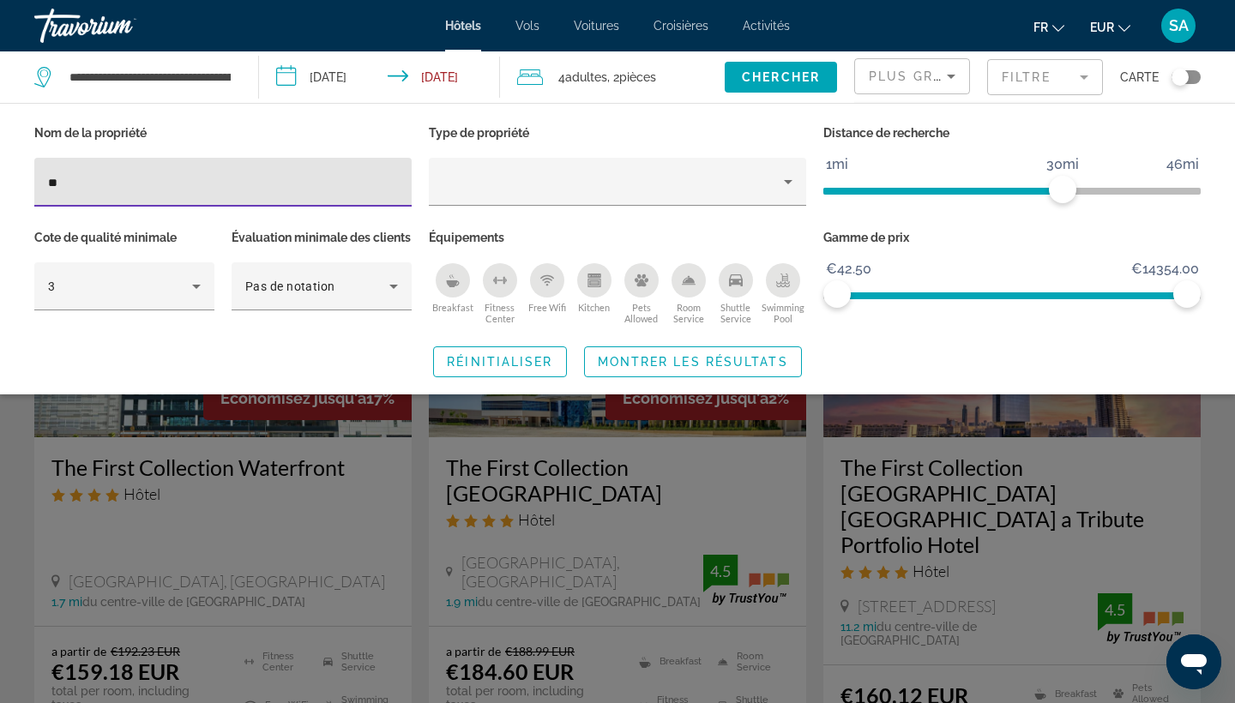
type input "*"
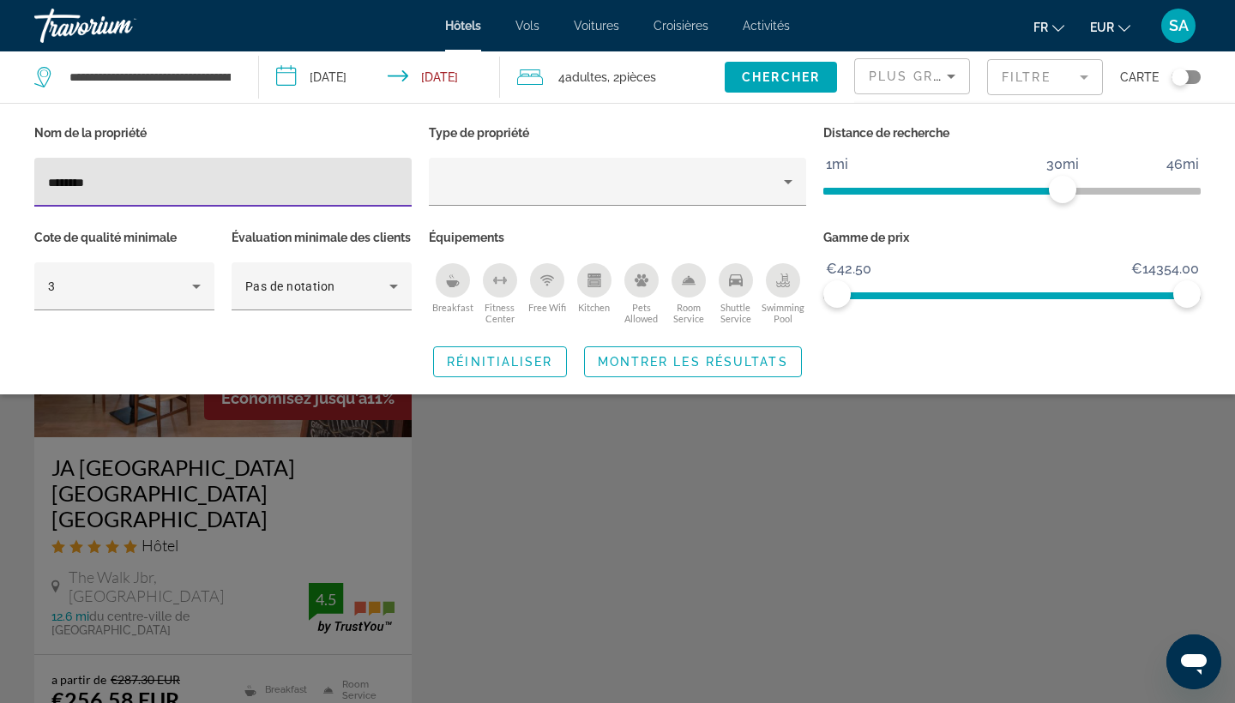
type input "********"
click at [368, 526] on div "Search widget" at bounding box center [617, 480] width 1235 height 446
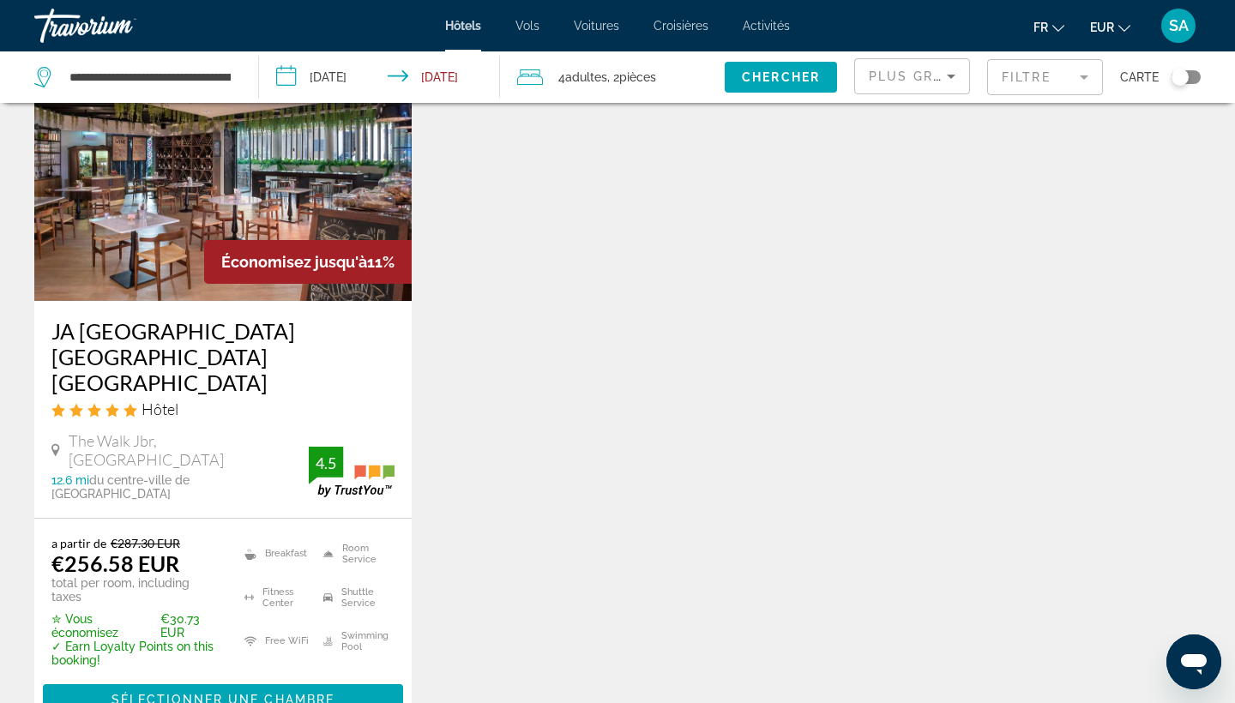
scroll to position [156, 0]
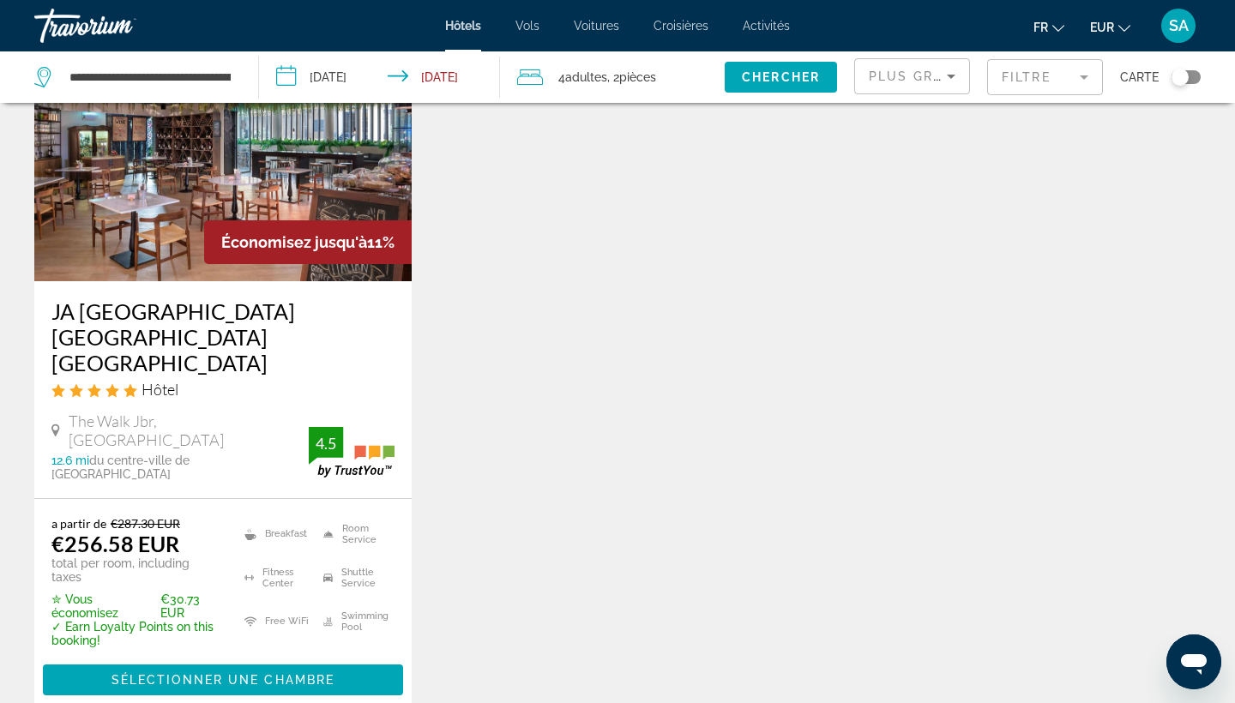
click at [1047, 72] on mat-form-field "Filtre" at bounding box center [1045, 77] width 116 height 36
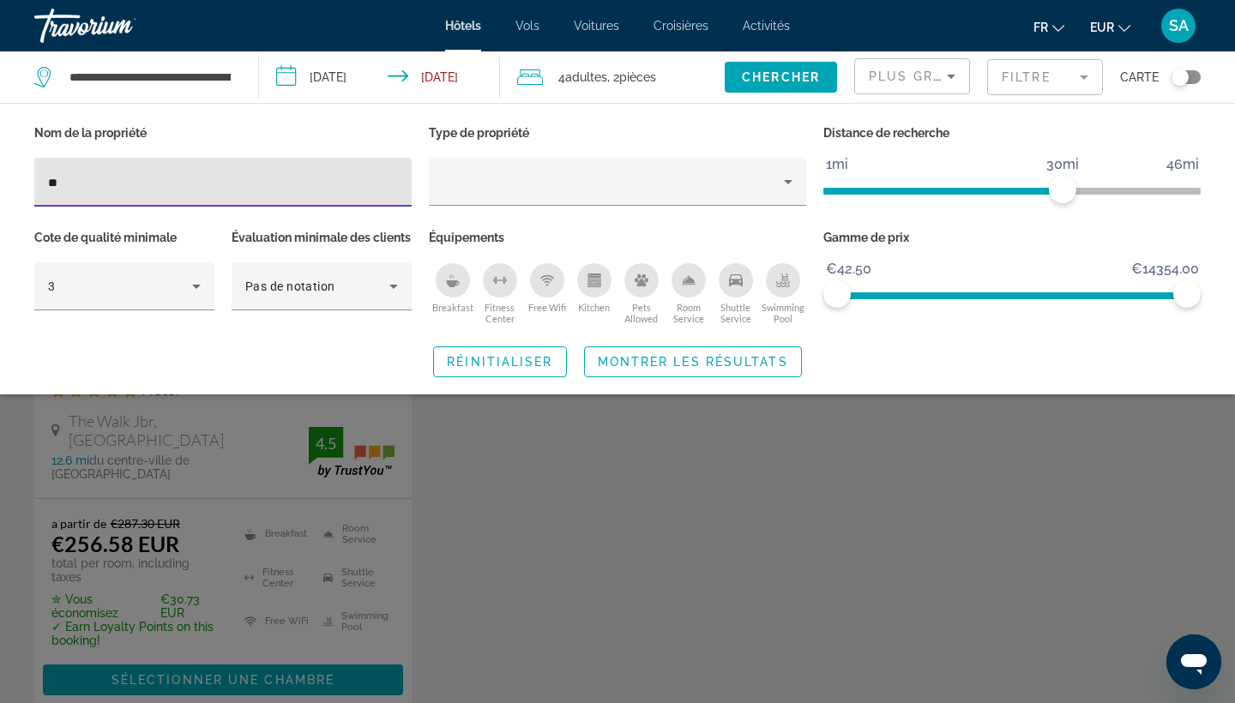
type input "*"
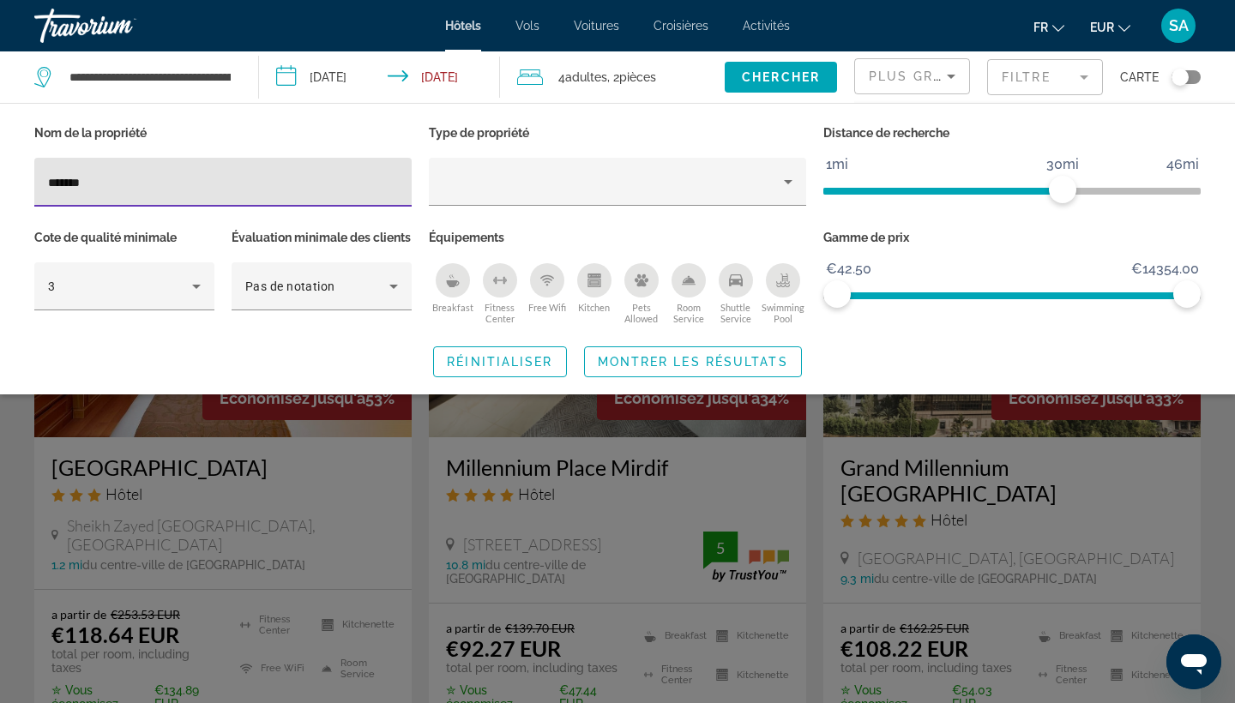
type input "********"
drag, startPoint x: 1047, startPoint y: 72, endPoint x: 677, endPoint y: 595, distance: 640.9
click at [677, 595] on div "Search widget" at bounding box center [617, 480] width 1235 height 446
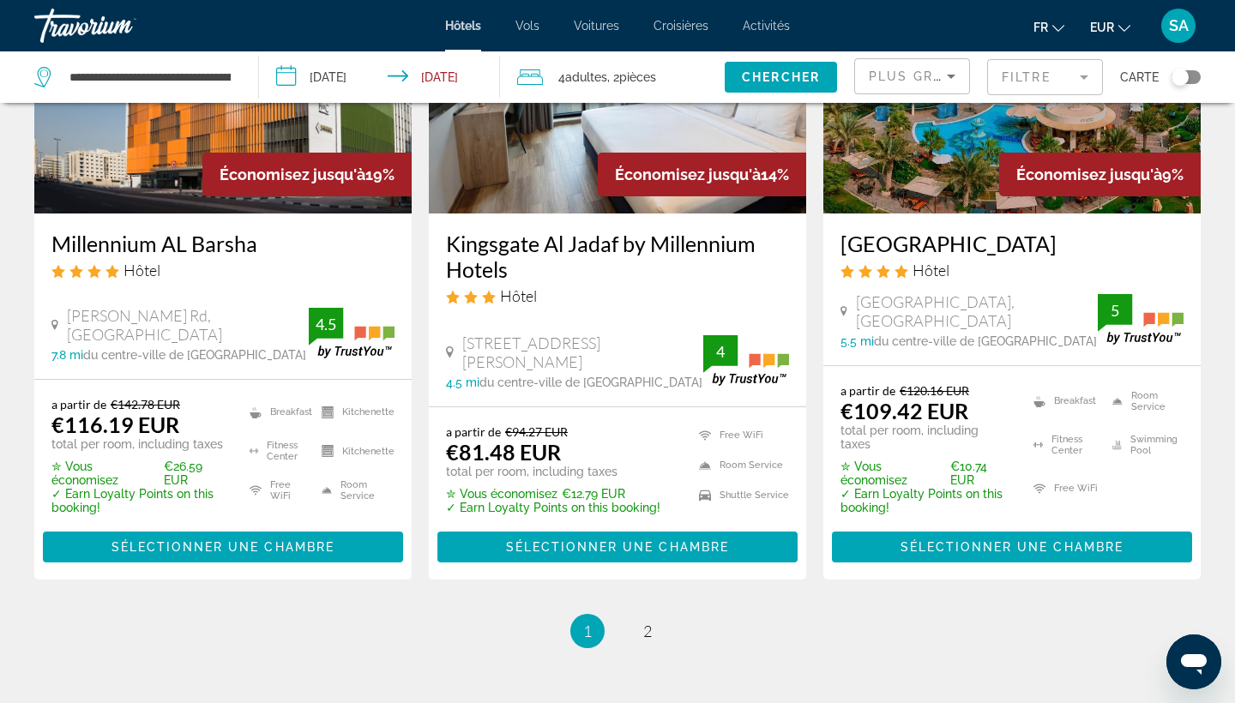
scroll to position [2338, 0]
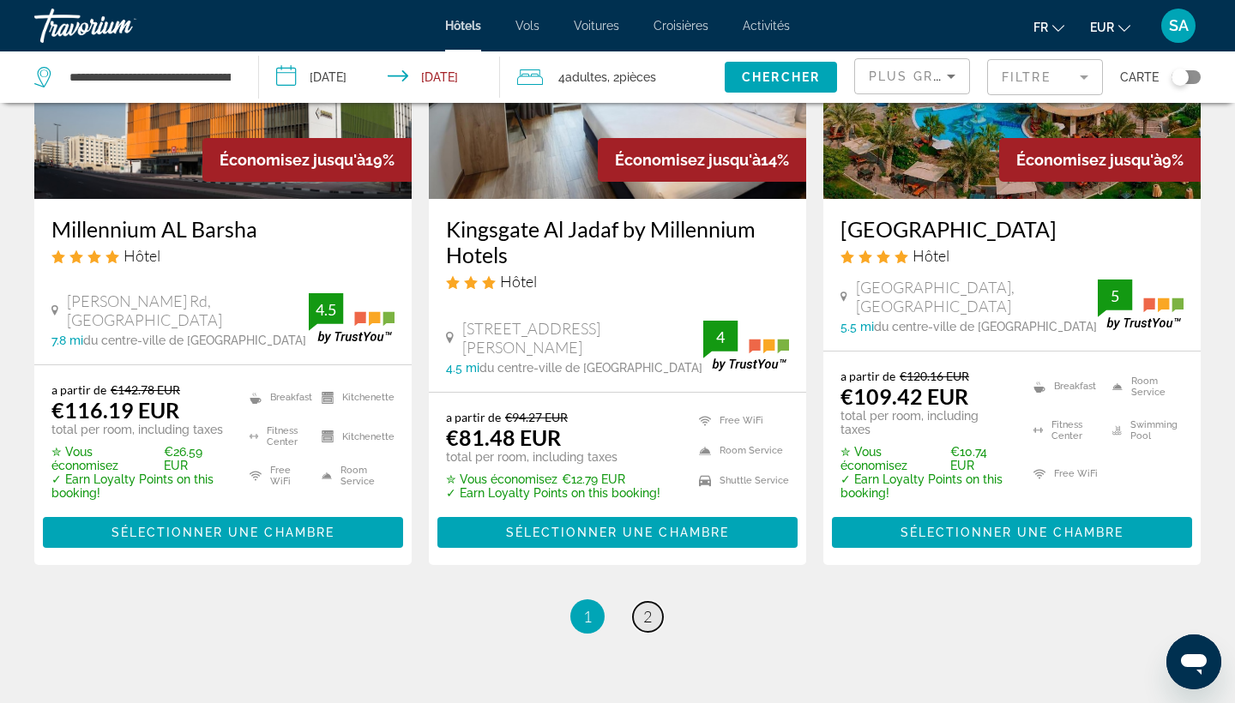
click at [640, 602] on link "page 2" at bounding box center [648, 617] width 30 height 30
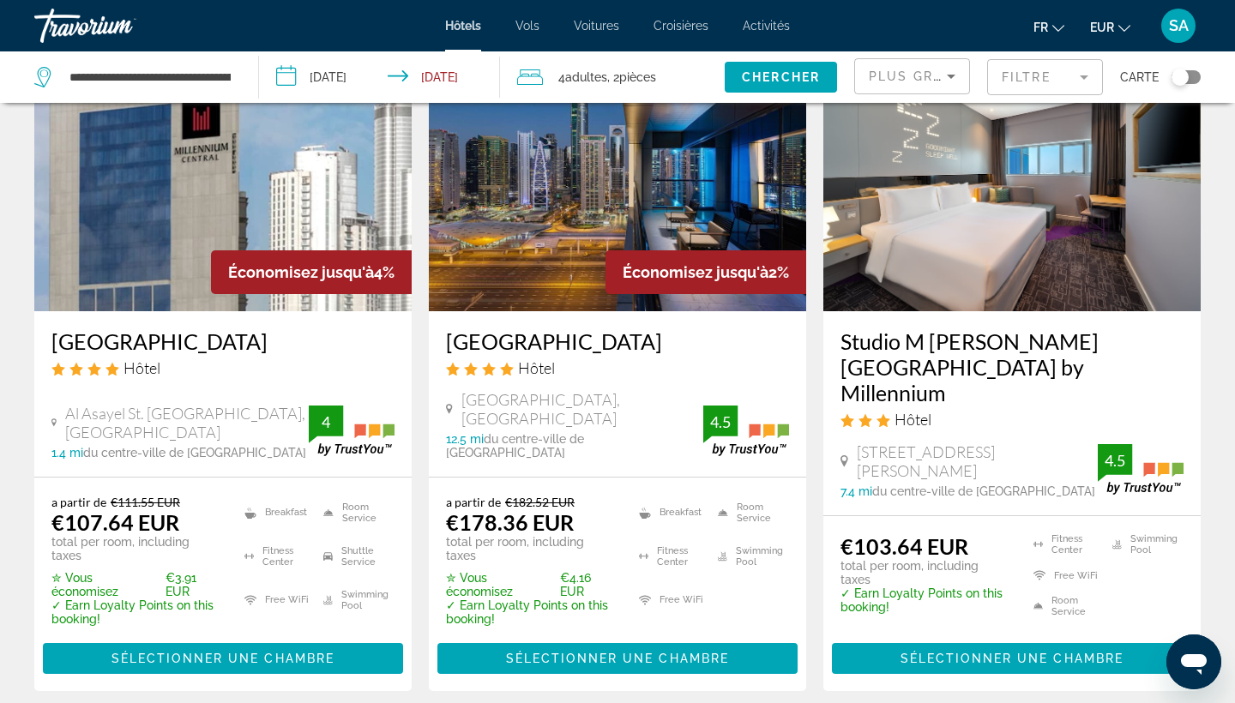
scroll to position [127, 0]
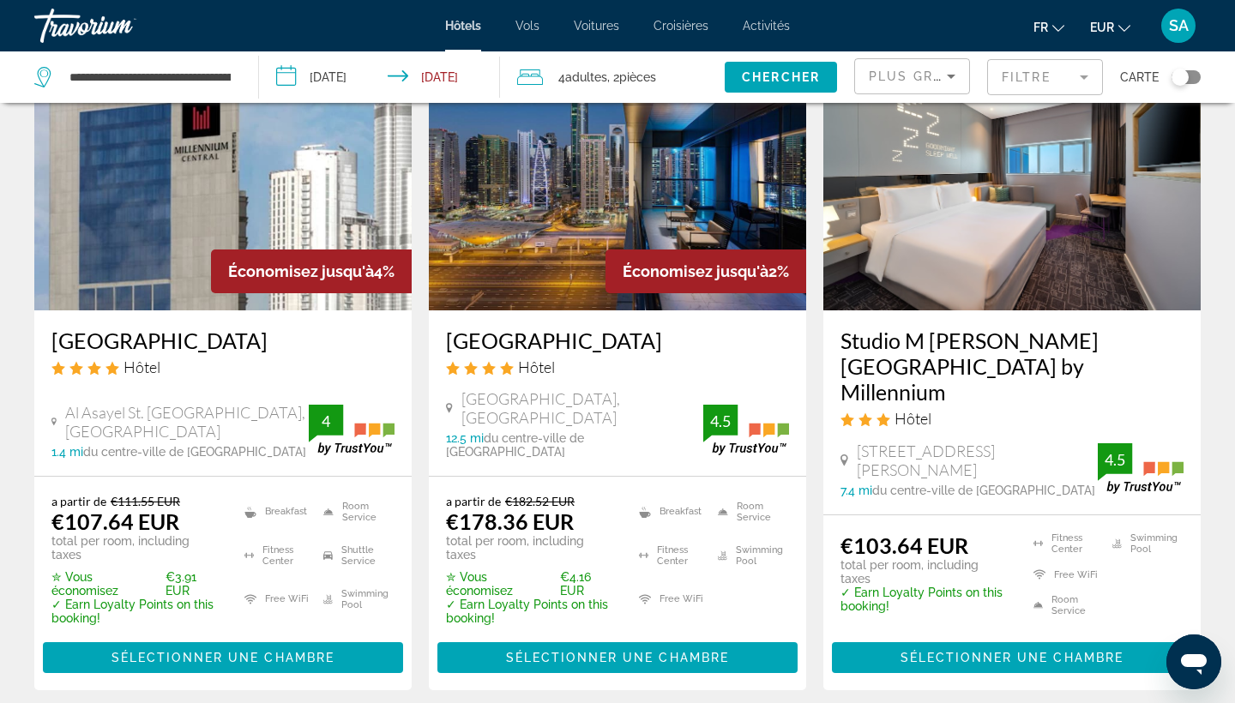
click at [659, 204] on img "Main content" at bounding box center [617, 173] width 377 height 274
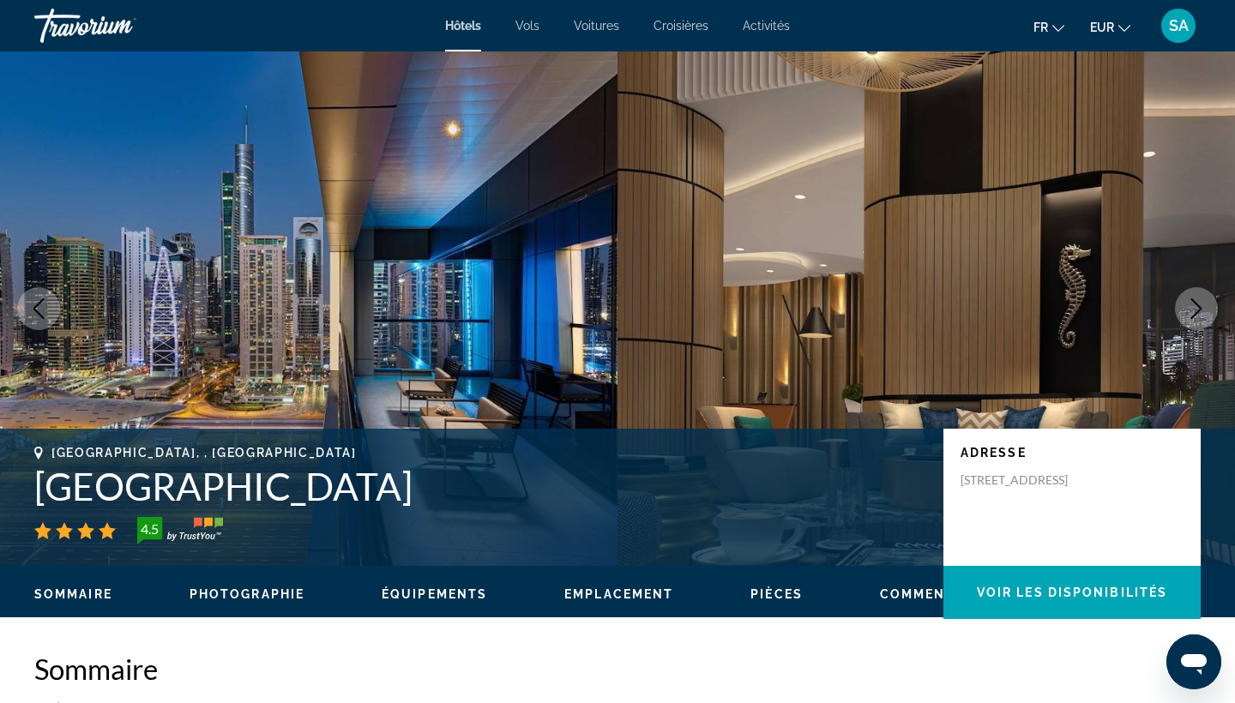
click at [1194, 308] on icon "Next image" at bounding box center [1196, 308] width 21 height 21
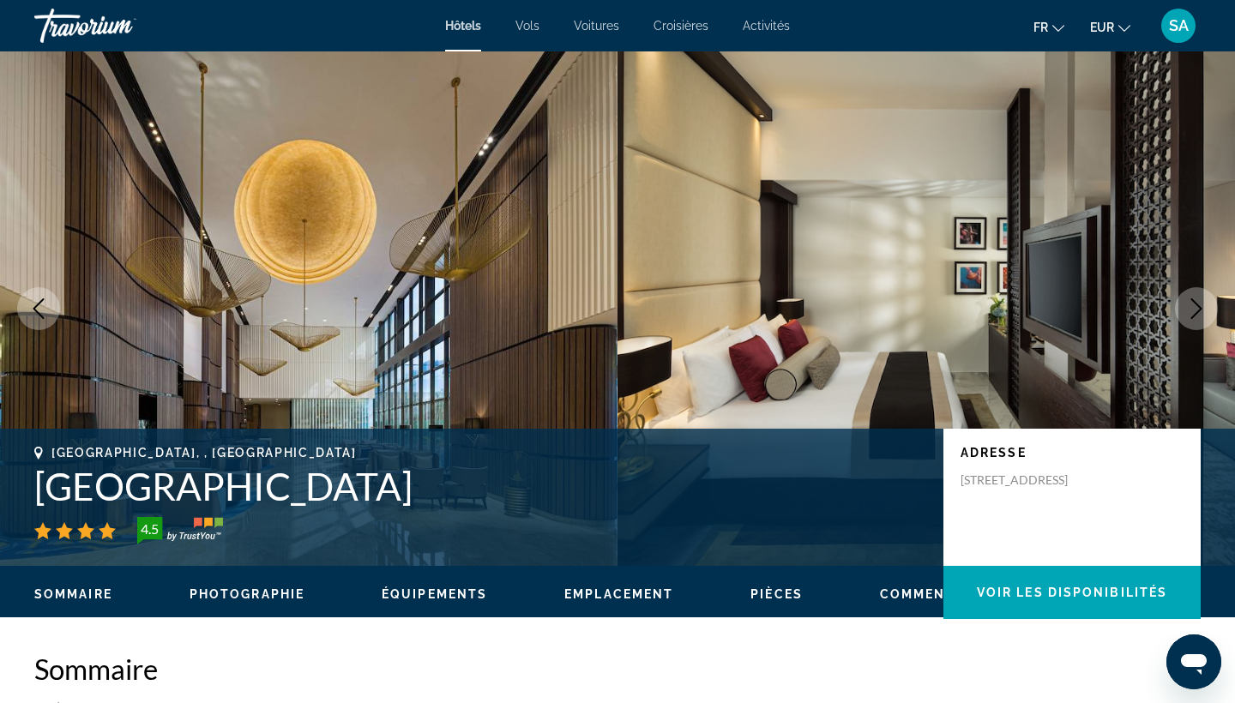
click at [1194, 308] on icon "Next image" at bounding box center [1196, 308] width 21 height 21
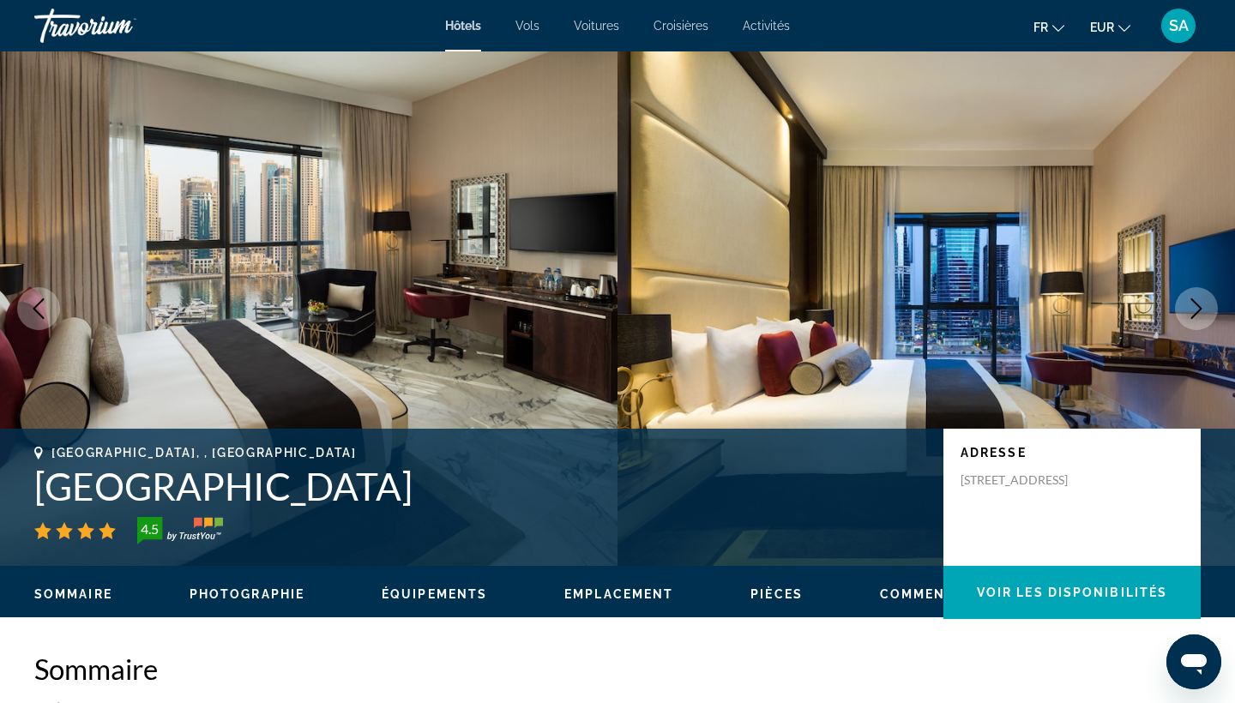
click at [1194, 308] on icon "Next image" at bounding box center [1196, 308] width 21 height 21
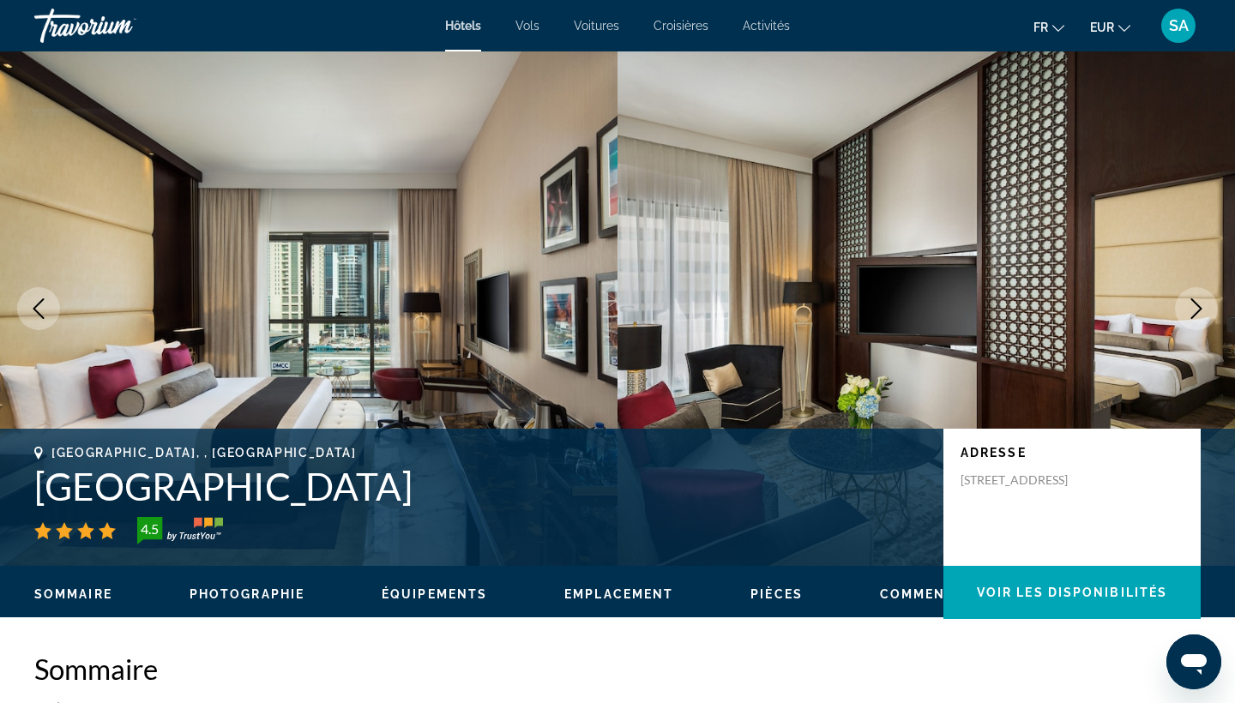
click at [1194, 308] on icon "Next image" at bounding box center [1196, 308] width 21 height 21
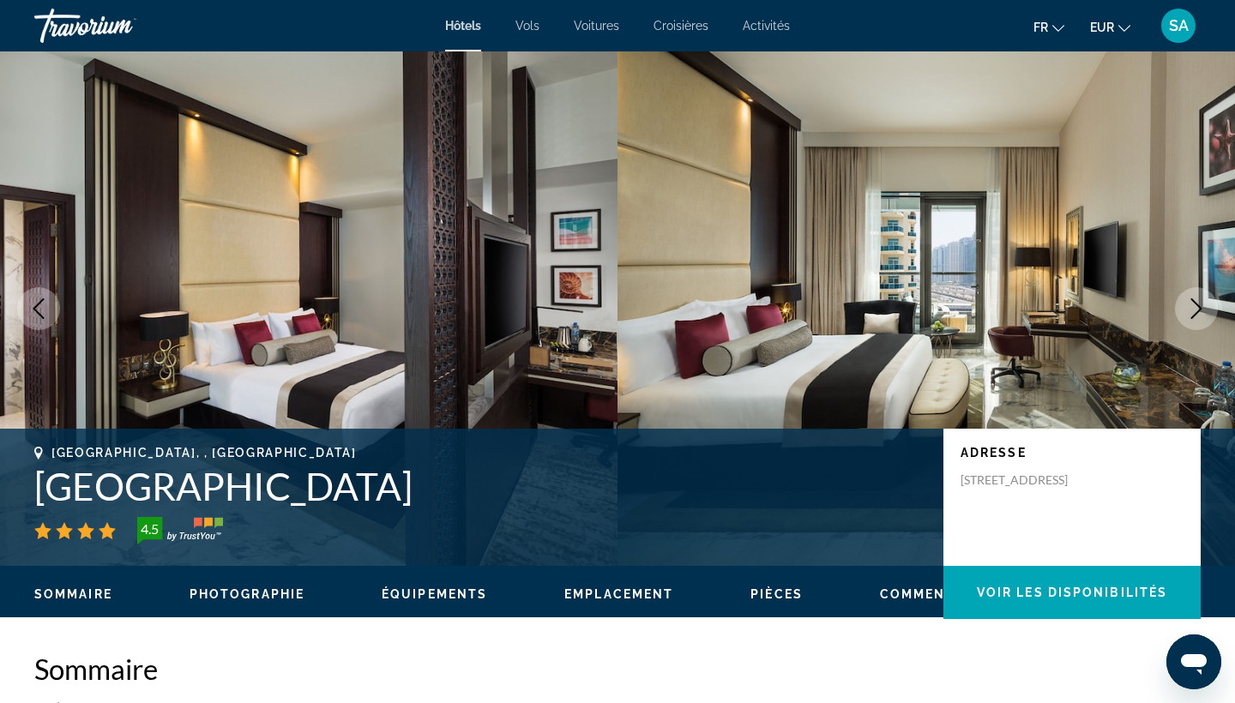
click at [1194, 308] on icon "Next image" at bounding box center [1196, 308] width 21 height 21
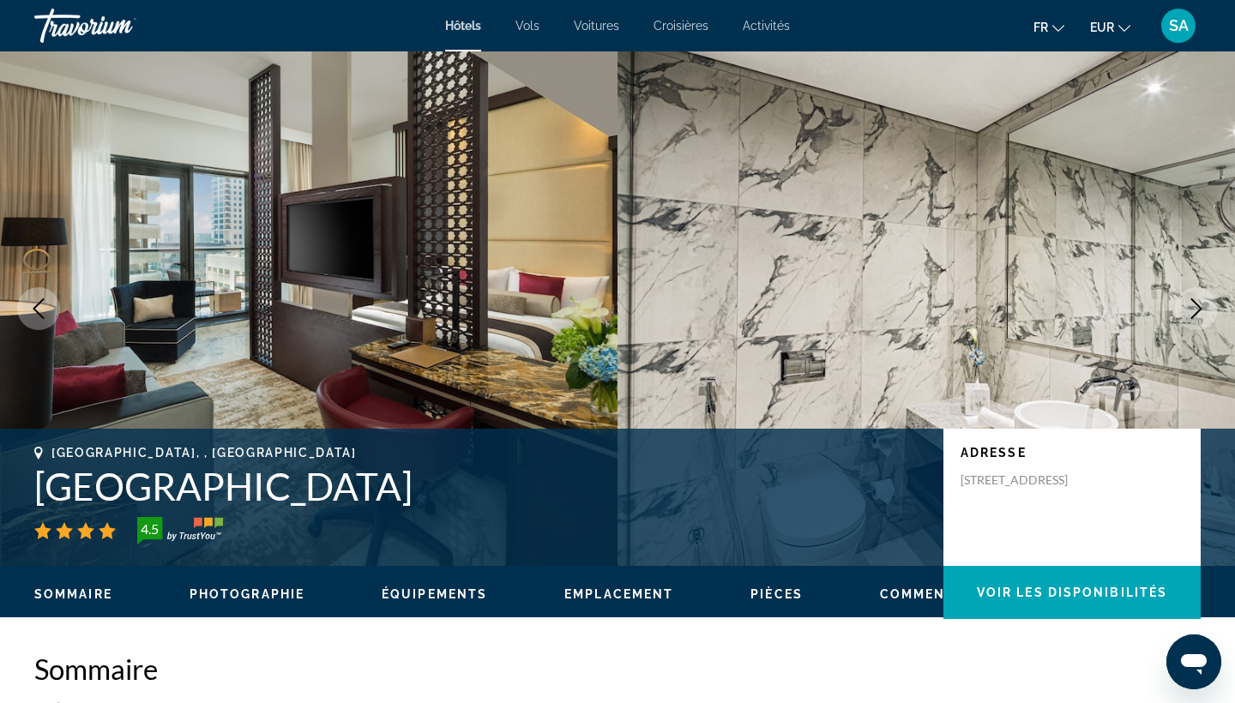
click at [1194, 308] on icon "Next image" at bounding box center [1196, 308] width 21 height 21
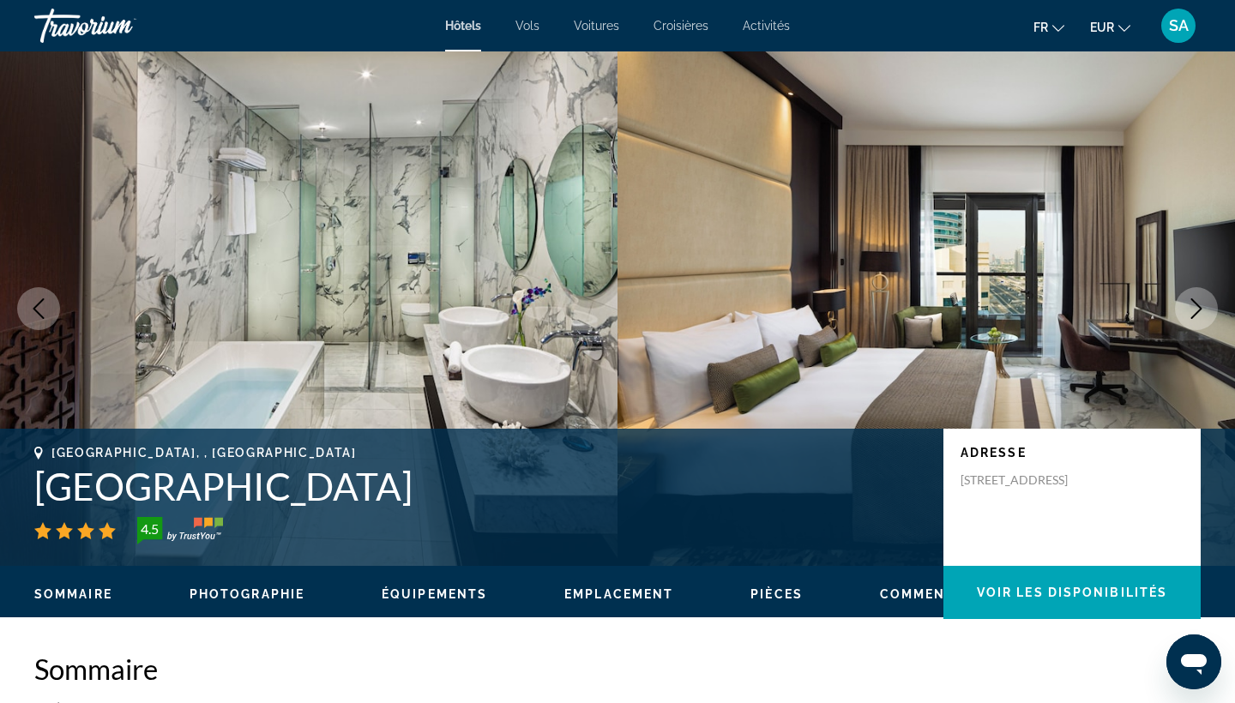
click at [1194, 308] on icon "Next image" at bounding box center [1196, 308] width 21 height 21
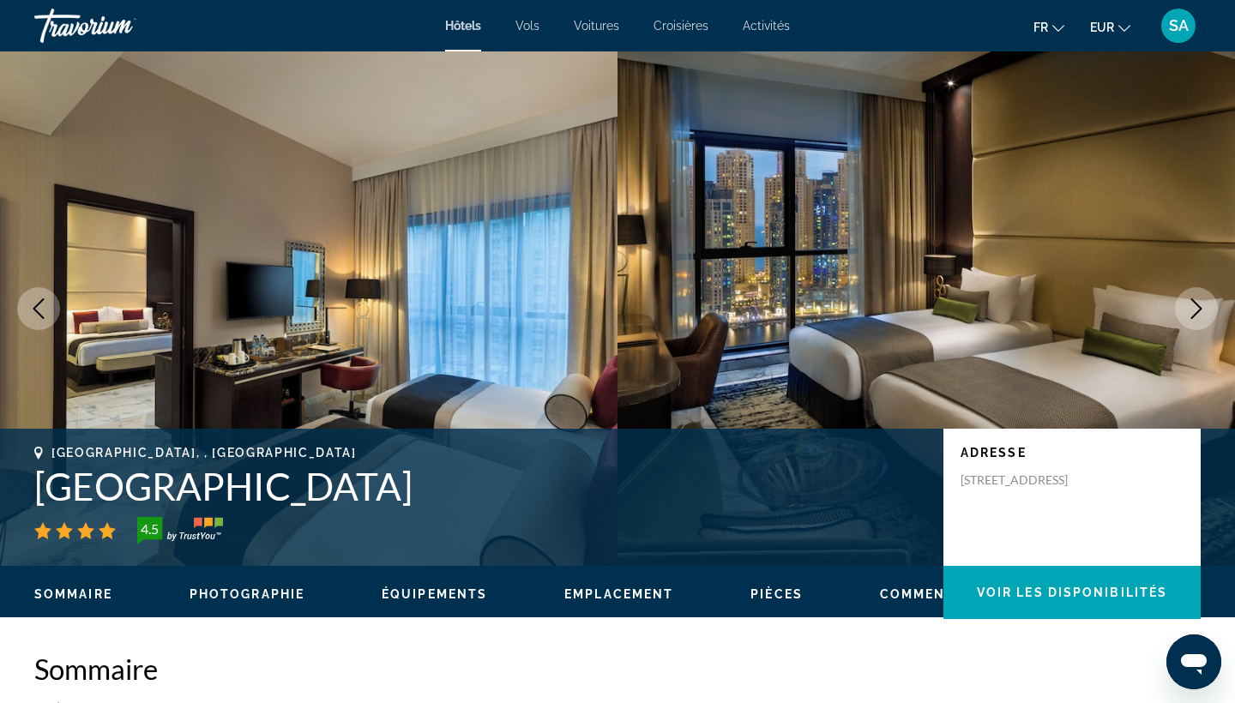
click at [1194, 308] on icon "Next image" at bounding box center [1196, 308] width 21 height 21
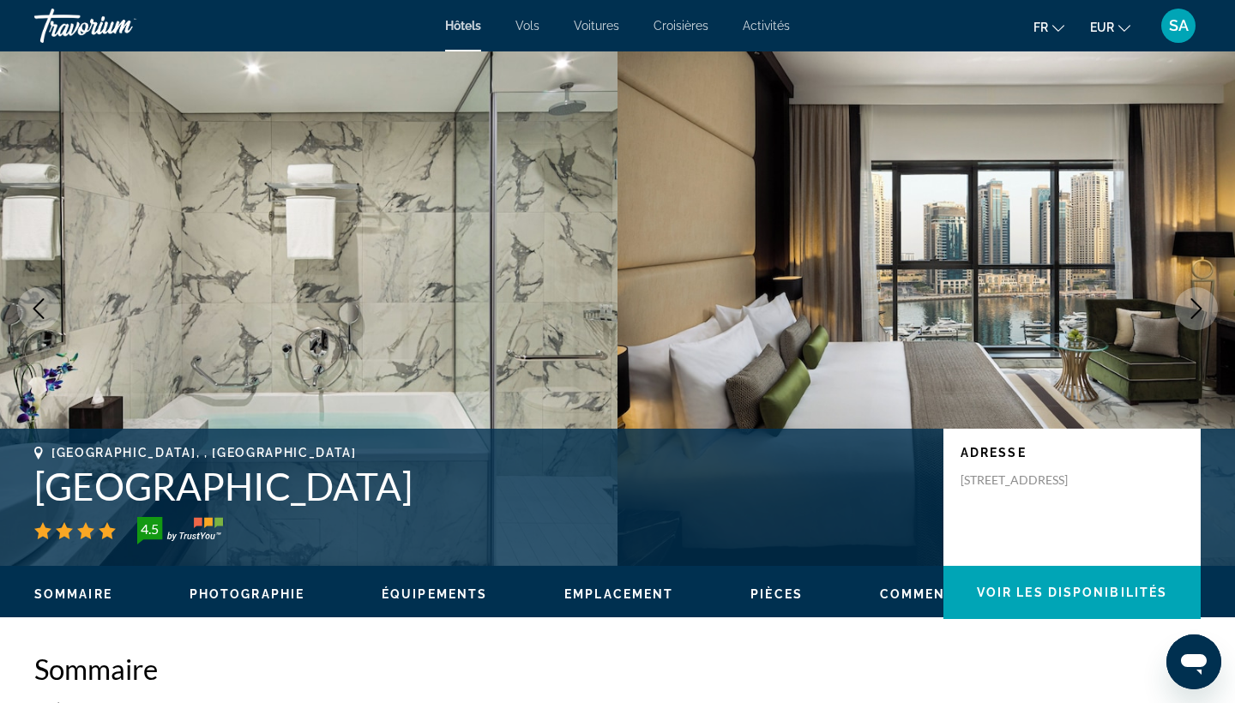
click at [1194, 308] on icon "Next image" at bounding box center [1196, 308] width 21 height 21
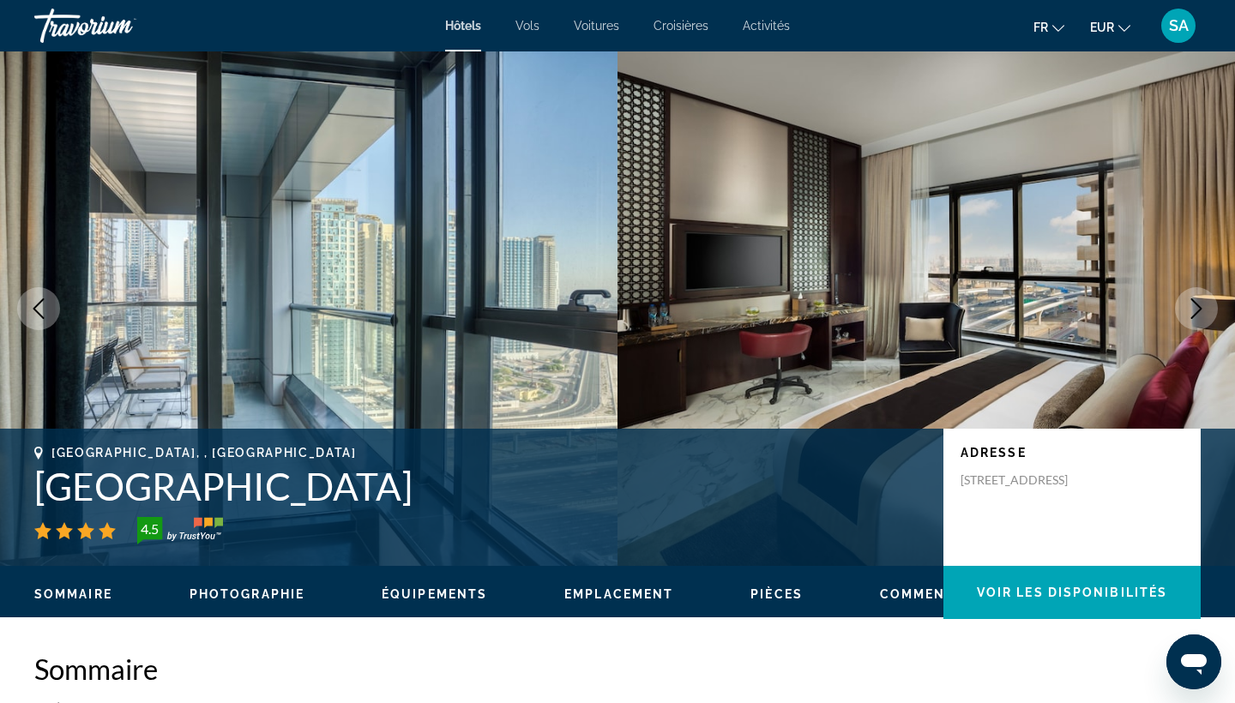
click at [1194, 308] on icon "Next image" at bounding box center [1196, 308] width 21 height 21
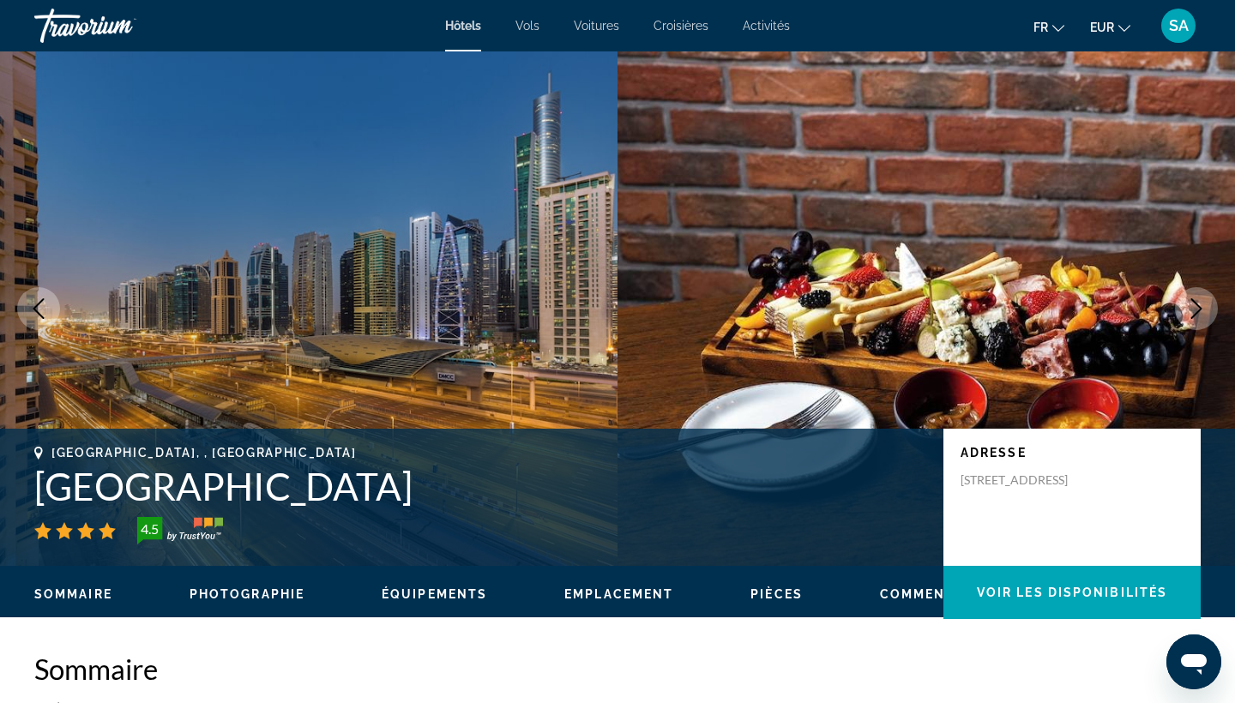
click at [1194, 308] on icon "Next image" at bounding box center [1196, 308] width 21 height 21
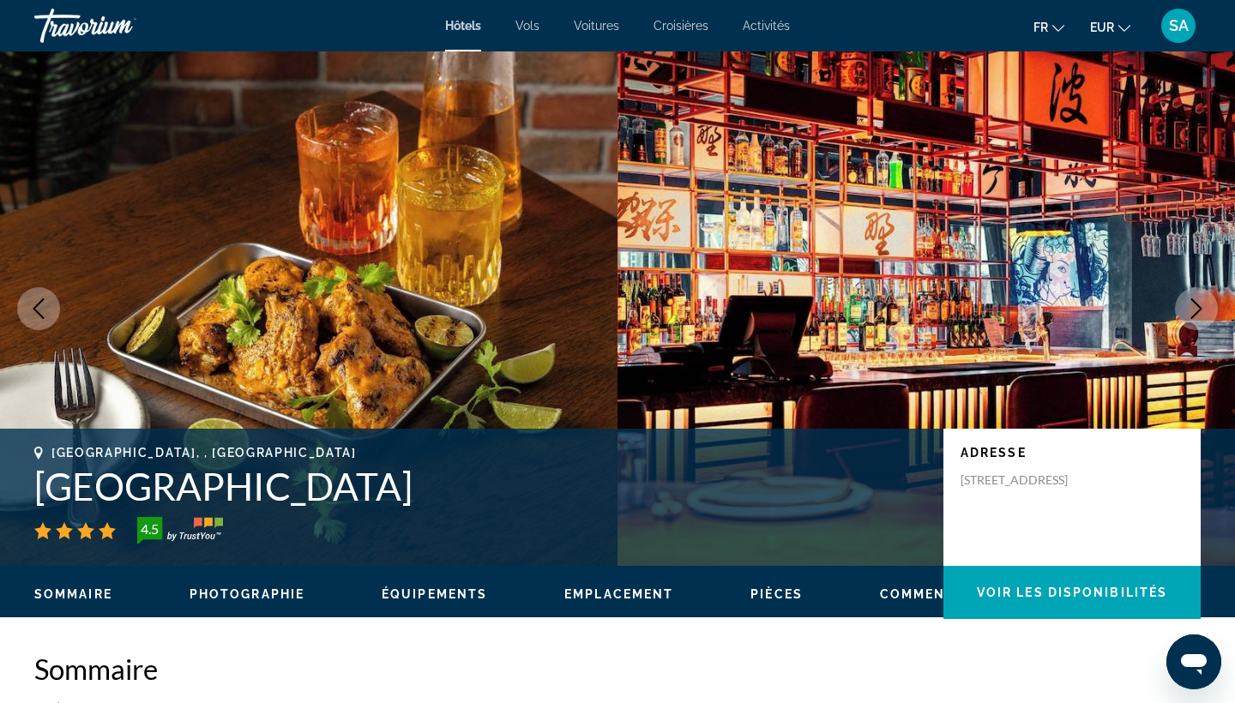
click at [1194, 308] on icon "Next image" at bounding box center [1196, 308] width 21 height 21
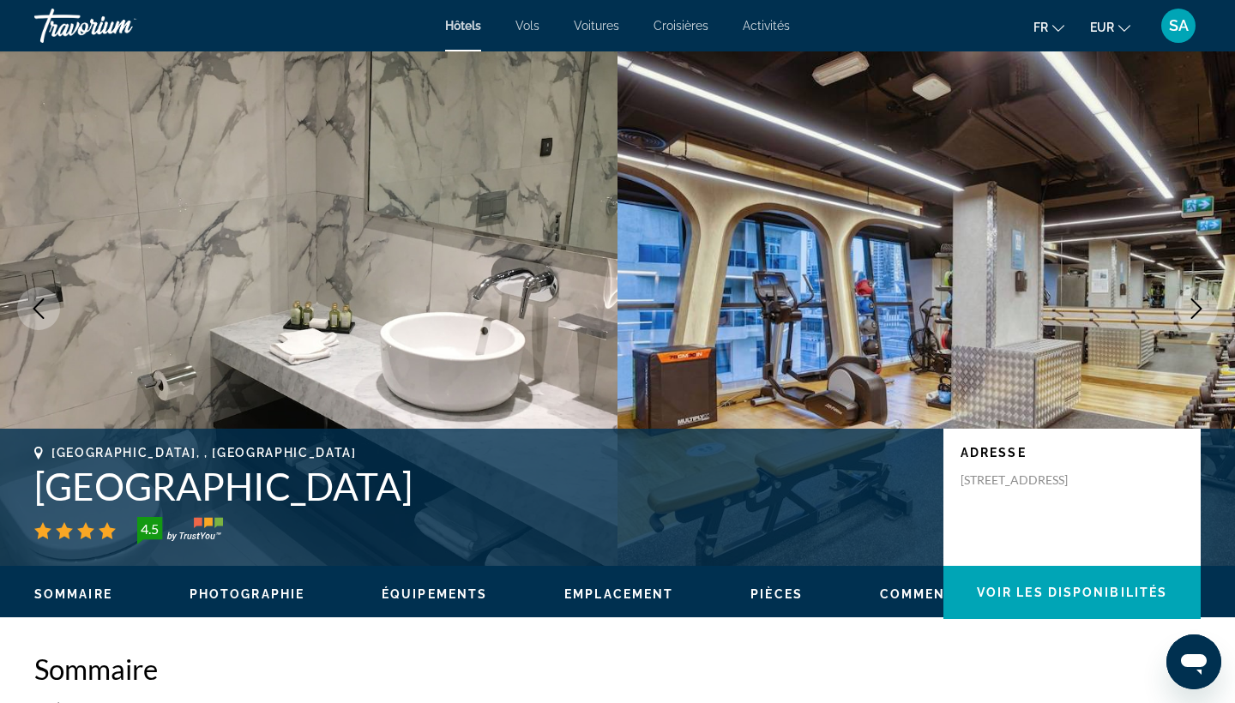
click at [1194, 308] on icon "Next image" at bounding box center [1196, 308] width 21 height 21
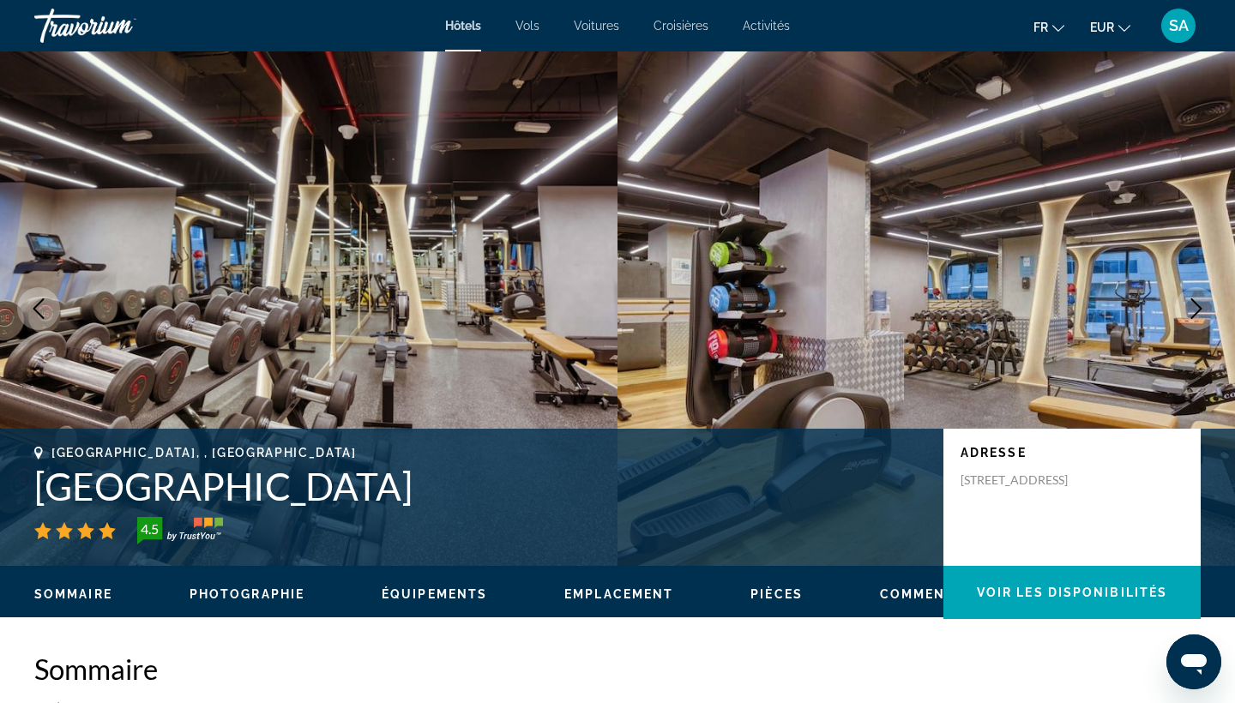
click at [1194, 308] on icon "Next image" at bounding box center [1196, 308] width 21 height 21
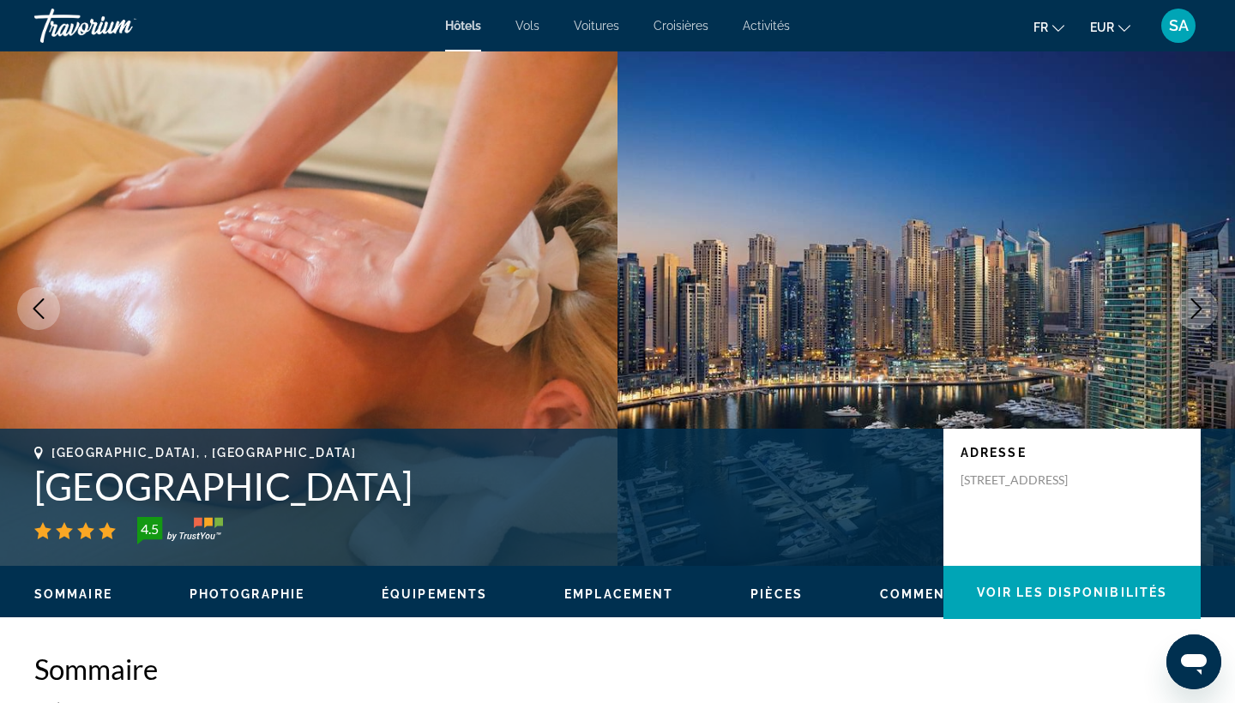
click at [1194, 308] on icon "Next image" at bounding box center [1196, 308] width 21 height 21
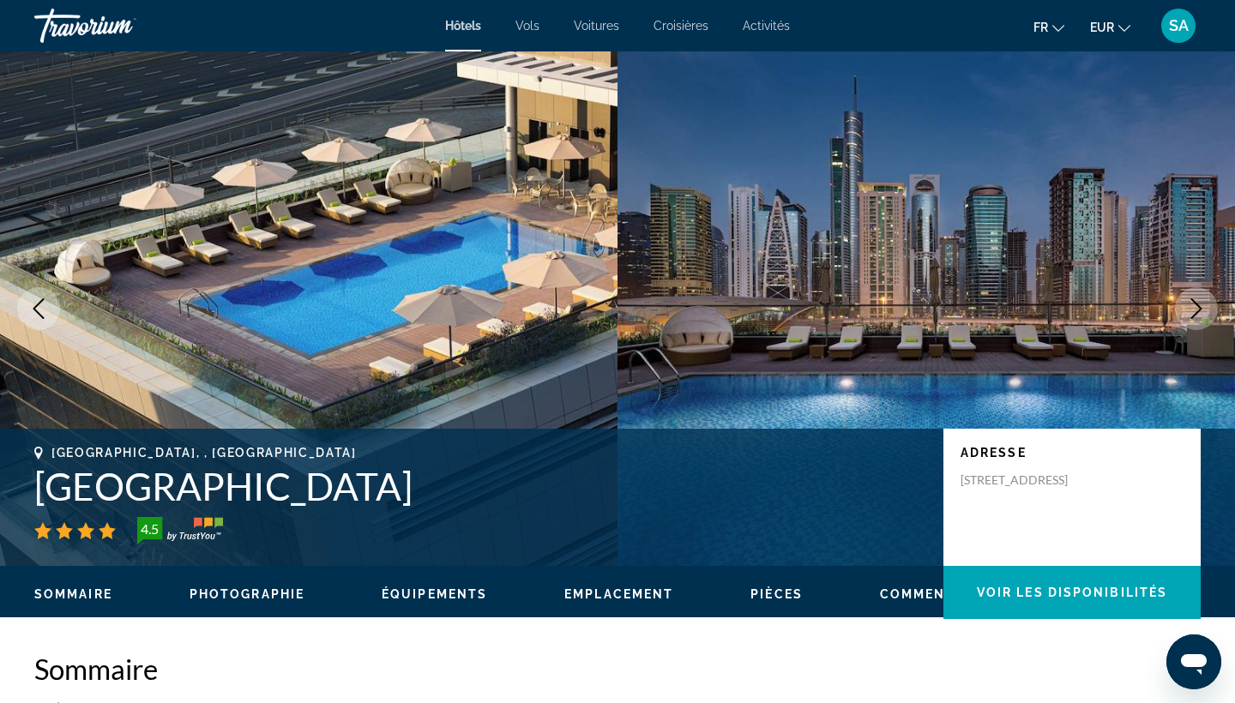
click at [1194, 309] on icon "Next image" at bounding box center [1196, 308] width 21 height 21
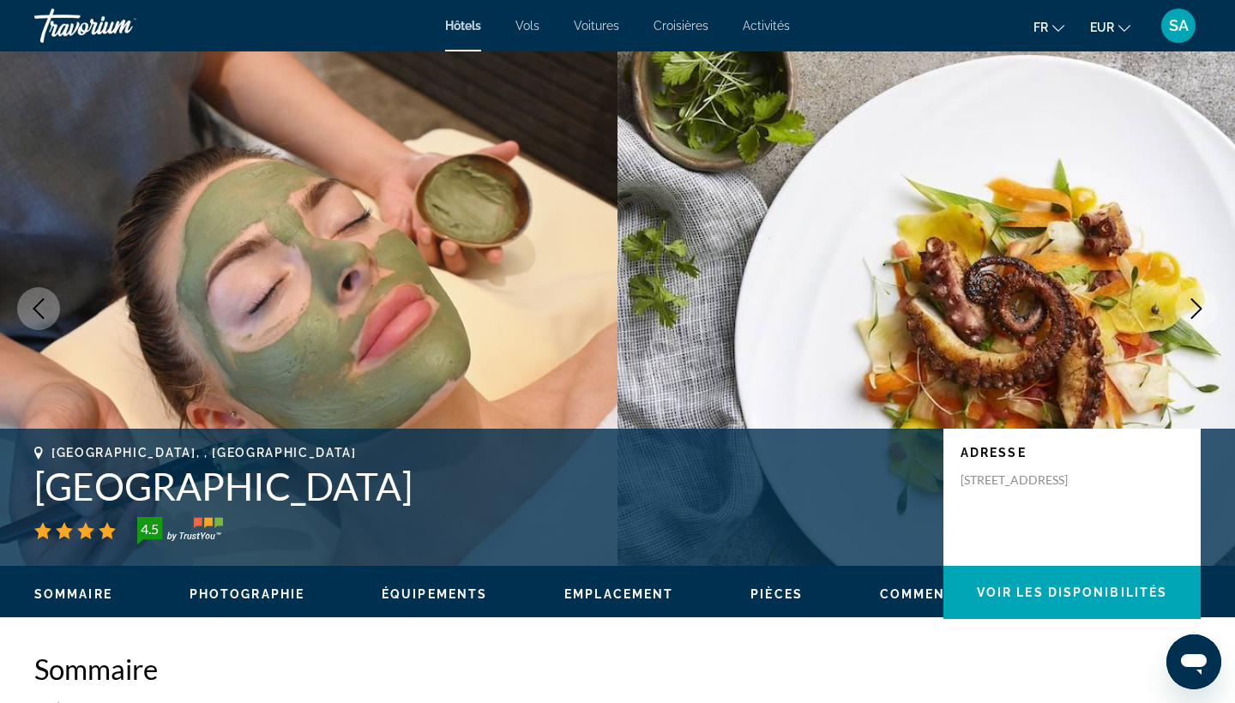
click at [1194, 309] on icon "Next image" at bounding box center [1196, 308] width 21 height 21
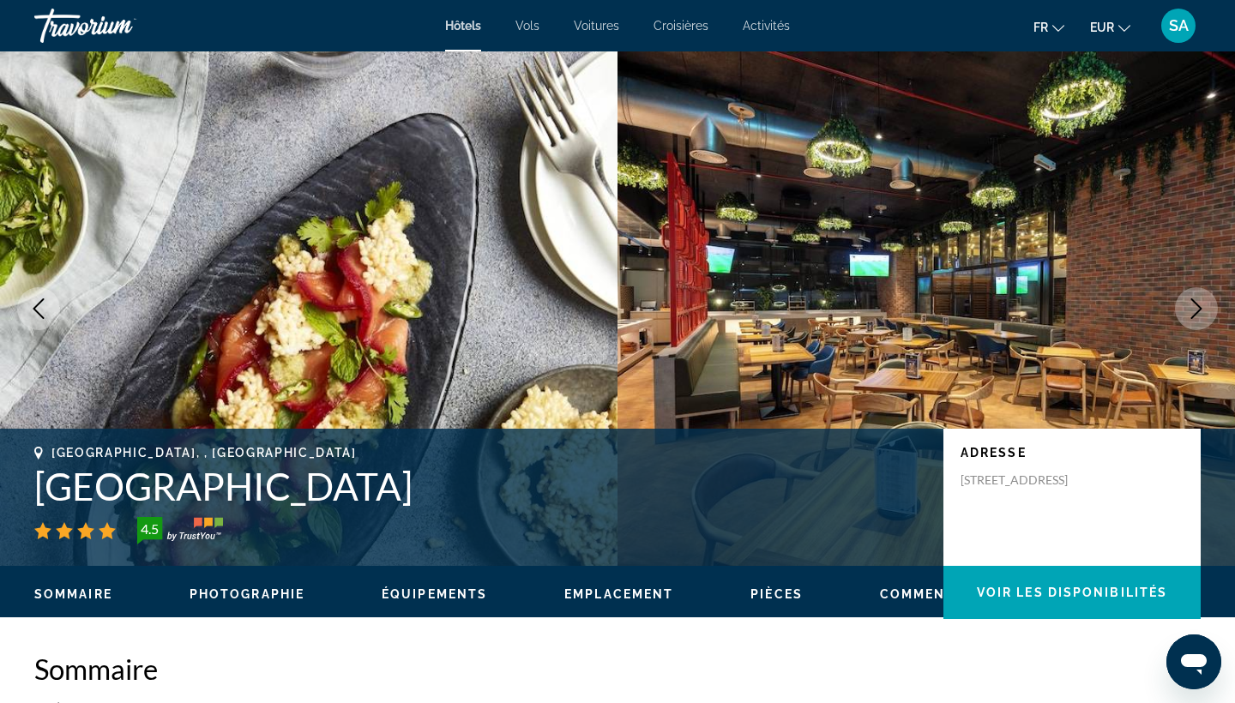
click at [1194, 309] on icon "Next image" at bounding box center [1196, 308] width 21 height 21
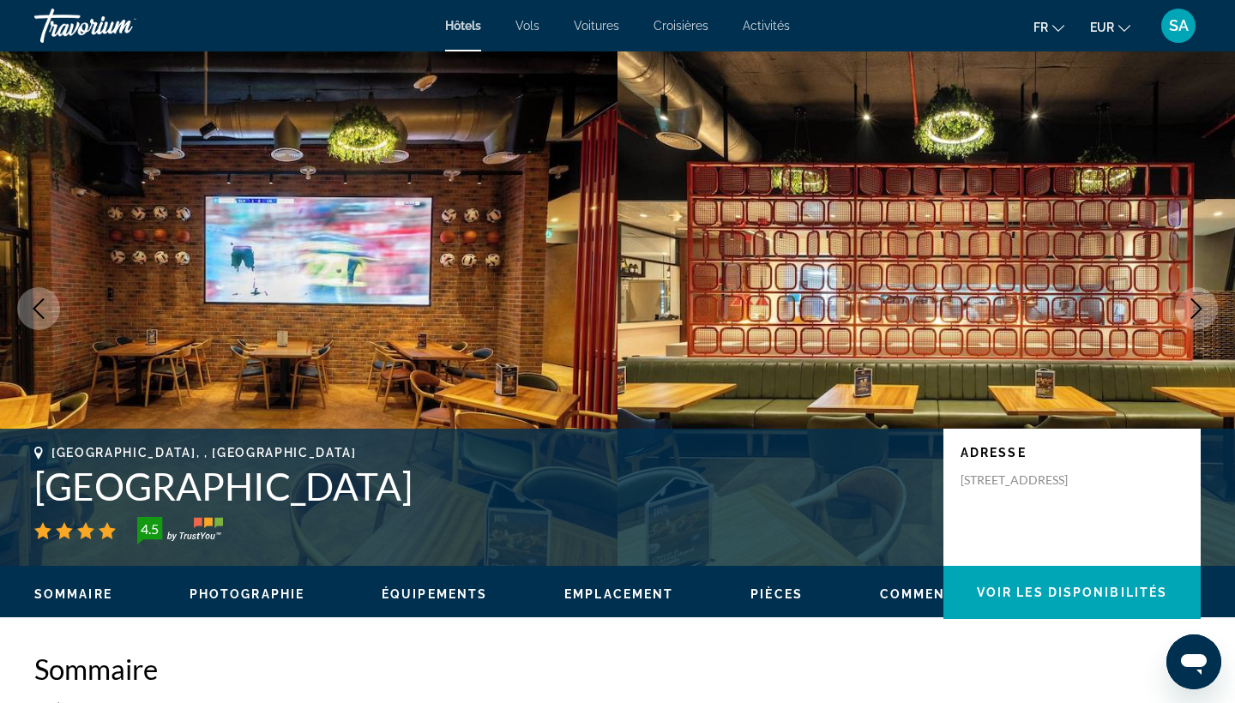
click at [1194, 309] on icon "Next image" at bounding box center [1196, 308] width 21 height 21
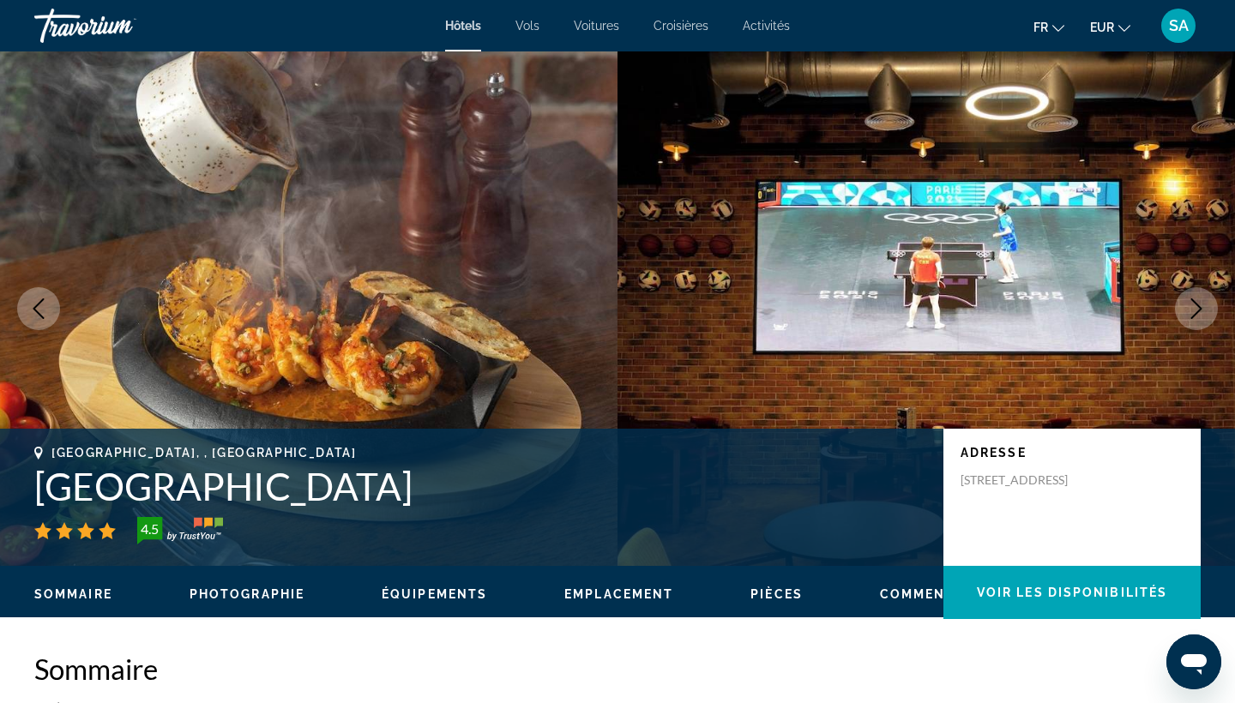
click at [1194, 309] on icon "Next image" at bounding box center [1196, 308] width 21 height 21
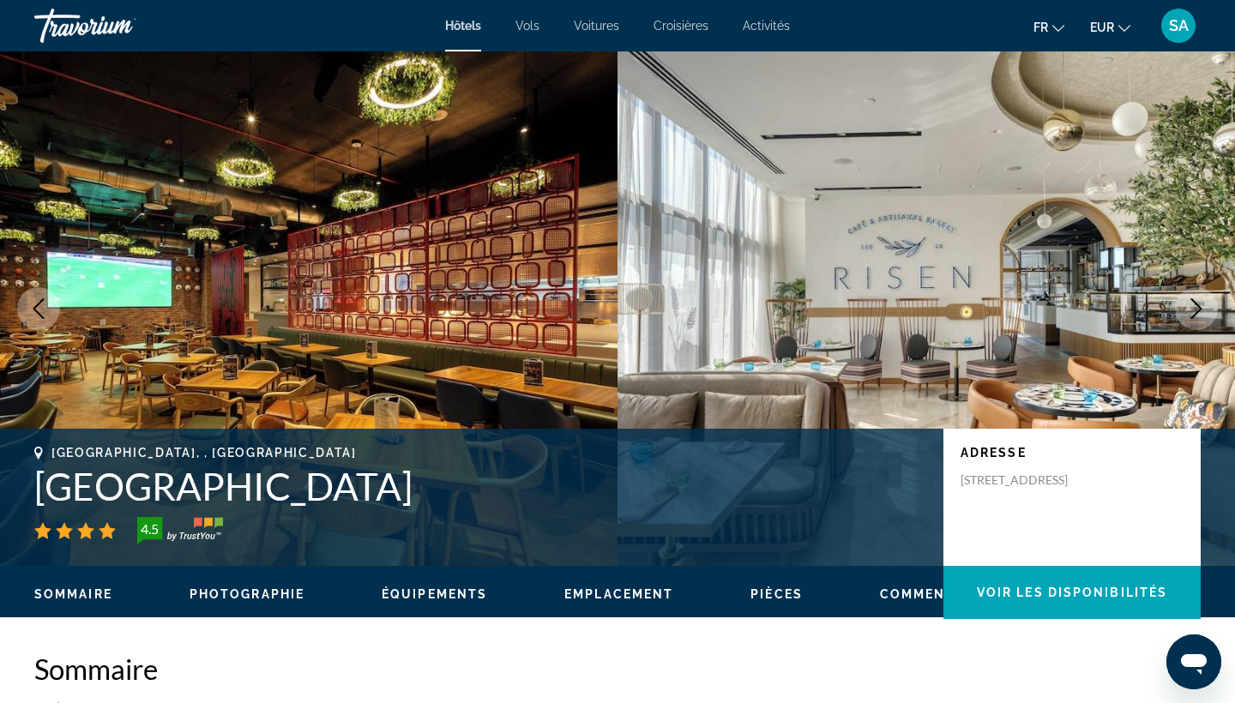
click at [1194, 309] on icon "Next image" at bounding box center [1196, 308] width 21 height 21
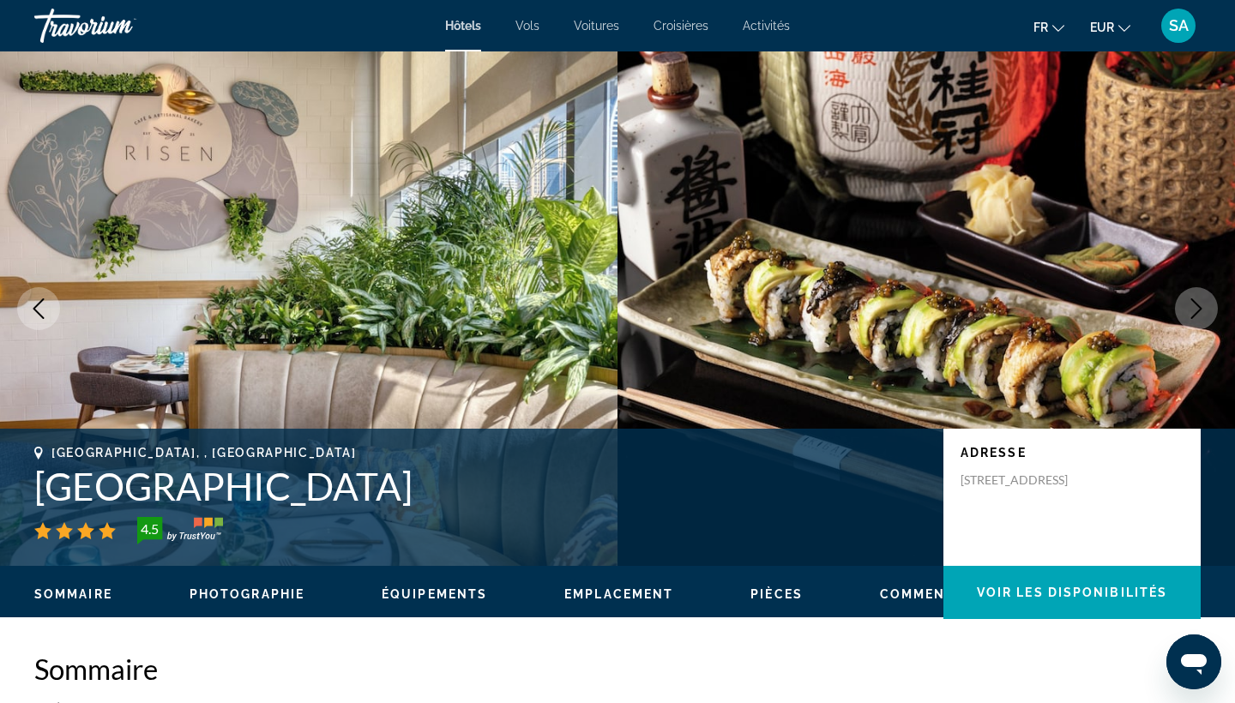
click at [1194, 309] on icon "Next image" at bounding box center [1196, 308] width 21 height 21
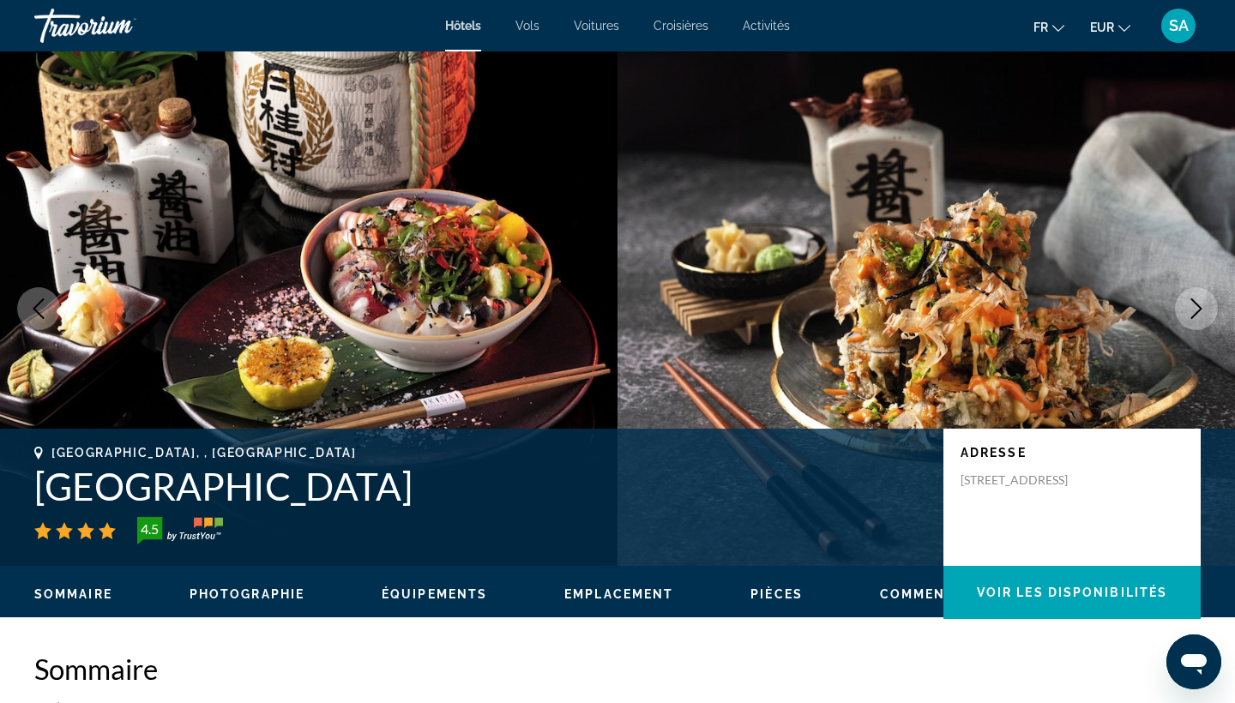
click at [1194, 309] on icon "Next image" at bounding box center [1196, 308] width 21 height 21
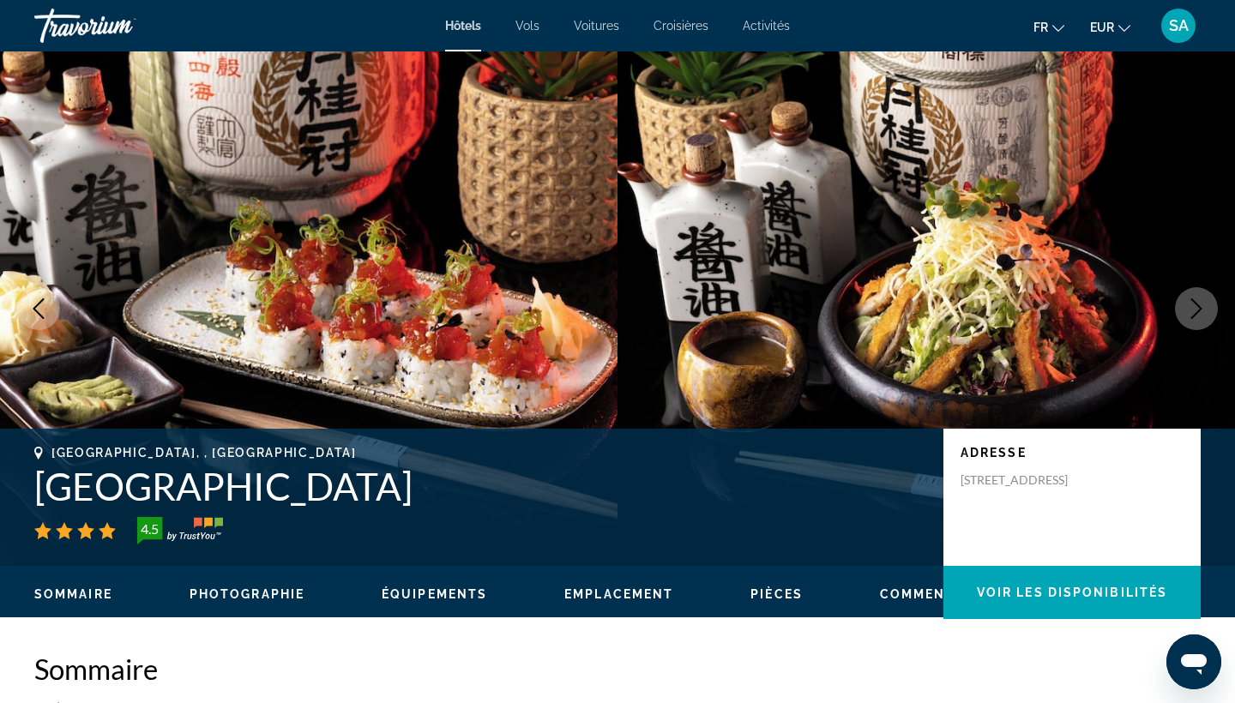
click at [1194, 309] on icon "Next image" at bounding box center [1196, 308] width 21 height 21
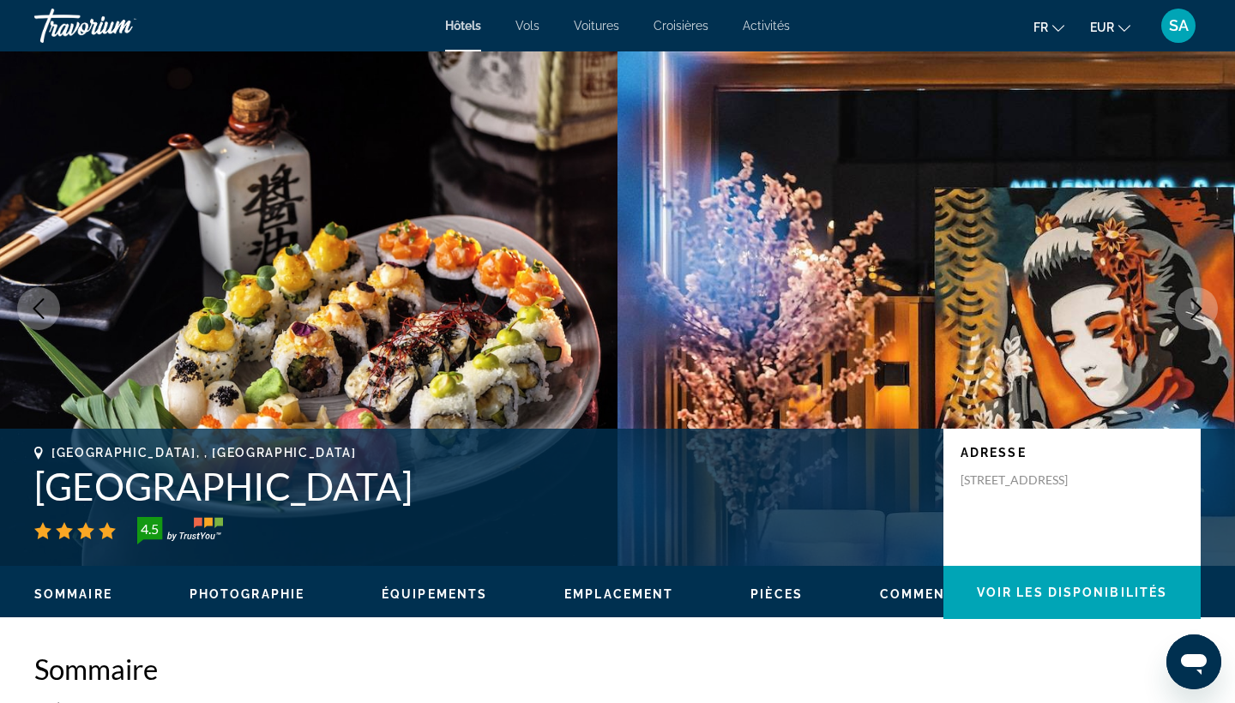
click at [1194, 309] on icon "Next image" at bounding box center [1196, 308] width 21 height 21
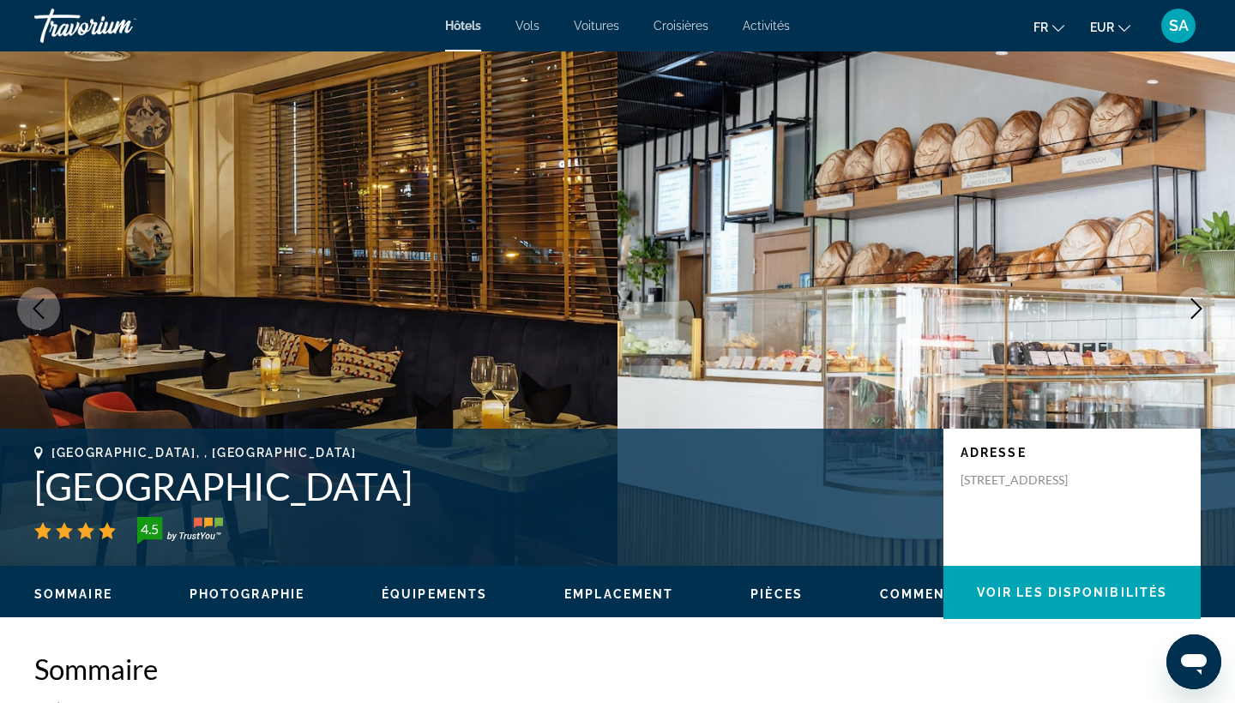
click at [1194, 309] on icon "Next image" at bounding box center [1196, 308] width 21 height 21
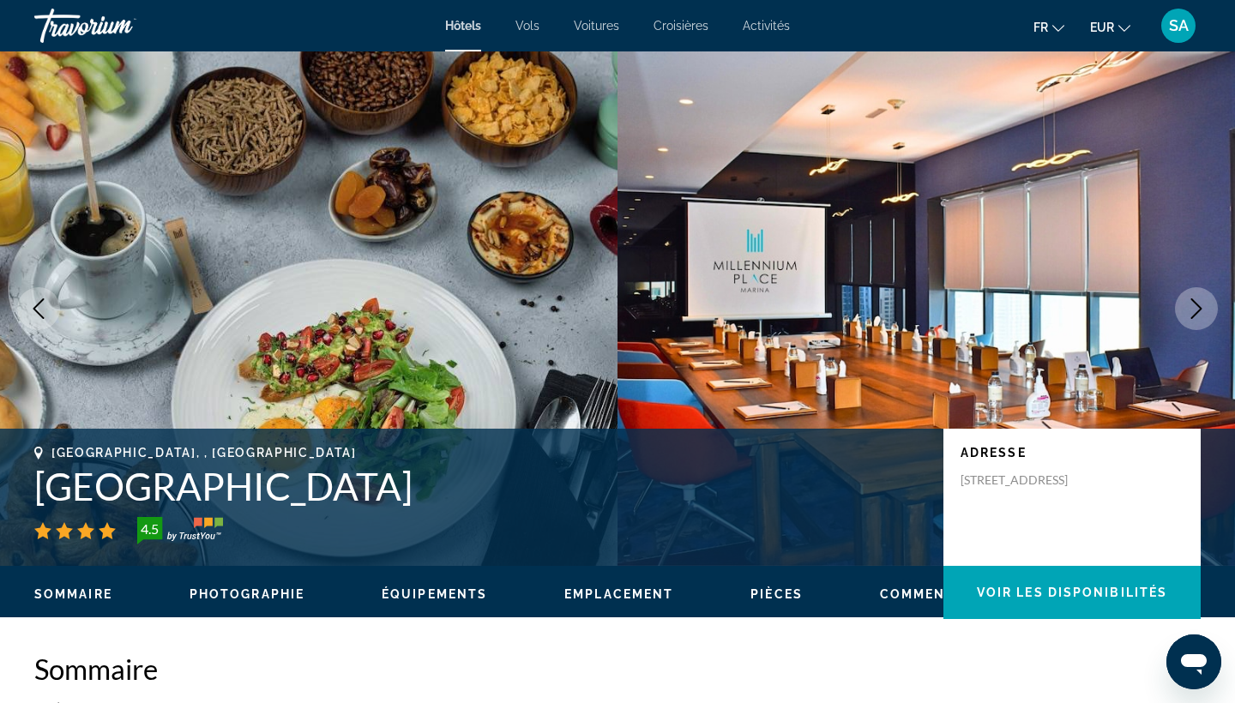
click at [1194, 309] on icon "Next image" at bounding box center [1196, 308] width 21 height 21
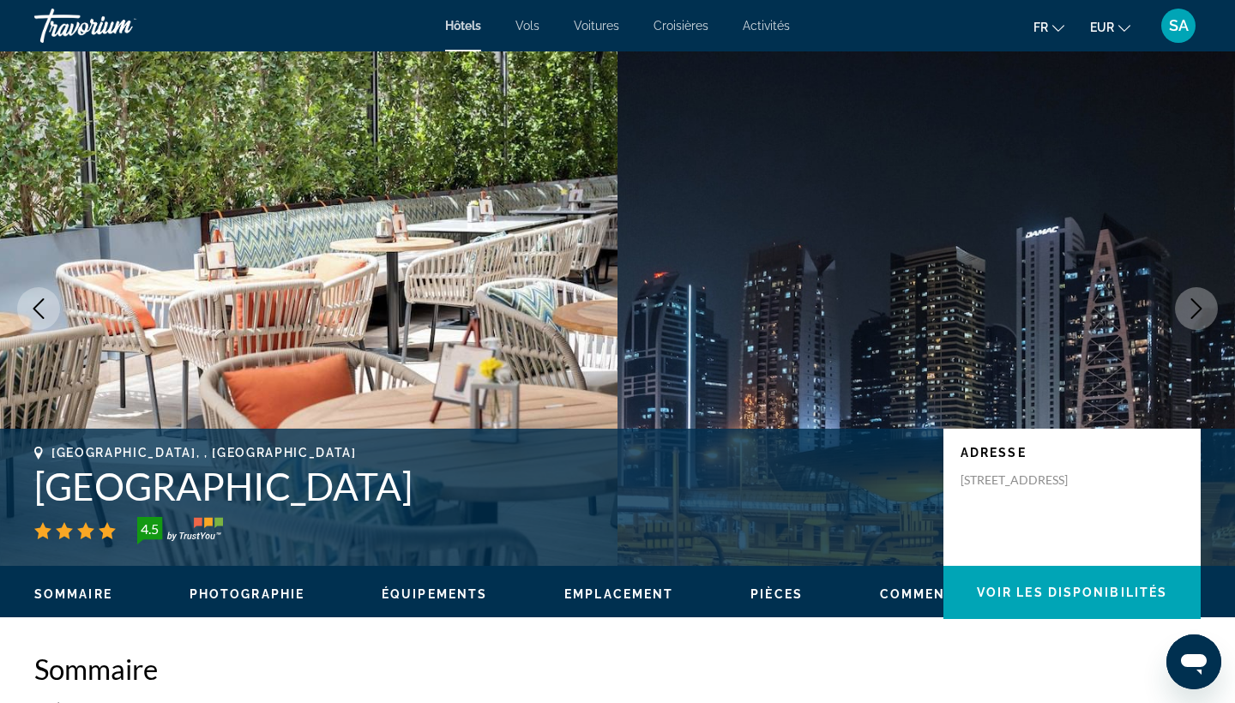
click at [1193, 307] on icon "Next image" at bounding box center [1196, 308] width 21 height 21
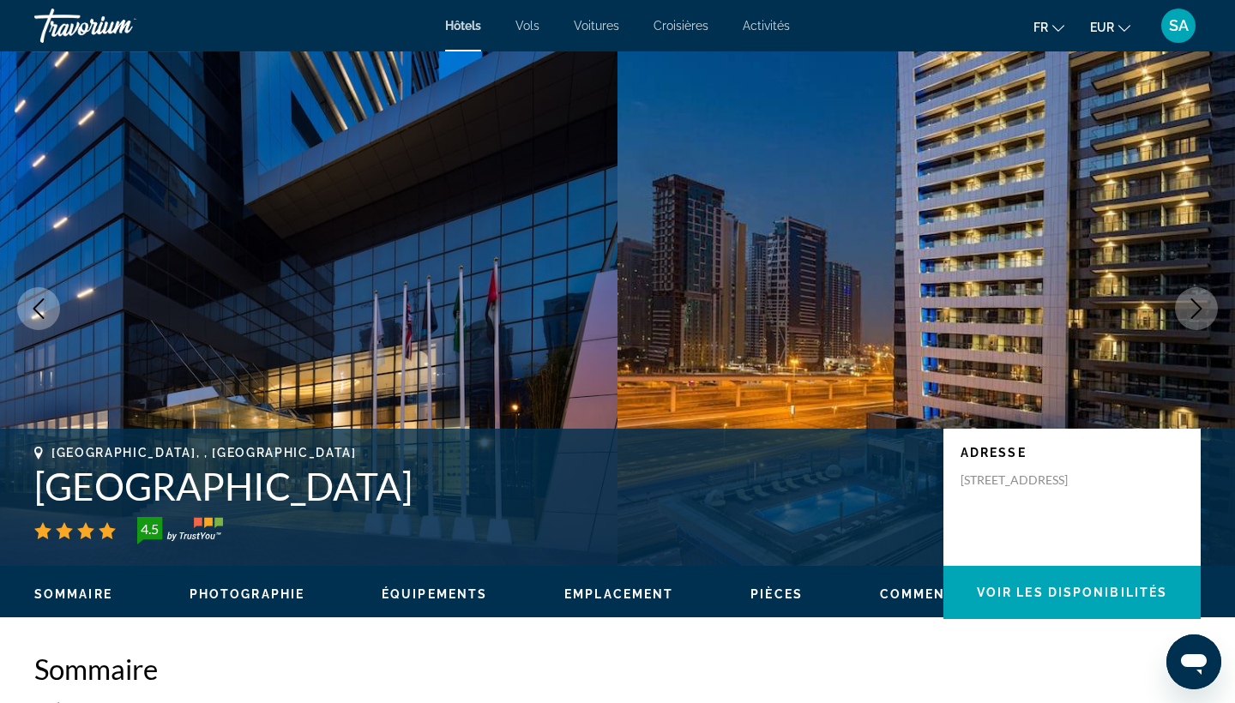
click at [1193, 307] on icon "Next image" at bounding box center [1196, 308] width 21 height 21
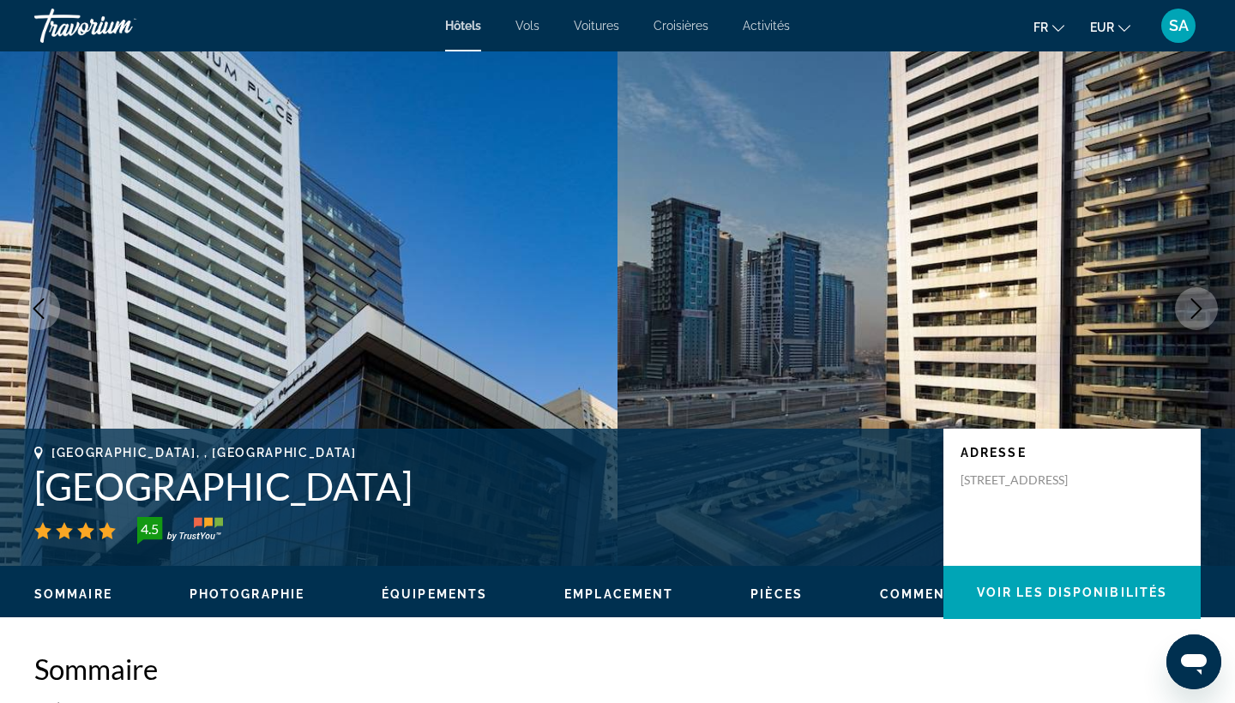
click at [1193, 307] on icon "Next image" at bounding box center [1196, 308] width 21 height 21
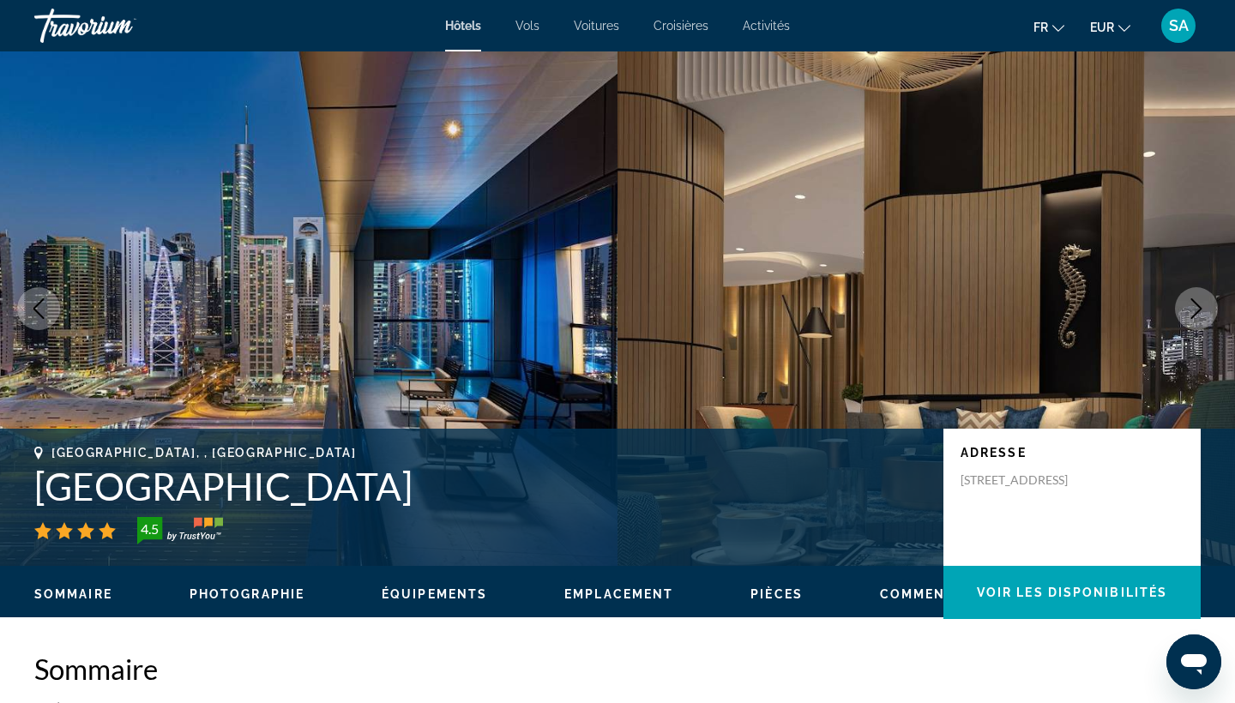
click at [1193, 307] on icon "Next image" at bounding box center [1196, 308] width 21 height 21
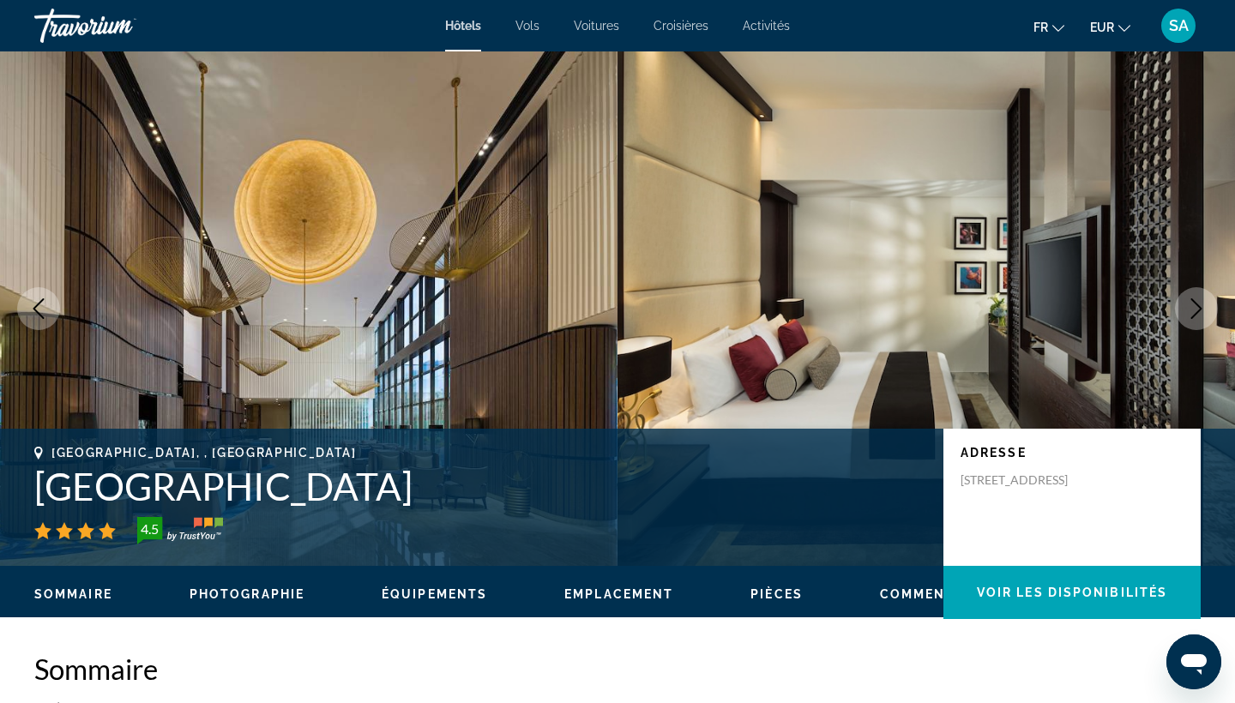
click at [1193, 307] on icon "Next image" at bounding box center [1196, 308] width 21 height 21
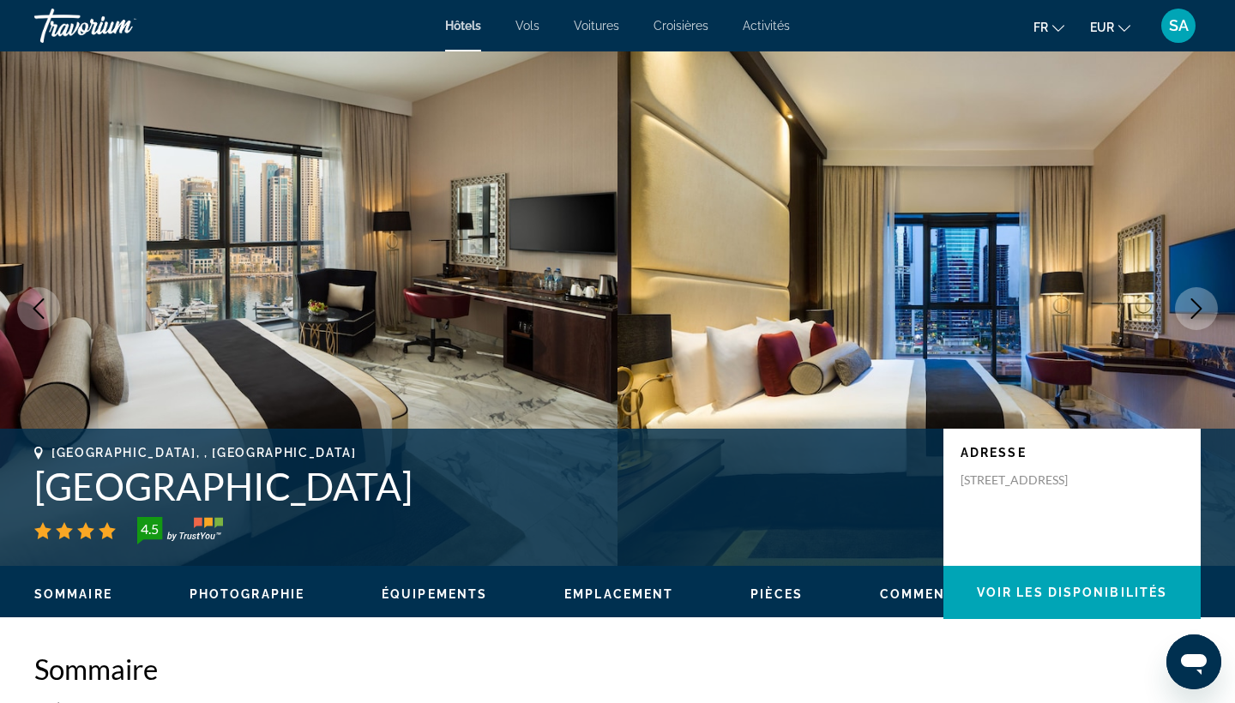
click at [1193, 307] on icon "Next image" at bounding box center [1196, 308] width 21 height 21
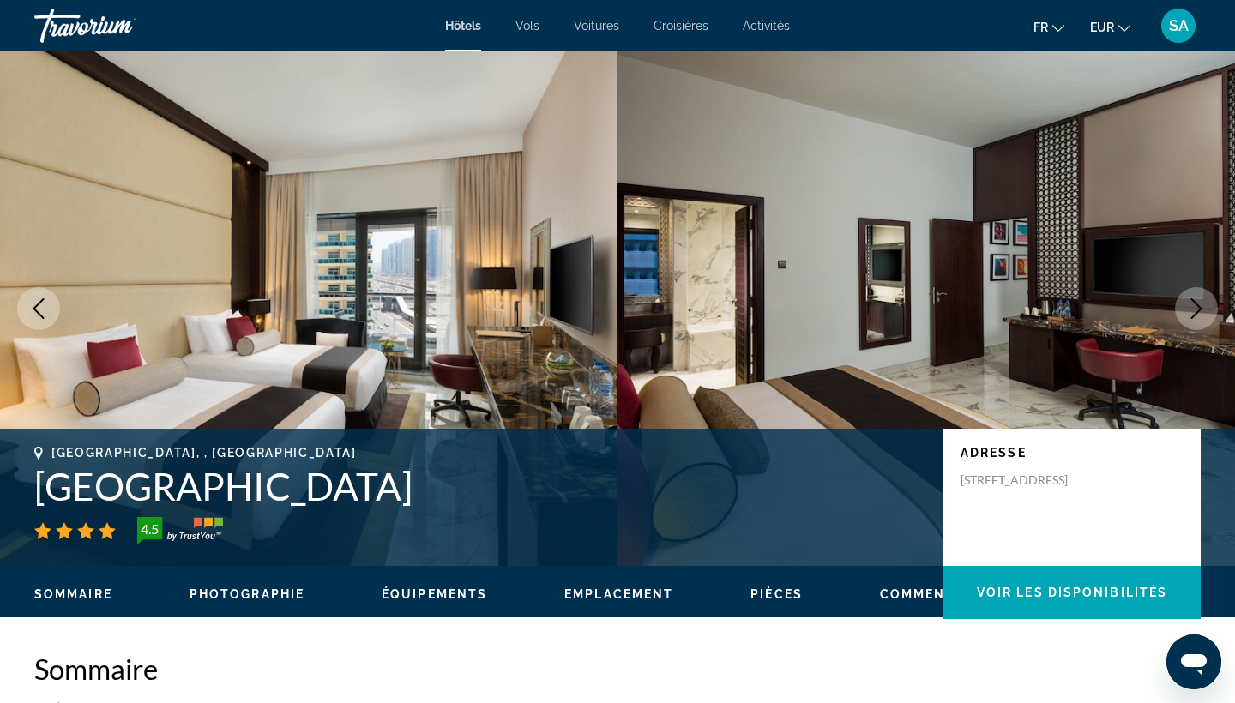
click at [1193, 307] on icon "Next image" at bounding box center [1196, 308] width 21 height 21
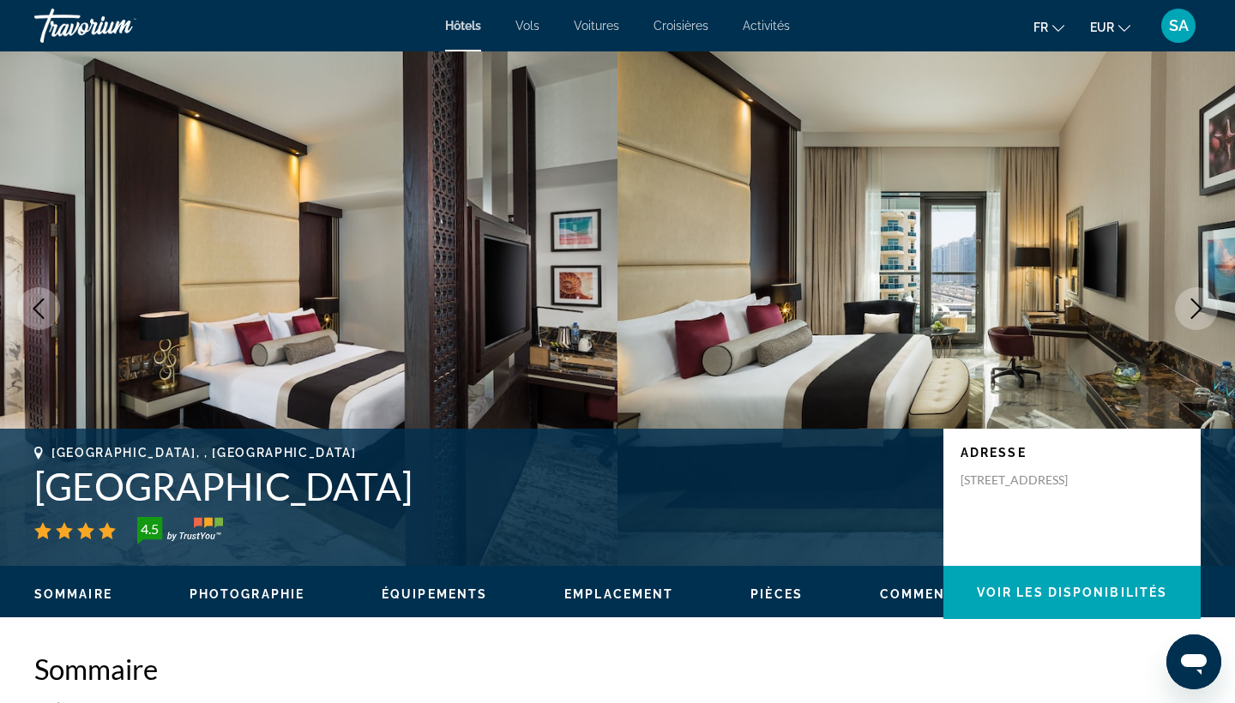
click at [1193, 307] on icon "Next image" at bounding box center [1196, 308] width 21 height 21
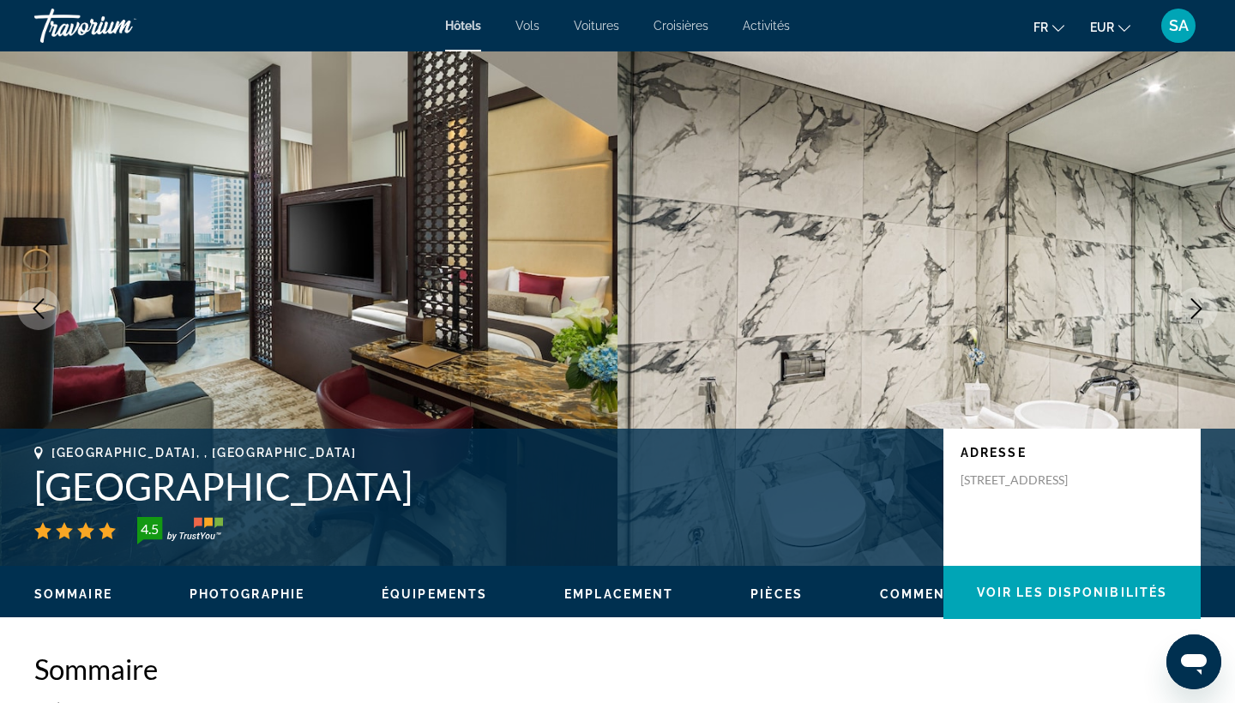
click at [1193, 307] on icon "Next image" at bounding box center [1196, 308] width 21 height 21
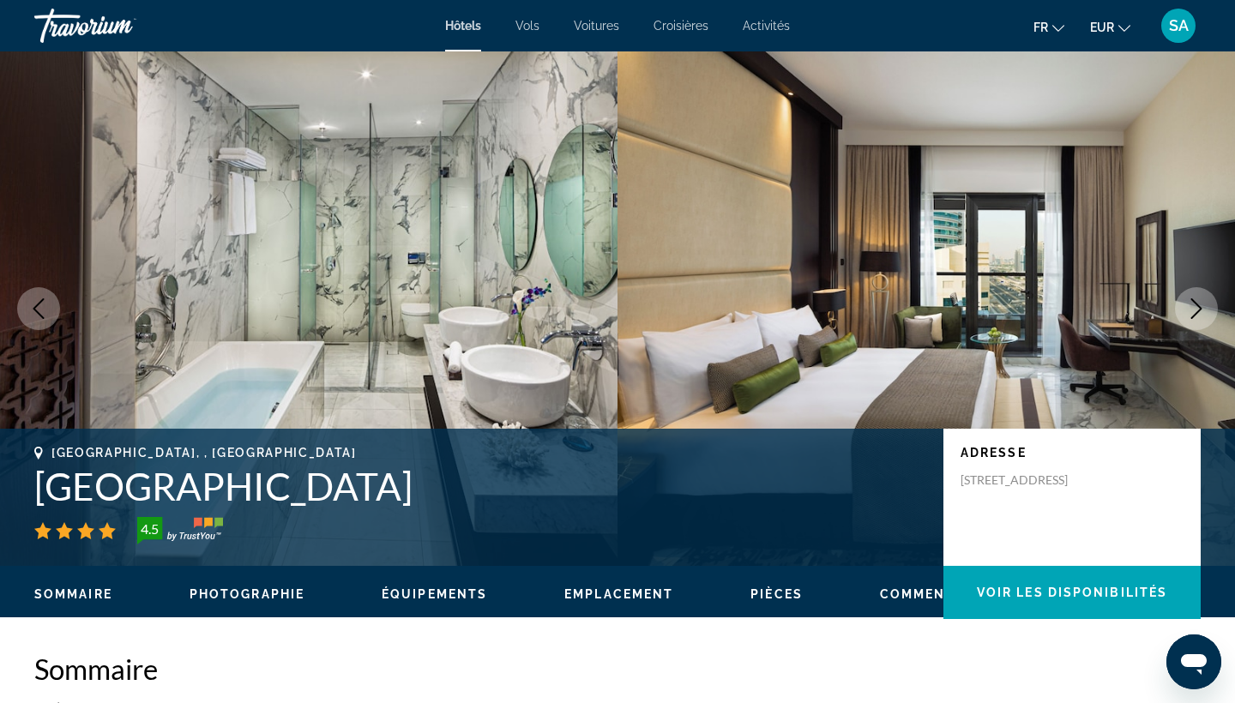
click at [1193, 307] on icon "Next image" at bounding box center [1196, 308] width 21 height 21
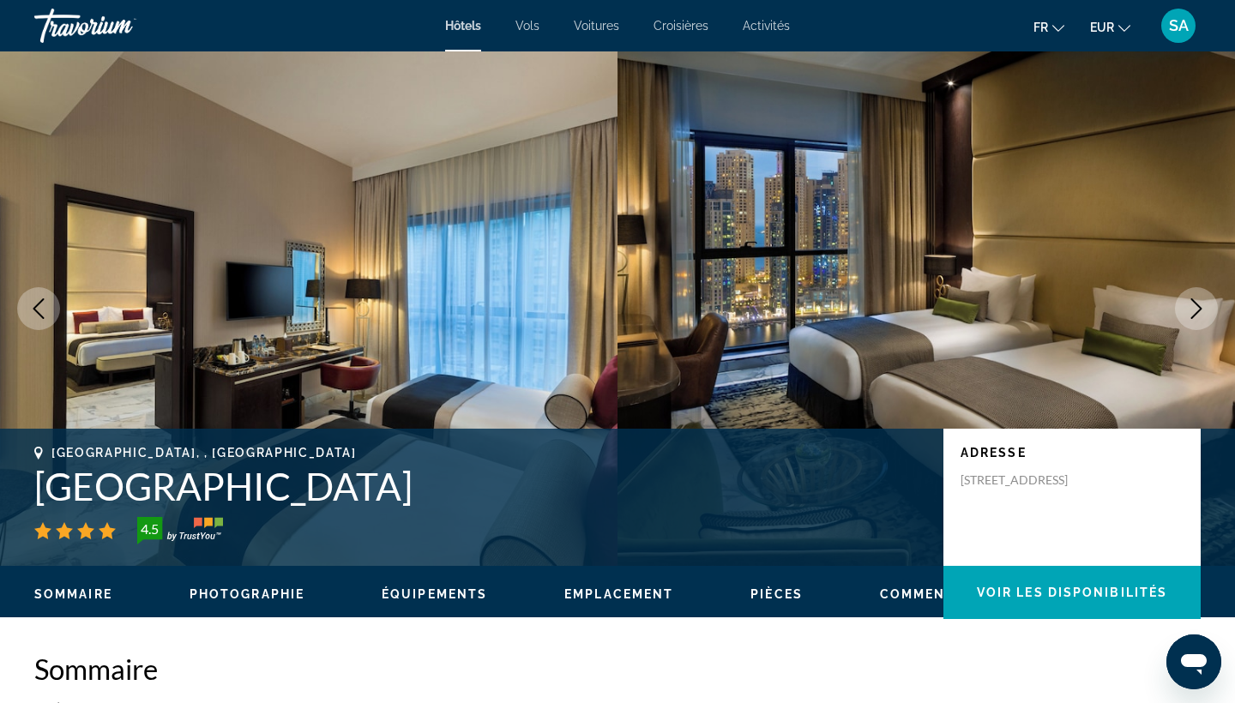
click at [1193, 307] on icon "Next image" at bounding box center [1196, 308] width 21 height 21
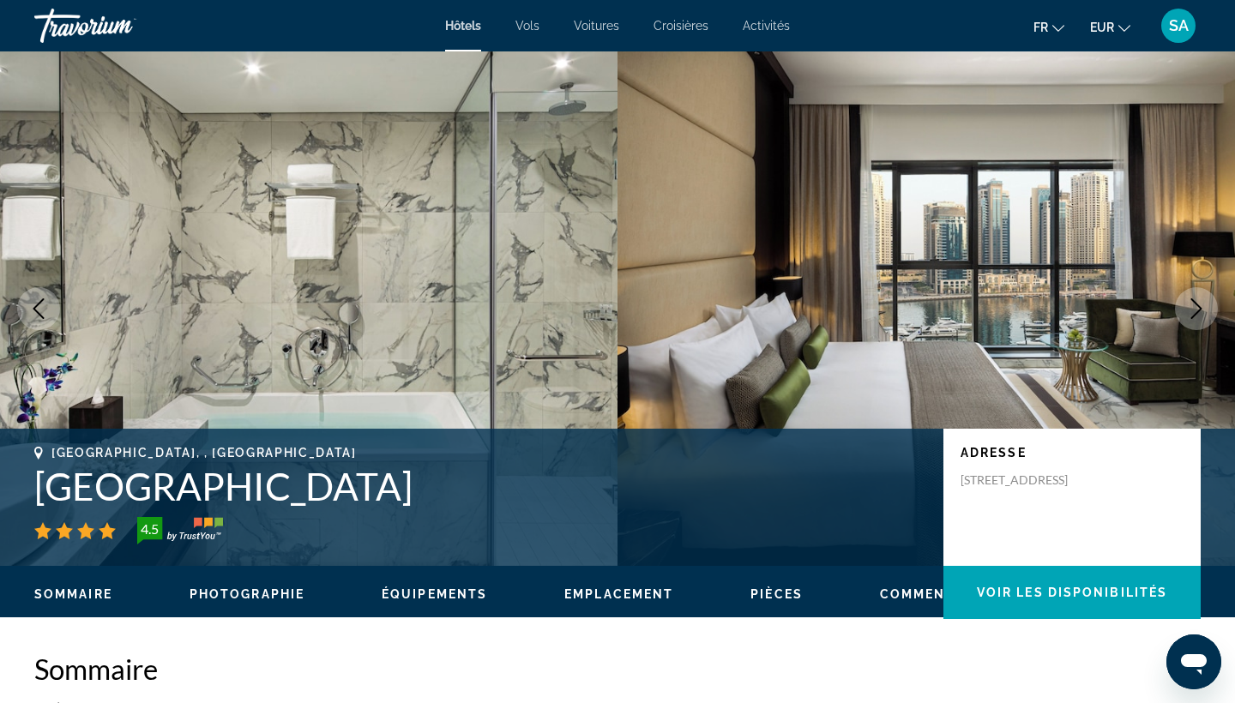
click at [1193, 307] on icon "Next image" at bounding box center [1196, 308] width 21 height 21
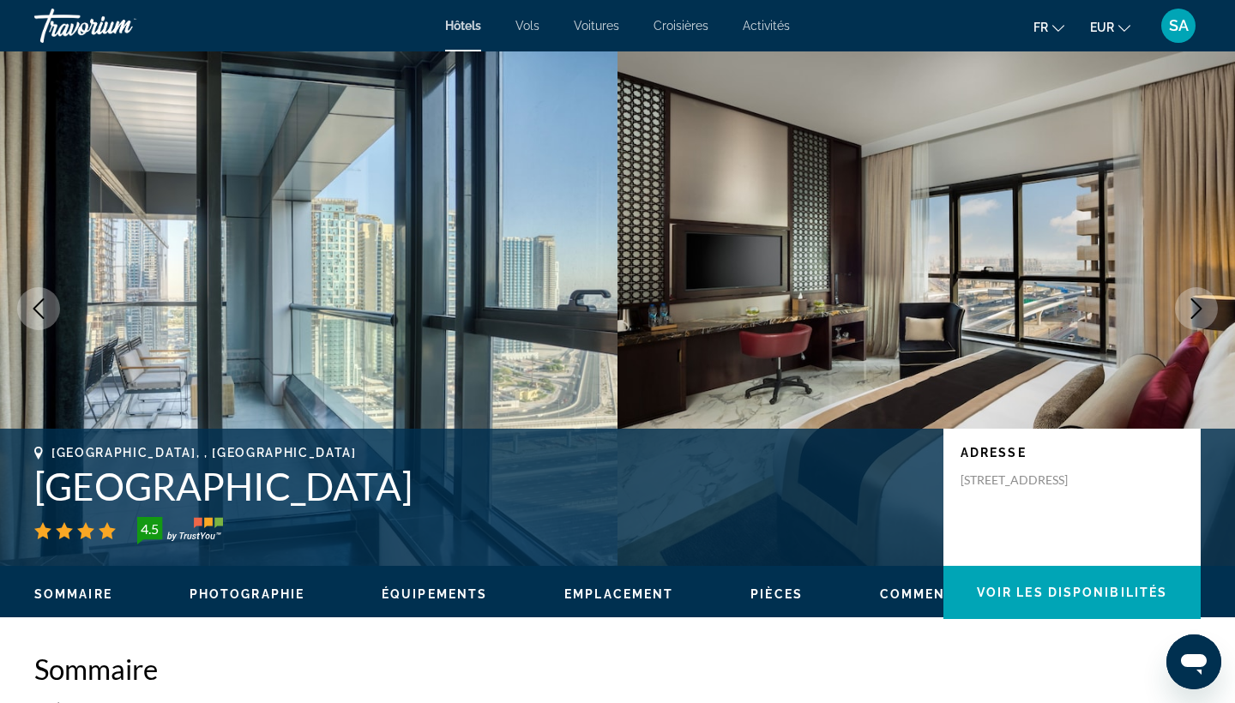
click at [1193, 307] on icon "Next image" at bounding box center [1196, 308] width 21 height 21
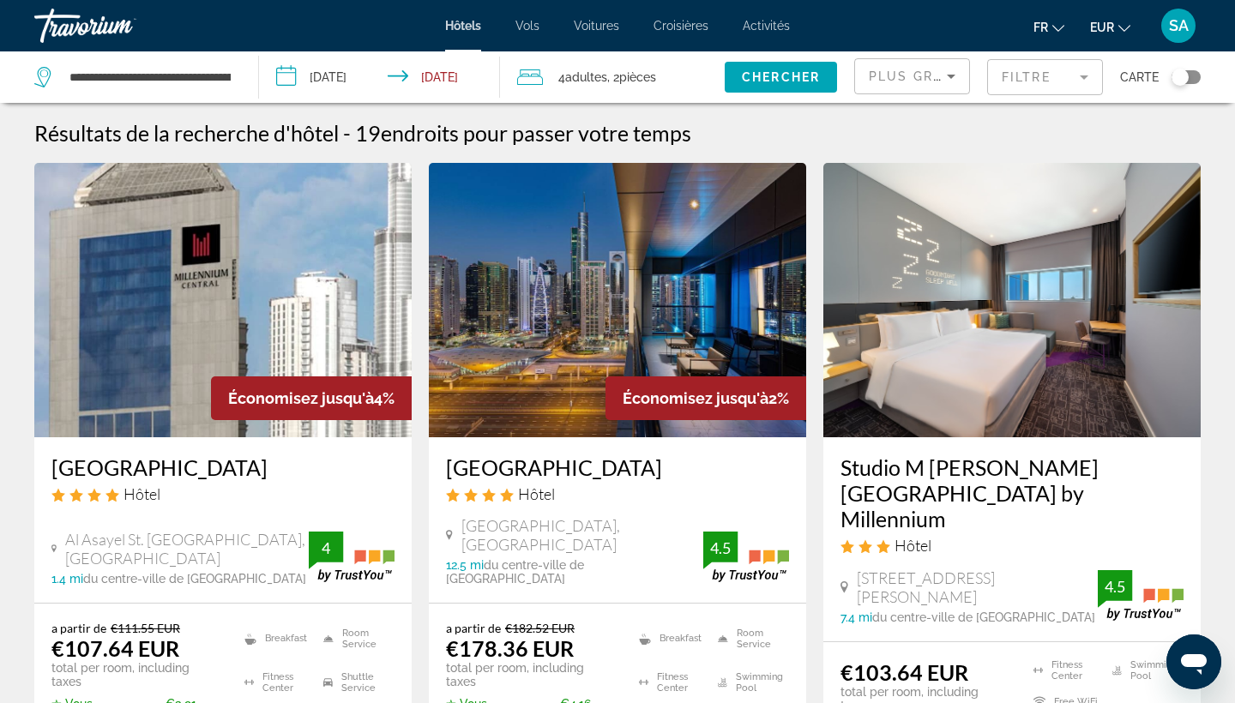
click at [1070, 76] on mat-form-field "Filtre" at bounding box center [1045, 77] width 116 height 36
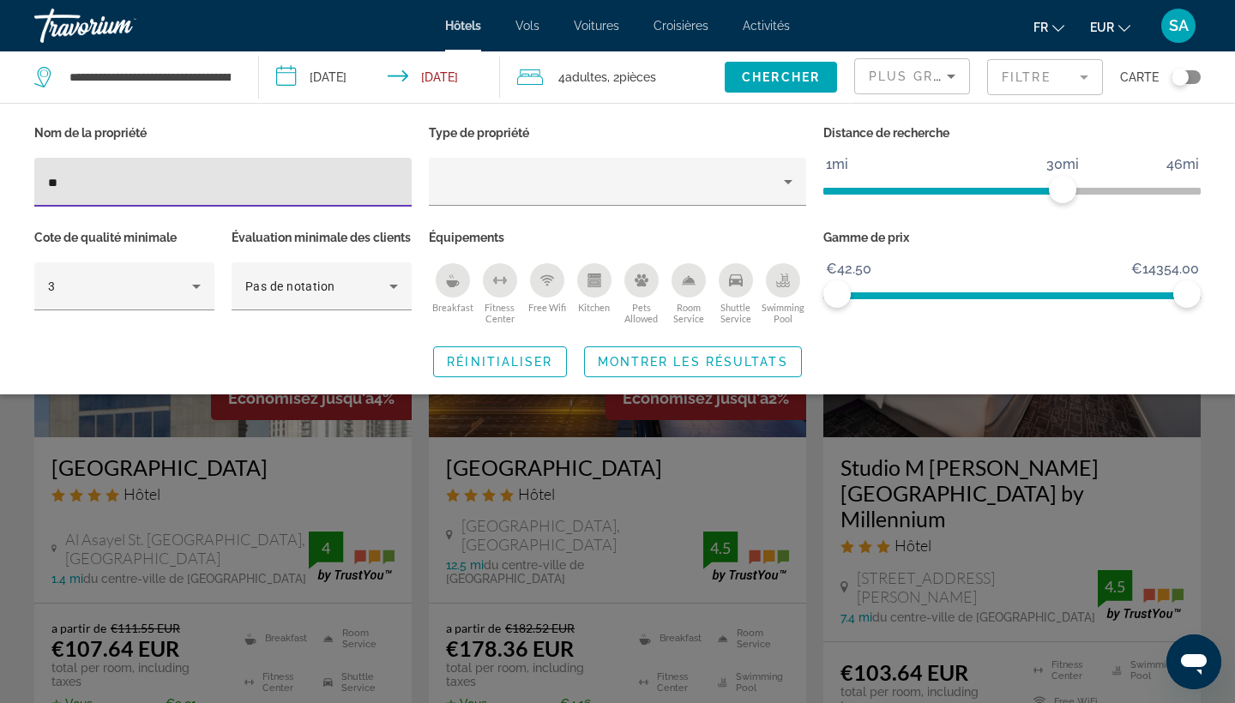
type input "*"
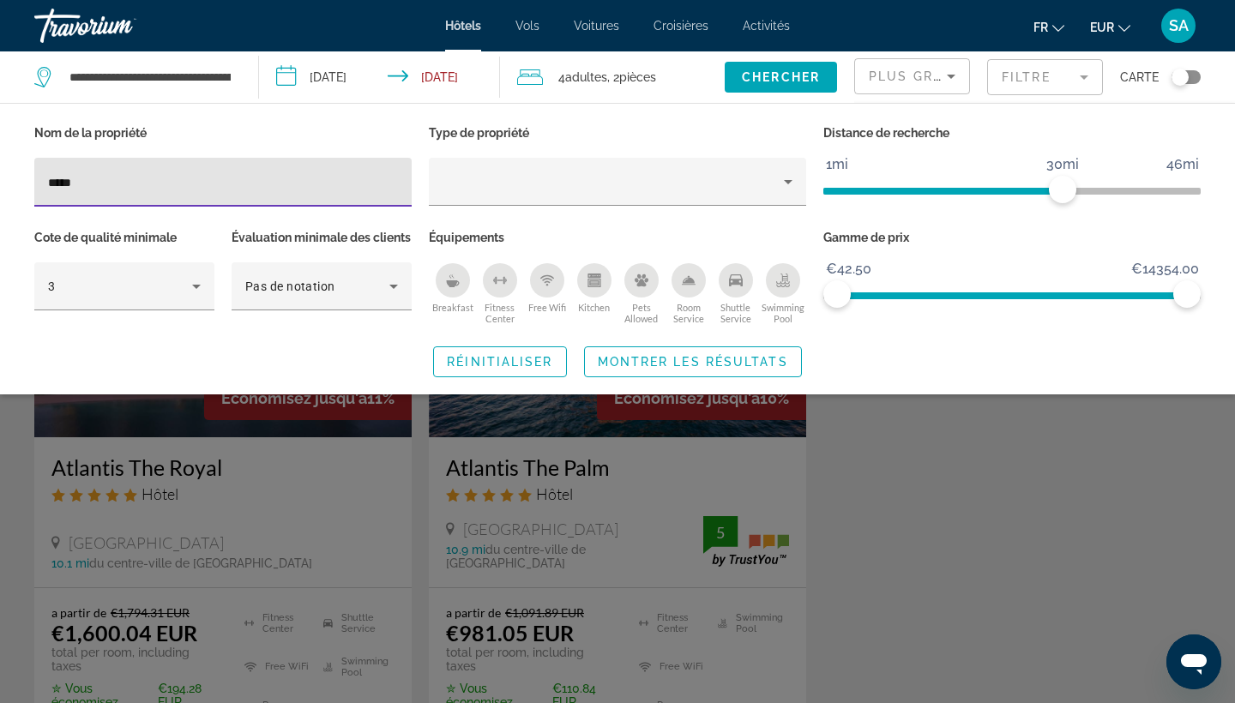
type input "*****"
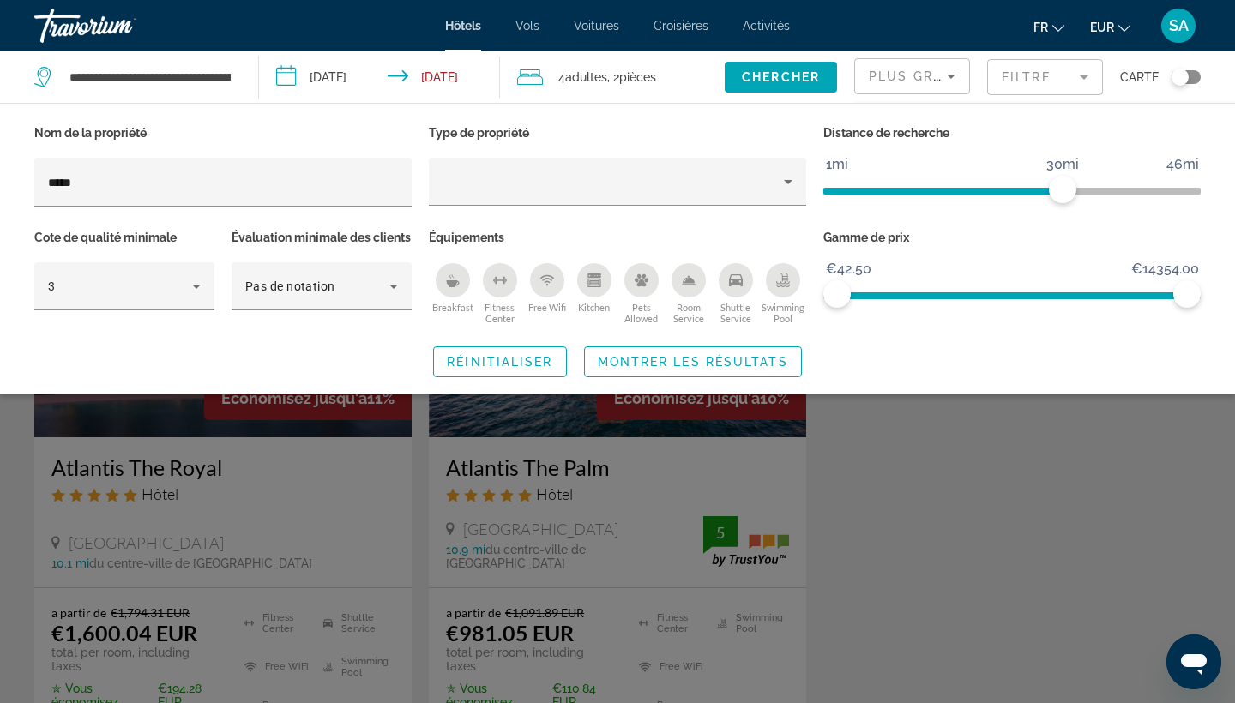
click at [895, 533] on div "Search widget" at bounding box center [617, 480] width 1235 height 446
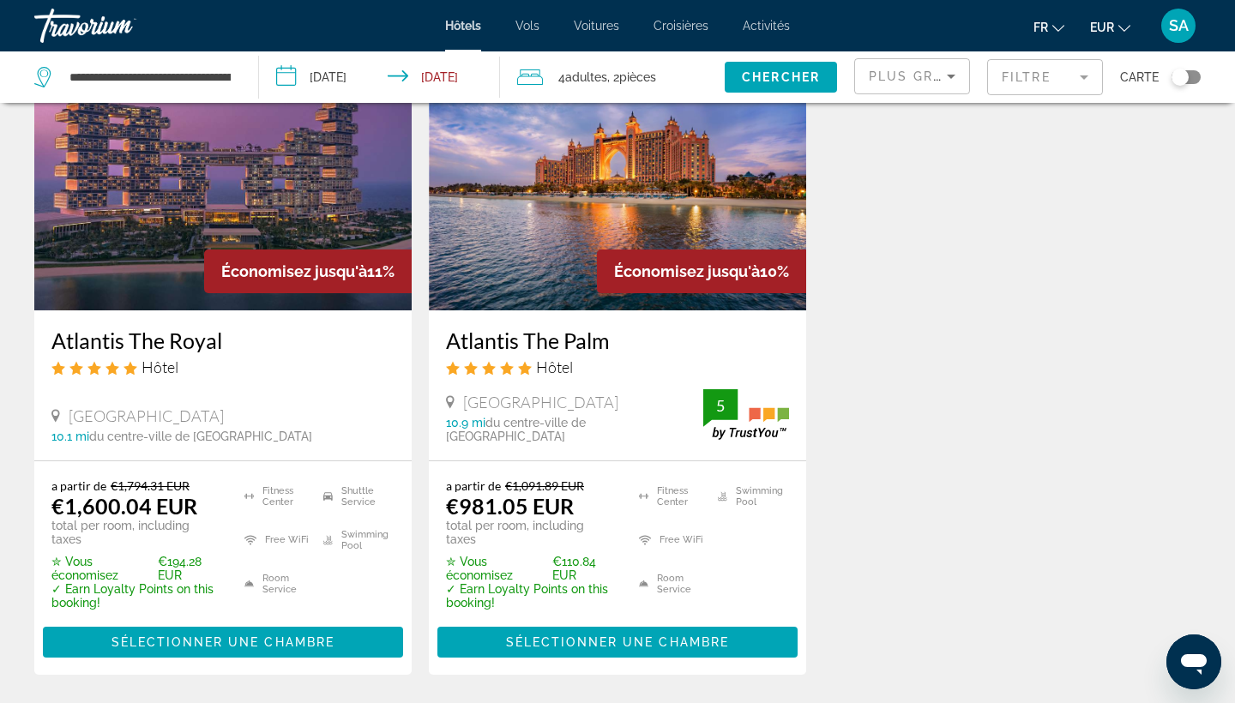
scroll to position [123, 0]
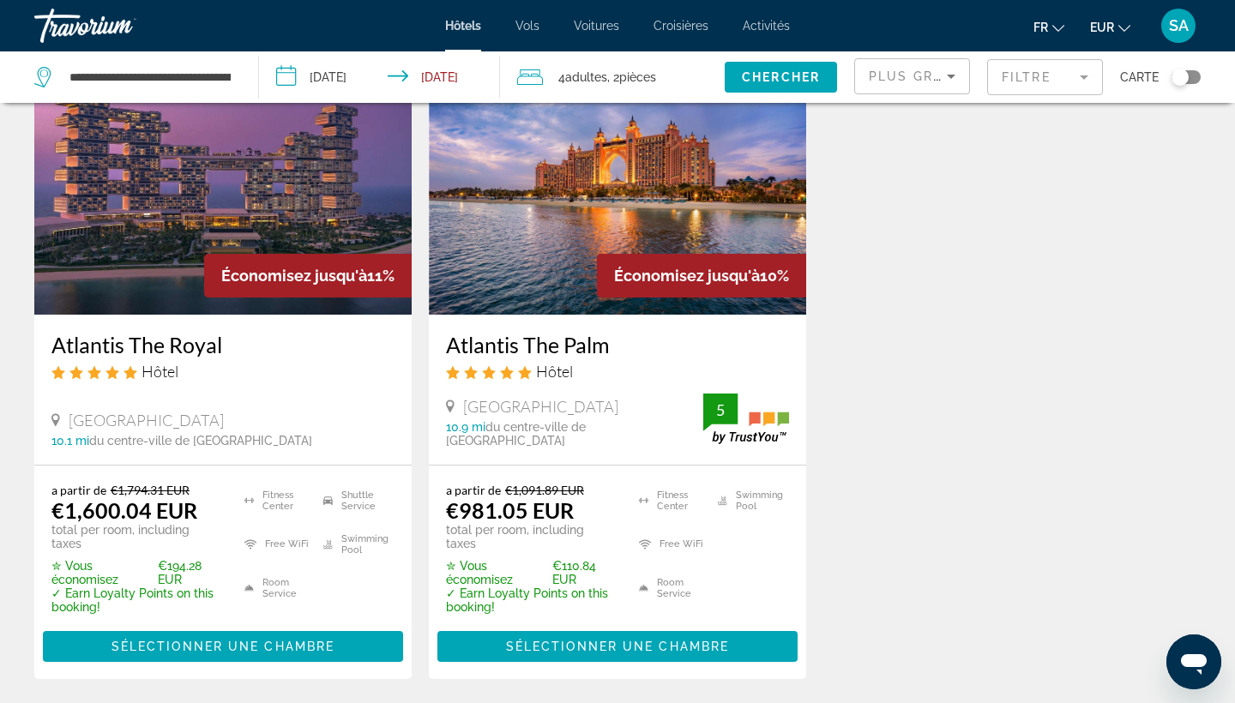
click at [1077, 74] on mat-form-field "Filtre" at bounding box center [1045, 77] width 116 height 36
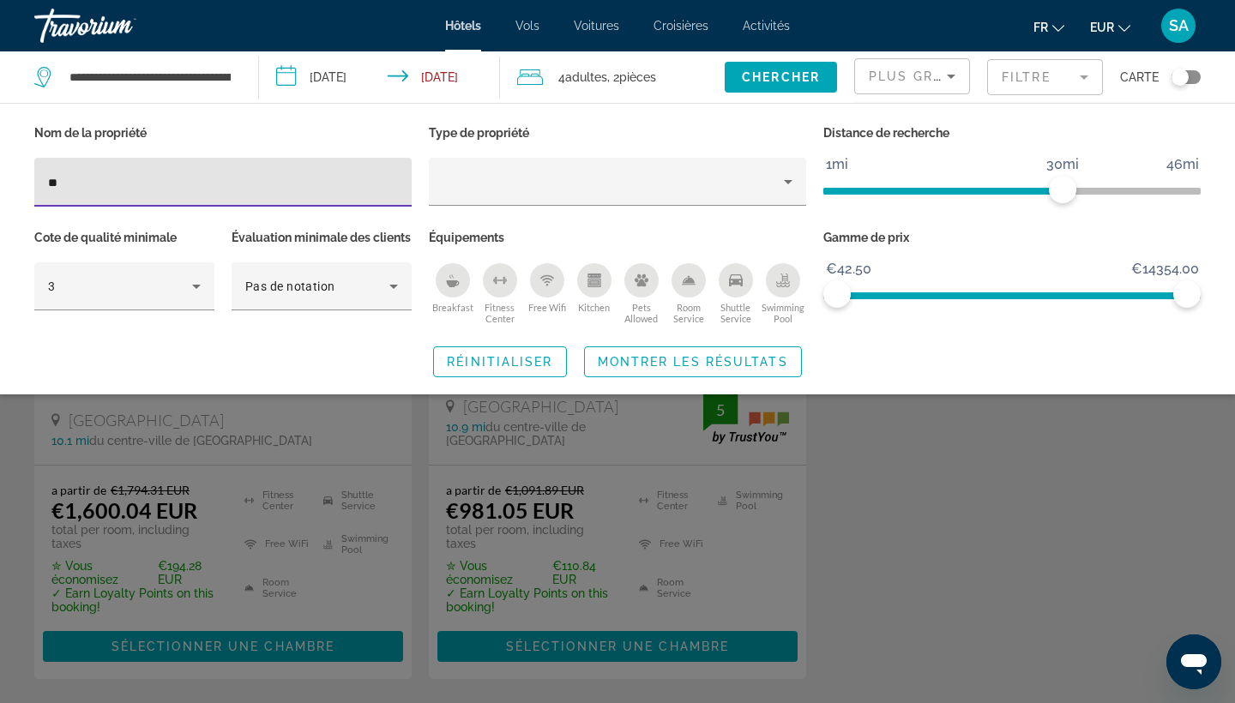
type input "*"
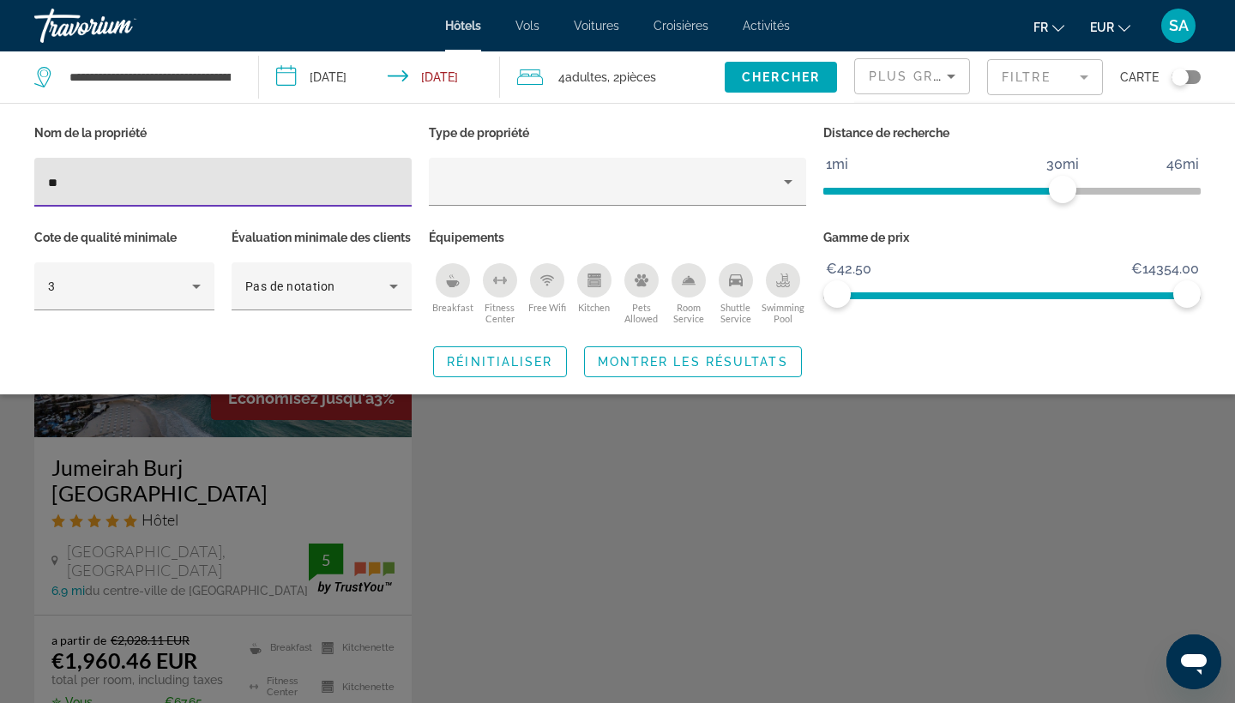
type input "*"
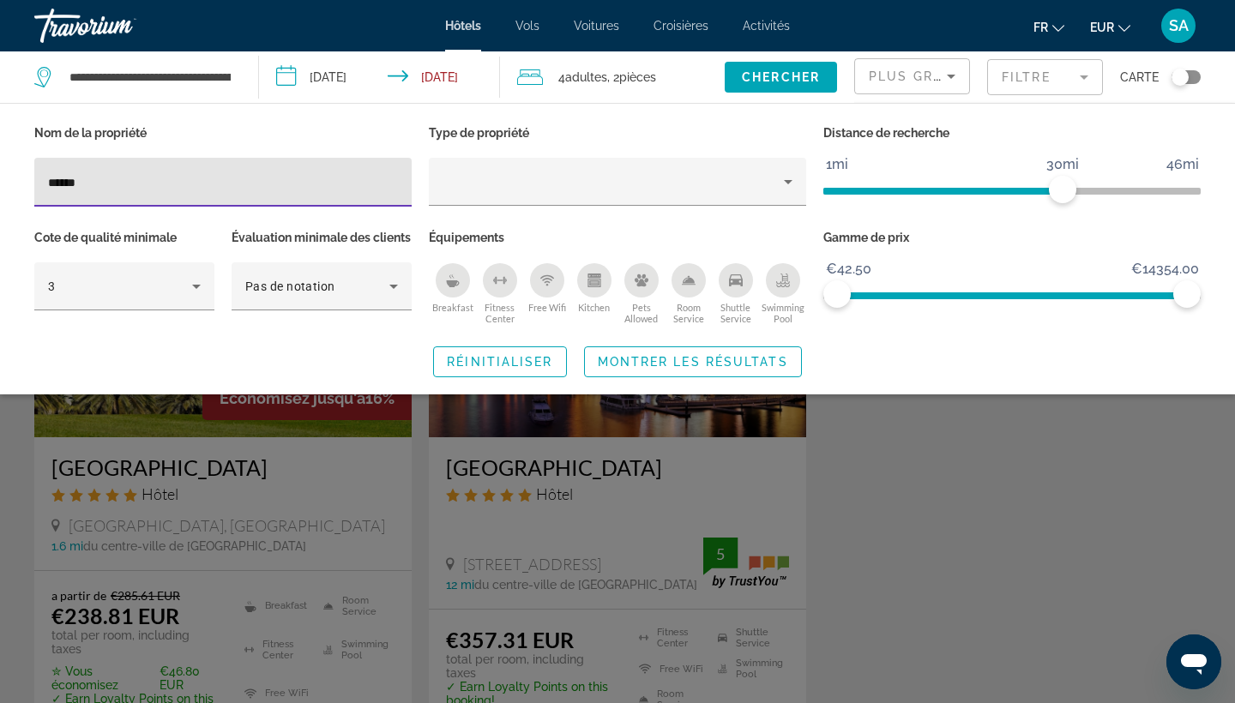
type input "*******"
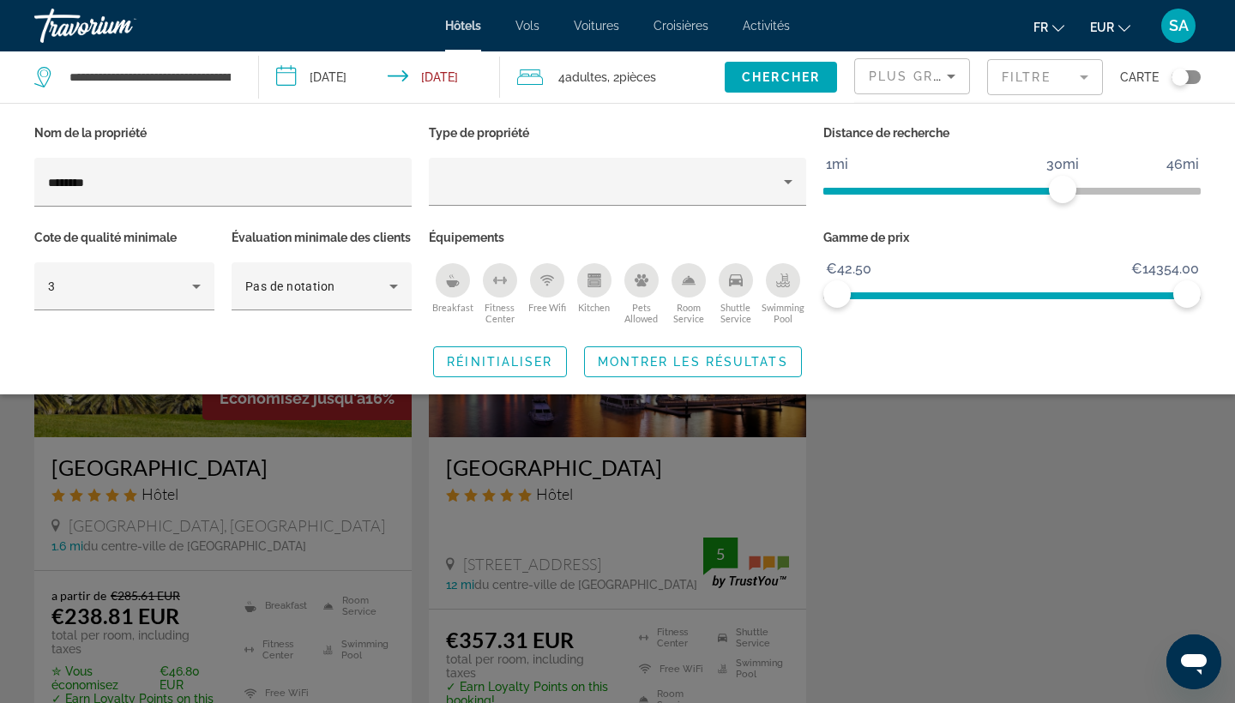
drag, startPoint x: 863, startPoint y: 96, endPoint x: 616, endPoint y: 531, distance: 500.0
click at [616, 531] on div "Search widget" at bounding box center [617, 480] width 1235 height 446
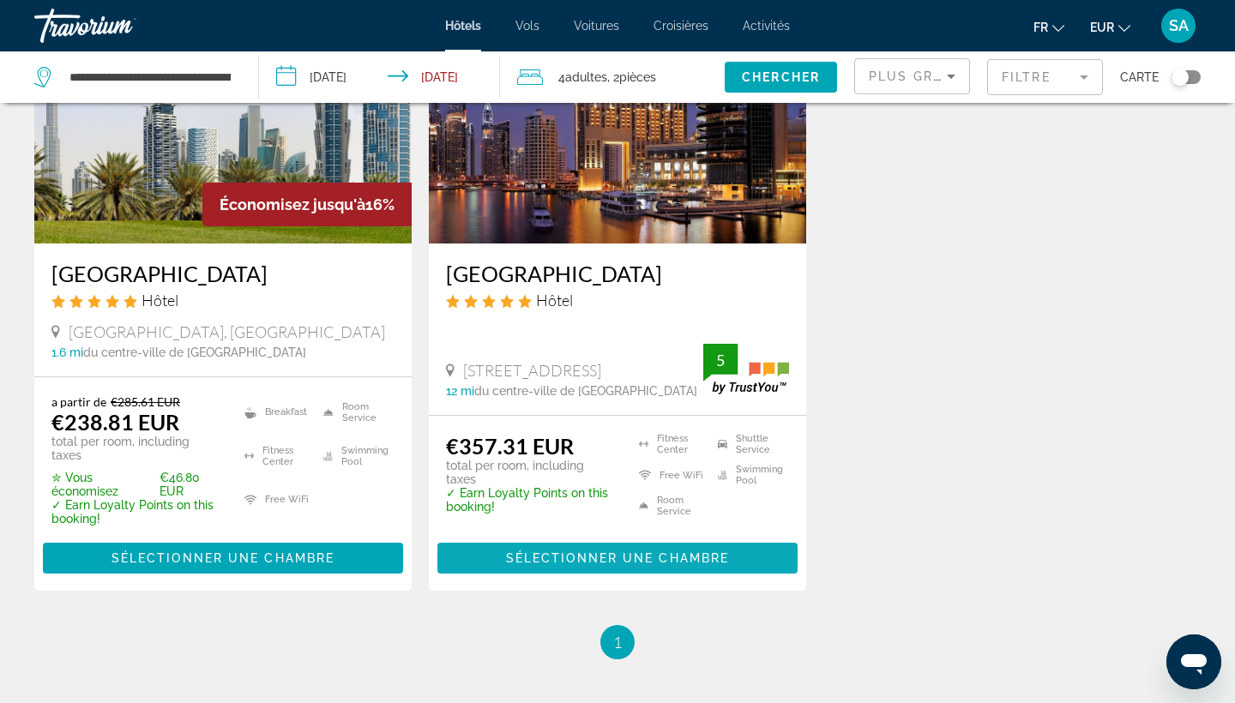
scroll to position [194, 0]
click at [1025, 76] on mat-form-field "Filtre" at bounding box center [1045, 77] width 116 height 36
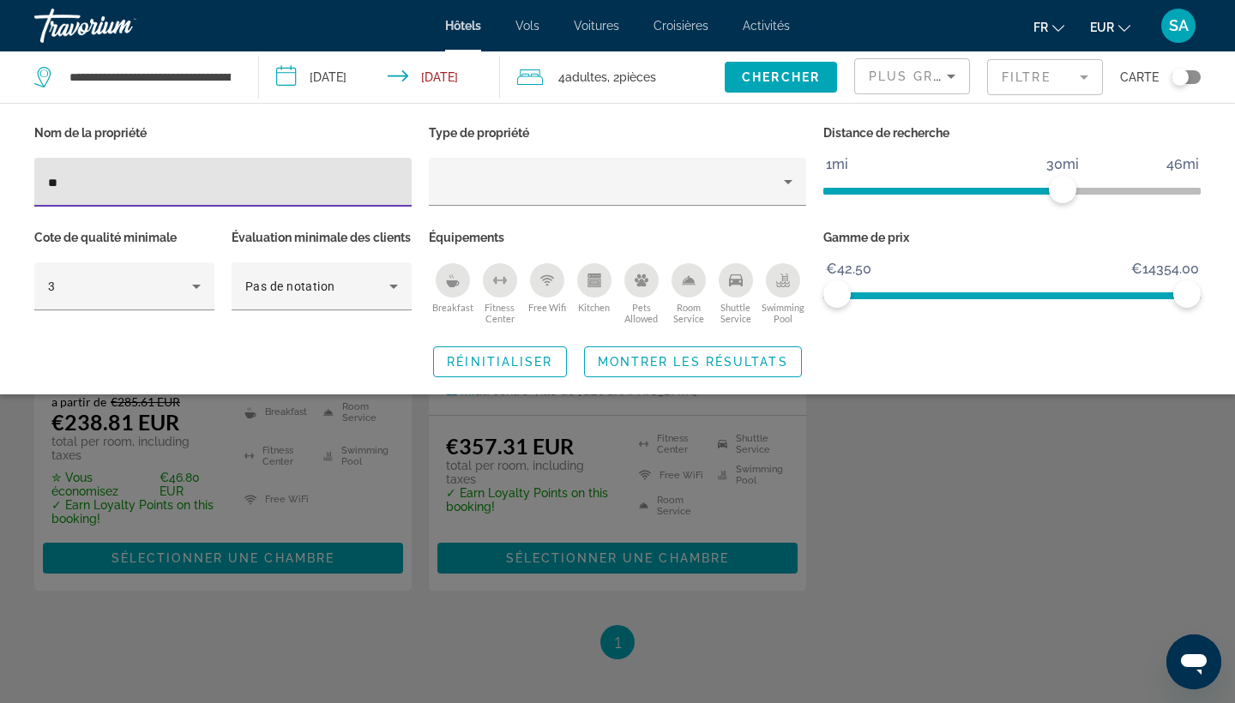
type input "*"
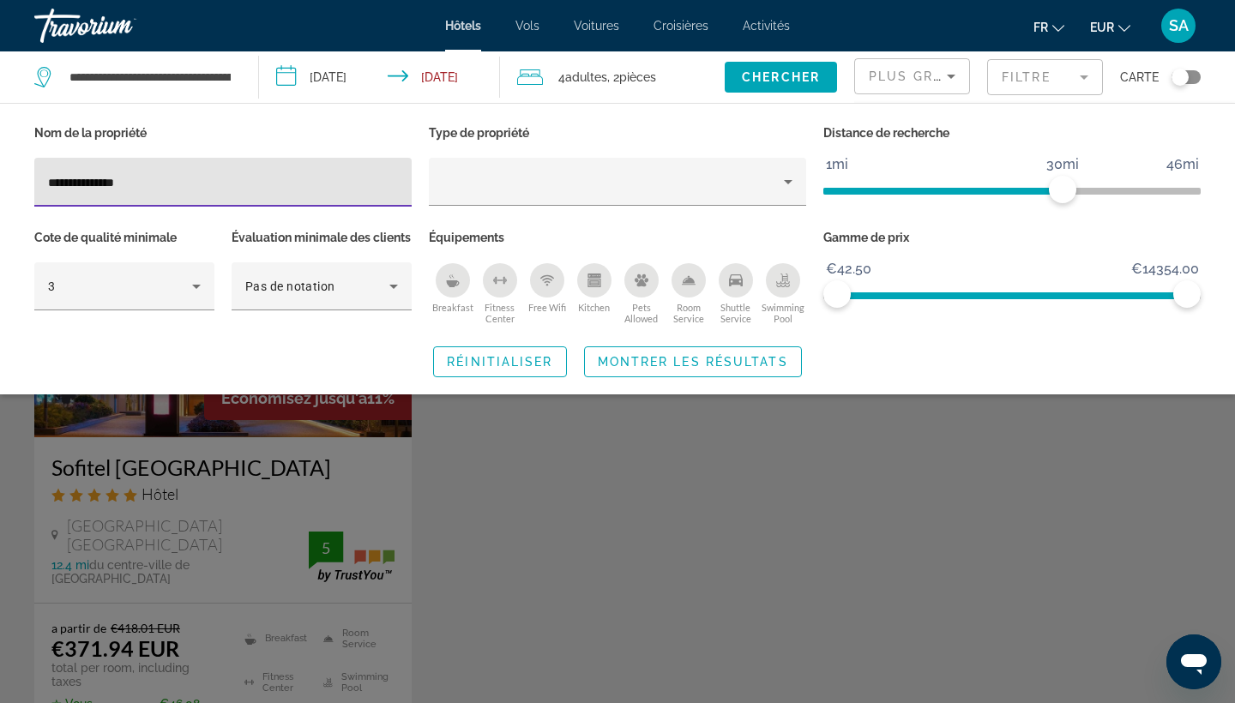
type input "**********"
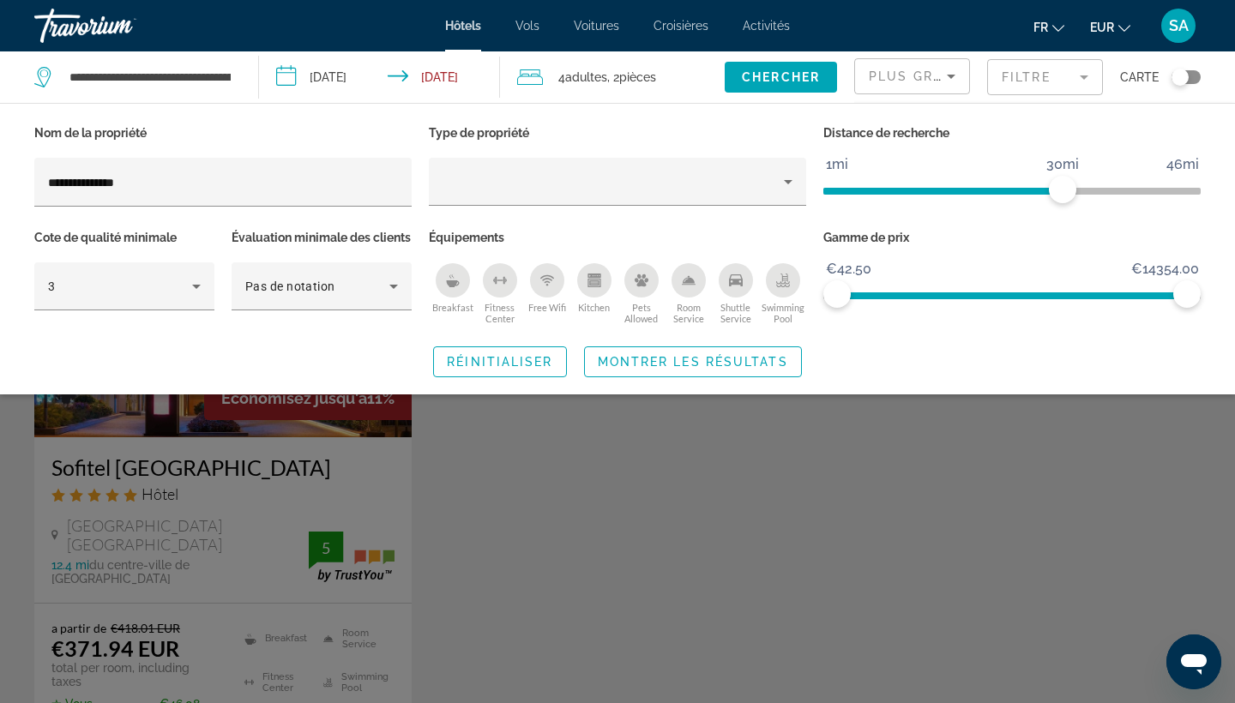
click at [150, 623] on div "Search widget" at bounding box center [617, 480] width 1235 height 446
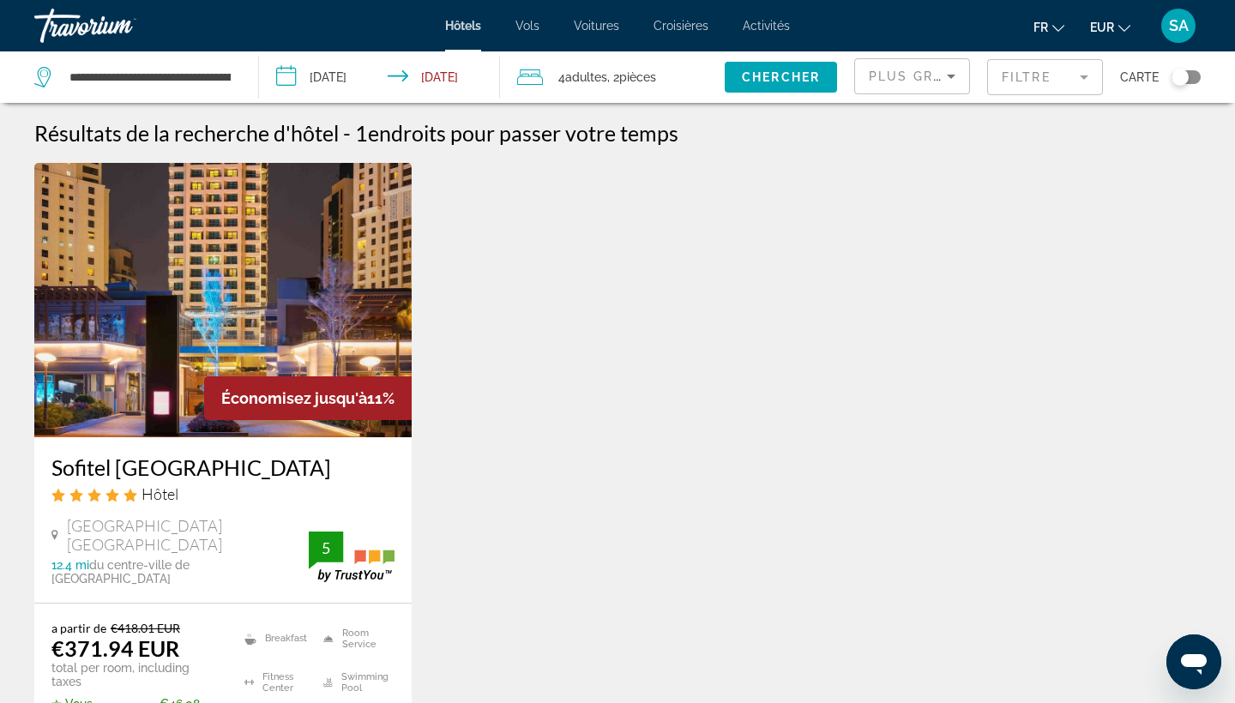
click at [1056, 82] on mat-form-field "Filtre" at bounding box center [1045, 77] width 116 height 36
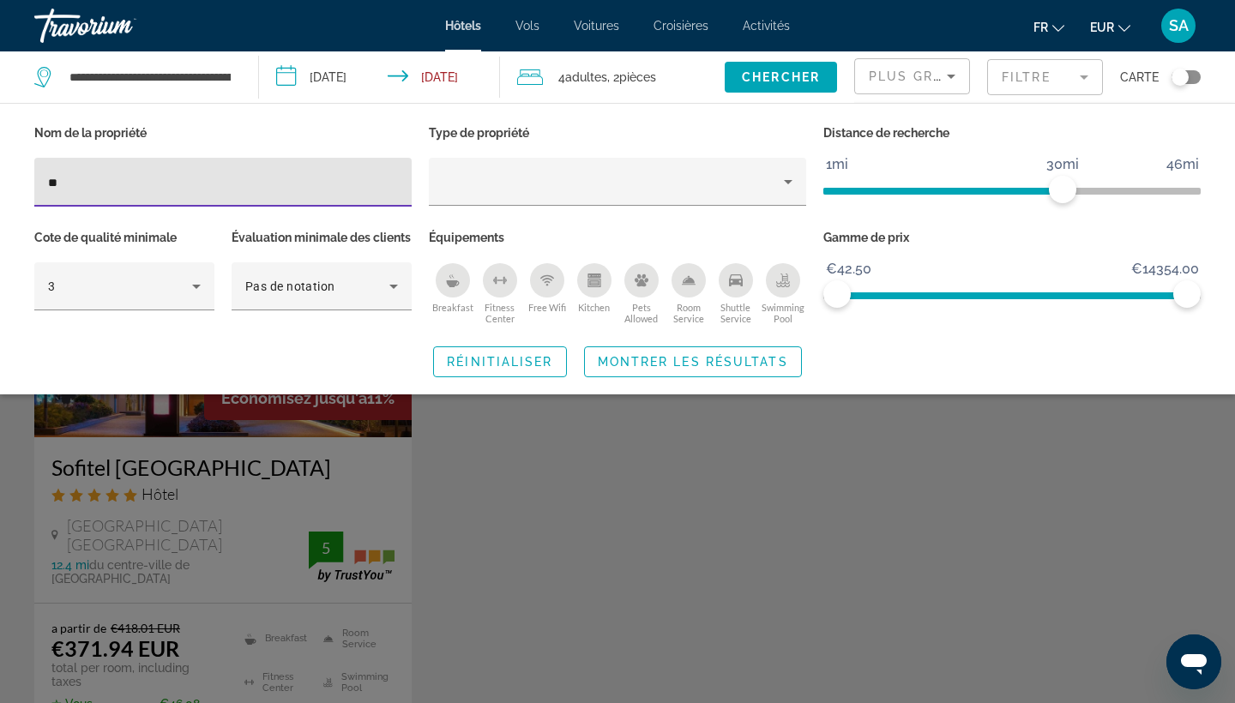
type input "*"
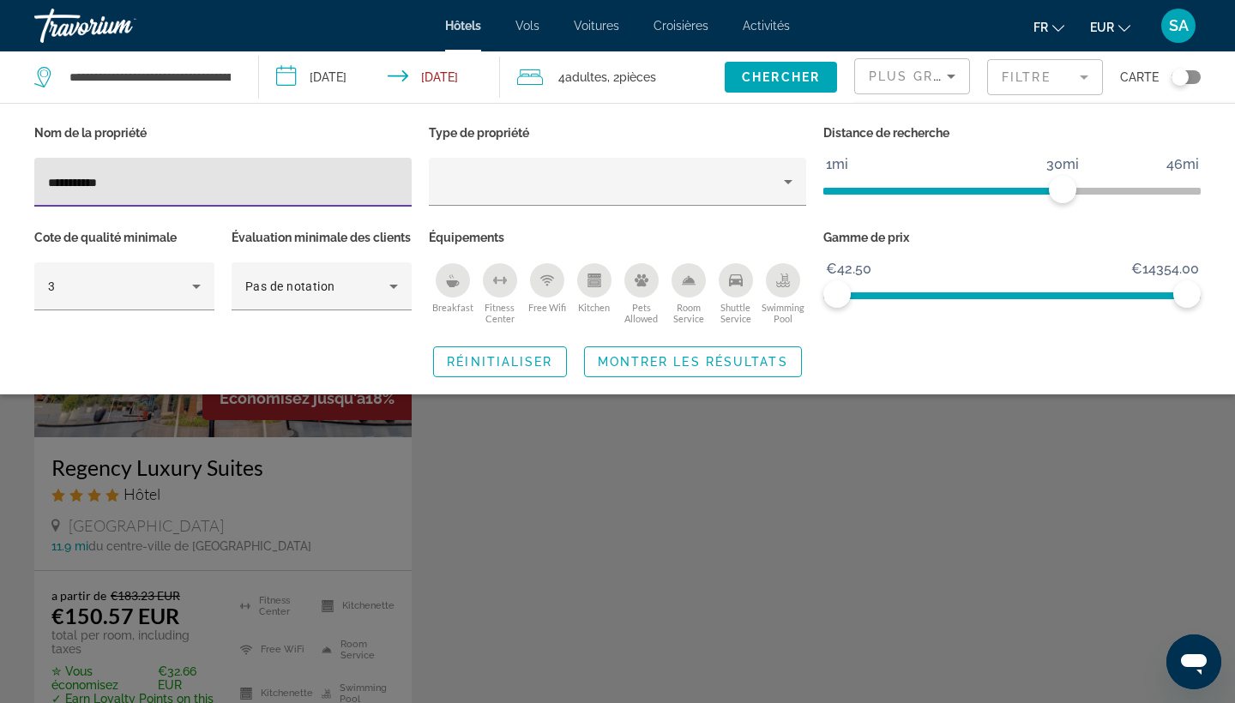
type input "**********"
click at [312, 559] on div "Search widget" at bounding box center [617, 480] width 1235 height 446
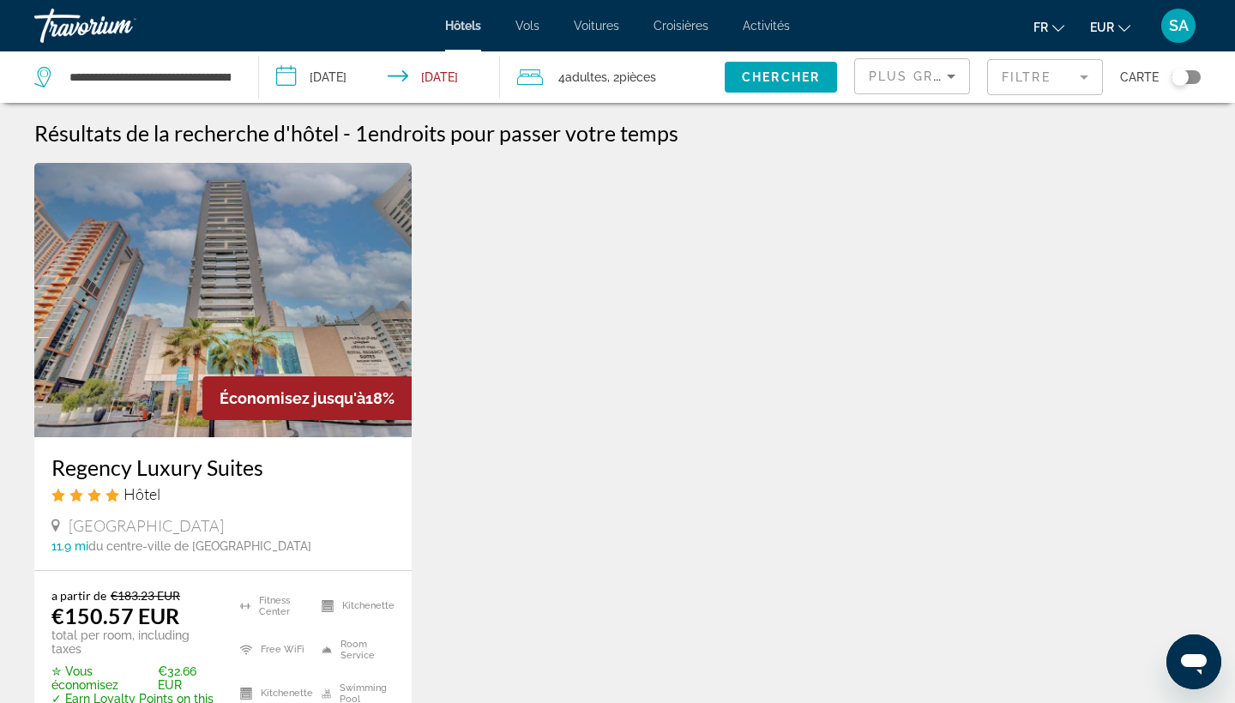
click at [1039, 75] on mat-form-field "Filtre" at bounding box center [1045, 77] width 116 height 36
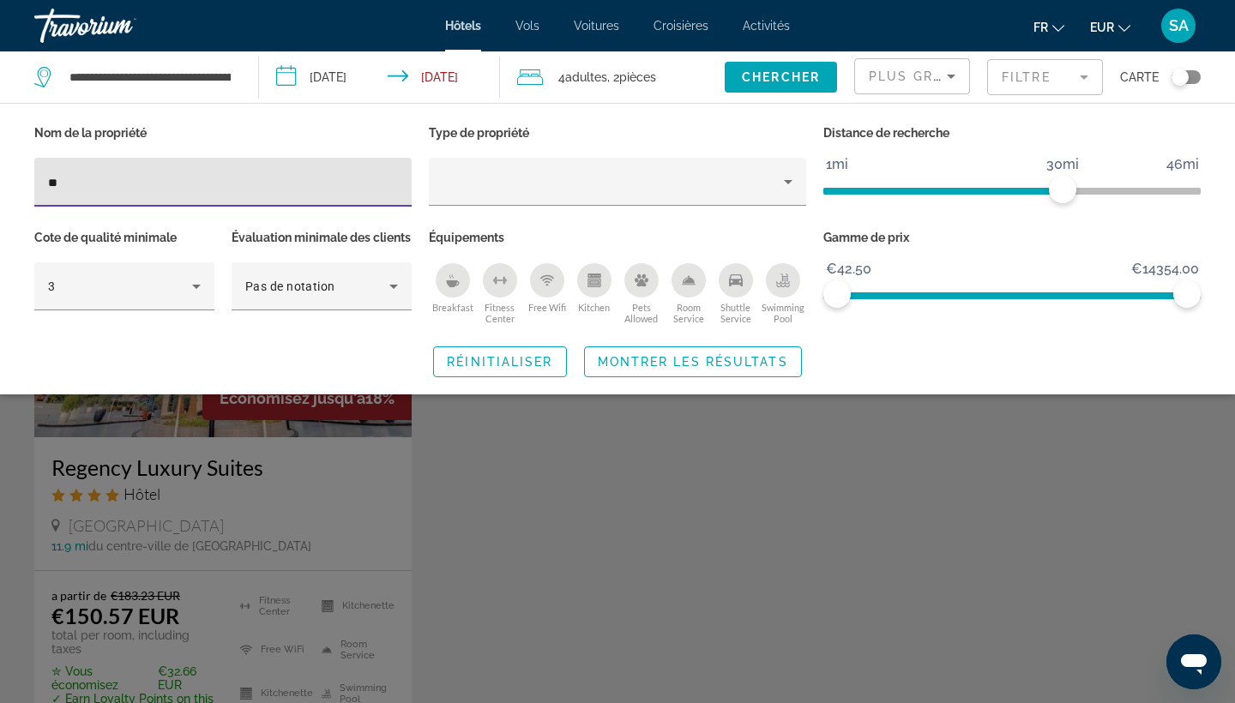
type input "*"
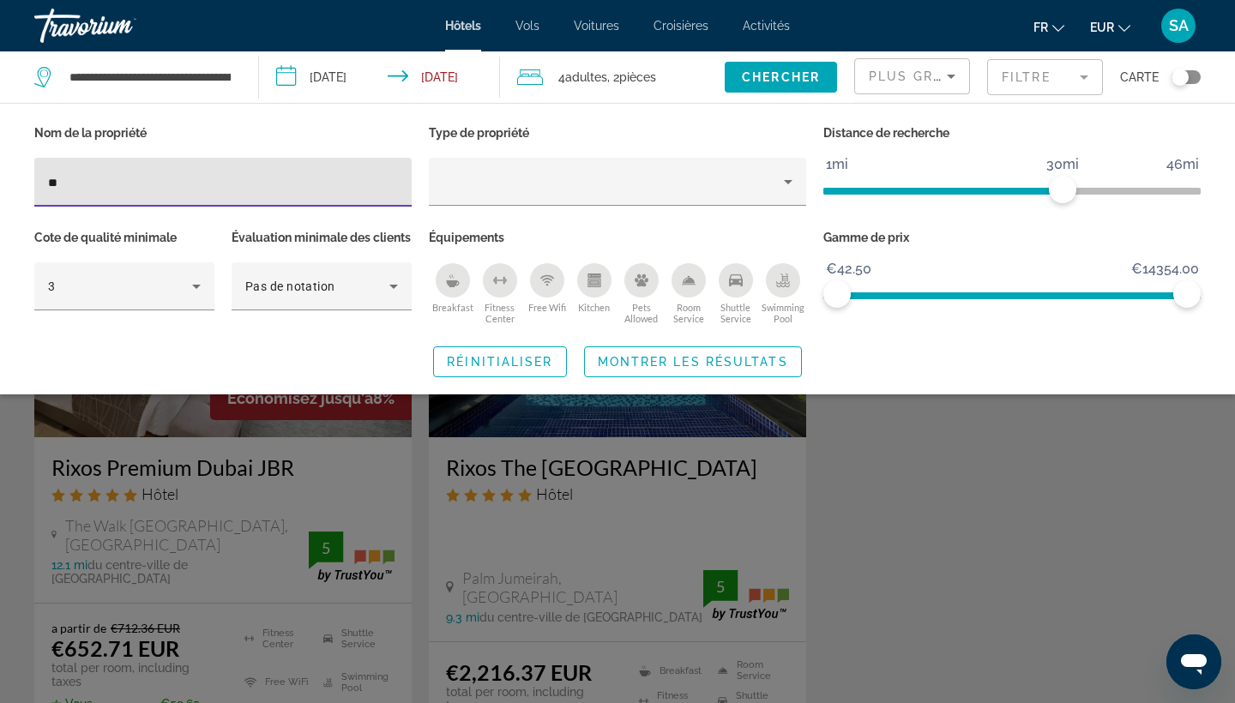
type input "*"
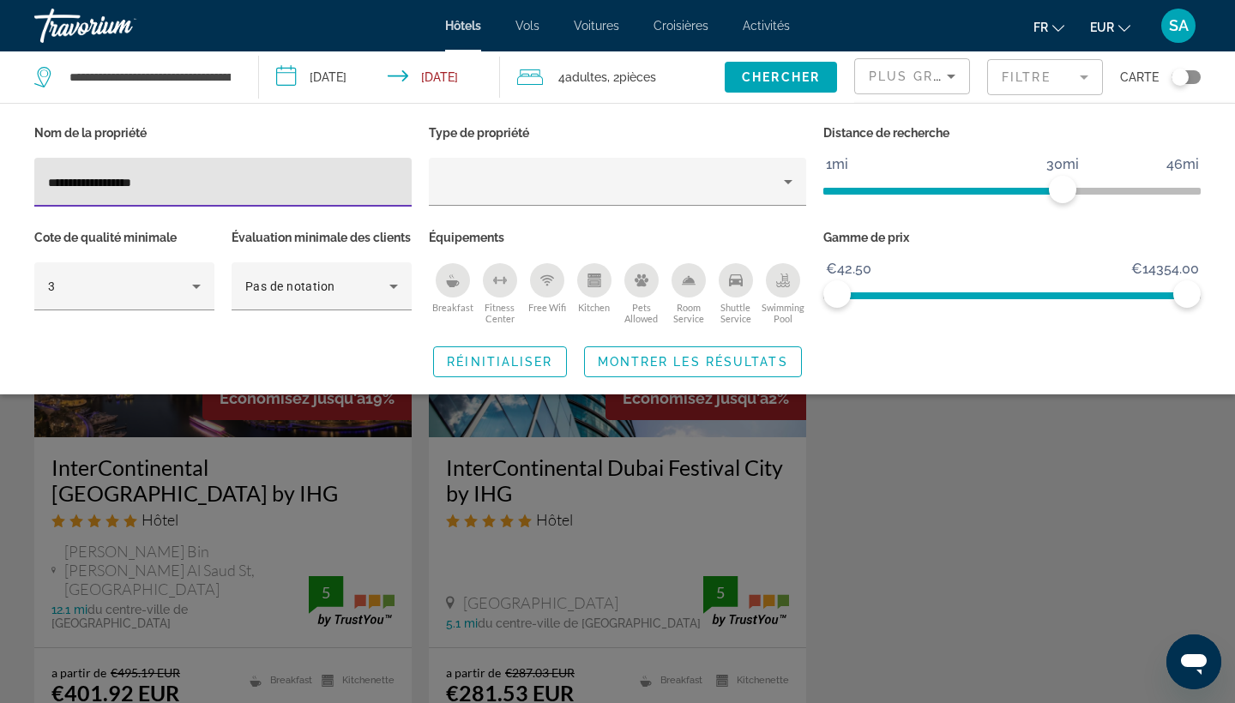
type input "**********"
click at [224, 521] on div "Search widget" at bounding box center [617, 480] width 1235 height 446
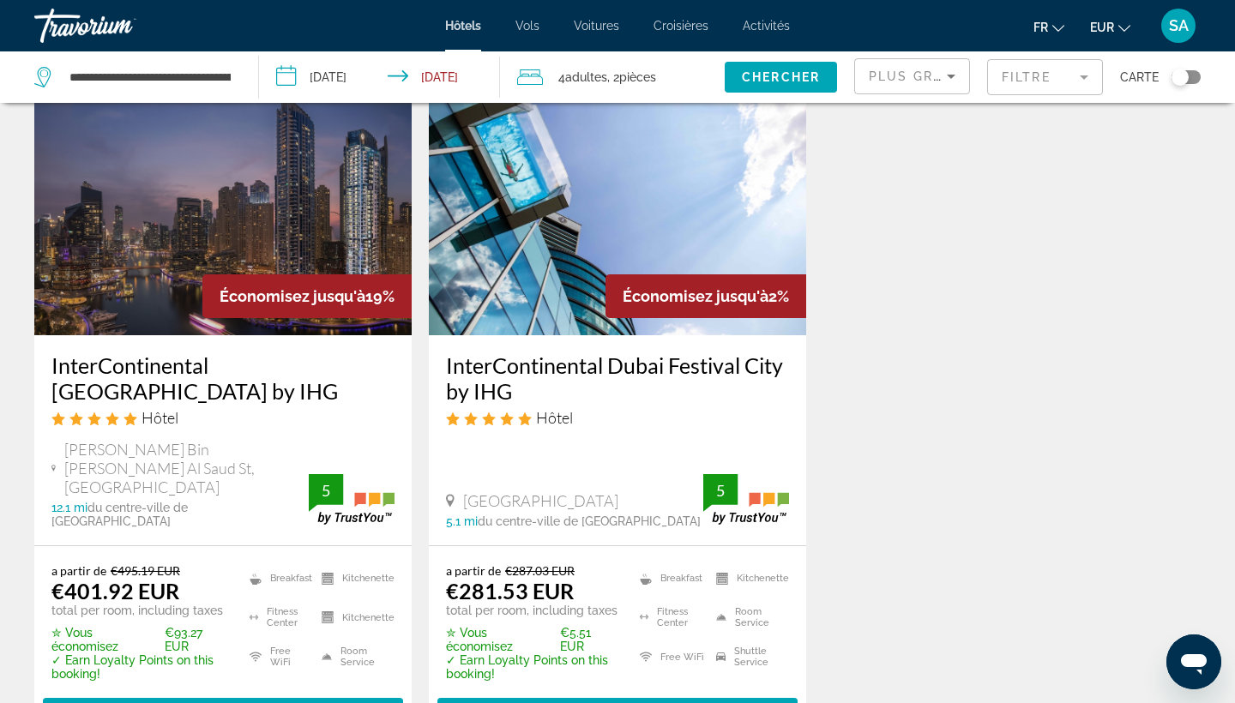
scroll to position [119, 0]
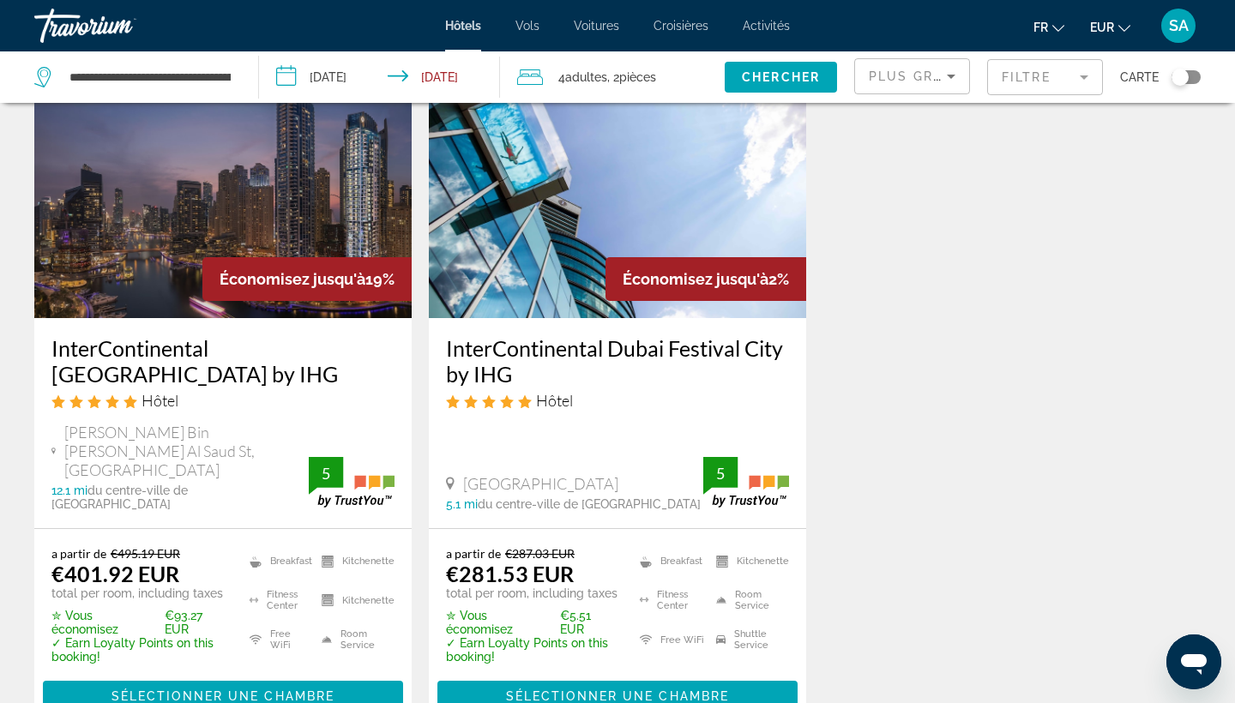
click at [554, 273] on img "Main content" at bounding box center [617, 181] width 377 height 274
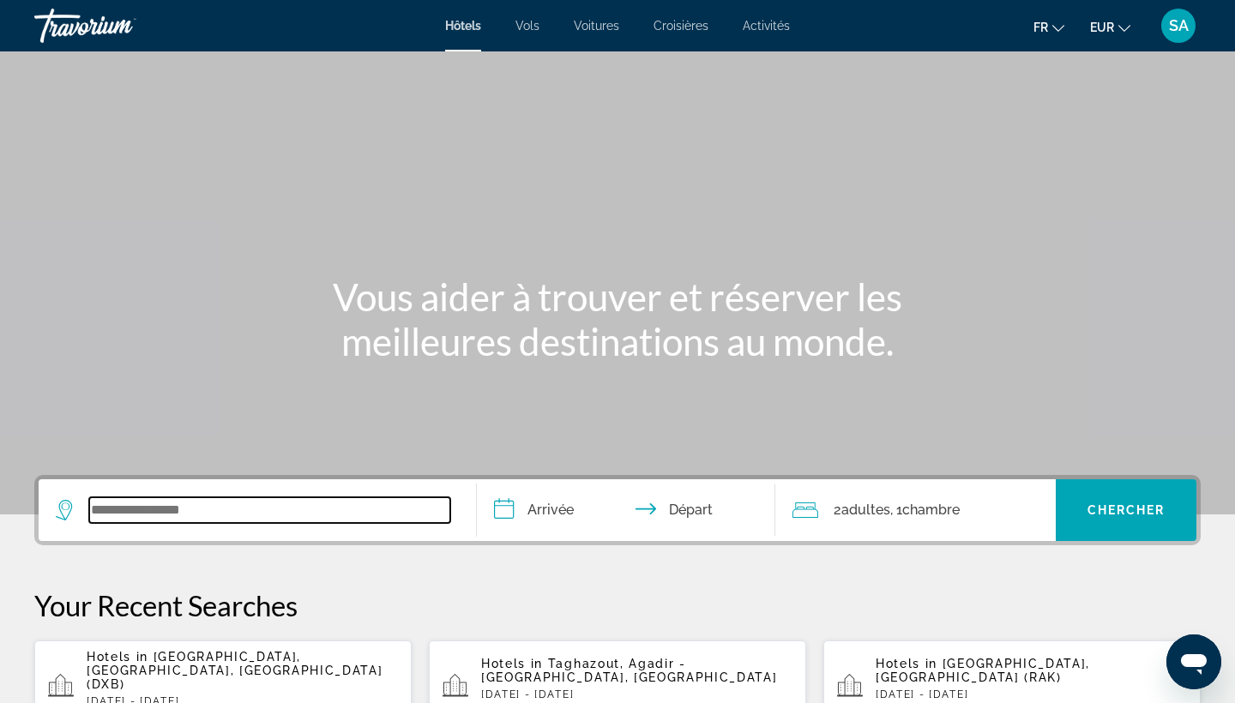
click at [184, 520] on input "Search widget" at bounding box center [269, 510] width 361 height 26
click at [398, 507] on input "Search widget" at bounding box center [269, 510] width 361 height 26
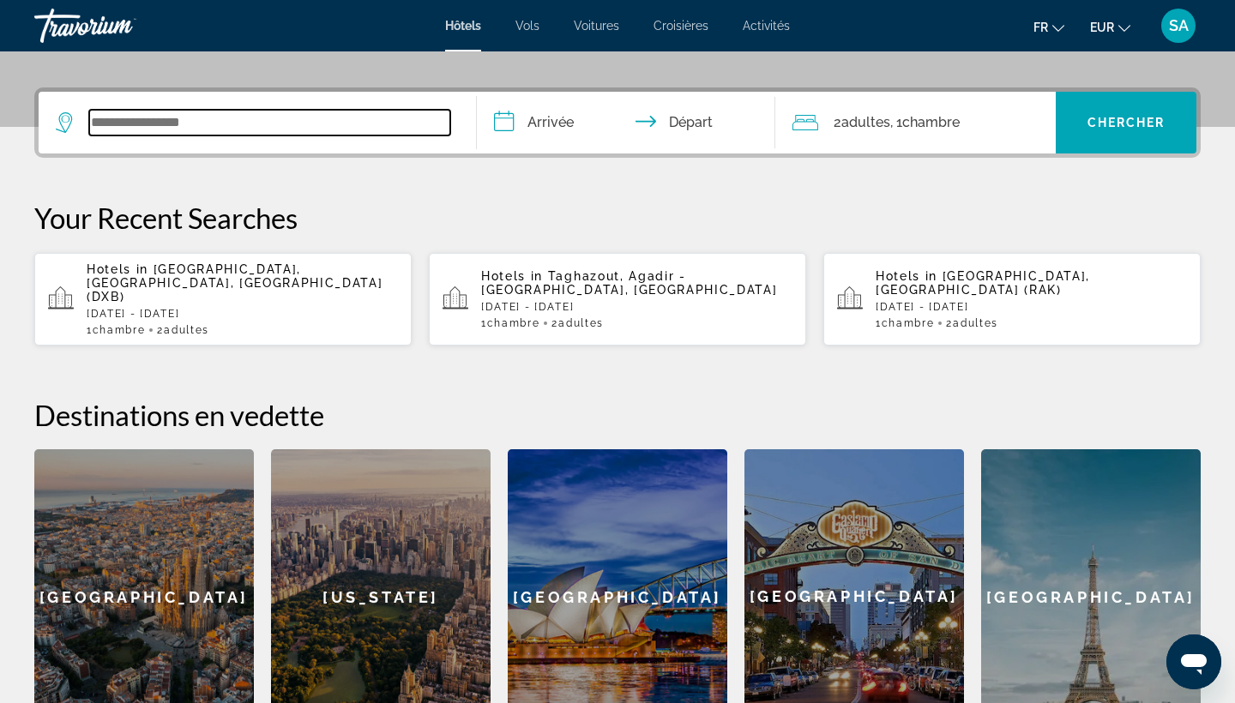
scroll to position [419, 0]
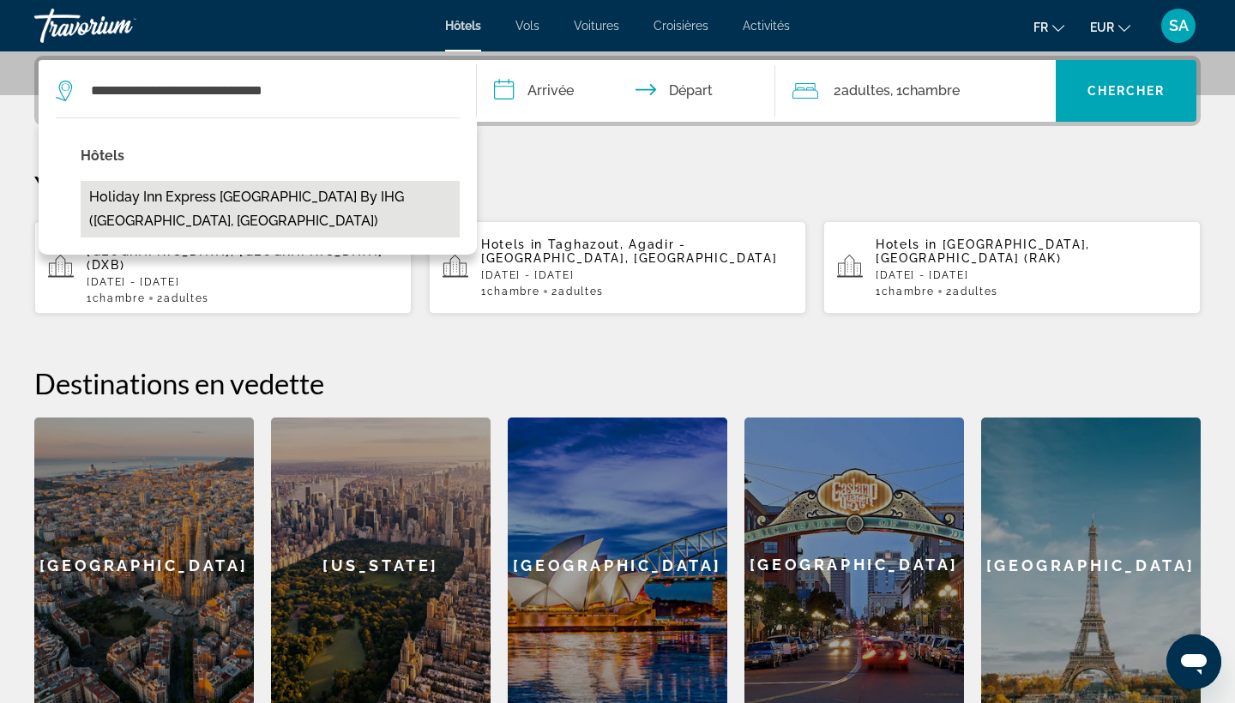
click at [229, 196] on button "Holiday Inn Express Dubai Airport by IHG (Dubai, AE)" at bounding box center [270, 209] width 379 height 57
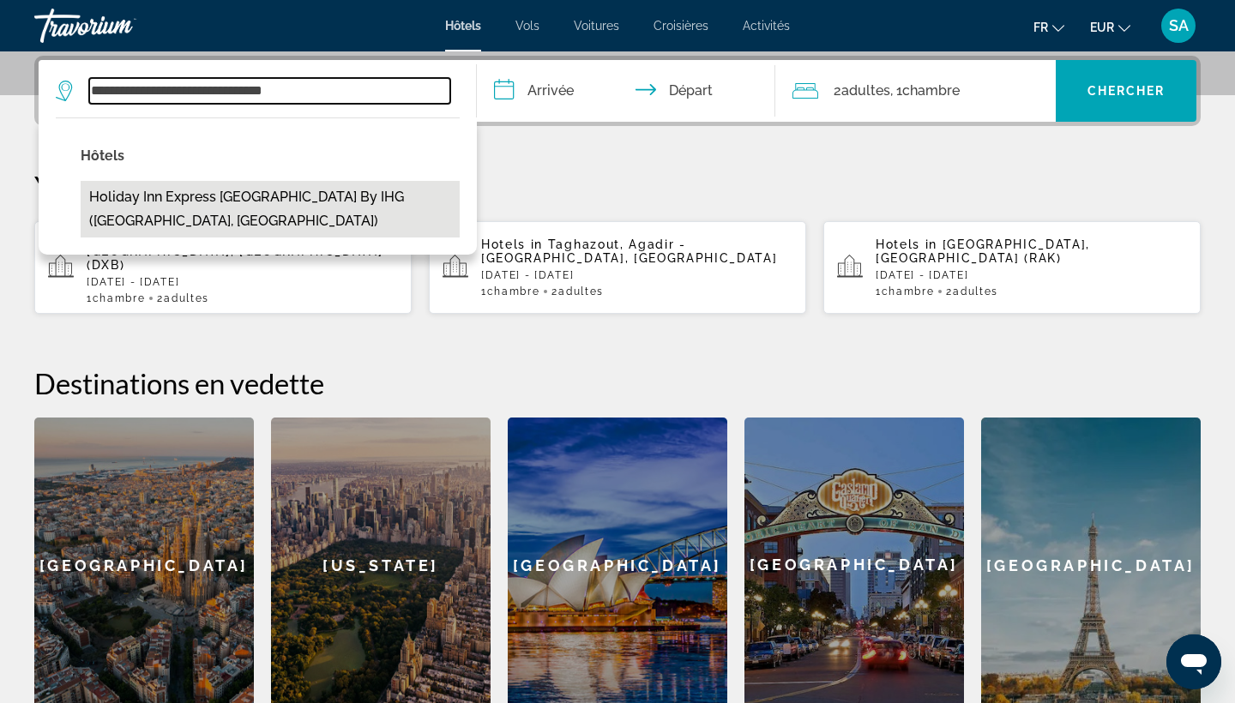
type input "**********"
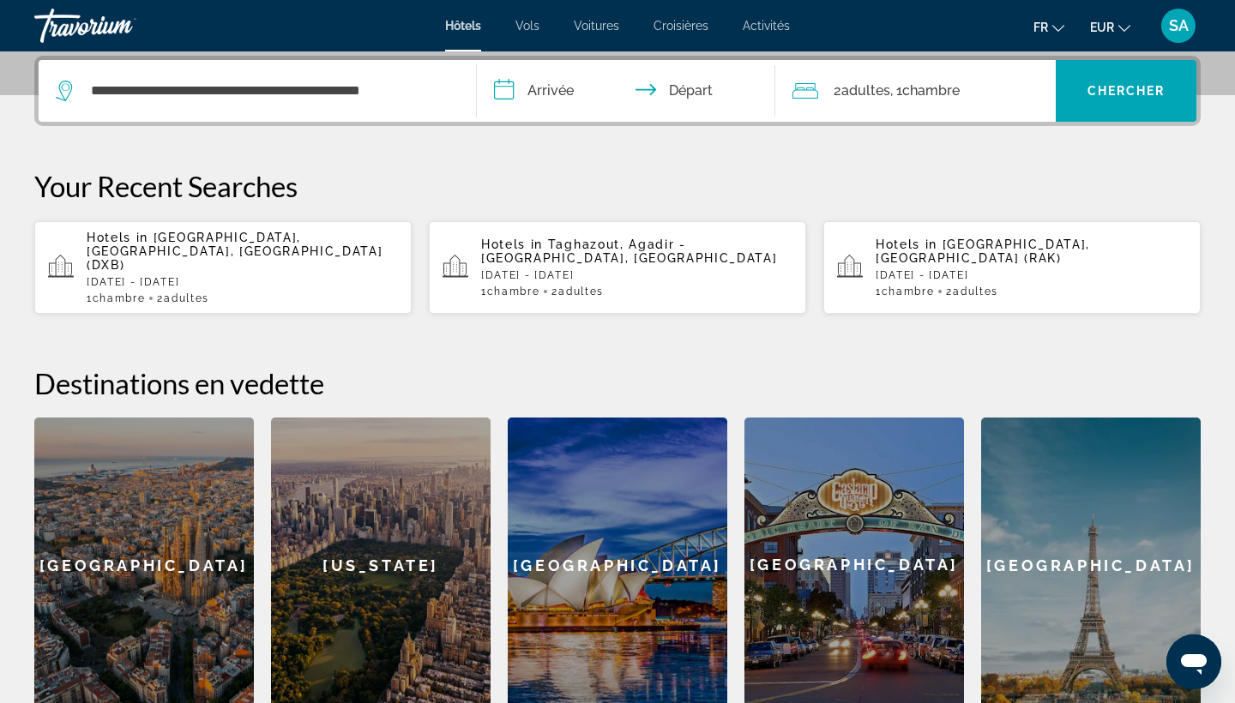
click at [538, 78] on input "**********" at bounding box center [629, 93] width 305 height 67
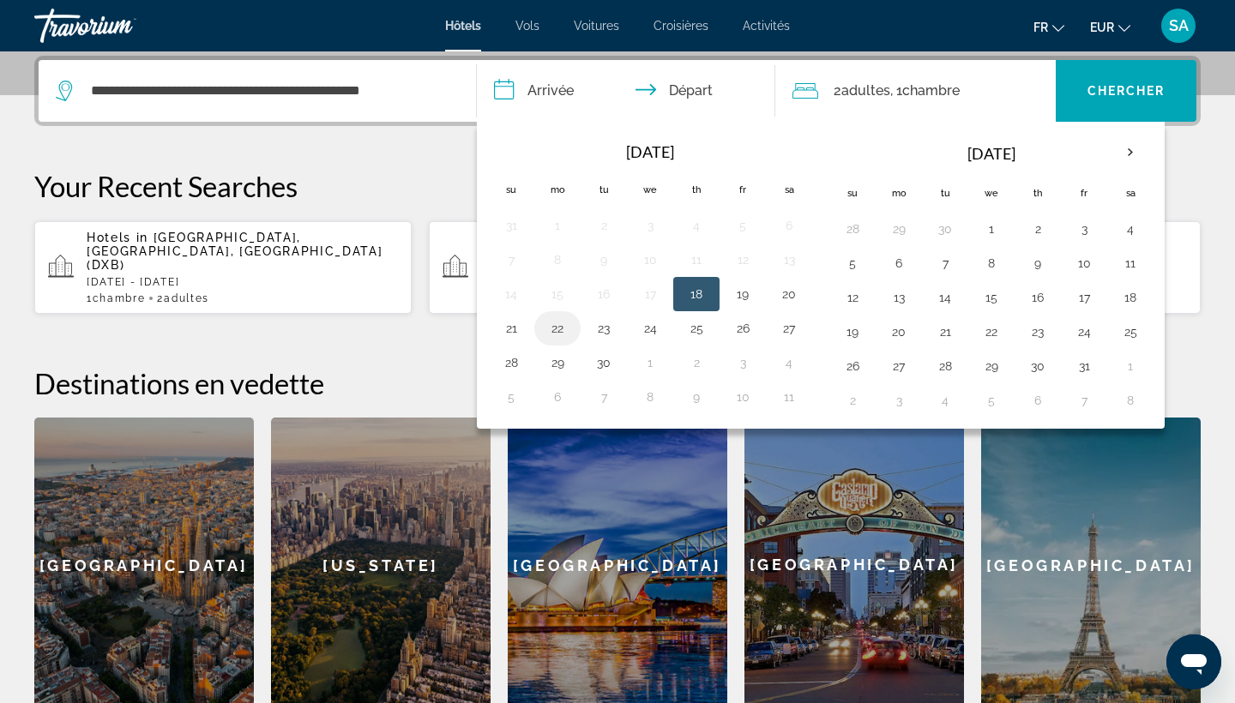
click at [550, 326] on button "22" at bounding box center [557, 328] width 27 height 24
click at [599, 327] on button "23" at bounding box center [603, 328] width 27 height 24
type input "**********"
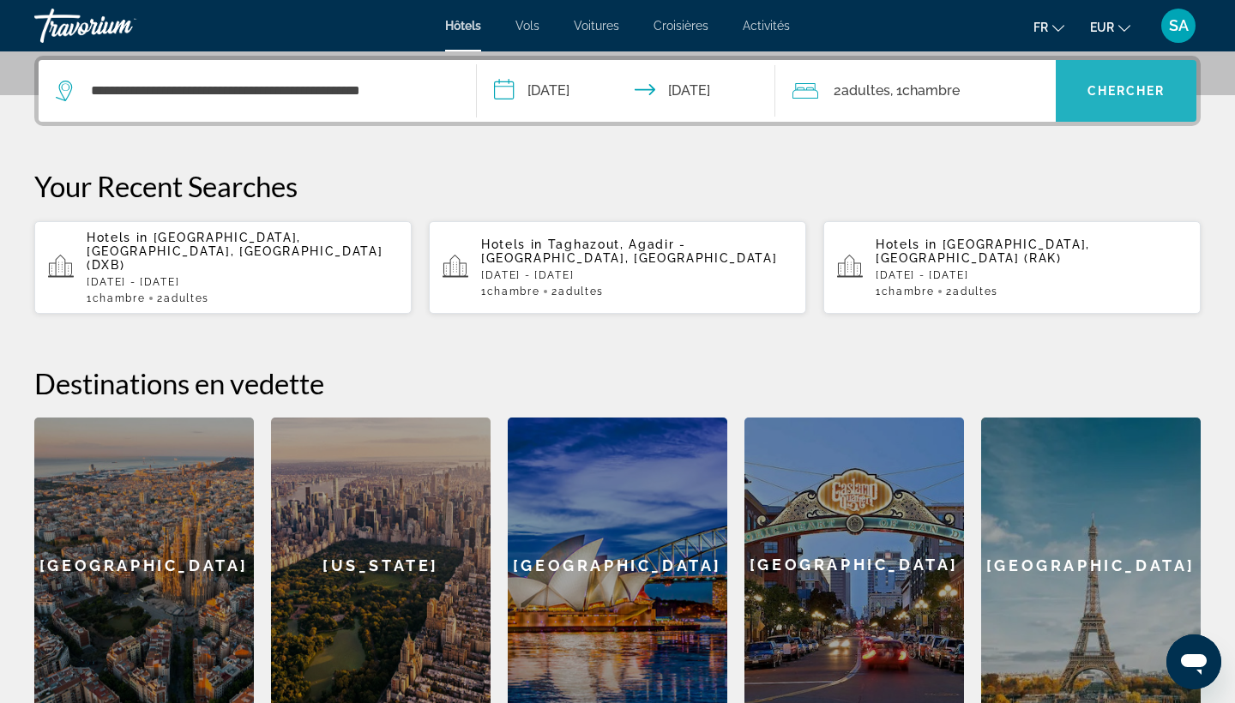
click at [1106, 91] on span "Chercher" at bounding box center [1126, 91] width 78 height 14
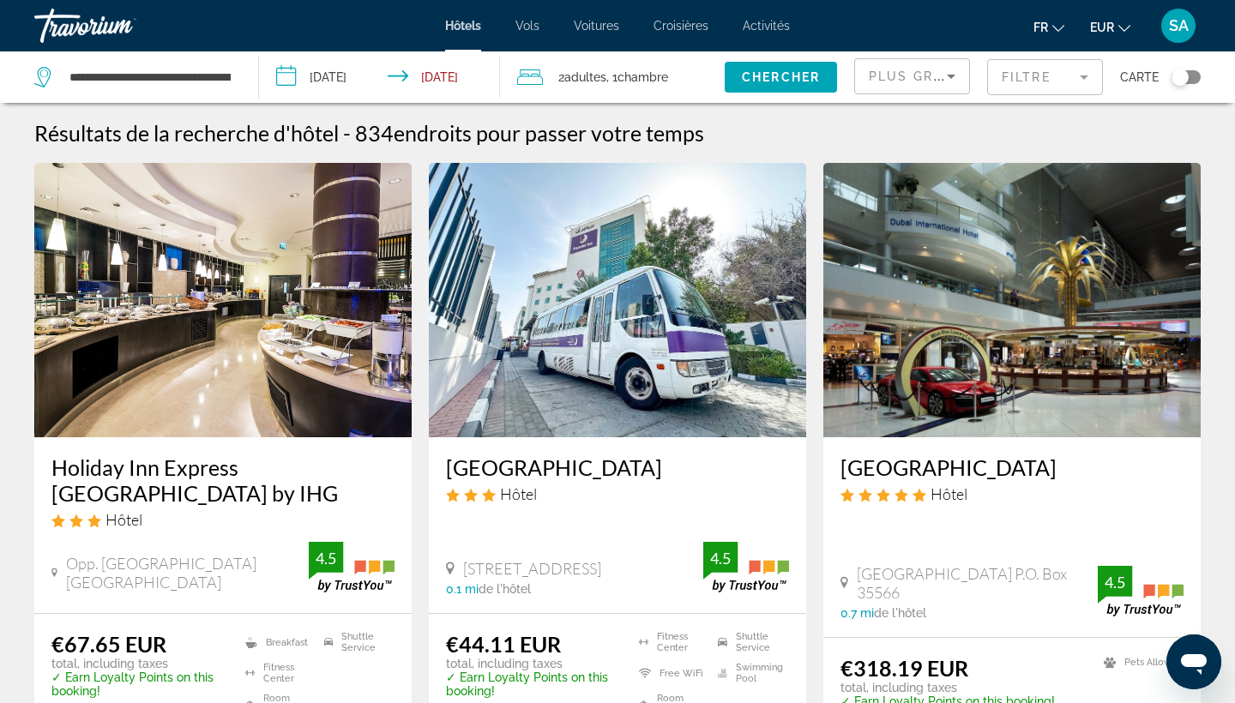
click at [322, 311] on img "Main content" at bounding box center [222, 300] width 377 height 274
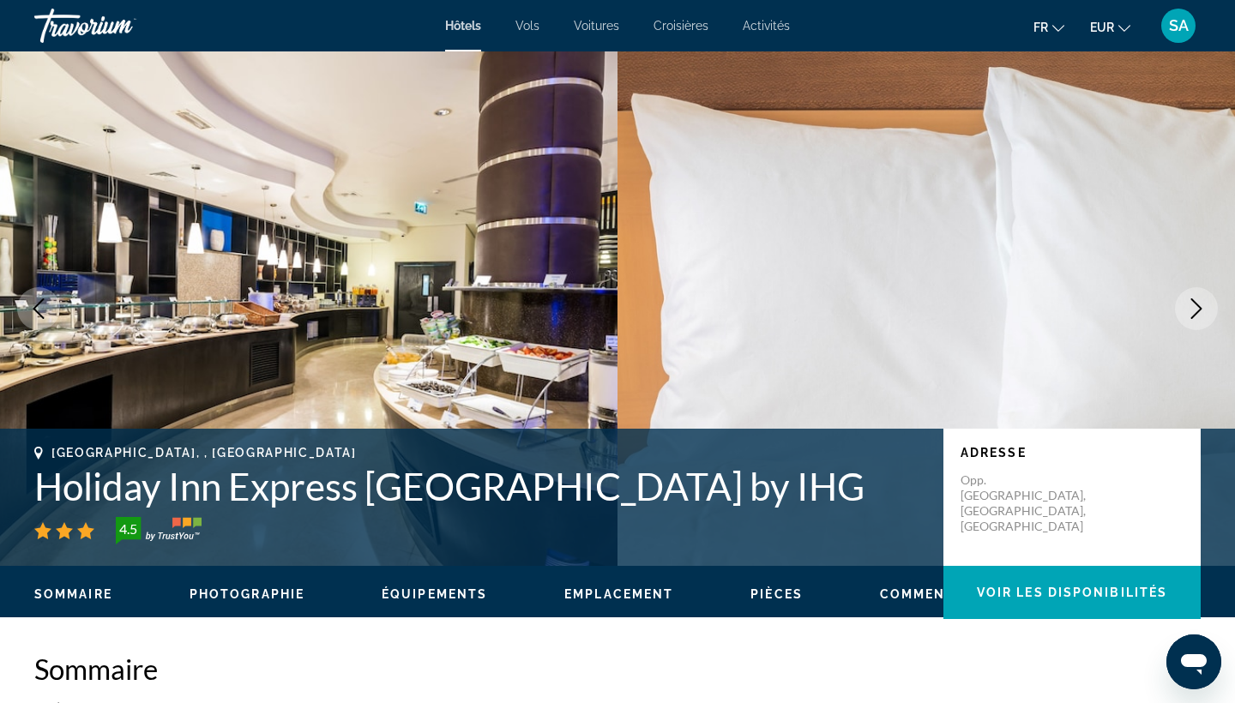
click at [146, 491] on h1 "Holiday Inn Express Dubai Airport by IHG" at bounding box center [480, 486] width 892 height 45
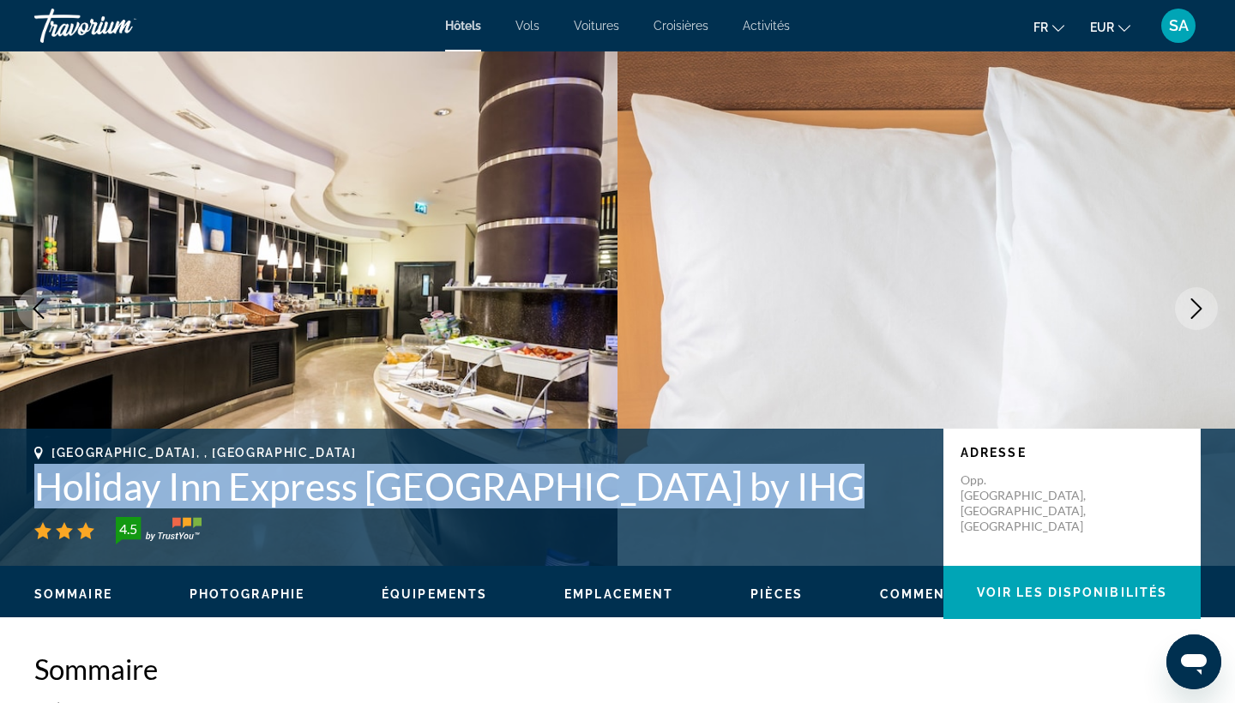
click at [146, 491] on h1 "Holiday Inn Express Dubai Airport by IHG" at bounding box center [480, 486] width 892 height 45
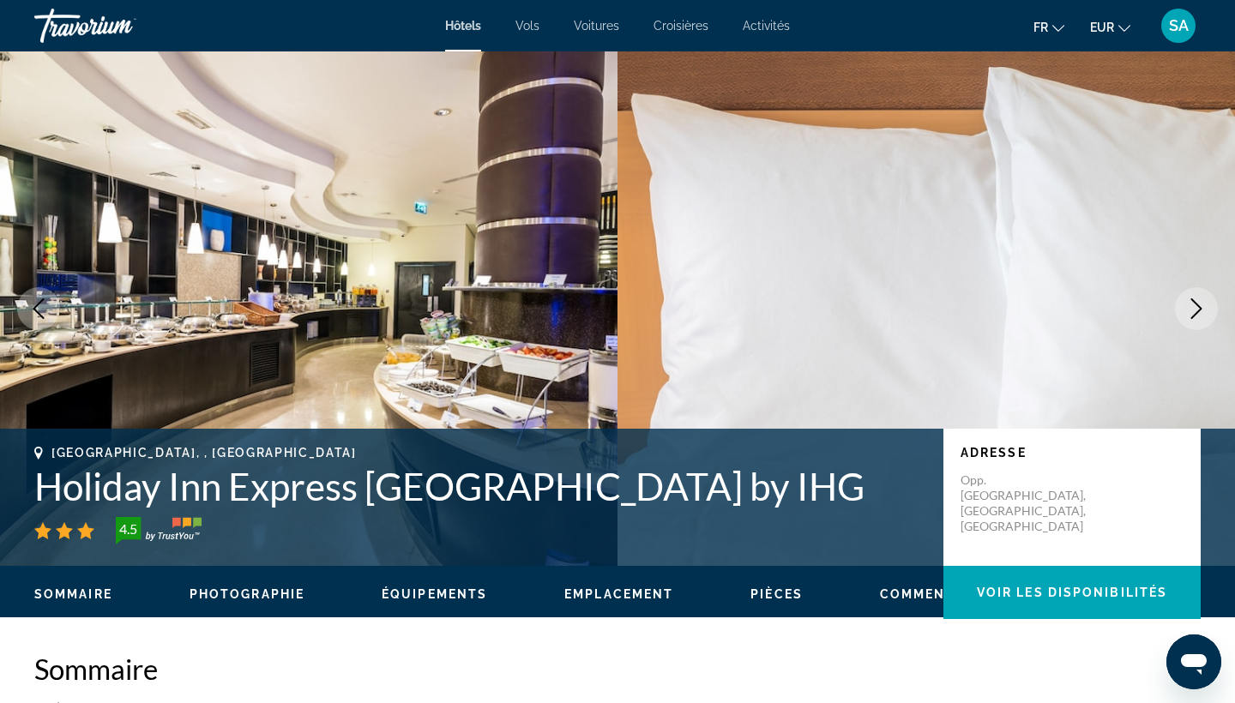
click at [146, 491] on h1 "Holiday Inn Express Dubai Airport by IHG" at bounding box center [480, 486] width 892 height 45
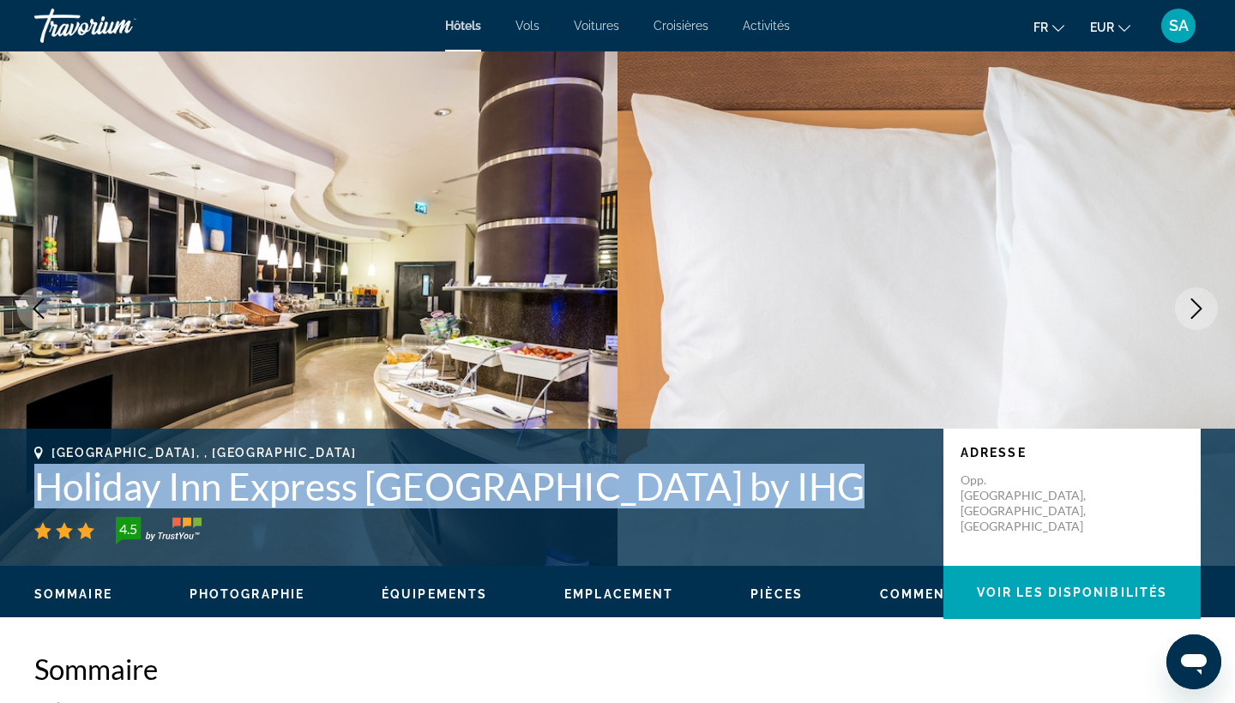
click at [146, 491] on h1 "Holiday Inn Express Dubai Airport by IHG" at bounding box center [480, 486] width 892 height 45
copy h1 "Holiday Inn Express Dubai Airport by IHG"
